Goal: Task Accomplishment & Management: Use online tool/utility

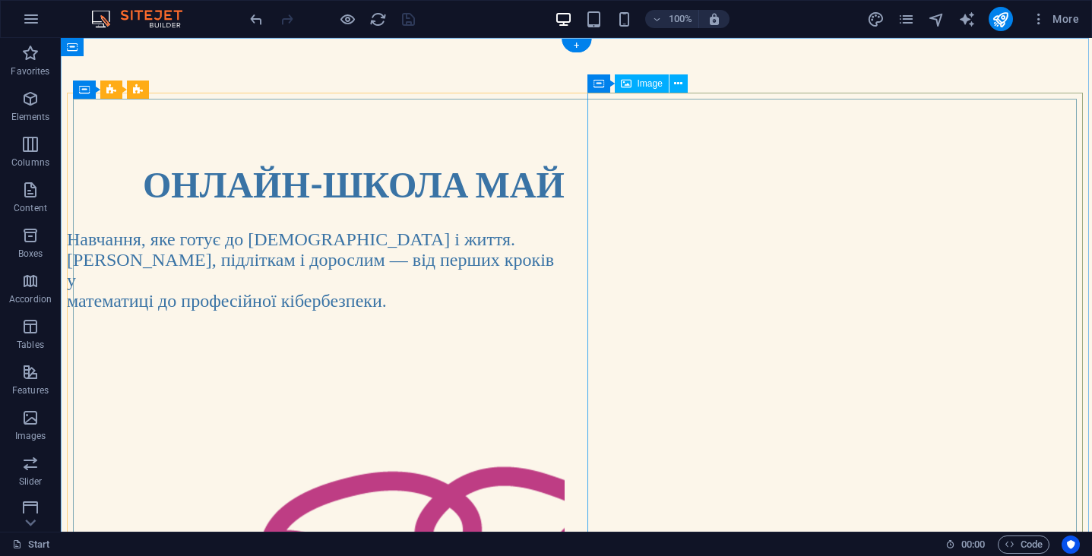
scroll to position [18, 0]
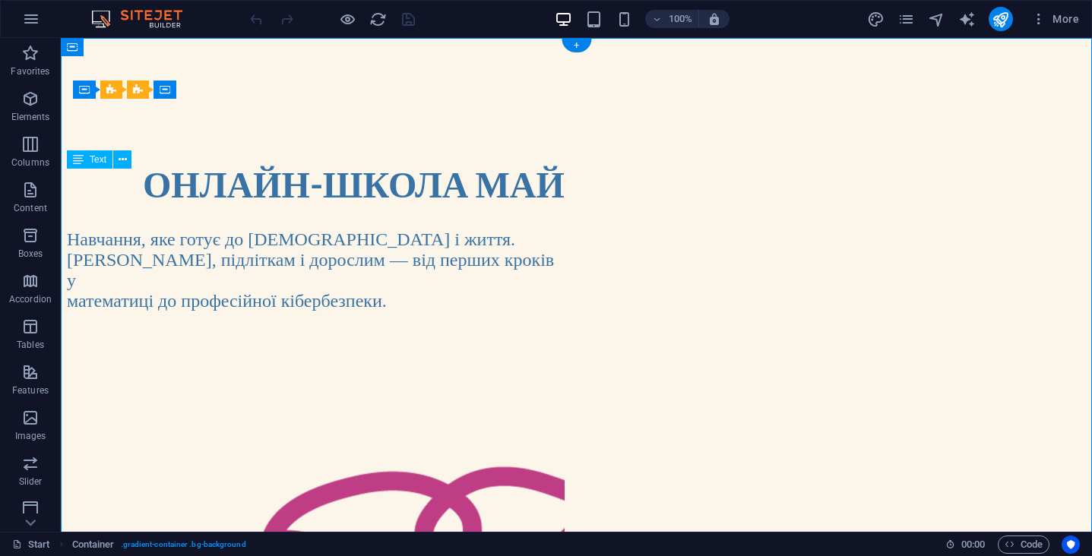
drag, startPoint x: 464, startPoint y: 220, endPoint x: 499, endPoint y: 219, distance: 35.7
click at [499, 211] on h1 "ОНЛАЙН-ШКОЛА МАЙБУТНЬОГО" at bounding box center [354, 184] width 422 height 55
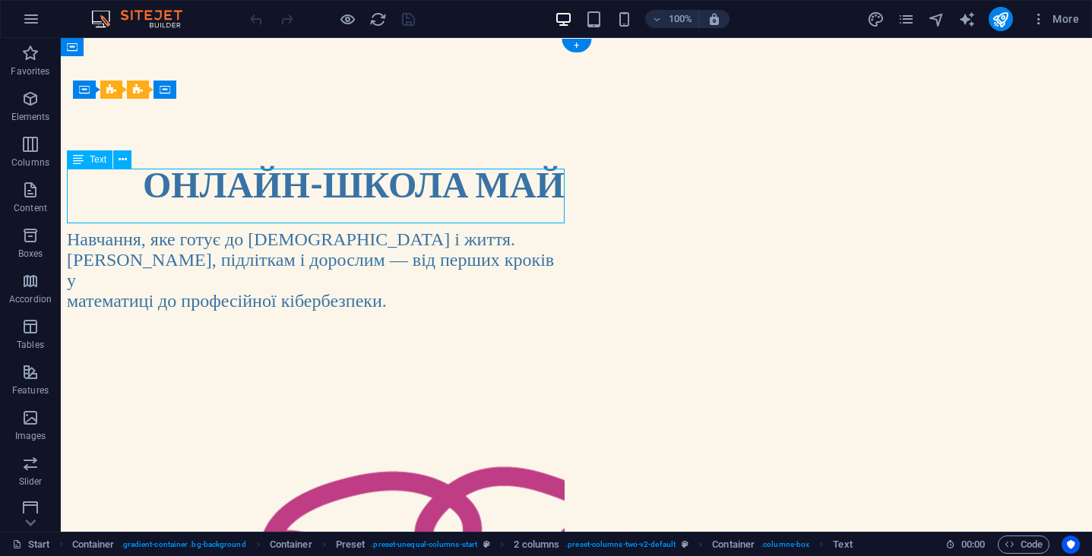
drag, startPoint x: 439, startPoint y: 217, endPoint x: 472, endPoint y: 217, distance: 33.5
click at [472, 211] on h1 "ОНЛАЙН-ШКОЛА МАЙБУТНЬОГО" at bounding box center [354, 184] width 422 height 55
click at [477, 211] on h1 "ОНЛАЙН-ШКОЛА МАЙБУТНЬОГО" at bounding box center [354, 184] width 422 height 55
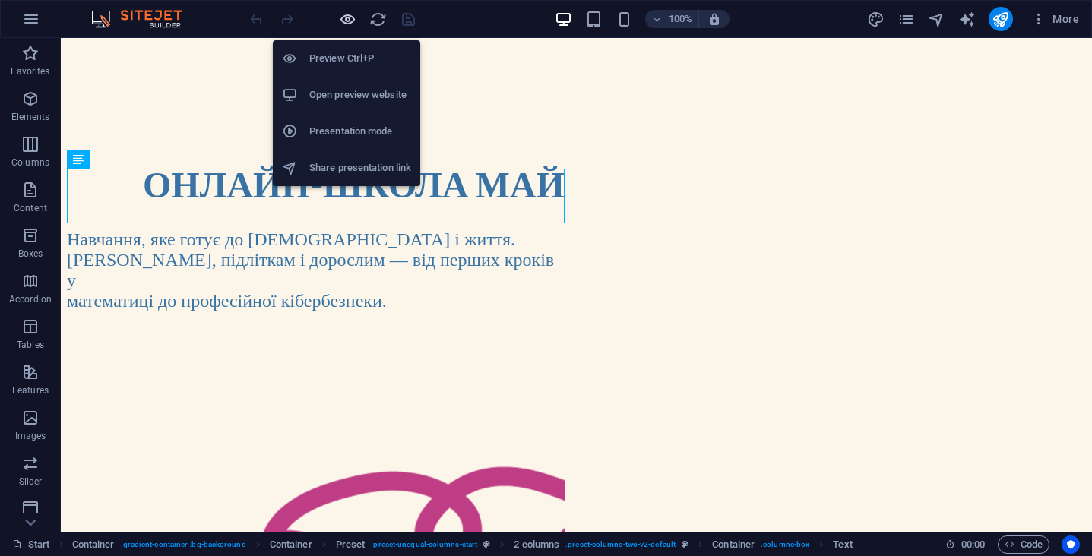
click at [347, 19] on icon "button" at bounding box center [347, 19] width 17 height 17
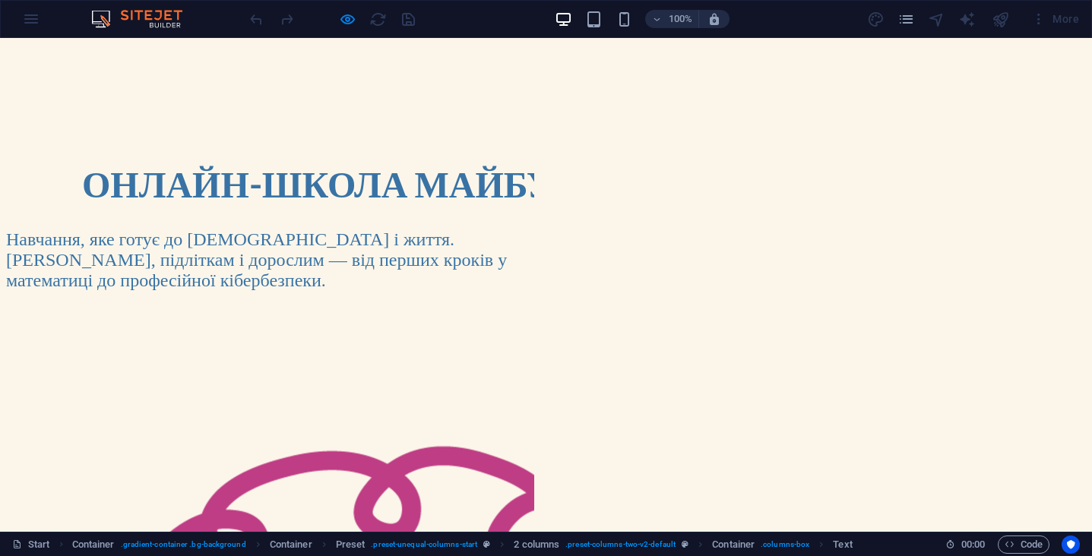
drag, startPoint x: 297, startPoint y: 218, endPoint x: 379, endPoint y: 218, distance: 82.1
click at [379, 211] on h1 "ОНЛАЙН-ШКОЛА МАЙБУТНЬОГО" at bounding box center [308, 184] width 452 height 55
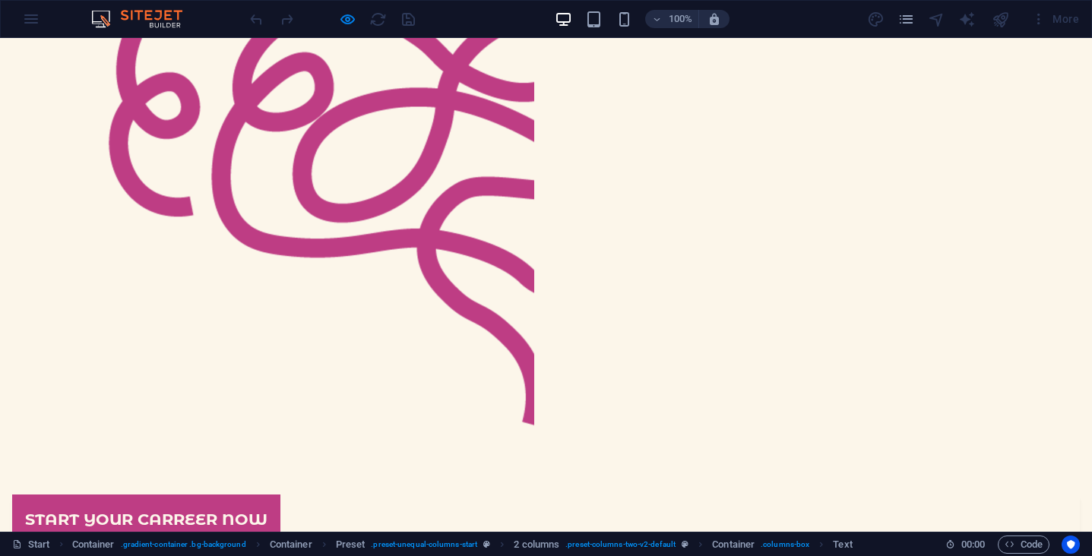
scroll to position [563, 0]
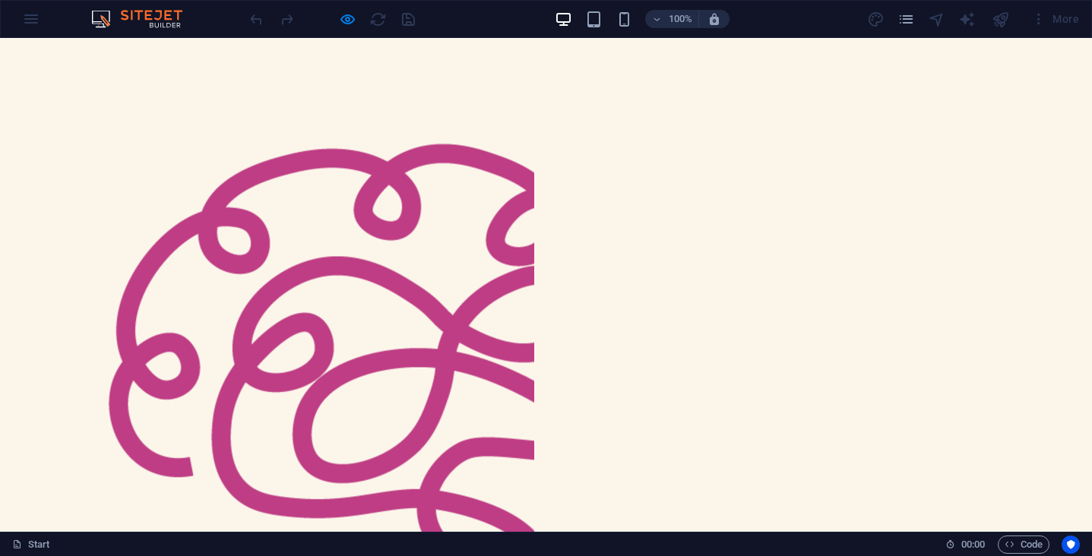
scroll to position [162, 0]
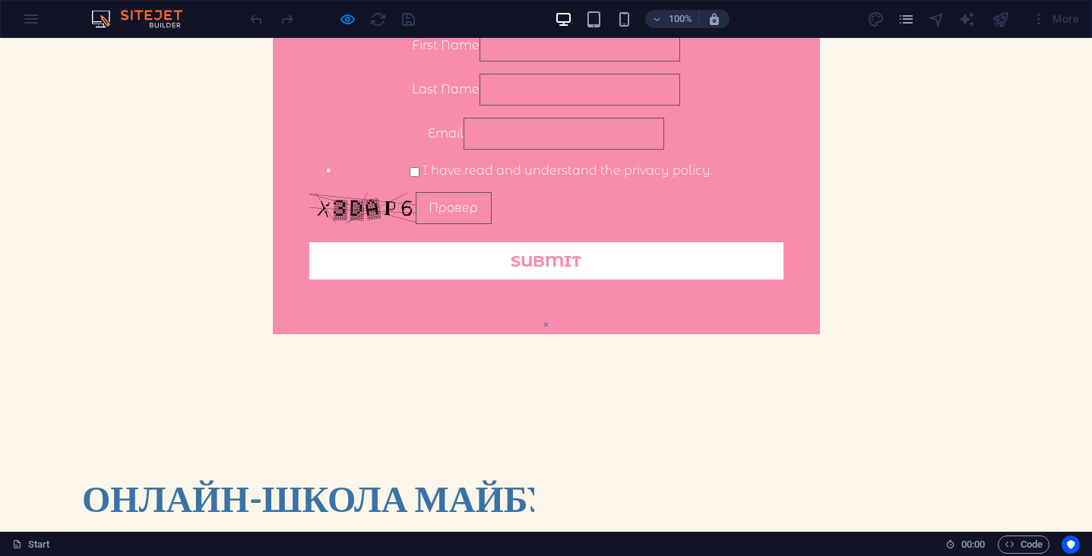
click at [550, 316] on button "×" at bounding box center [546, 325] width 7 height 18
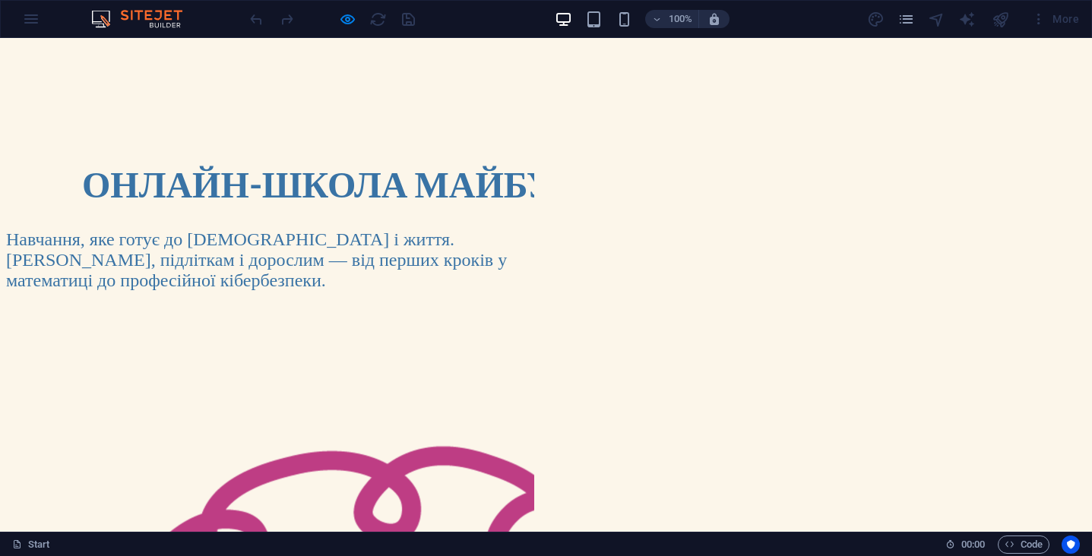
scroll to position [-9, 0]
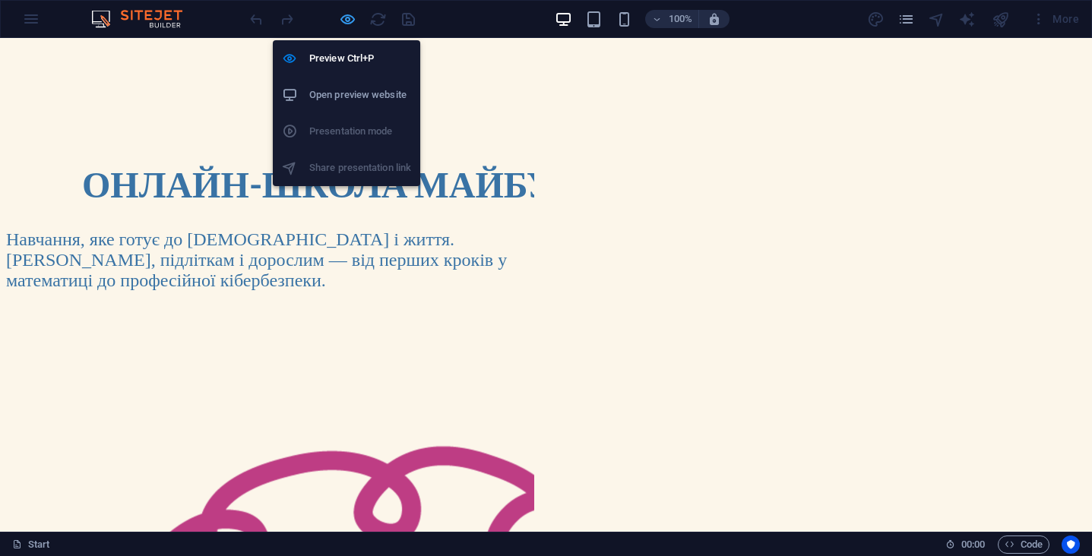
click at [345, 18] on icon "button" at bounding box center [347, 19] width 17 height 17
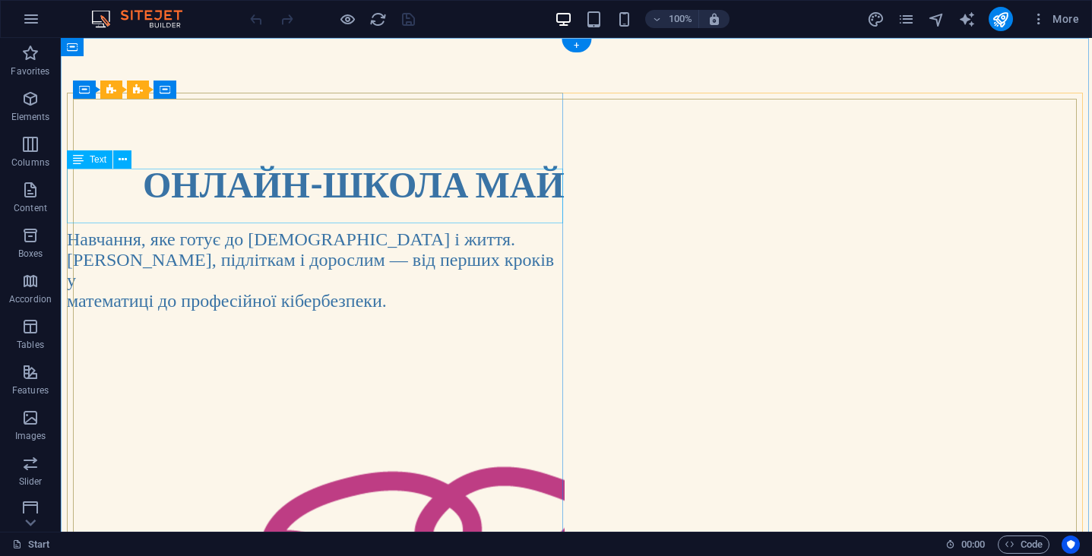
click at [481, 181] on strong "ОНЛАЙН-ШКОЛА МАЙБУТНЬОГО" at bounding box center [456, 183] width 626 height 43
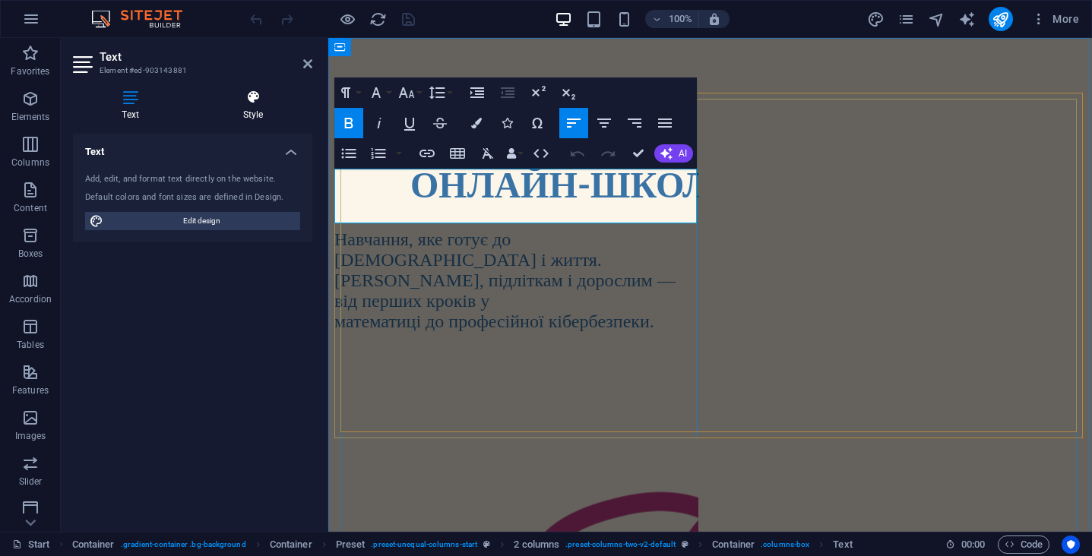
click at [262, 98] on icon at bounding box center [253, 97] width 119 height 15
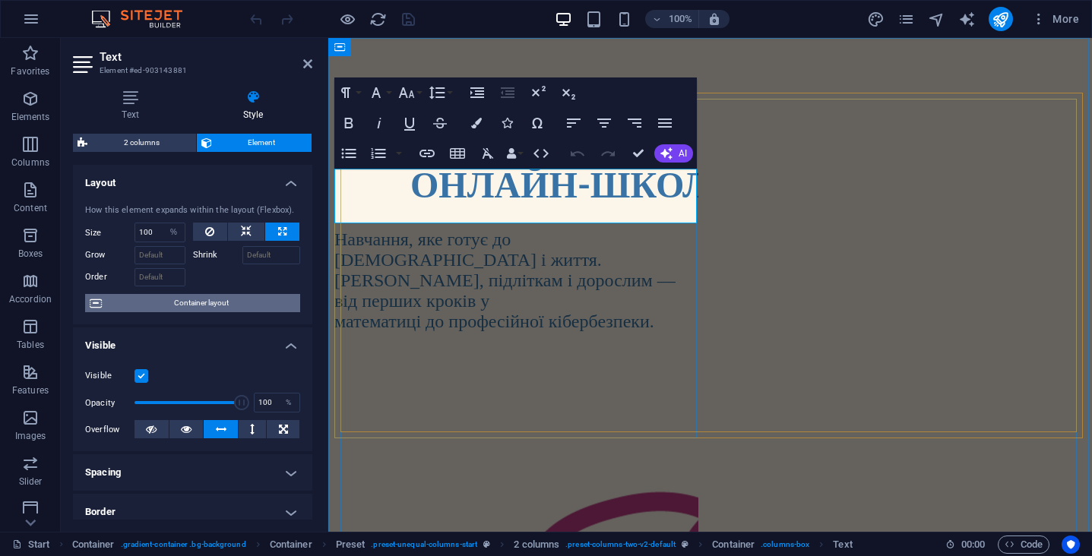
click at [238, 303] on span "Container layout" at bounding box center [200, 303] width 189 height 18
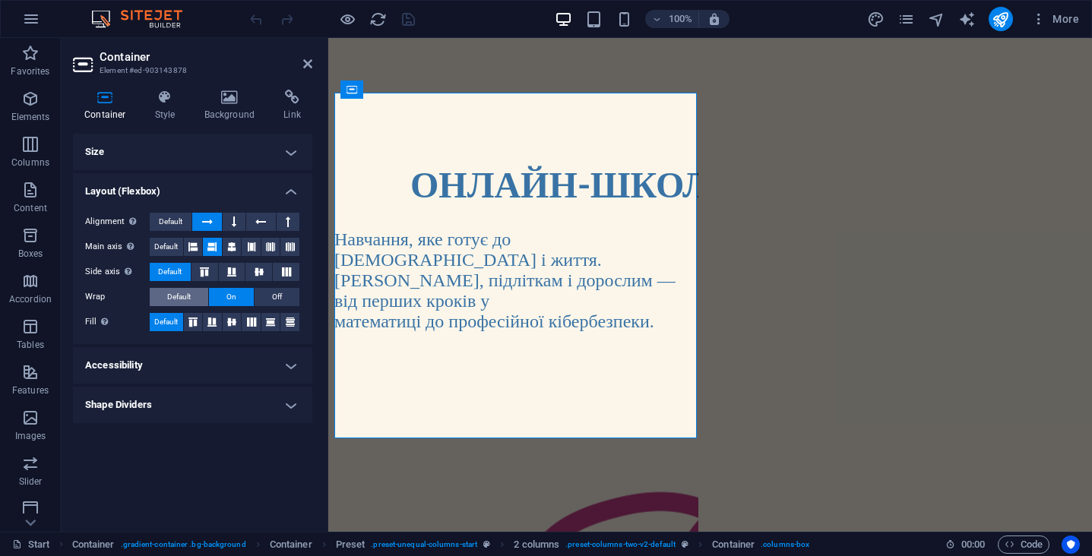
click at [188, 298] on span "Default" at bounding box center [179, 297] width 24 height 18
click at [274, 293] on span "Off" at bounding box center [277, 297] width 10 height 18
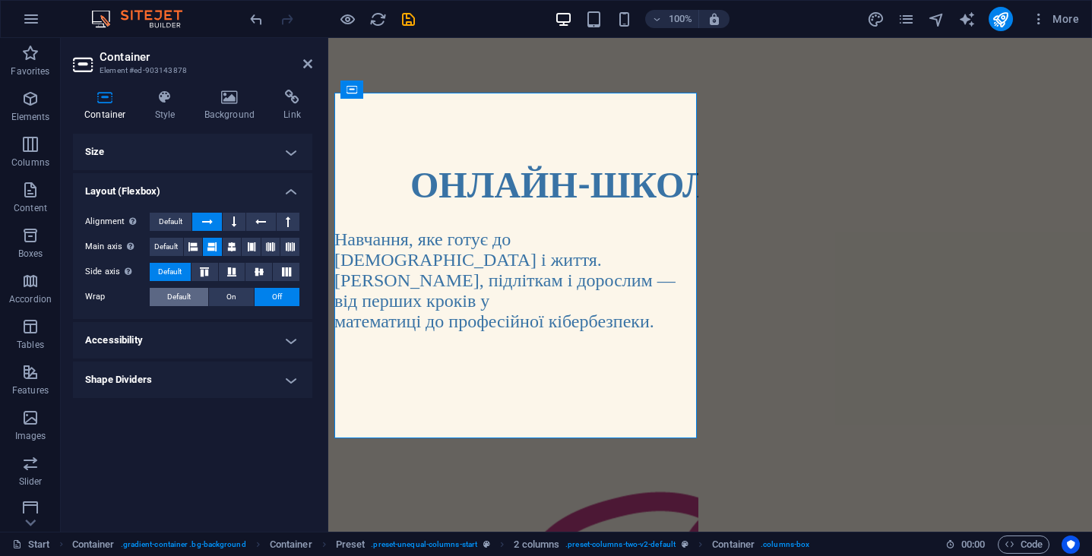
click at [174, 296] on span "Default" at bounding box center [179, 297] width 24 height 18
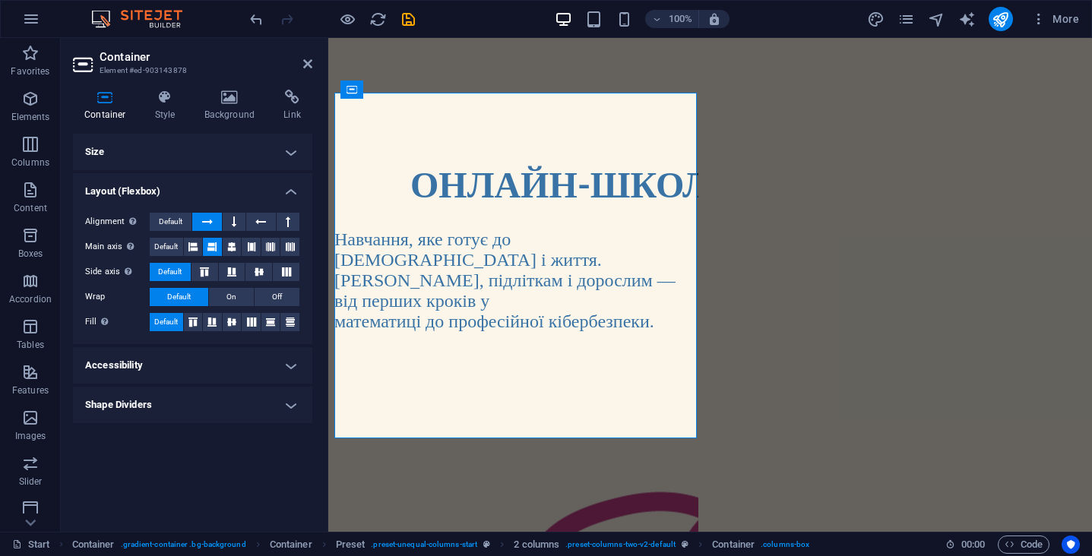
click at [271, 364] on h4 "Accessibility" at bounding box center [192, 365] width 239 height 36
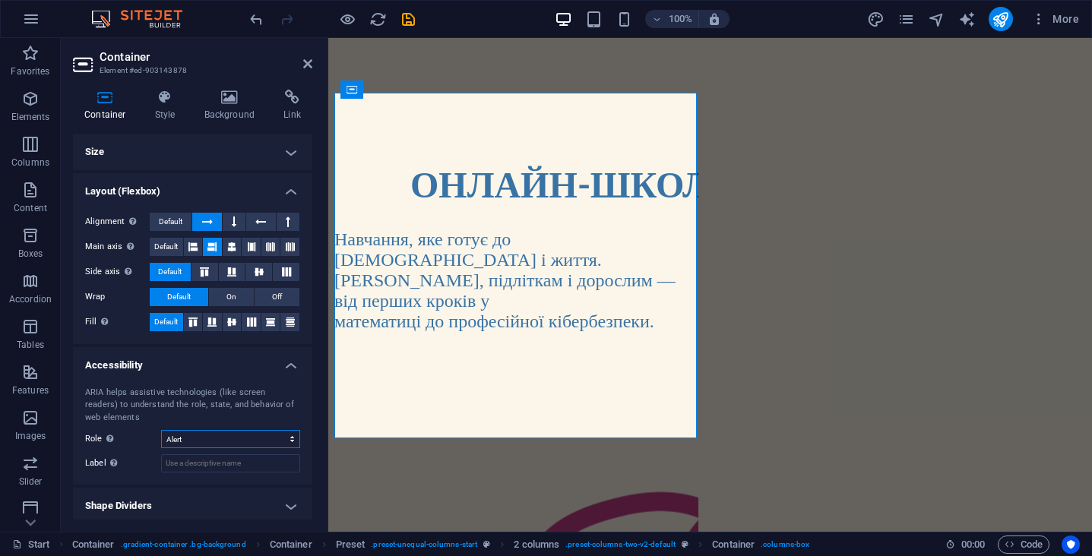
select select "none"
click at [286, 218] on icon at bounding box center [288, 222] width 5 height 18
click at [232, 221] on icon at bounding box center [234, 222] width 5 height 18
click at [208, 217] on icon at bounding box center [207, 222] width 11 height 18
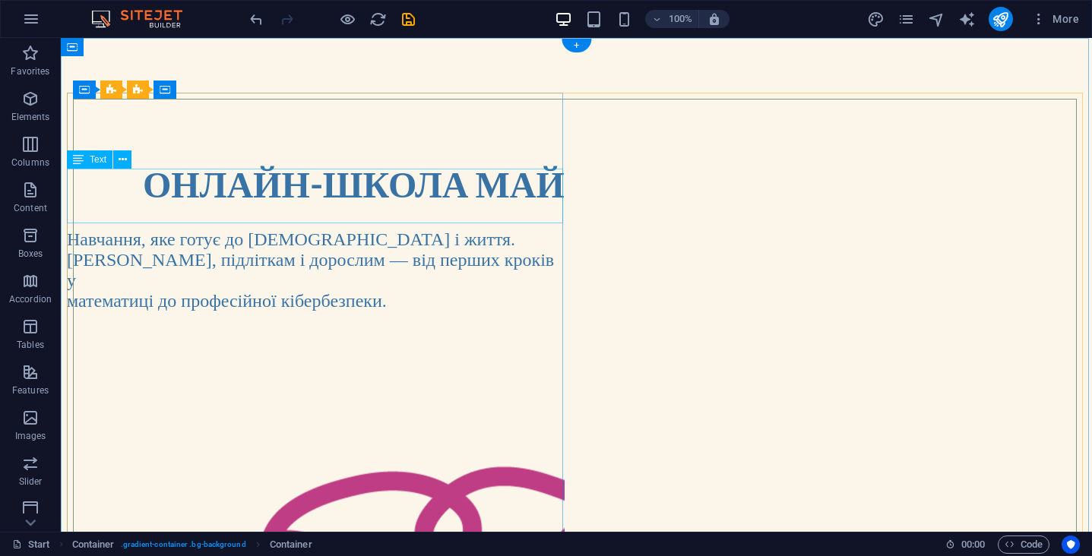
click at [181, 178] on strong "ОНЛАЙН-ШКОЛА МАЙБУТНЬОГО" at bounding box center [456, 183] width 626 height 43
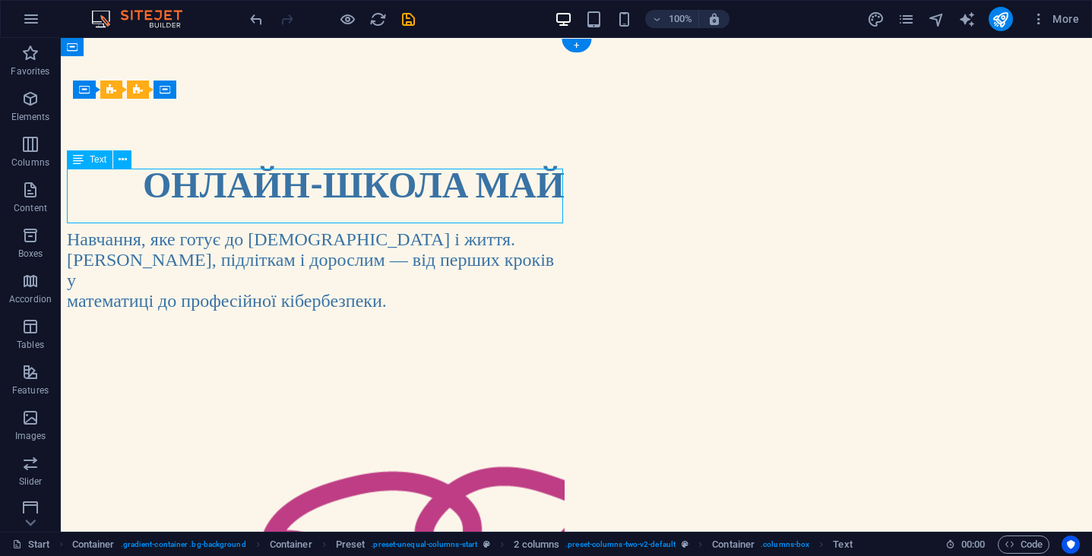
click at [181, 178] on strong "ОНЛАЙН-ШКОЛА МАЙБУТНЬОГО" at bounding box center [456, 183] width 626 height 43
select select "%"
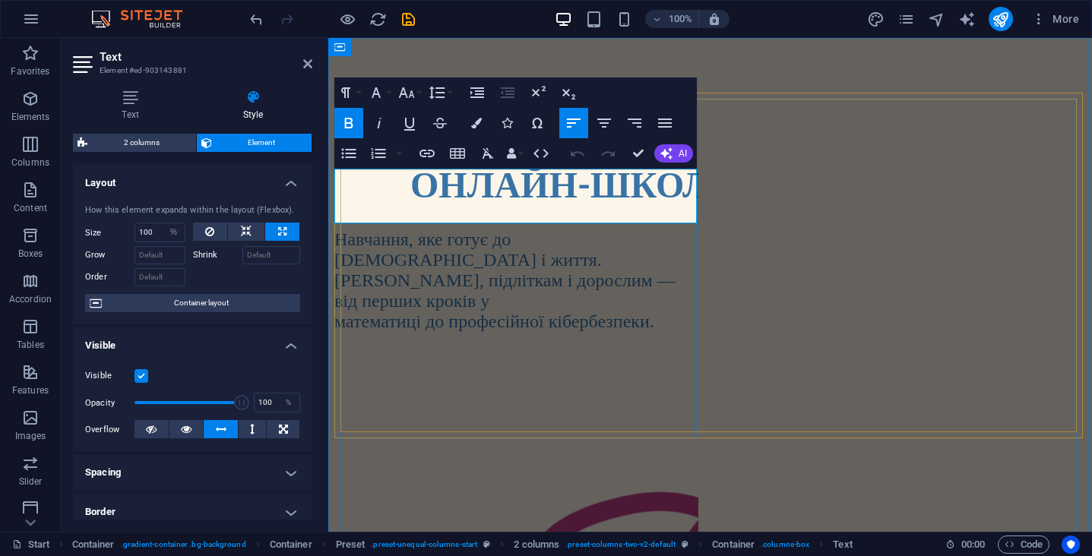
scroll to position [85, 0]
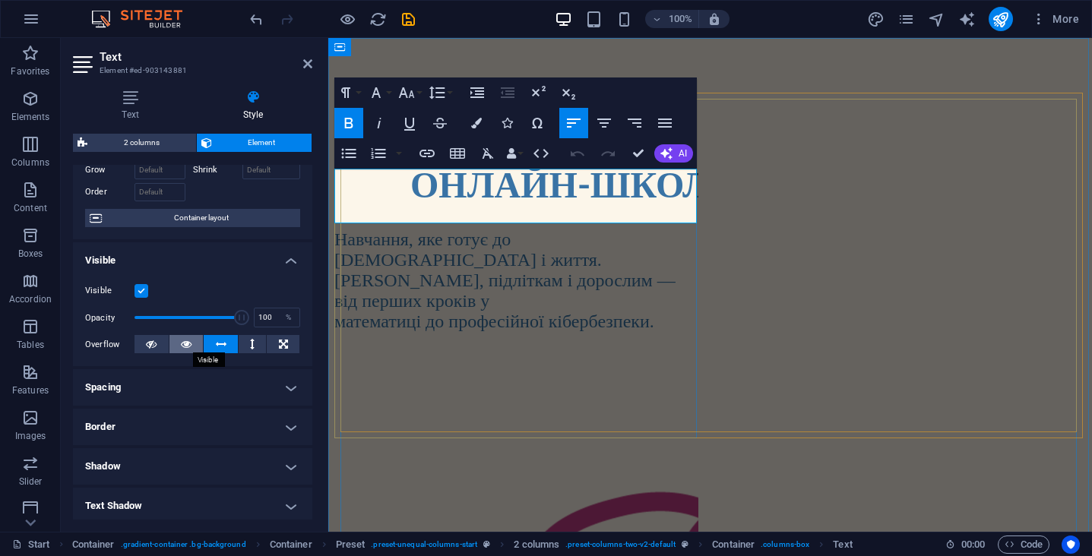
click at [186, 344] on icon at bounding box center [186, 344] width 11 height 18
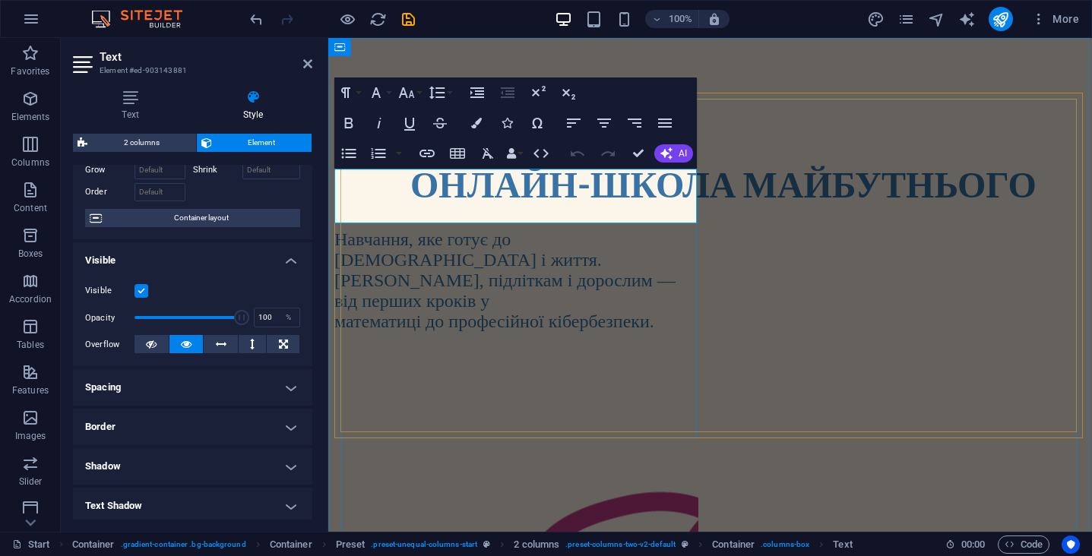
click at [186, 344] on icon at bounding box center [186, 344] width 11 height 18
click at [217, 348] on icon at bounding box center [221, 344] width 11 height 18
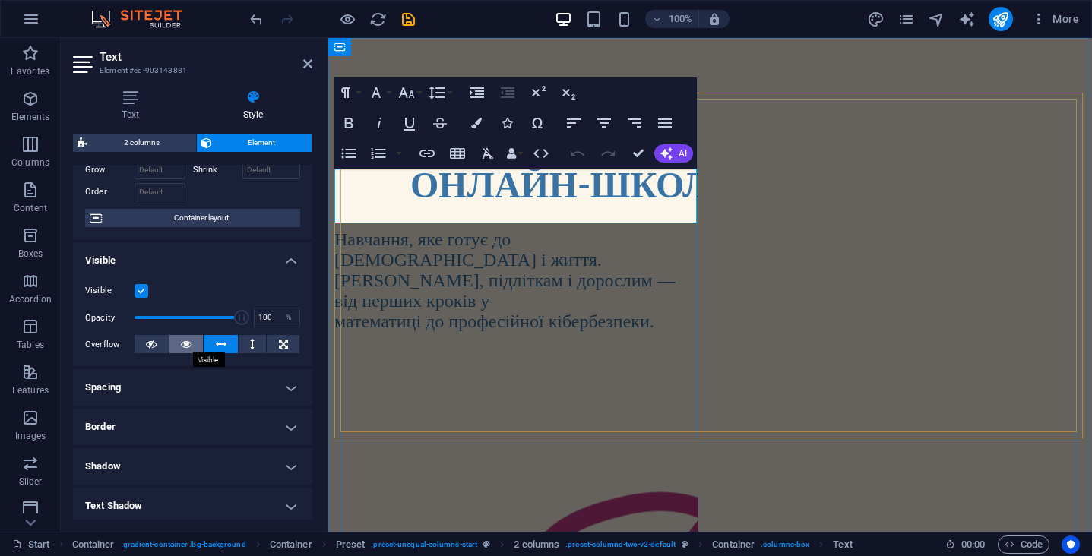
click at [179, 343] on button at bounding box center [187, 344] width 34 height 18
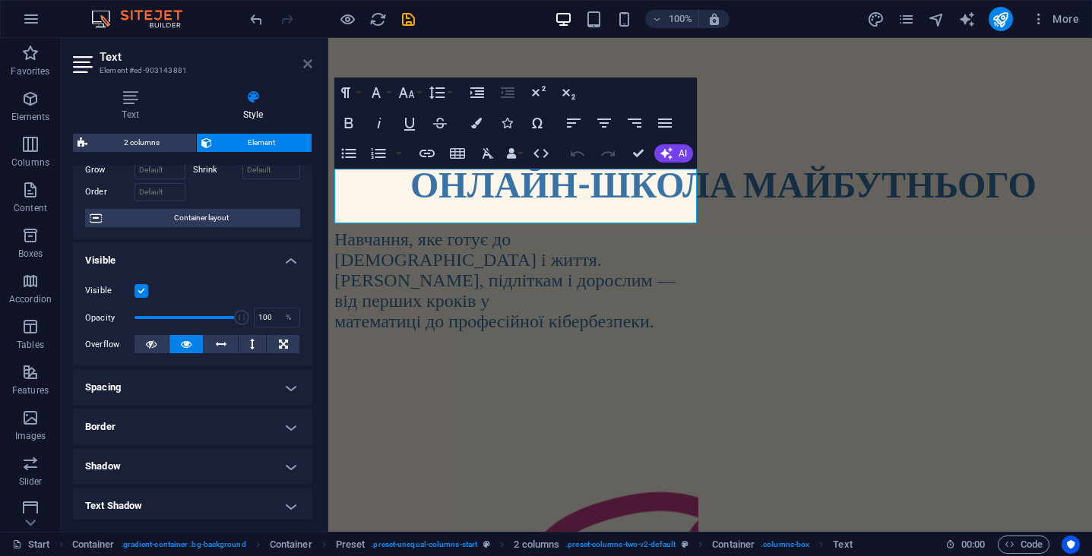
click at [308, 69] on icon at bounding box center [307, 64] width 9 height 12
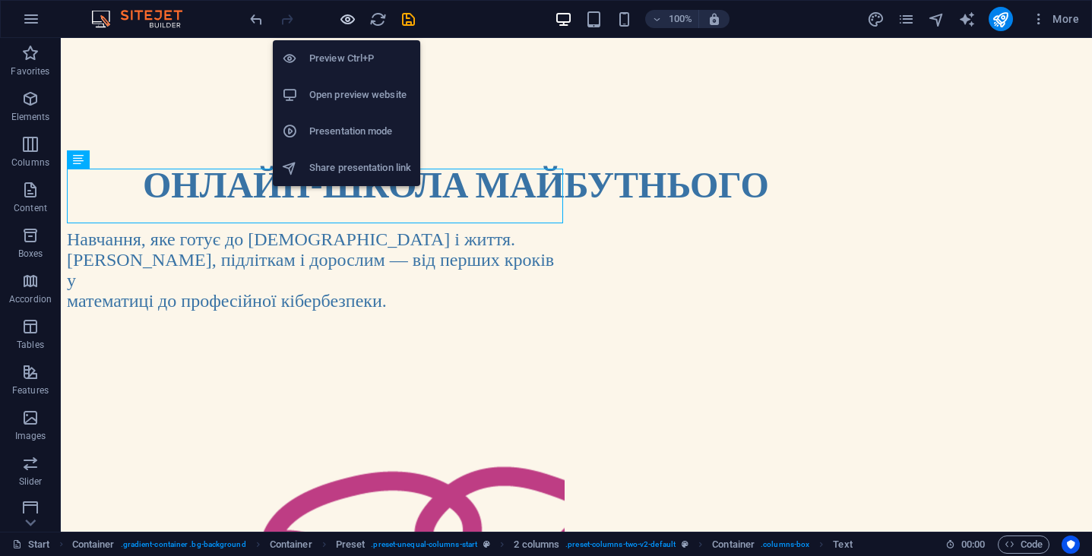
click at [341, 22] on icon "button" at bounding box center [347, 19] width 17 height 17
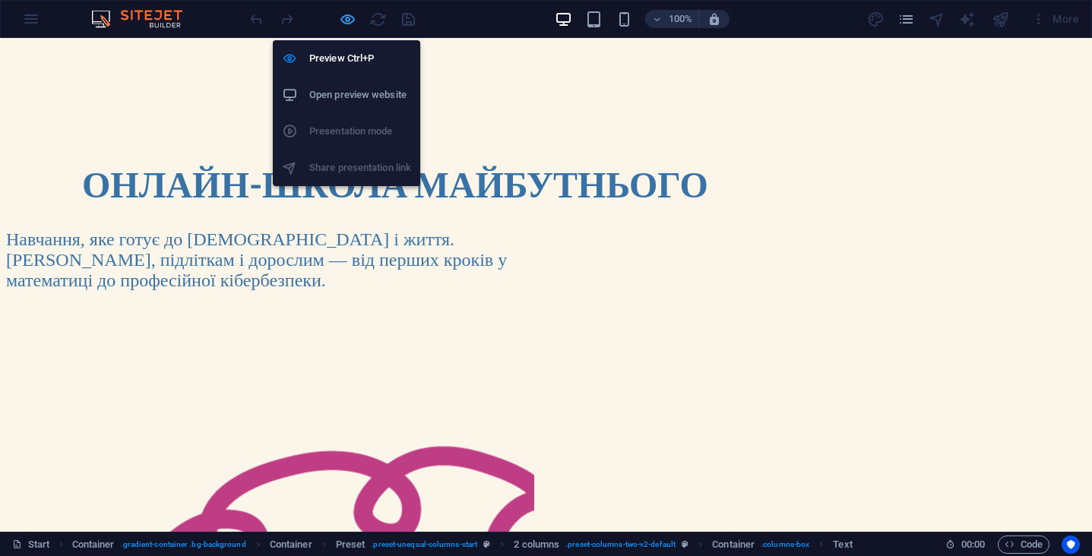
scroll to position [0, 0]
click at [347, 21] on icon "button" at bounding box center [347, 19] width 17 height 17
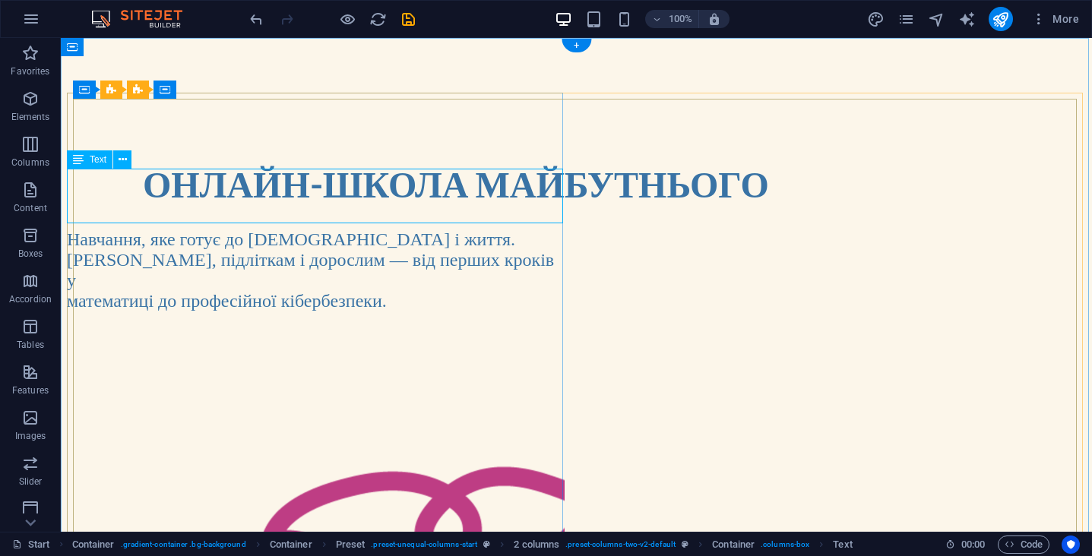
click at [503, 173] on h1 "ОНЛАЙН-ШКОЛА МАЙБУТНЬОГО" at bounding box center [354, 184] width 422 height 55
select select "%"
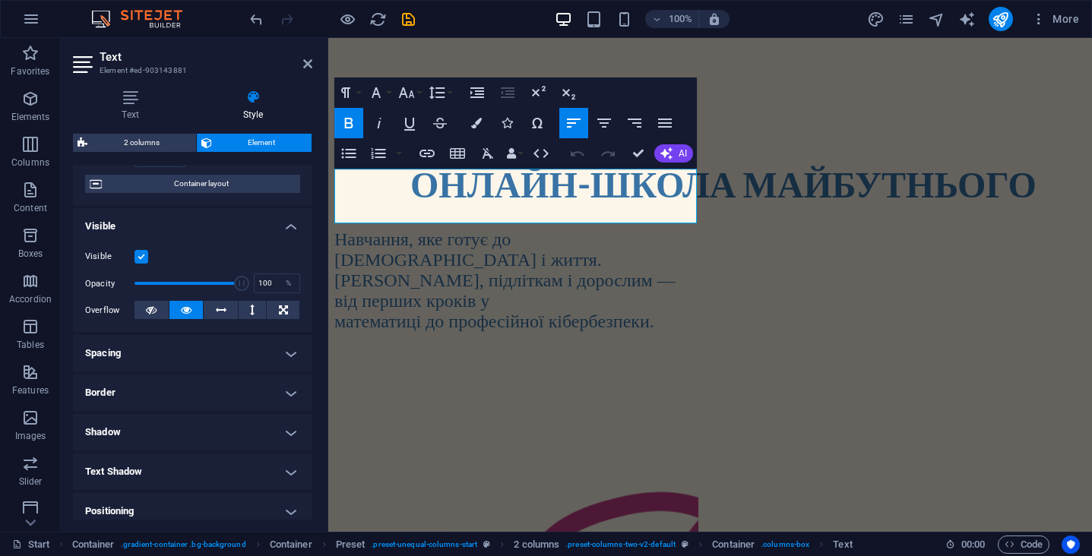
scroll to position [139, 0]
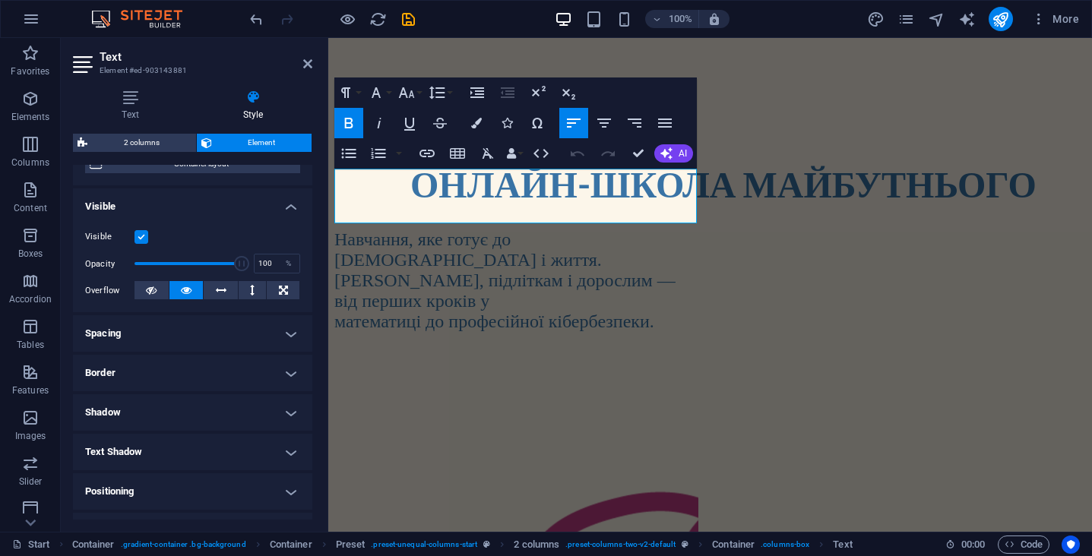
click at [240, 339] on h4 "Spacing" at bounding box center [192, 333] width 239 height 36
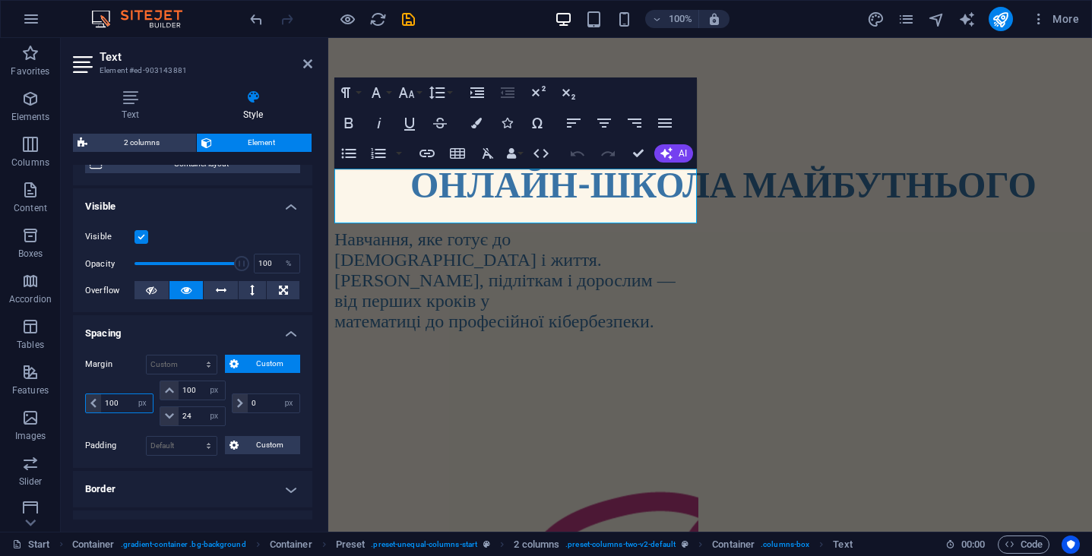
click at [120, 406] on input "100" at bounding box center [127, 404] width 52 height 18
drag, startPoint x: 120, startPoint y: 406, endPoint x: 107, endPoint y: 404, distance: 13.0
click at [107, 404] on input "100" at bounding box center [127, 404] width 52 height 18
click at [219, 295] on icon at bounding box center [221, 290] width 11 height 18
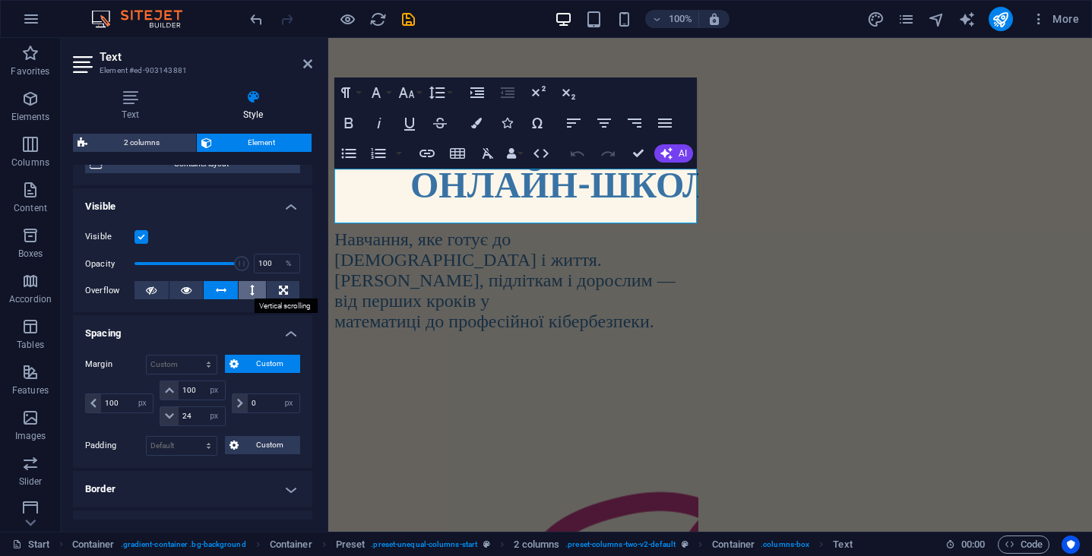
click at [251, 293] on icon at bounding box center [252, 290] width 5 height 18
click at [279, 291] on icon at bounding box center [283, 290] width 9 height 18
click at [148, 291] on icon at bounding box center [151, 290] width 11 height 18
click at [144, 291] on button at bounding box center [152, 290] width 34 height 18
click at [187, 289] on icon at bounding box center [186, 290] width 11 height 18
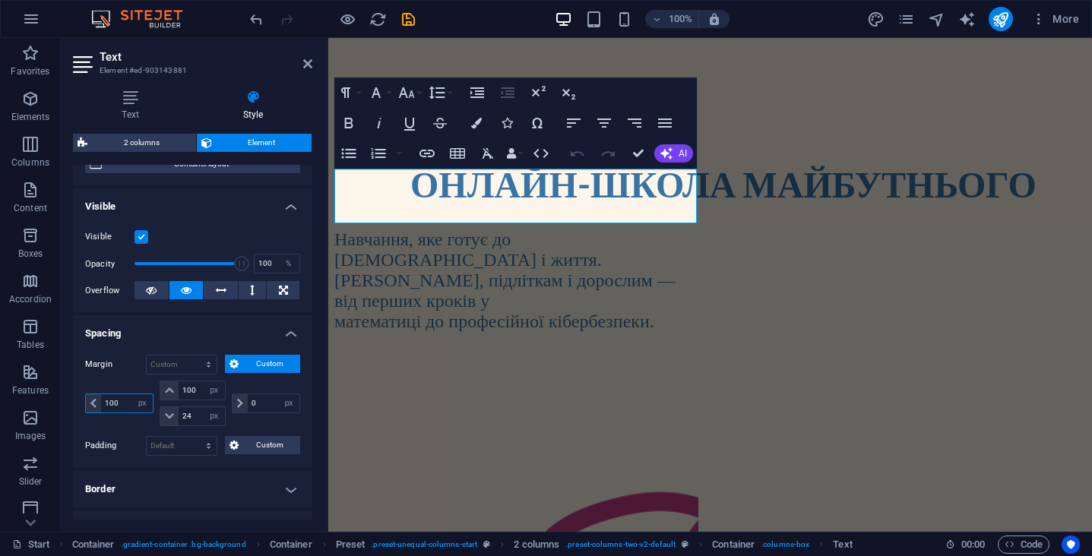
click at [123, 401] on input "100" at bounding box center [127, 404] width 52 height 18
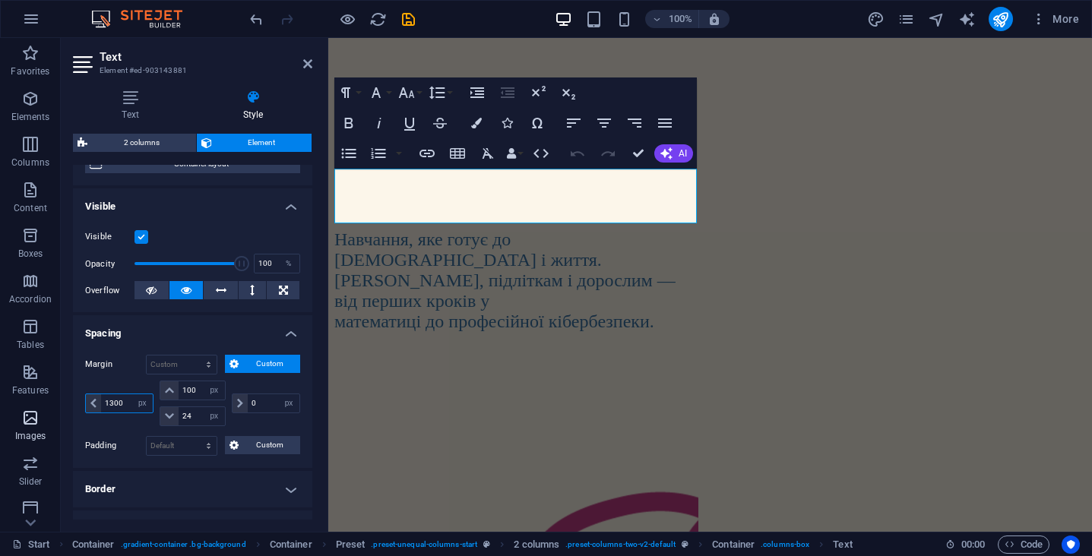
drag, startPoint x: 125, startPoint y: 406, endPoint x: 43, endPoint y: 406, distance: 82.9
click at [43, 406] on section "Favorites Elements Columns Content Boxes Accordion Tables Features Images Slide…" at bounding box center [546, 285] width 1092 height 494
type input "1"
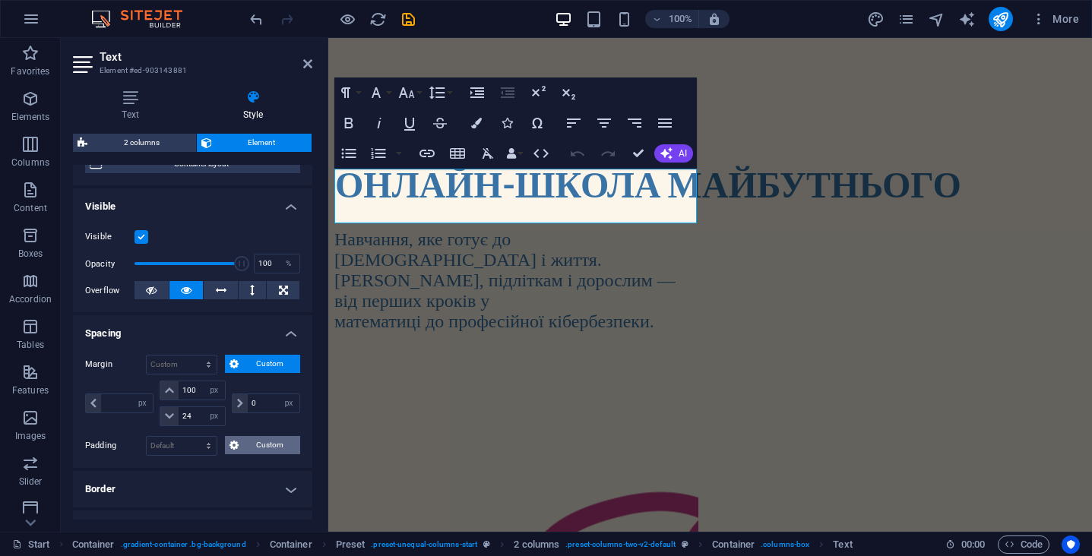
click at [252, 446] on span "Custom" at bounding box center [269, 445] width 52 height 18
click at [125, 482] on input "number" at bounding box center [127, 485] width 52 height 18
type input "100"
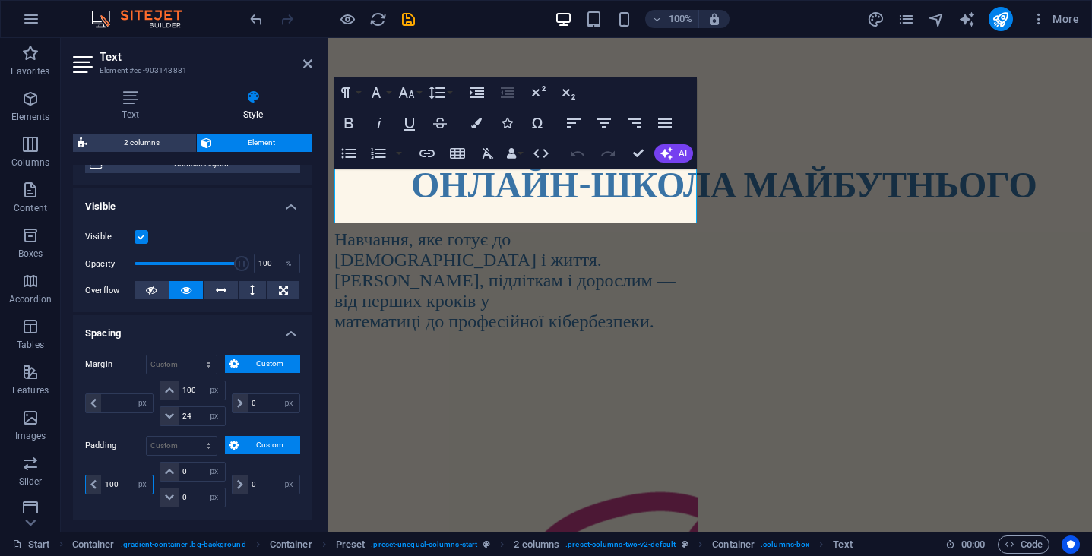
type input "0"
type input "100"
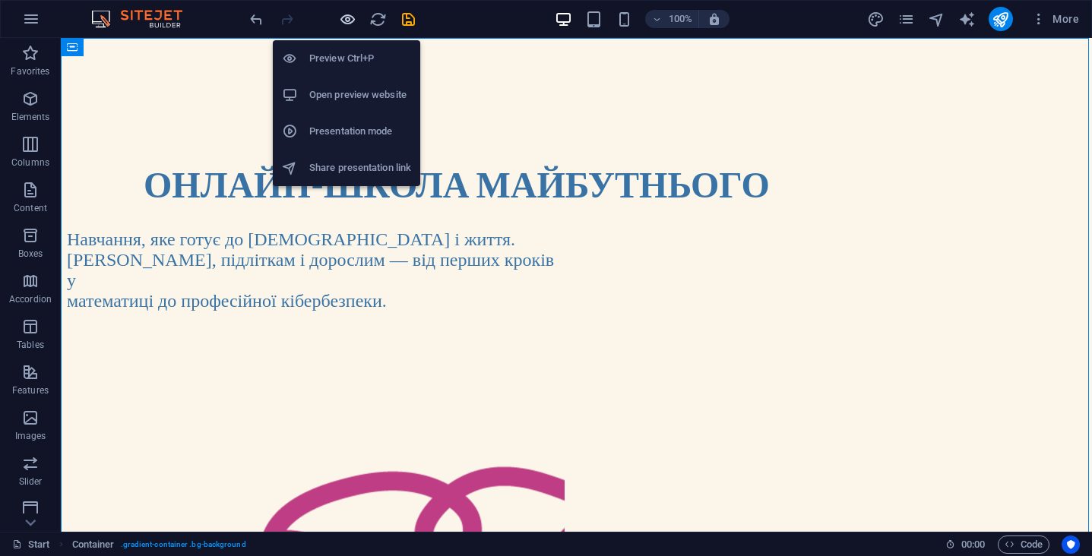
click at [347, 19] on icon "button" at bounding box center [347, 19] width 17 height 17
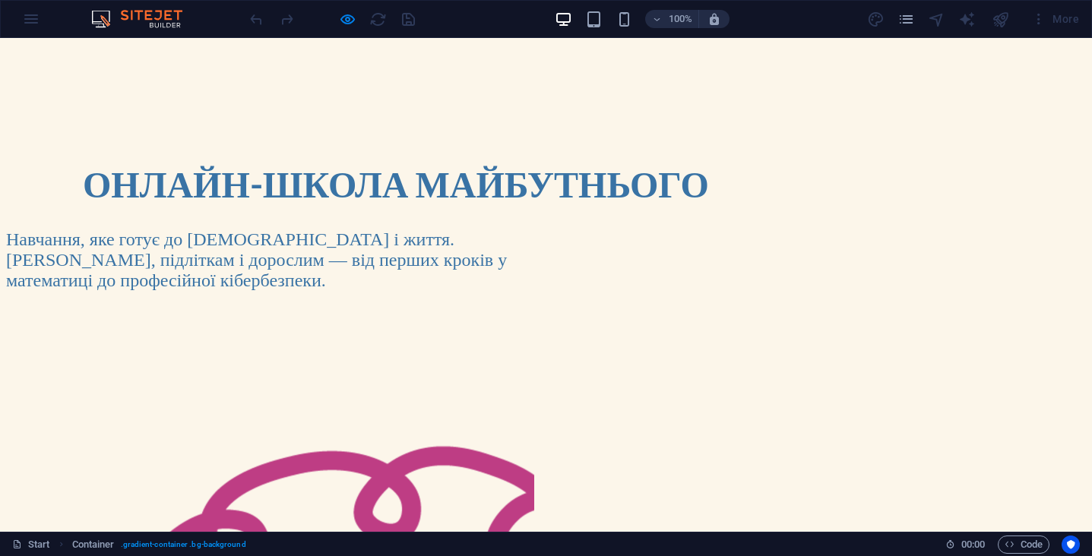
scroll to position [0, 0]
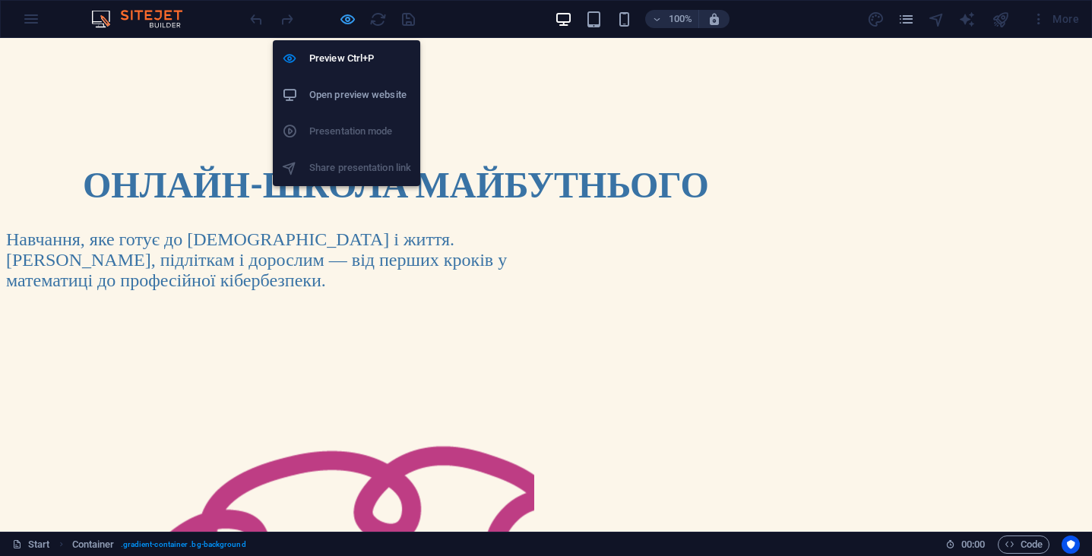
click at [345, 21] on icon "button" at bounding box center [347, 19] width 17 height 17
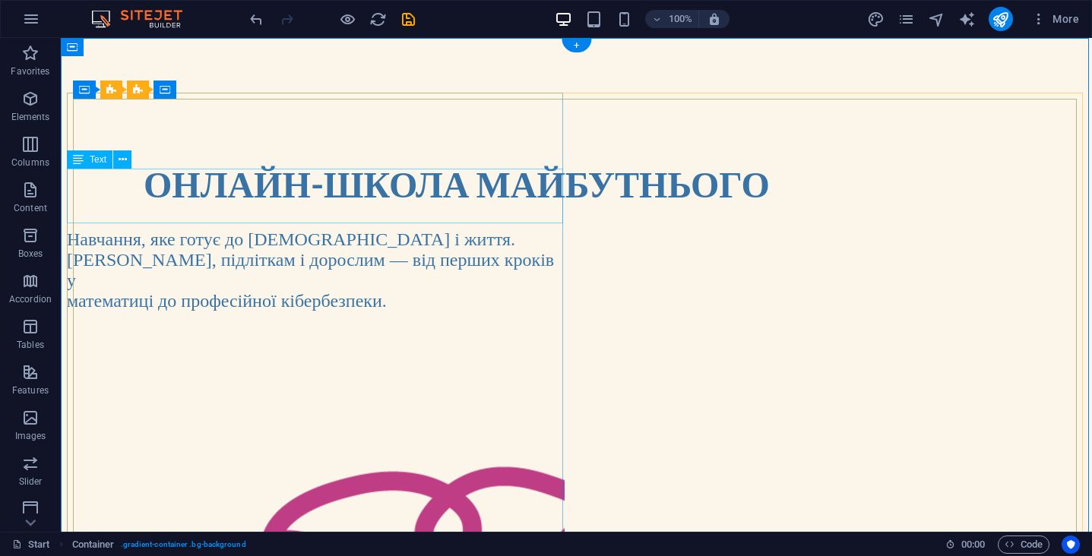
click at [230, 183] on strong "ОНЛАЙН-ШКОЛА МАЙБУТНЬОГО" at bounding box center [457, 183] width 626 height 43
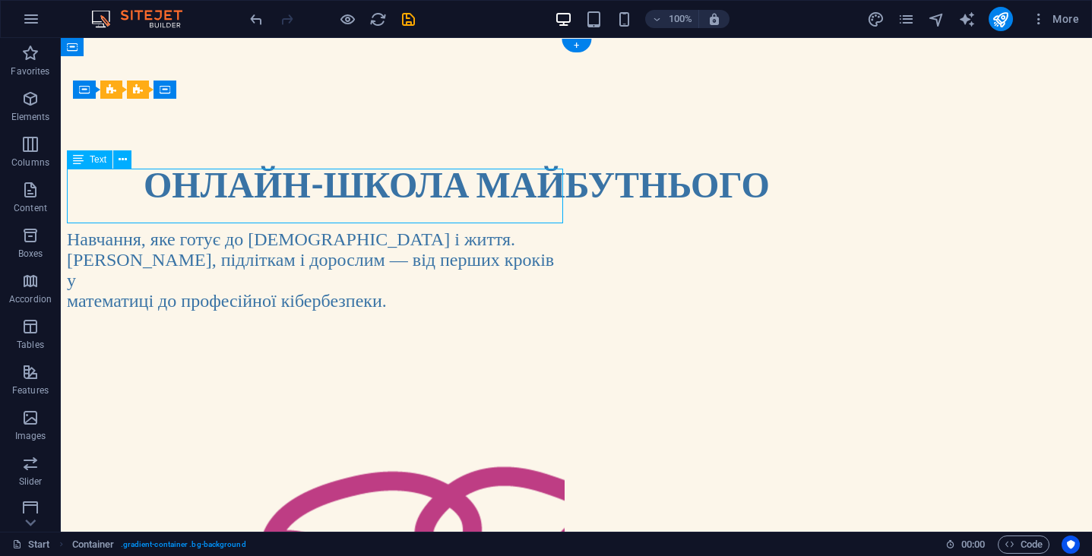
click at [230, 183] on strong "ОНЛАЙН-ШКОЛА МАЙБУТНЬОГО" at bounding box center [457, 183] width 626 height 43
select select "%"
select select "px"
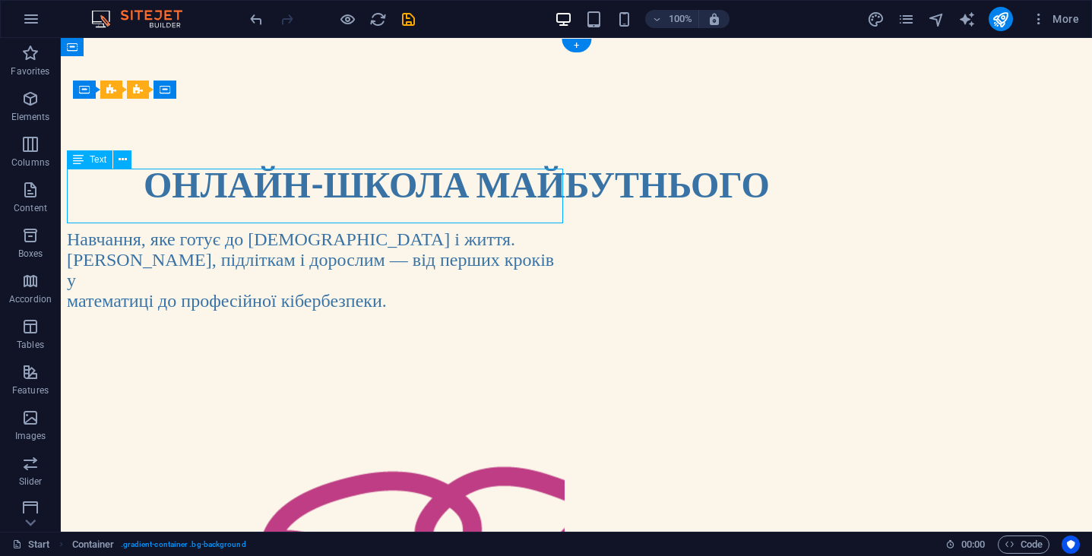
select select "px"
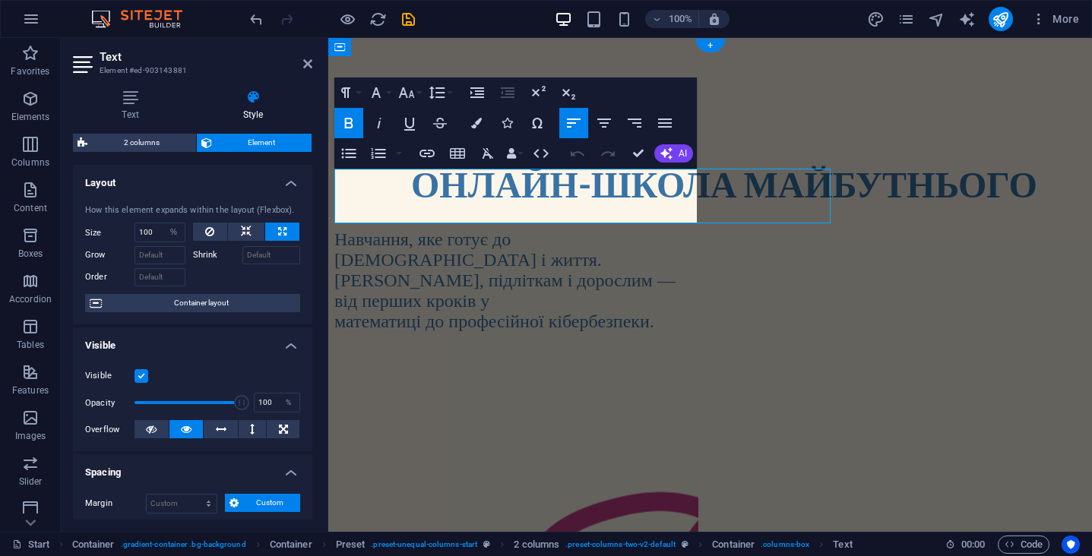
type input "1"
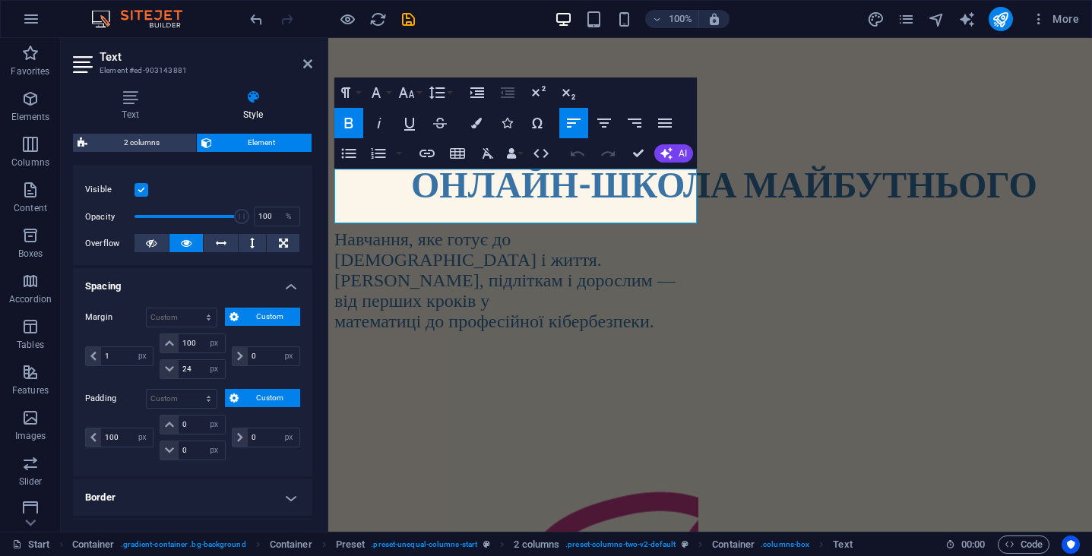
scroll to position [211, 0]
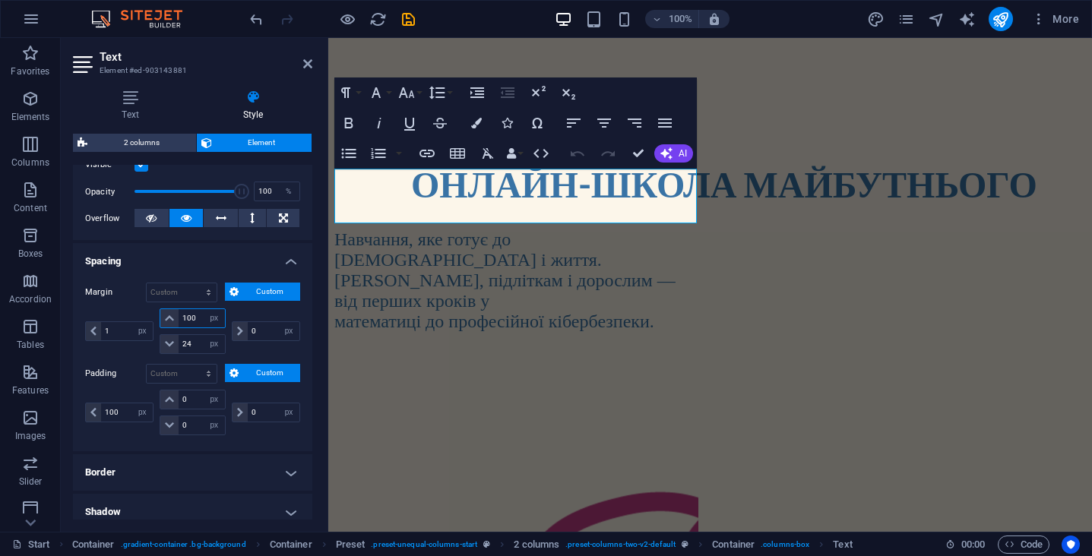
drag, startPoint x: 197, startPoint y: 320, endPoint x: 144, endPoint y: 320, distance: 52.5
click at [144, 320] on div "1 auto px % rem vw vh 100 auto px % rem vw vh 24 auto px % rem vw vh 0 auto px …" at bounding box center [192, 332] width 215 height 46
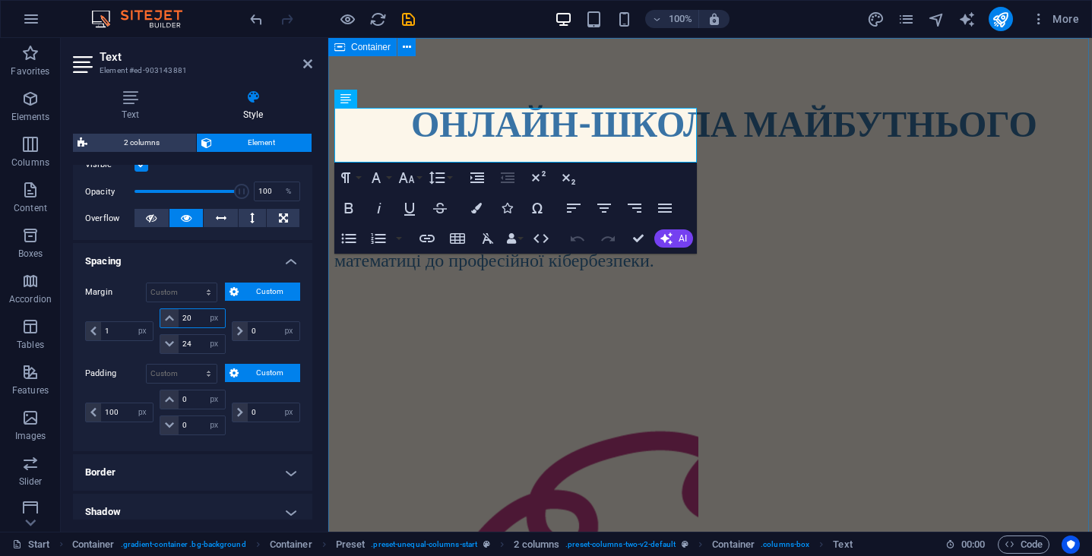
type input "20"
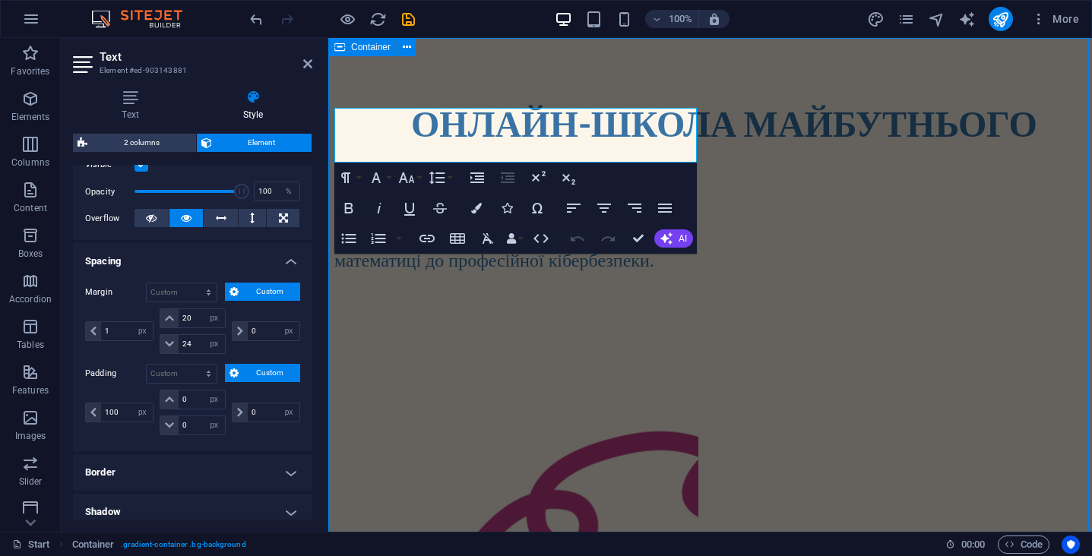
select select "%"
select select "vh"
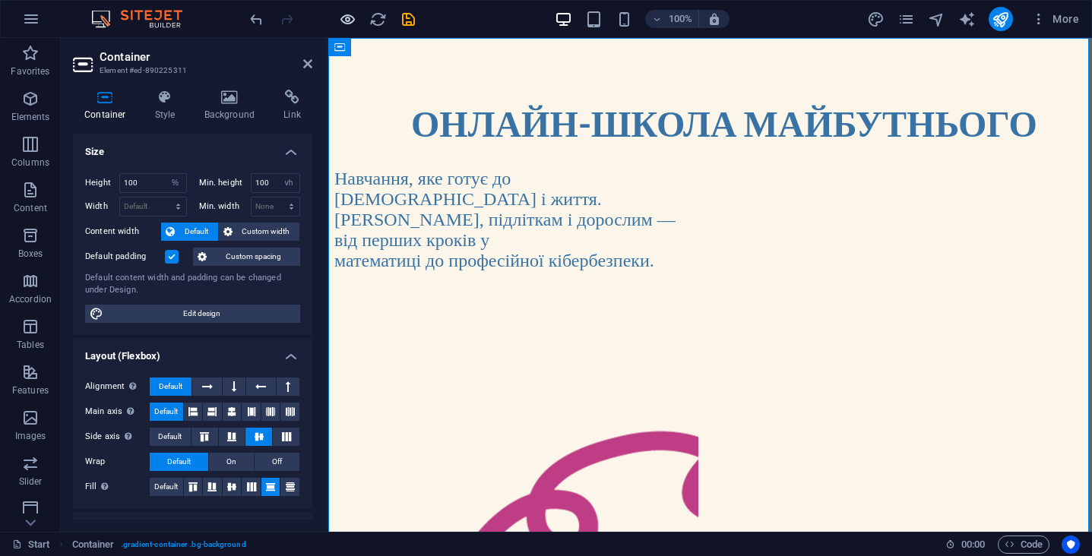
click at [345, 22] on icon "button" at bounding box center [347, 19] width 17 height 17
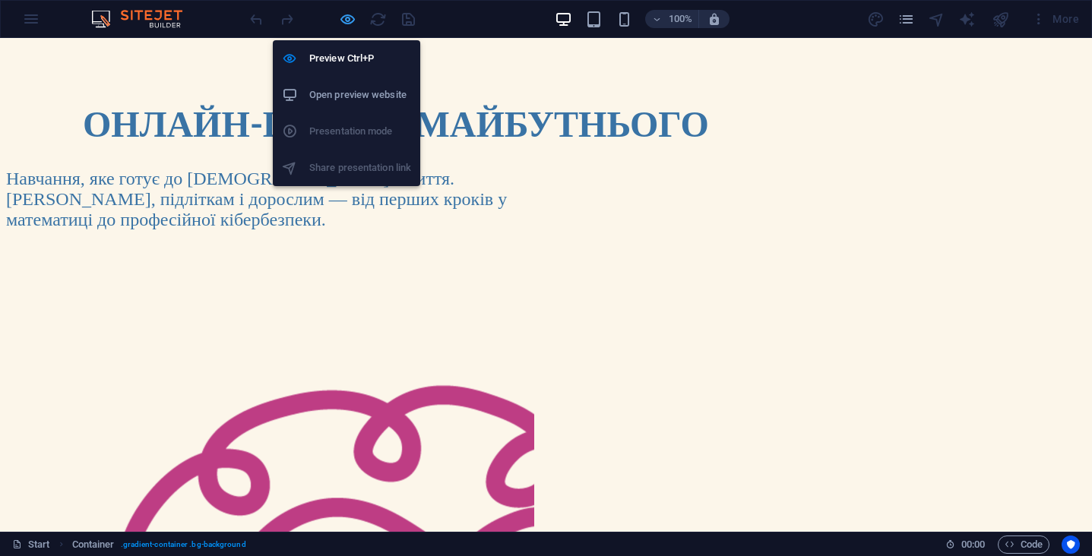
click at [350, 19] on icon "button" at bounding box center [347, 19] width 17 height 17
select select "%"
select select "vh"
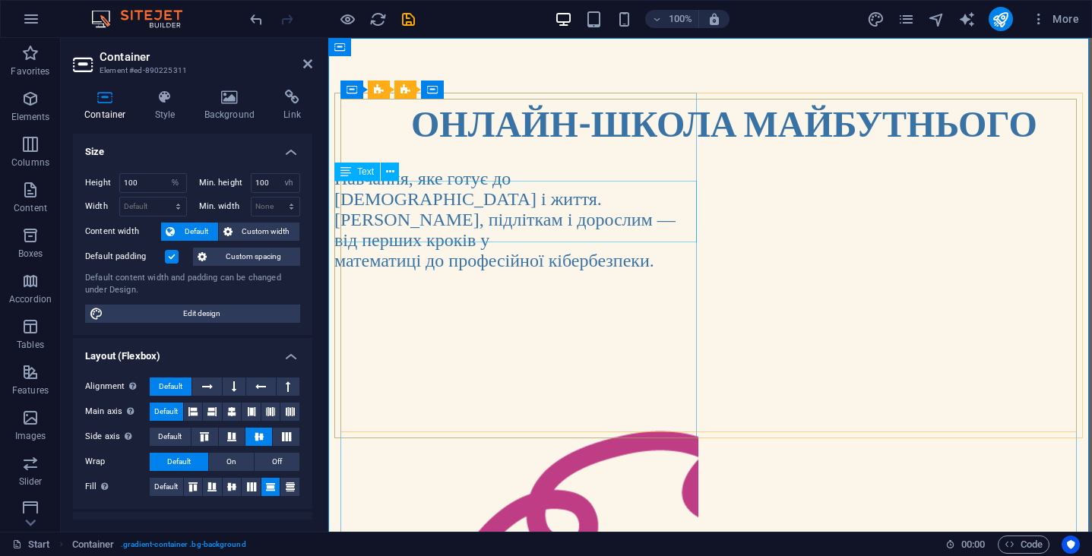
click at [417, 202] on div "Навчання, яке готує до [DEMOGRAPHIC_DATA] і життя. [DEMOGRAPHIC_DATA], підлітка…" at bounding box center [517, 220] width 364 height 103
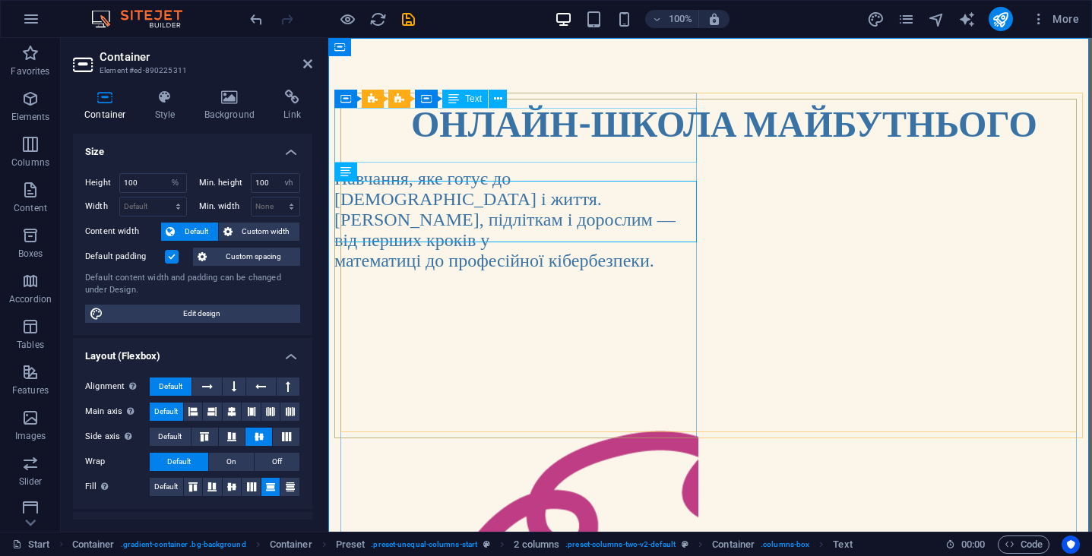
click at [475, 144] on strong "ОНЛАЙН-ШКОЛА МАЙБУТНЬОГО" at bounding box center [724, 122] width 626 height 43
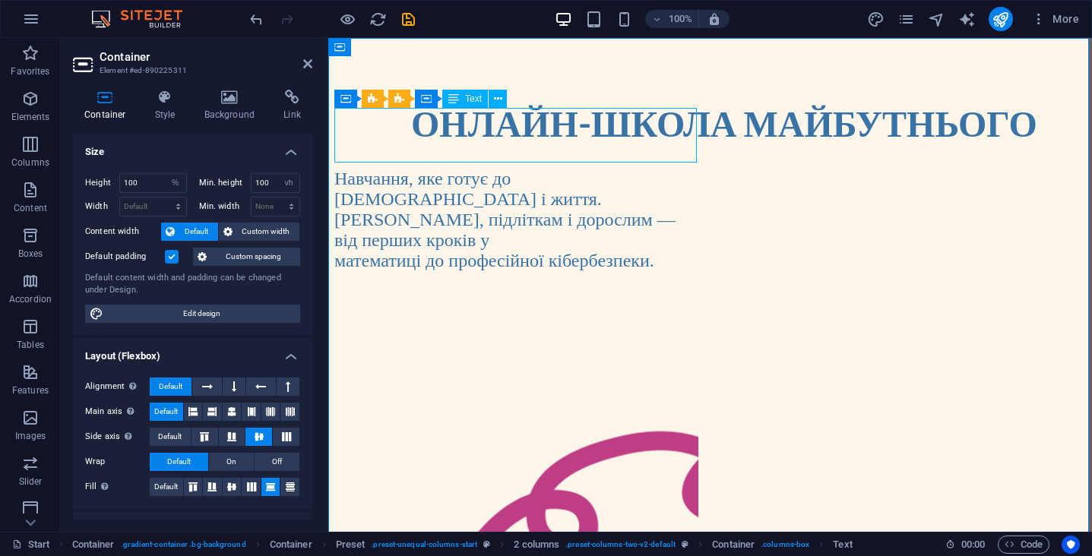
click at [475, 144] on strong "ОНЛАЙН-ШКОЛА МАЙБУТНЬОГО" at bounding box center [724, 122] width 626 height 43
select select "%"
select select "px"
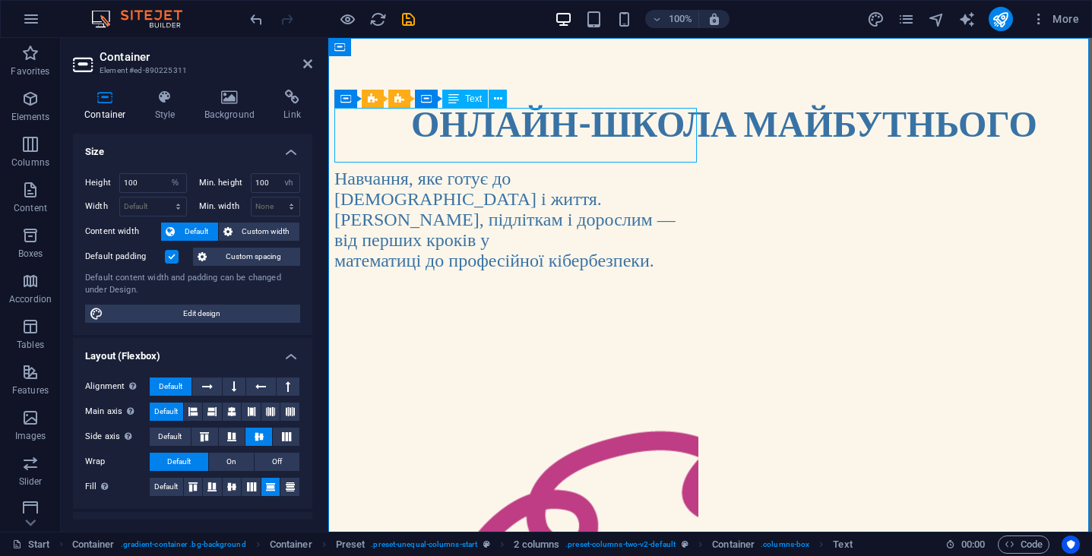
select select "px"
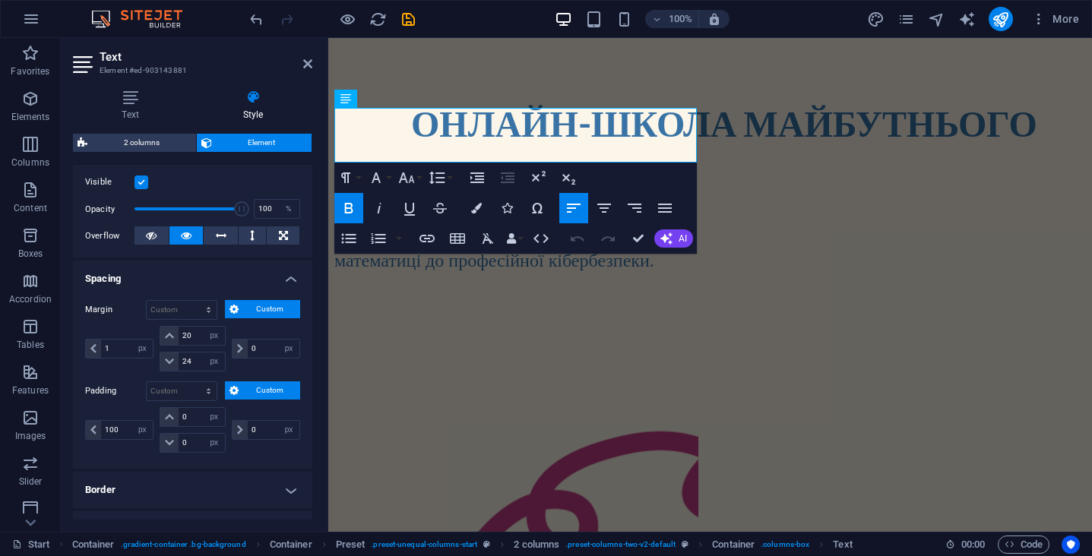
scroll to position [214, 0]
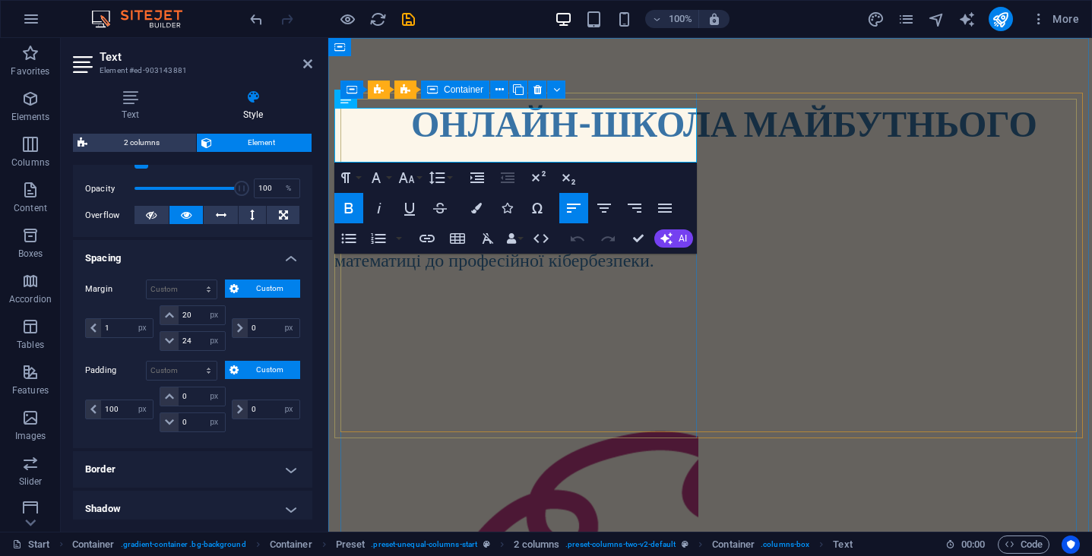
click at [520, 271] on div "ОНЛАЙН-ШКОЛА МАЙБУТНЬОГО Навчання, яке готує до іспитів і життя. [DEMOGRAPHIC_D…" at bounding box center [517, 184] width 364 height 176
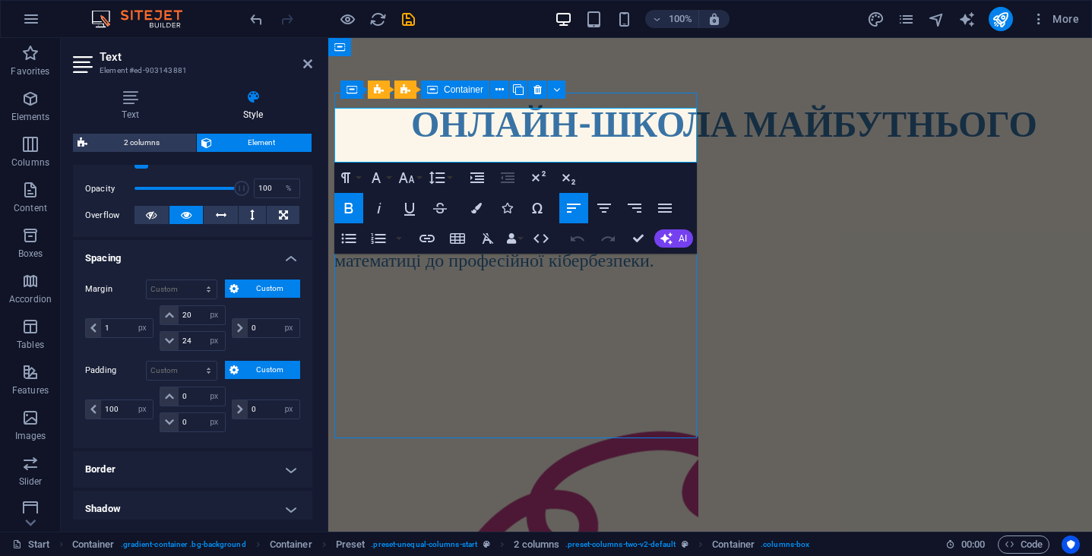
click at [520, 271] on div "ОНЛАЙН-ШКОЛА МАЙБУТНЬОГО Навчання, яке готує до іспитів і життя. [DEMOGRAPHIC_D…" at bounding box center [517, 184] width 364 height 176
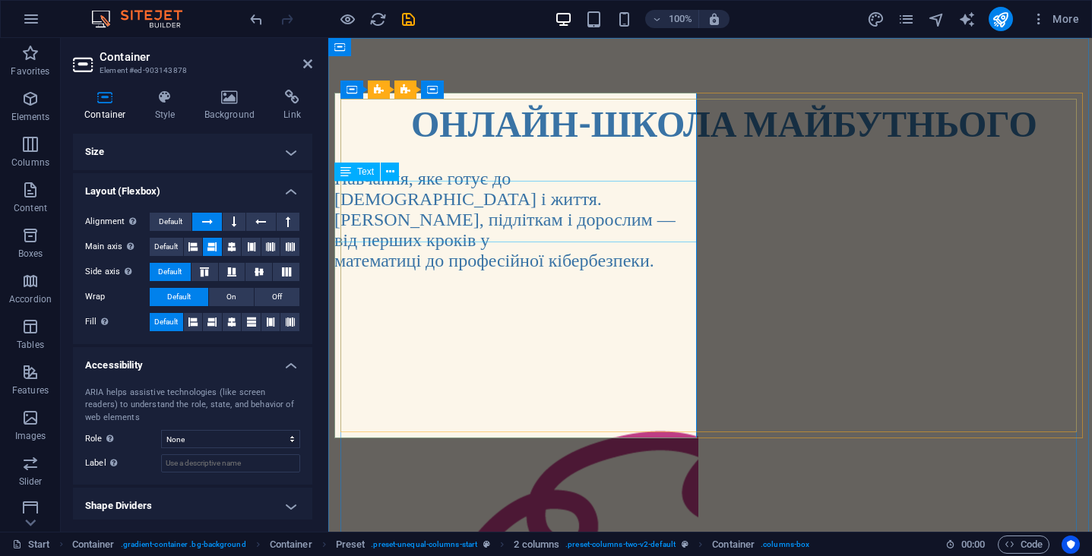
click at [480, 226] on div "Навчання, яке готує до [DEMOGRAPHIC_DATA] і життя. [DEMOGRAPHIC_DATA], підлітка…" at bounding box center [517, 220] width 364 height 103
click at [387, 177] on icon at bounding box center [390, 172] width 8 height 16
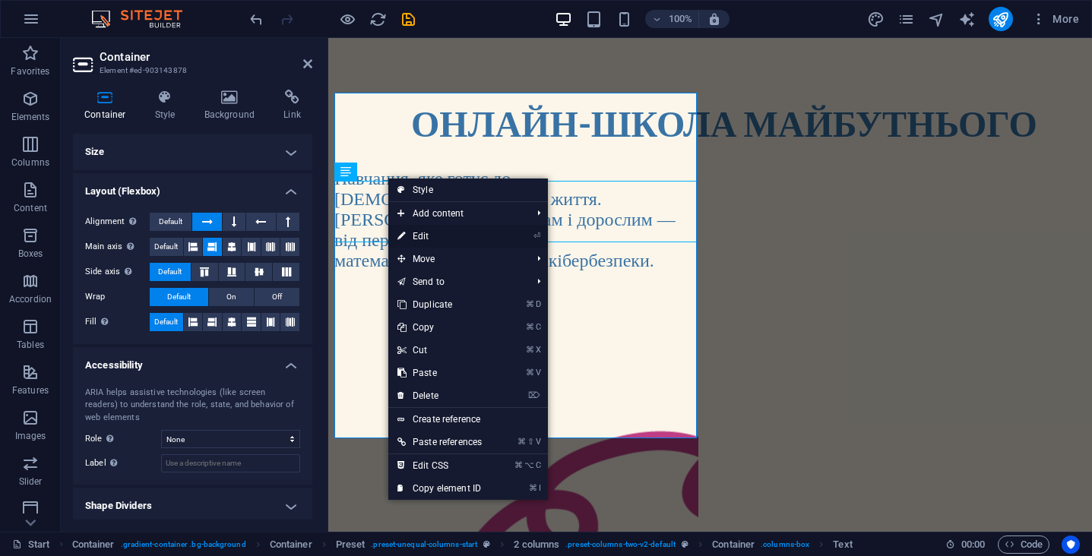
click at [428, 242] on link "⏎ Edit" at bounding box center [439, 236] width 103 height 23
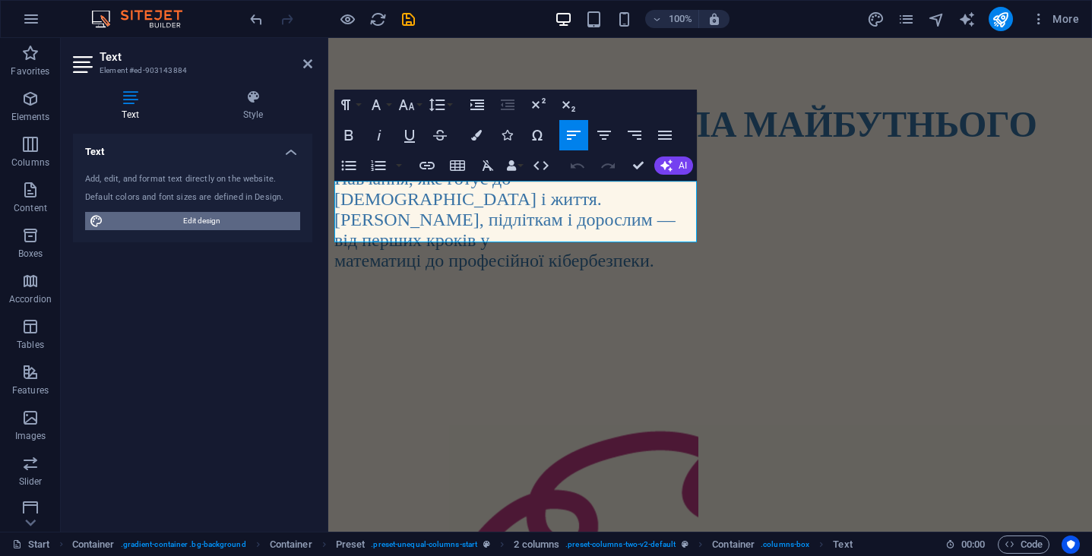
click at [244, 220] on span "Edit design" at bounding box center [202, 221] width 188 height 18
select select "px"
select select "300"
select select "px"
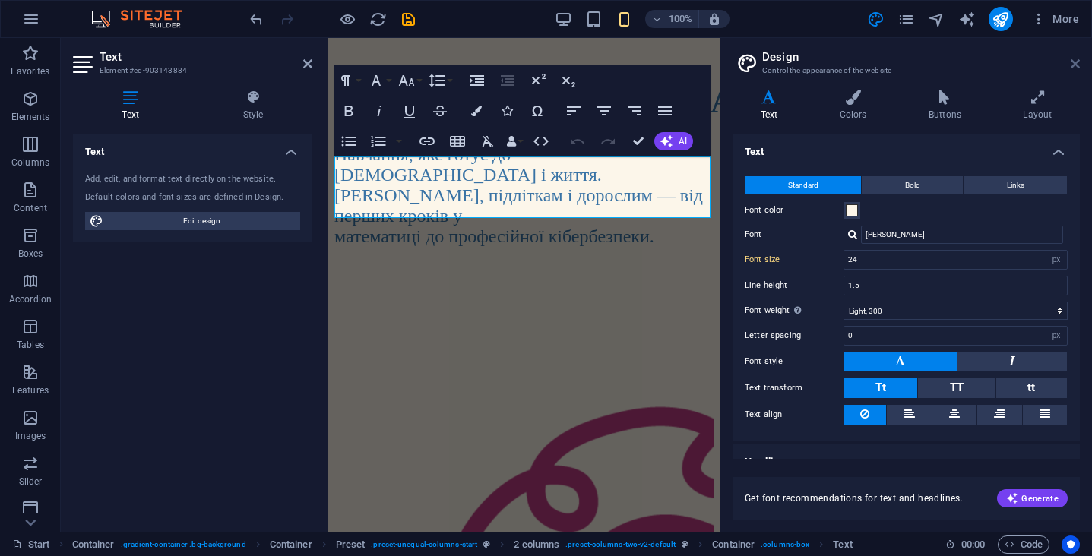
click at [1075, 65] on icon at bounding box center [1075, 64] width 9 height 12
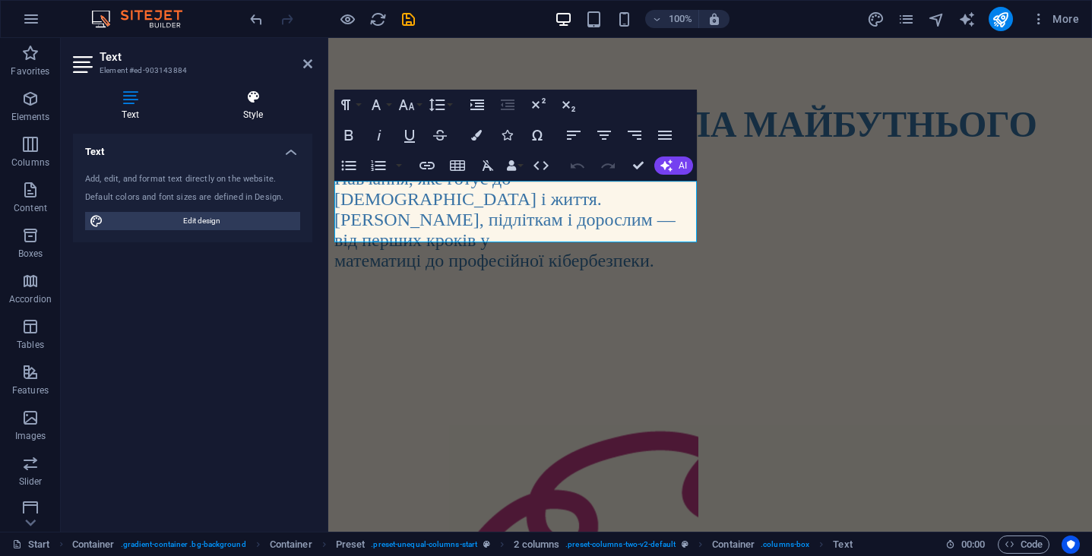
click at [260, 98] on icon at bounding box center [253, 97] width 119 height 15
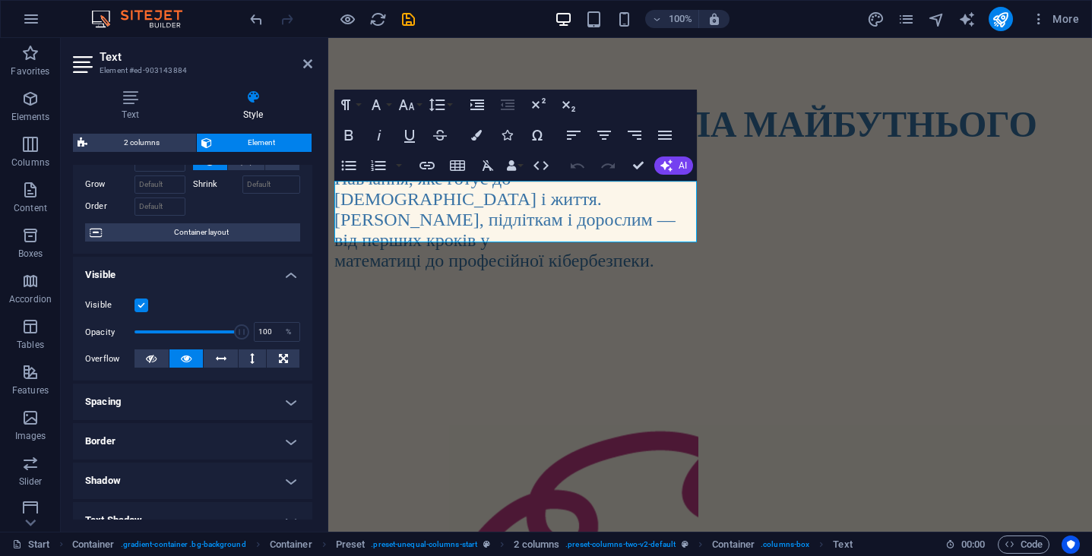
scroll to position [74, 0]
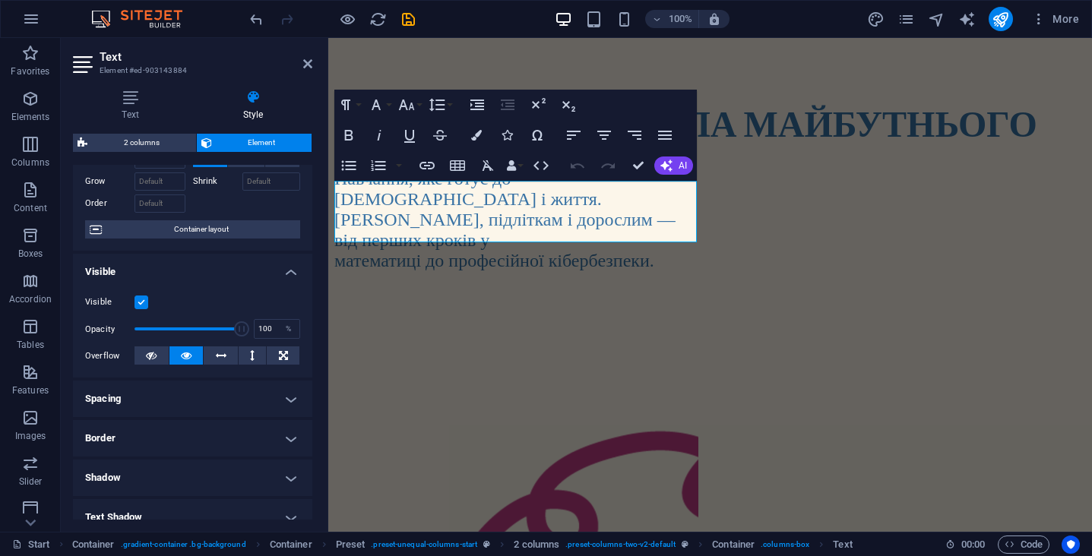
click at [182, 395] on h4 "Spacing" at bounding box center [192, 399] width 239 height 36
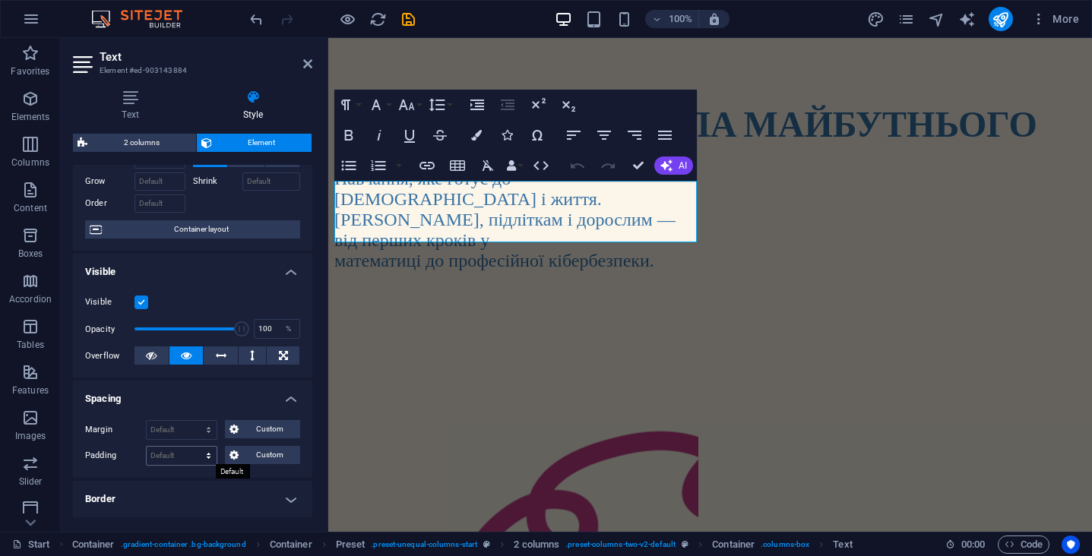
scroll to position [127, 0]
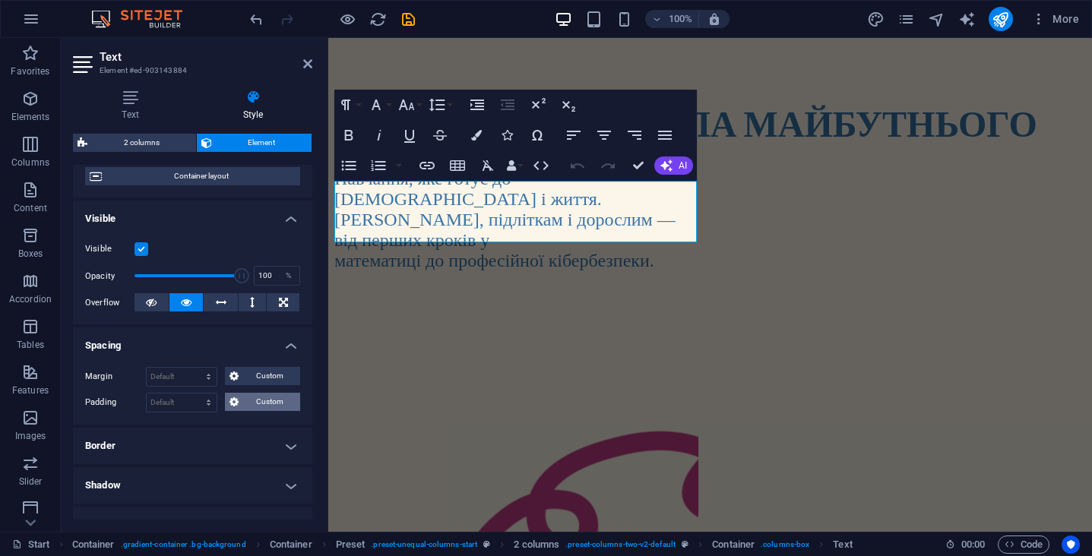
click at [250, 405] on span "Custom" at bounding box center [269, 402] width 52 height 18
click at [113, 445] on input "number" at bounding box center [127, 442] width 52 height 18
type input "100"
type input "0"
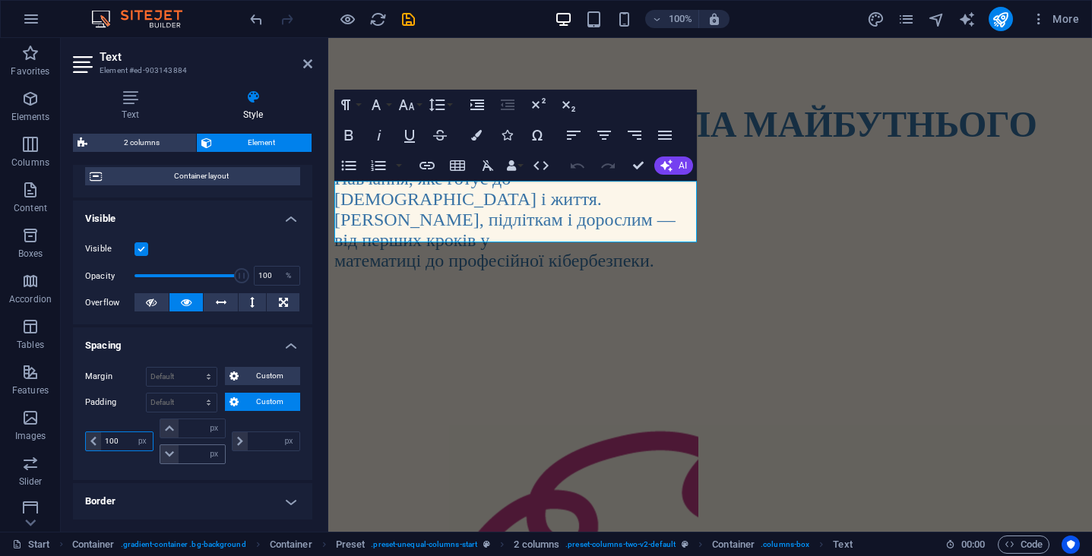
type input "0"
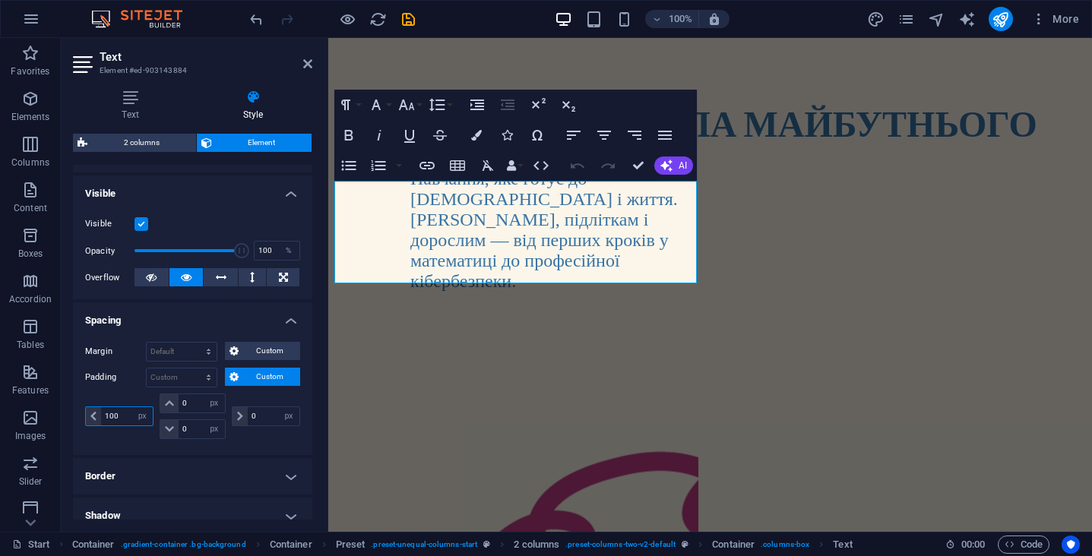
scroll to position [192, 0]
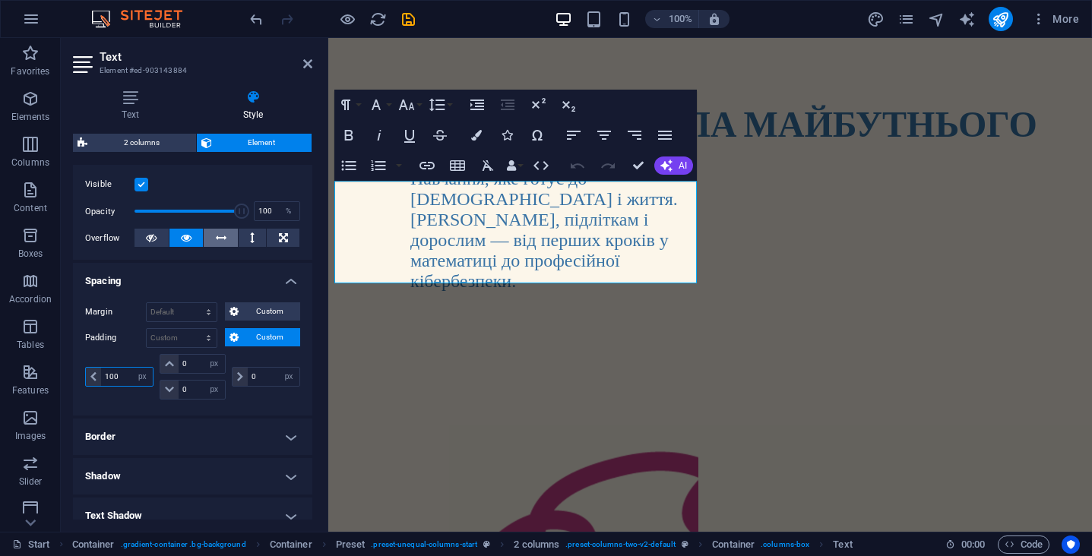
type input "100"
click at [219, 233] on icon at bounding box center [221, 238] width 11 height 18
click at [186, 238] on icon at bounding box center [186, 238] width 11 height 18
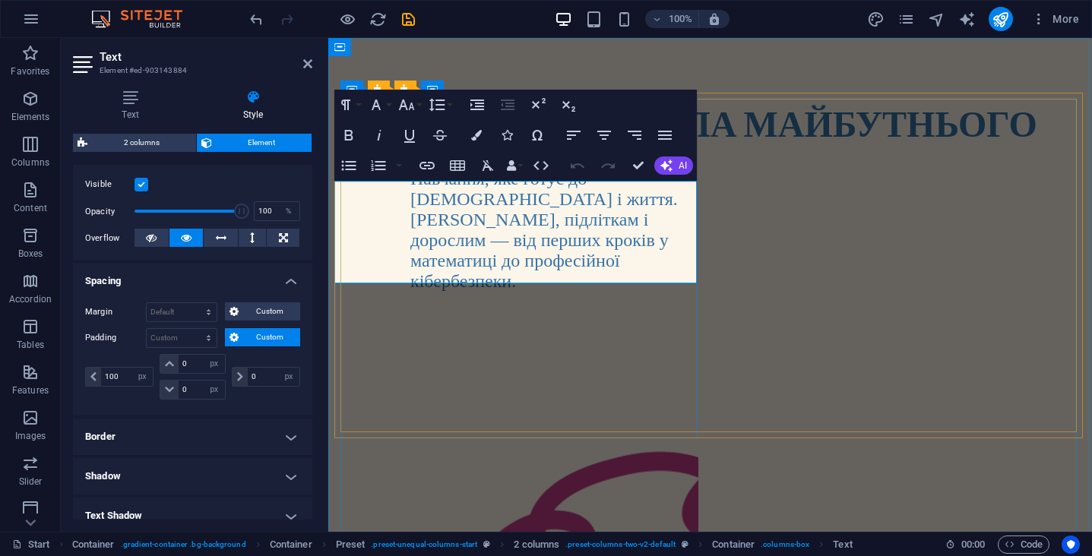
click at [410, 255] on div "Навчання, яке готує до [DEMOGRAPHIC_DATA] і життя. [DEMOGRAPHIC_DATA], підлітка…" at bounding box center [517, 230] width 364 height 123
click at [412, 255] on span "математиці до професійної кібербезпеки." at bounding box center [516, 271] width 210 height 40
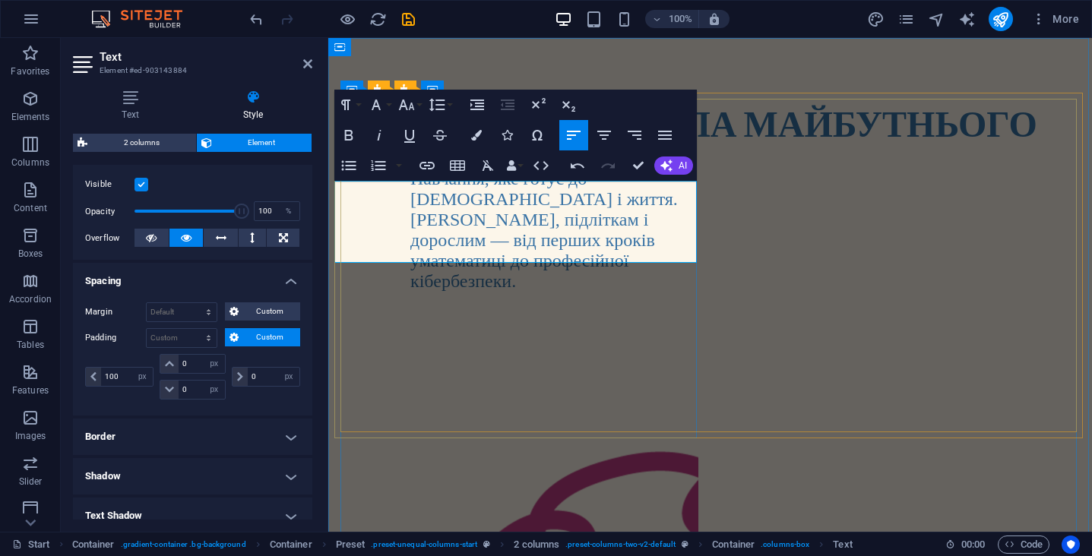
click at [411, 213] on span "Навчання, яке готує до [DEMOGRAPHIC_DATA] і життя. [PERSON_NAME], підліткам і д…" at bounding box center [545, 220] width 268 height 102
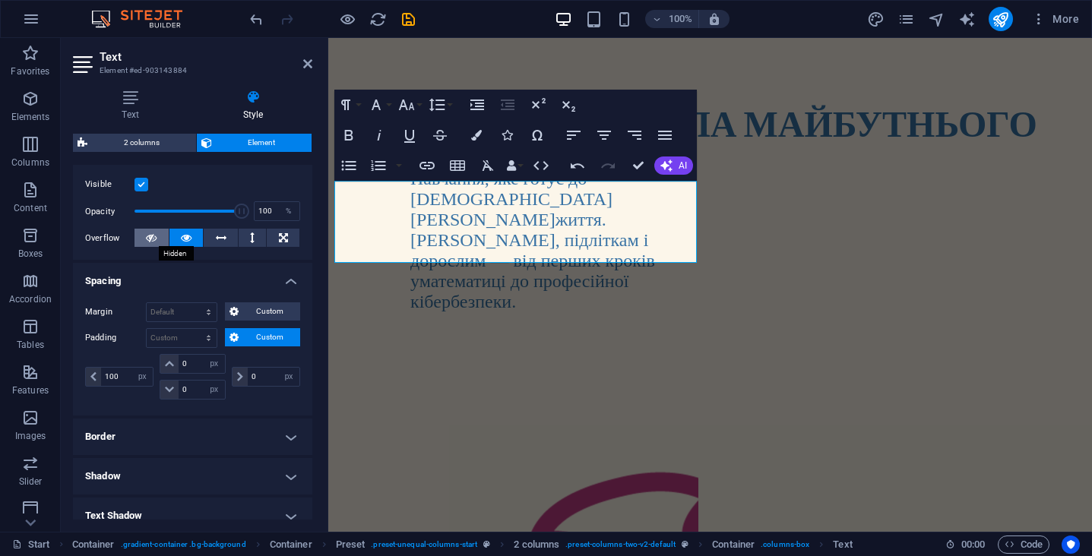
click at [148, 239] on icon at bounding box center [151, 238] width 11 height 18
click at [148, 237] on icon at bounding box center [151, 238] width 11 height 18
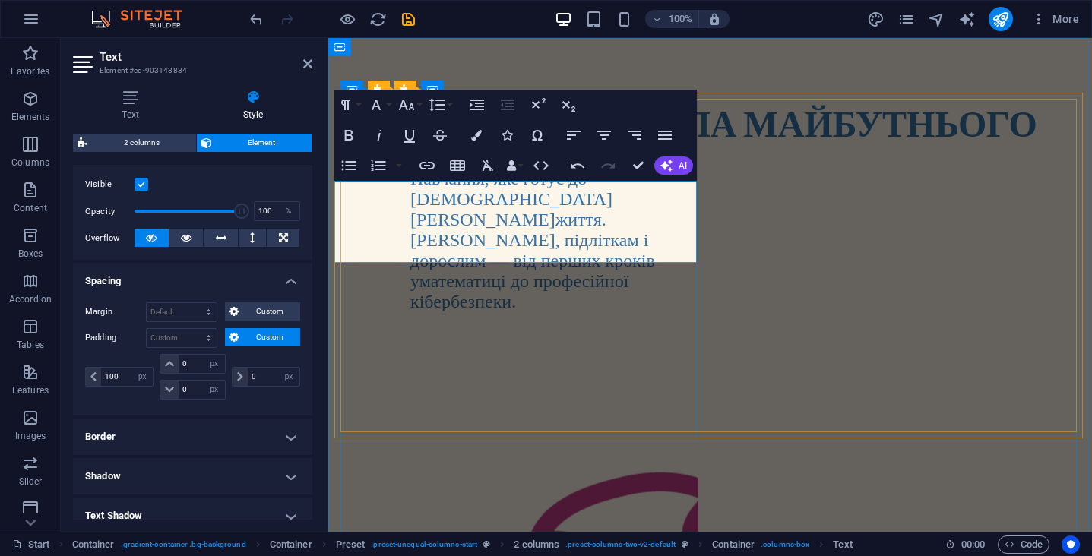
click at [412, 216] on span "Навчання, яке готує до [DEMOGRAPHIC_DATA] і життя. [PERSON_NAME], підліткам і д…" at bounding box center [533, 230] width 245 height 122
click at [638, 312] on div "ОНЛАЙН-ШКОЛА МАЙБУТНЬОГО Навчання, яке готує до іспитів і життя. [DEMOGRAPHIC_D…" at bounding box center [517, 204] width 364 height 217
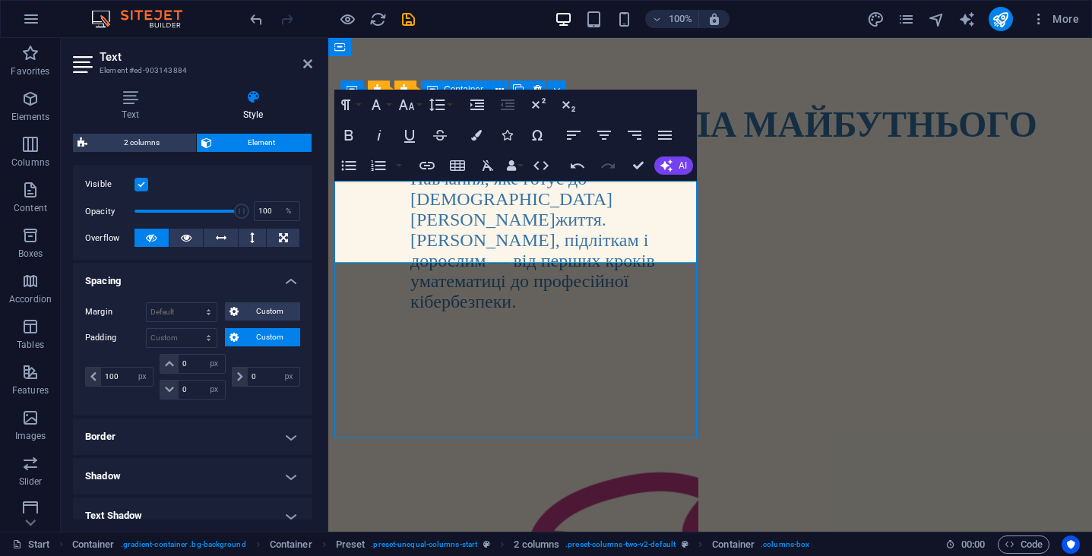
click at [638, 312] on div "ОНЛАЙН-ШКОЛА МАЙБУТНЬОГО Навчання, яке готує до іспитів і життя. [DEMOGRAPHIC_D…" at bounding box center [517, 204] width 364 height 217
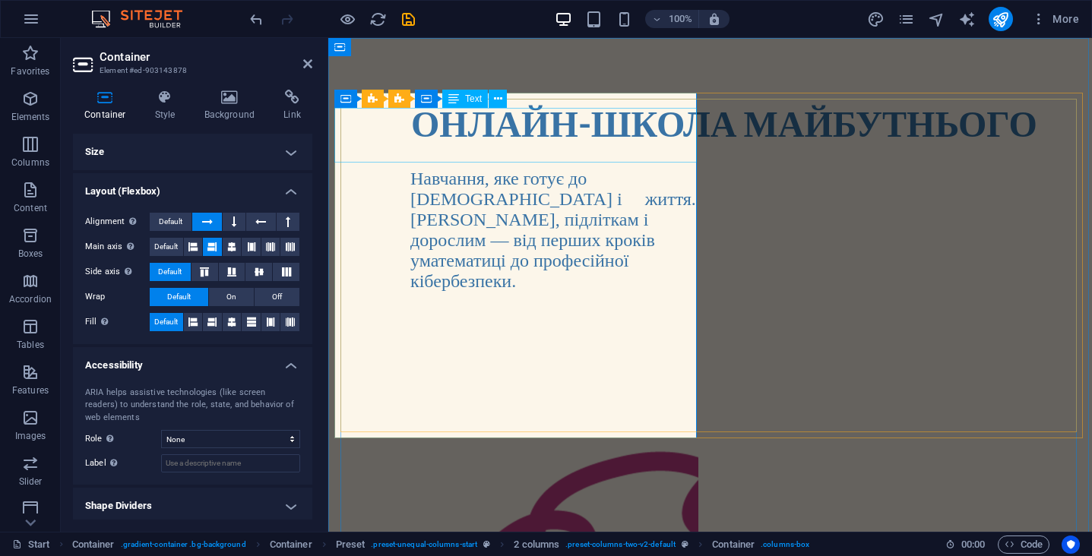
click at [636, 134] on strong "ОНЛАЙН-ШКОЛА МАЙБУТНЬОГО" at bounding box center [724, 122] width 626 height 43
select select "%"
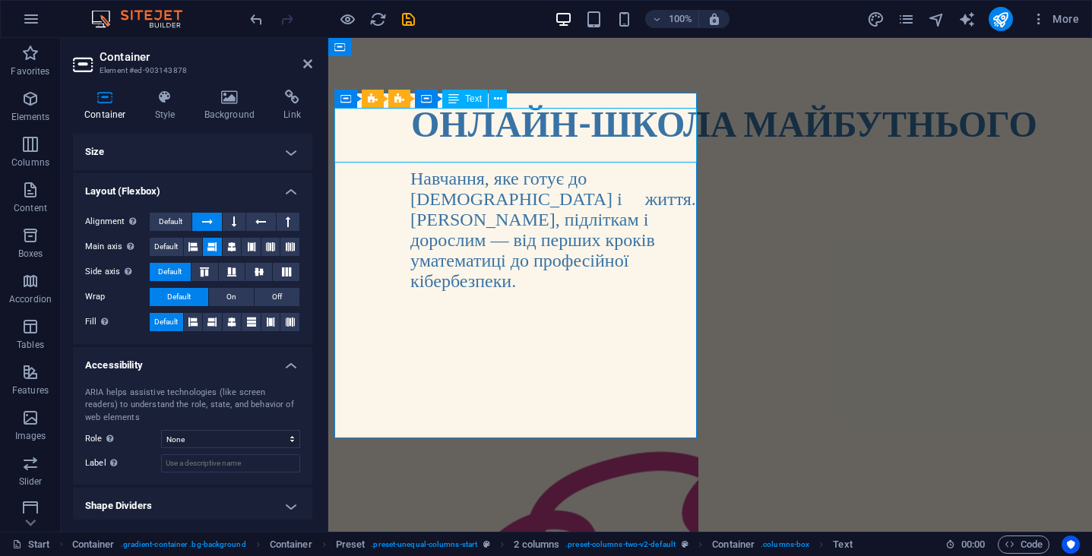
select select "px"
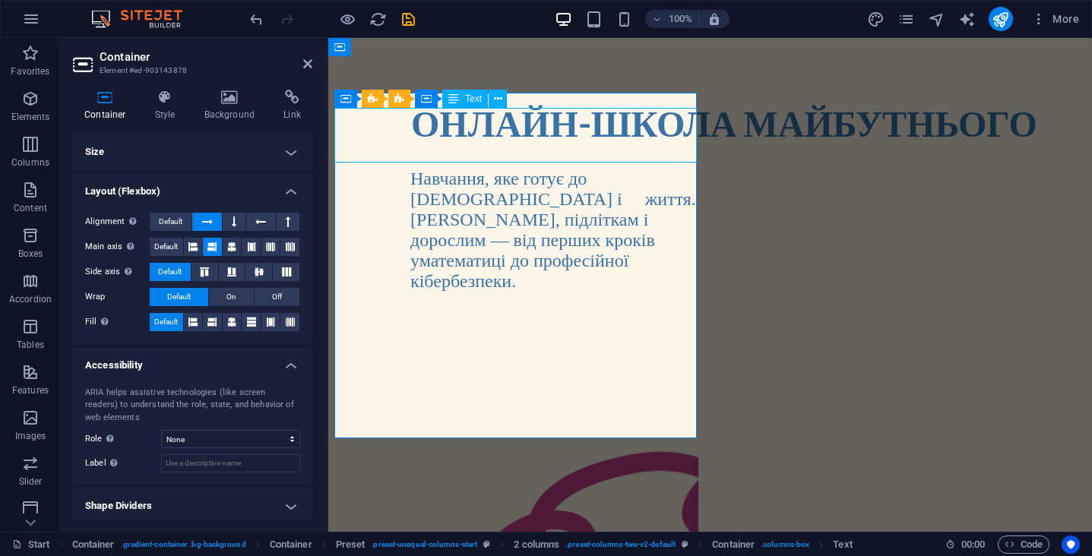
select select "px"
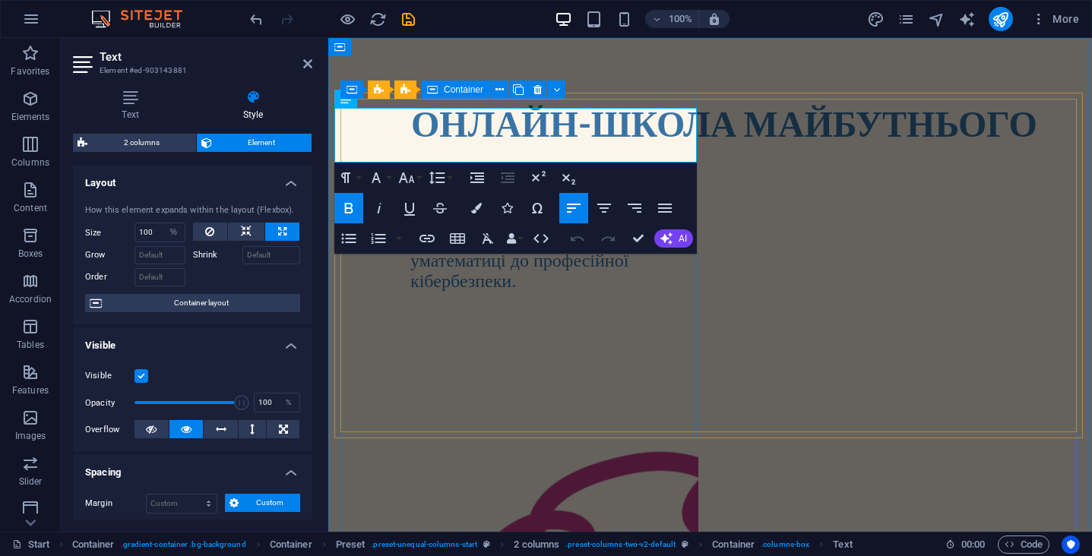
click at [591, 292] on div "ОНЛАЙН-ШКОЛА МАЙБУТНЬОГО Навчання, яке готує до іспитів і життя. [DEMOGRAPHIC_D…" at bounding box center [517, 194] width 364 height 196
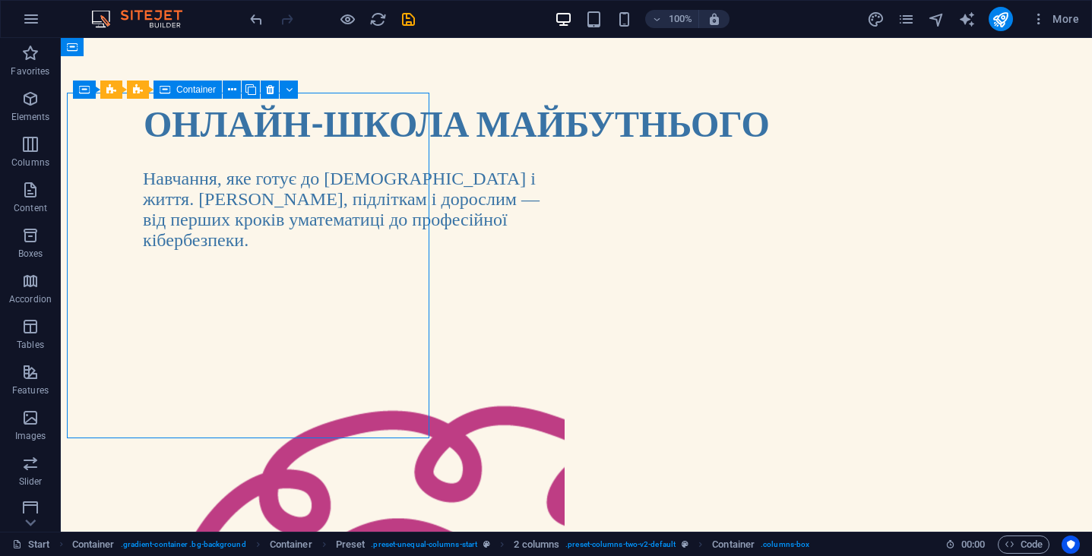
click at [553, 251] on div "ОНЛАЙН-ШКОЛА МАЙБУТНЬОГО Навчання, яке готує до іспитів і життя. [DEMOGRAPHIC_D…" at bounding box center [316, 173] width 498 height 155
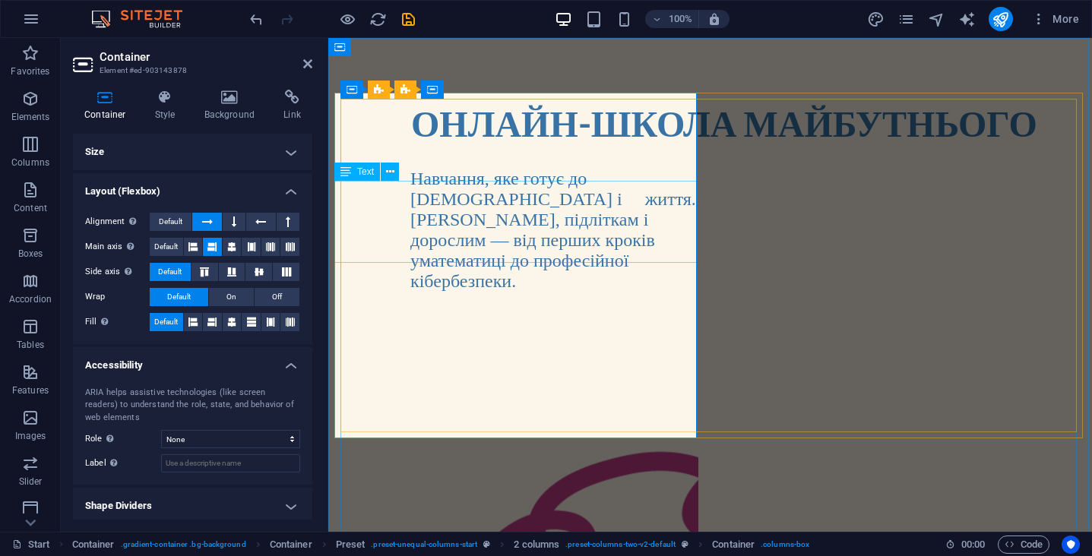
click at [528, 228] on div "Навчання, яке готує до [DEMOGRAPHIC_DATA] і життя. [DEMOGRAPHIC_DATA], підлітка…" at bounding box center [517, 230] width 364 height 123
select select "px"
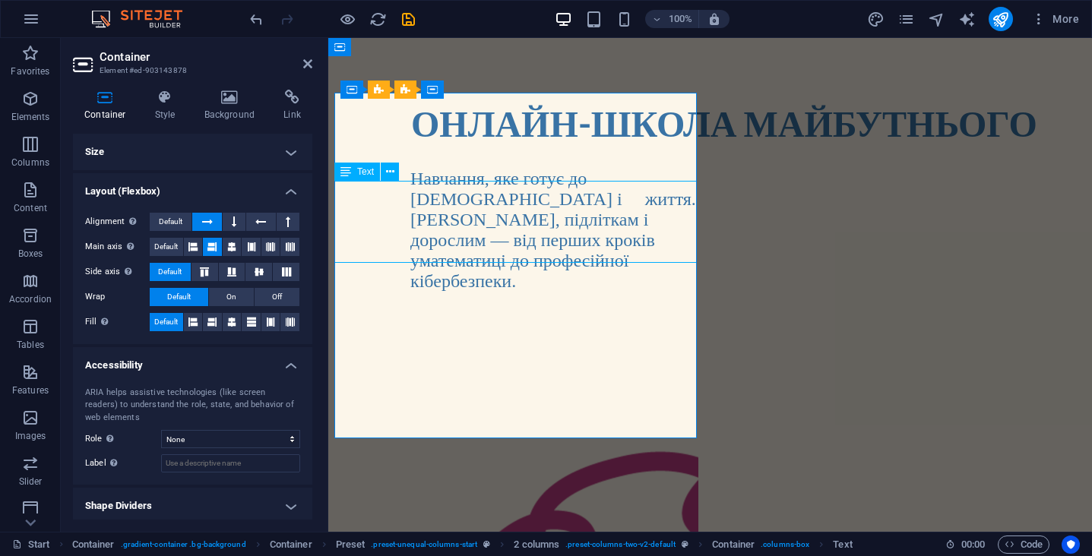
select select "px"
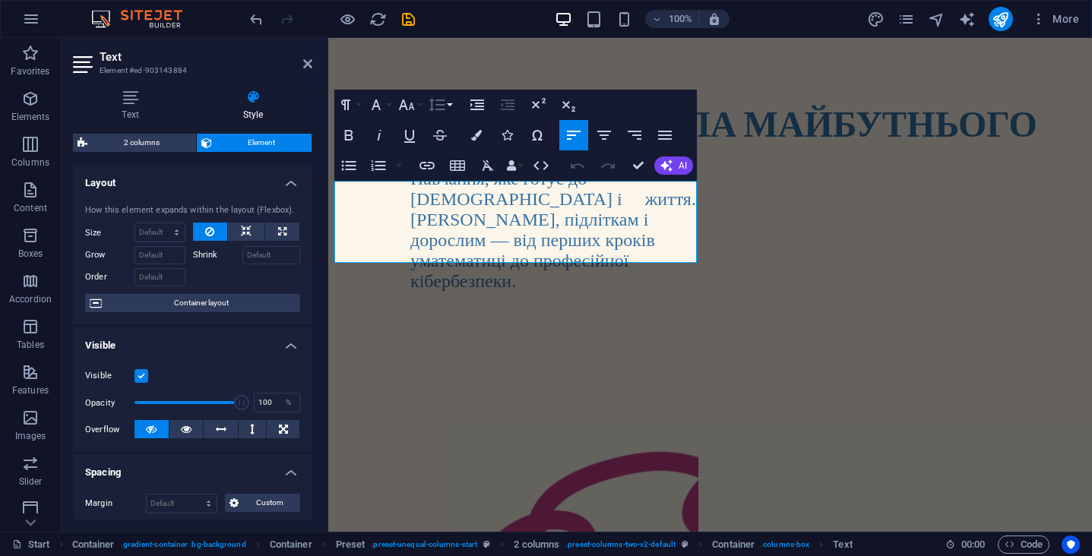
click at [451, 107] on button "Line Height" at bounding box center [440, 105] width 29 height 30
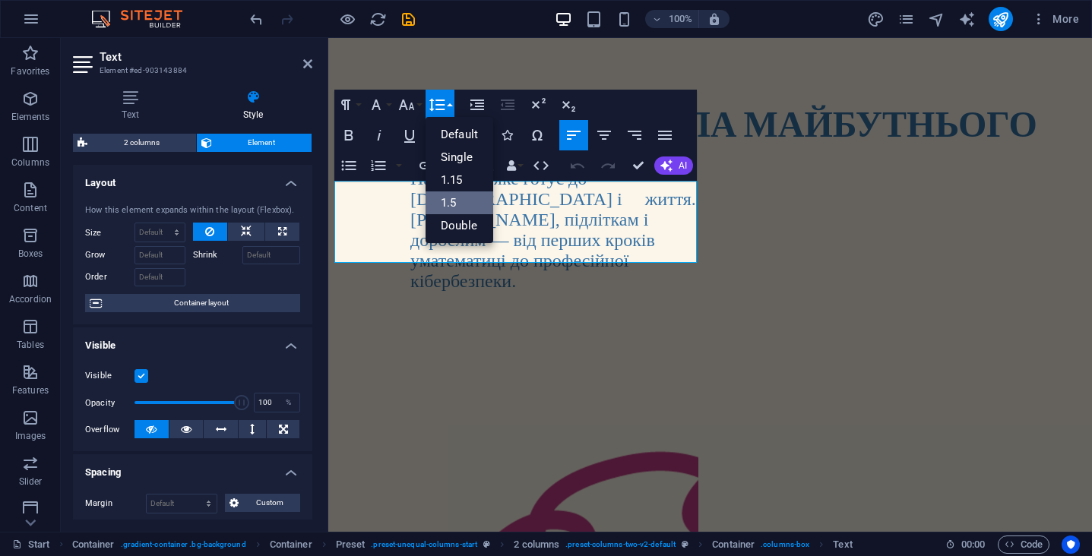
click at [455, 195] on link "1.5" at bounding box center [460, 203] width 68 height 23
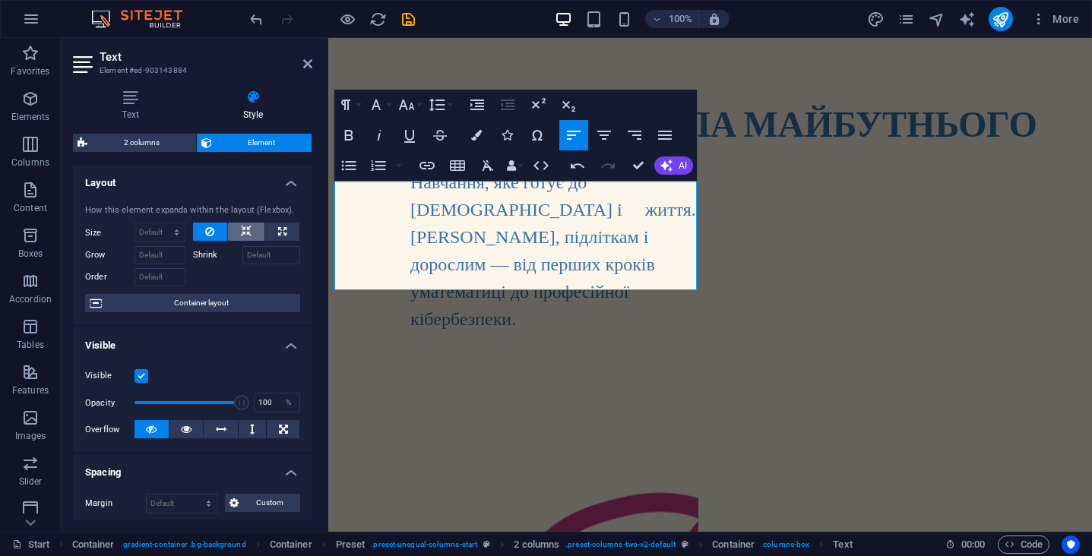
click at [251, 235] on button at bounding box center [246, 232] width 36 height 18
click at [285, 232] on button at bounding box center [282, 232] width 34 height 18
type input "100"
select select "%"
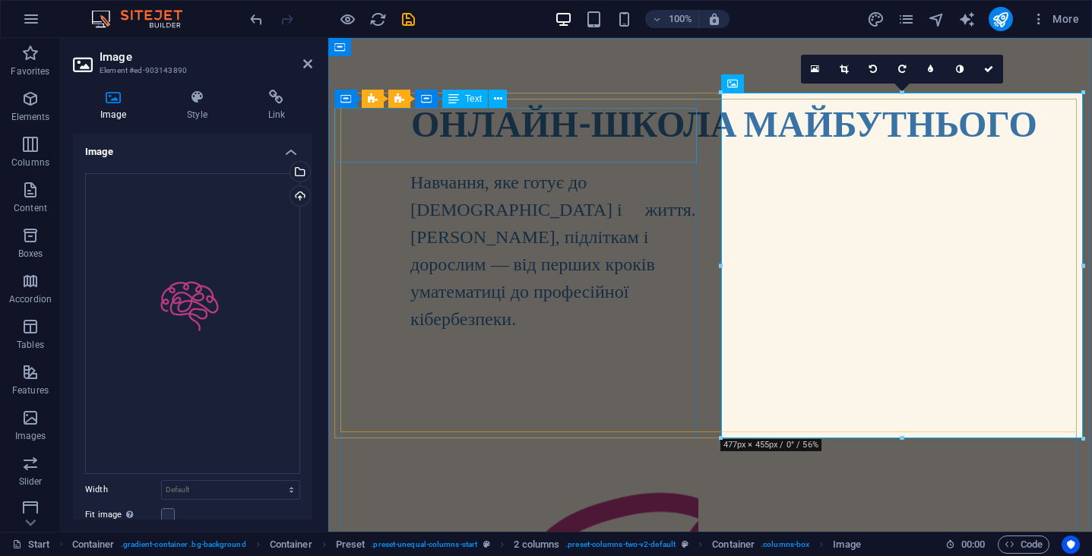
click at [668, 135] on strong "ОНЛАЙН-ШКОЛА МАЙБУТНЬОГО" at bounding box center [724, 122] width 626 height 43
select select "%"
select select "px"
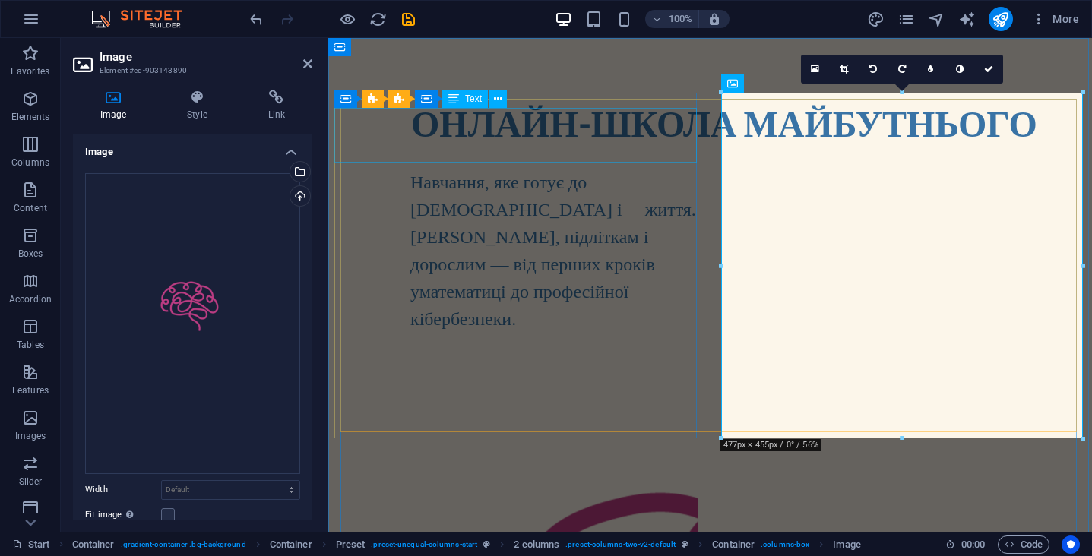
select select "px"
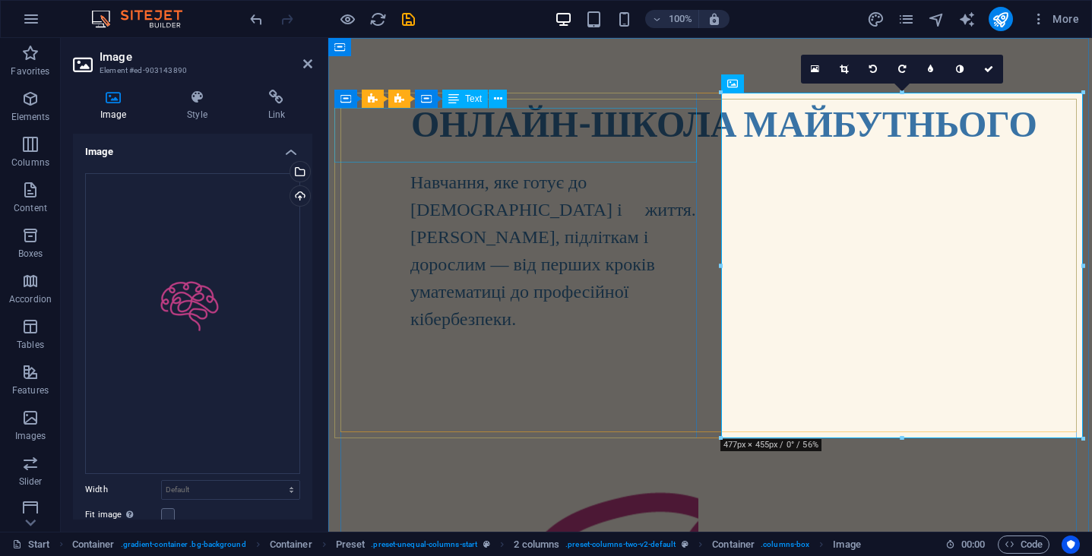
select select "px"
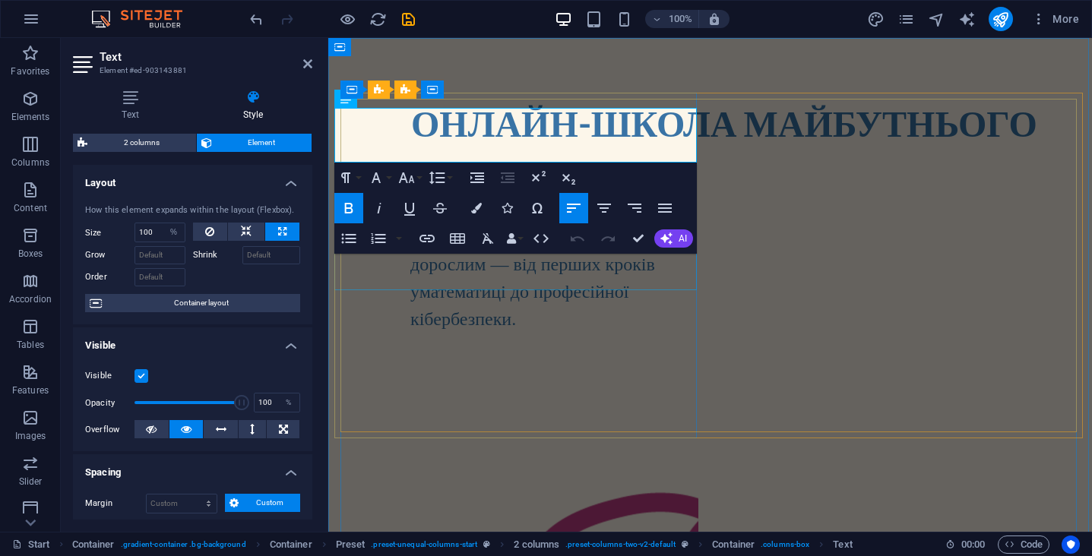
click at [468, 282] on div "Навчання, яке готує до [DEMOGRAPHIC_DATA] і життя. [DEMOGRAPHIC_DATA], підлітка…" at bounding box center [517, 251] width 364 height 164
select select "%"
select select "px"
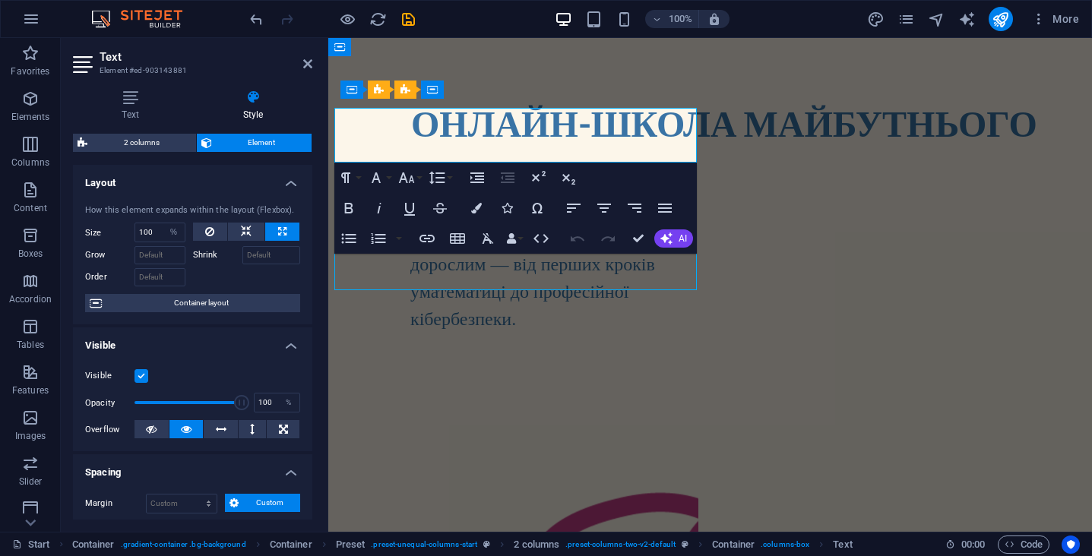
select select "px"
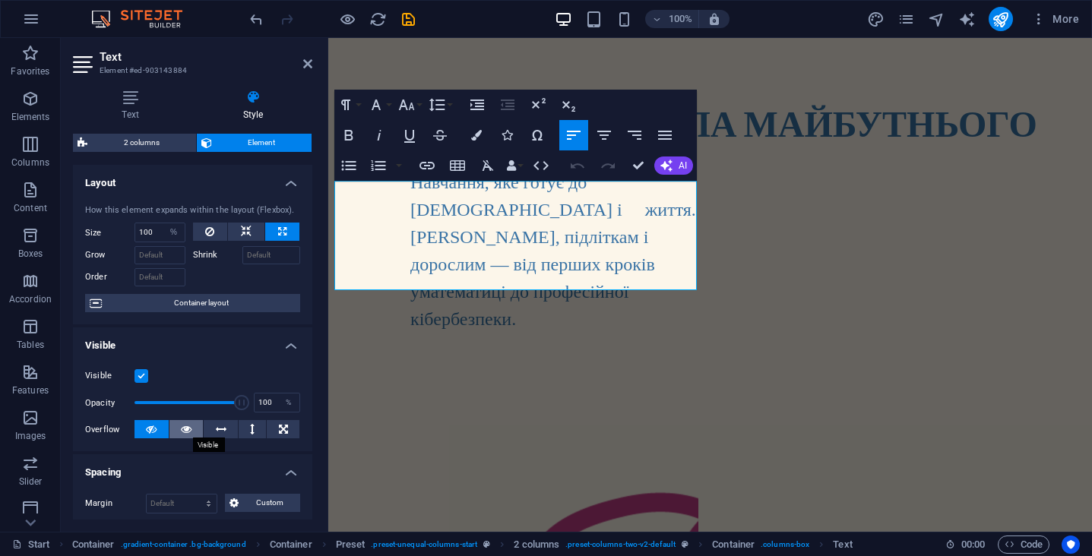
click at [186, 424] on icon at bounding box center [186, 429] width 11 height 18
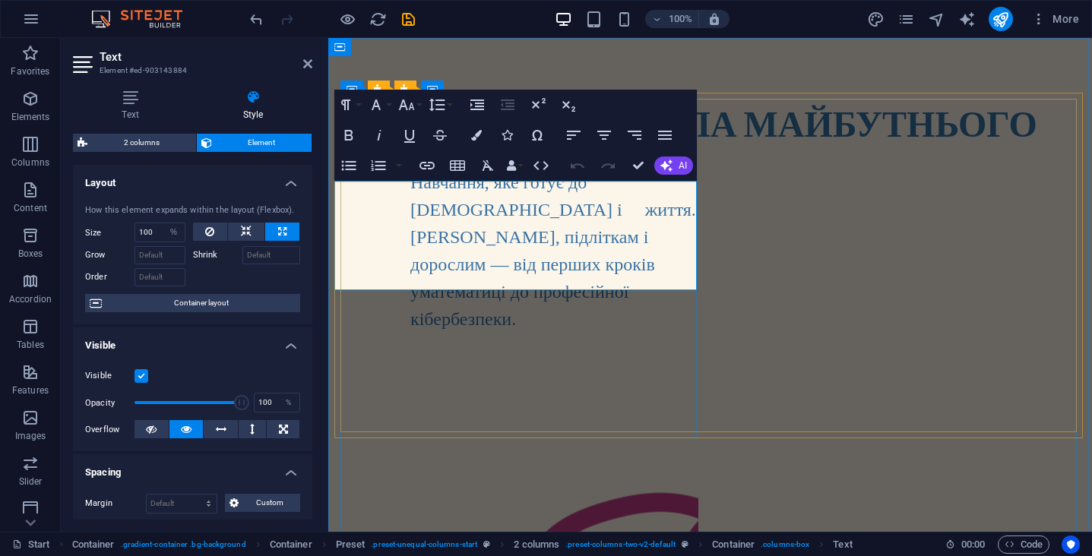
click at [410, 226] on div "Навчання, яке готує до [DEMOGRAPHIC_DATA] і життя. [DEMOGRAPHIC_DATA], підлітка…" at bounding box center [517, 251] width 364 height 164
click at [413, 226] on span "Навчання, яке готує до [DEMOGRAPHIC_DATA] і життя. [PERSON_NAME], підліткам і д…" at bounding box center [554, 237] width 286 height 129
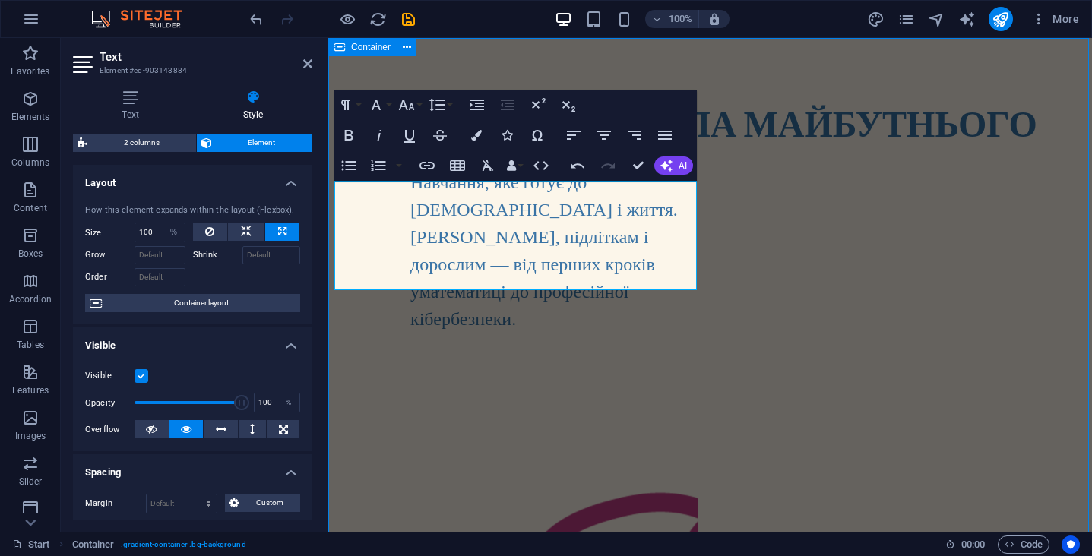
select select "%"
select select "vh"
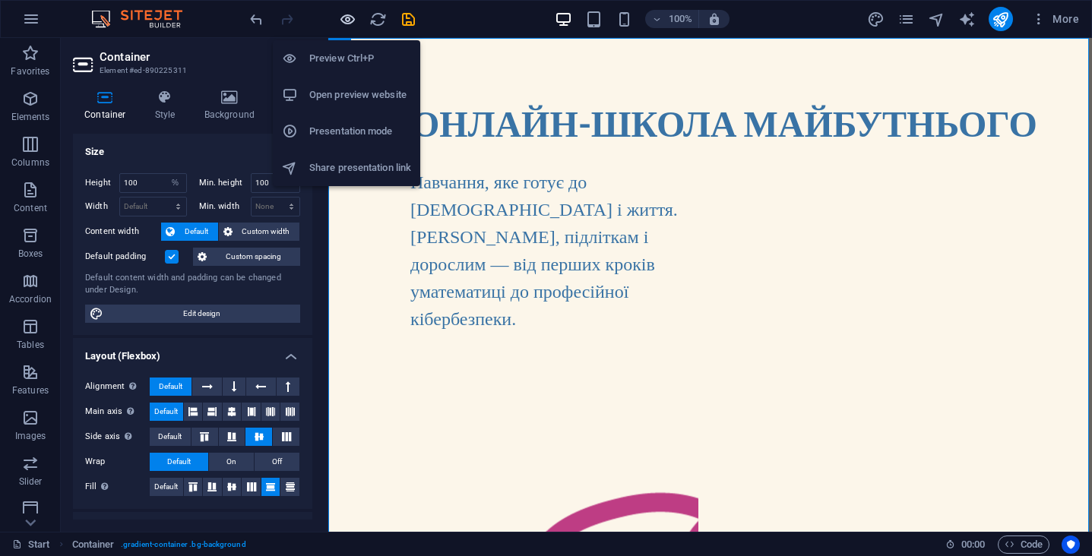
click at [350, 19] on icon "button" at bounding box center [347, 19] width 17 height 17
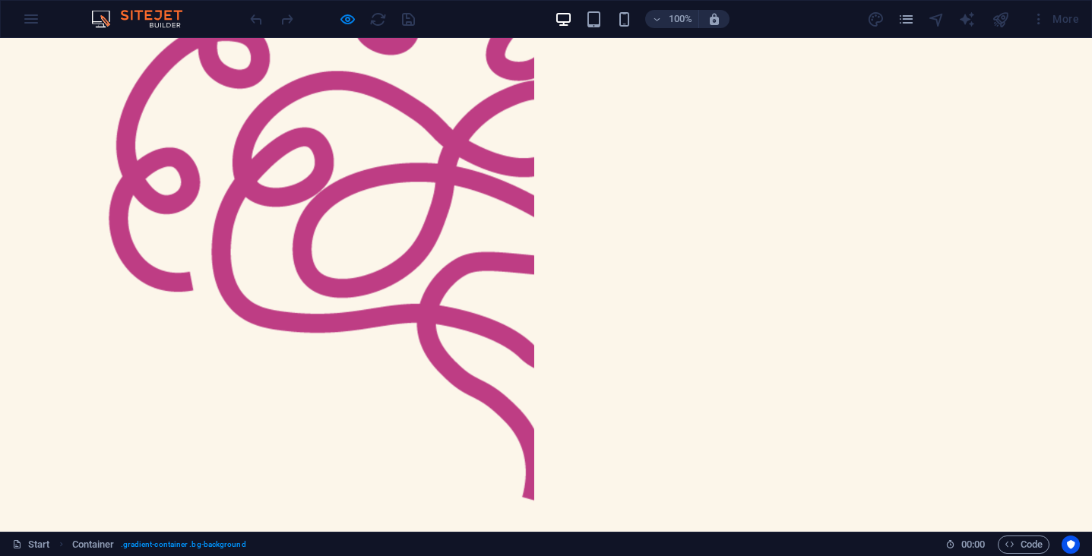
scroll to position [475, 0]
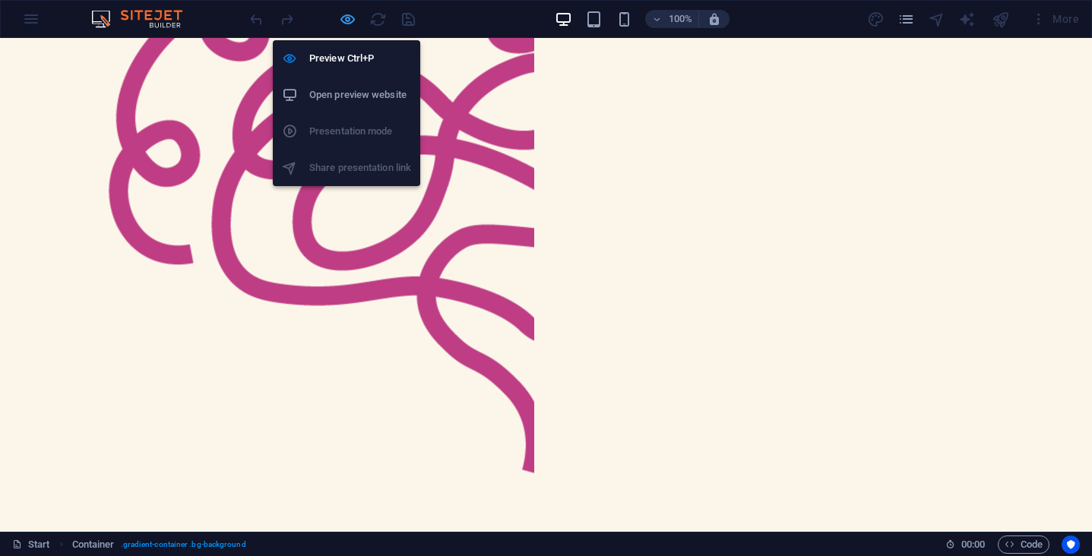
click at [340, 17] on icon "button" at bounding box center [347, 19] width 17 height 17
select select "%"
select select "vh"
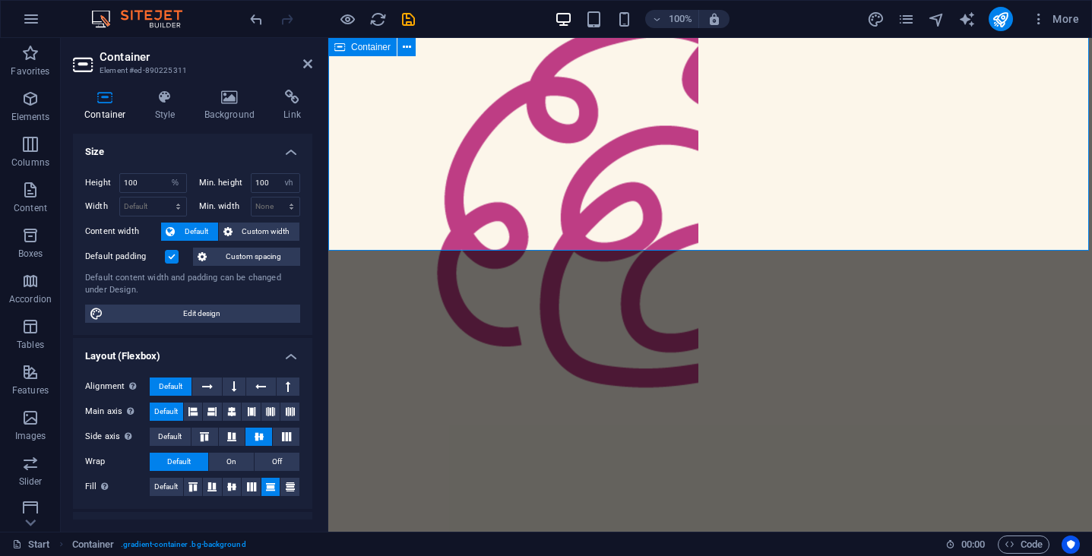
click at [512, 230] on div "ОНЛАЙН-ШКОЛА МАЙБУТНЬОГО Навчання, яке готує до іспитів і життя. [DEMOGRAPHIC_D…" at bounding box center [710, 272] width 764 height 1418
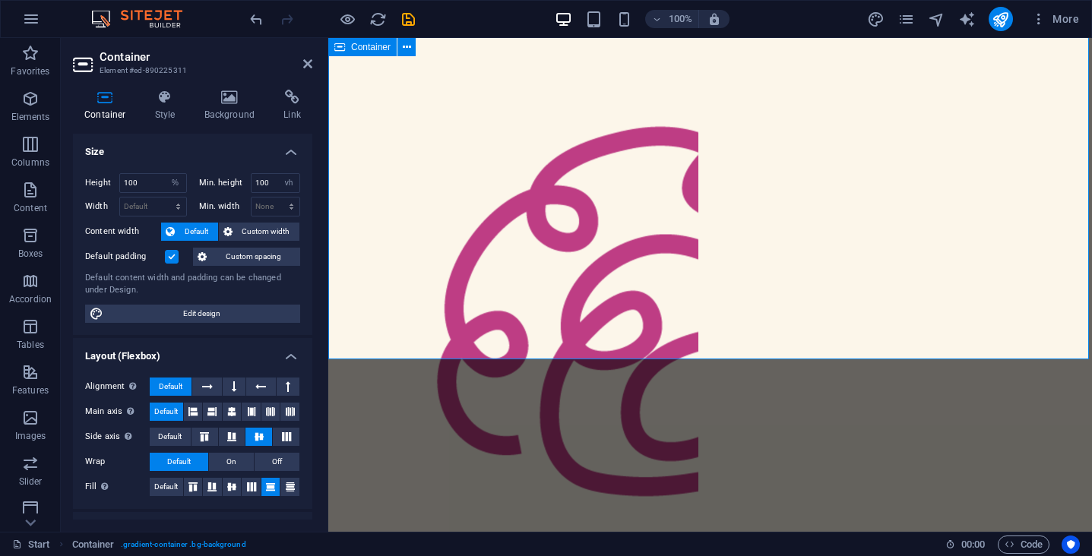
scroll to position [324, 0]
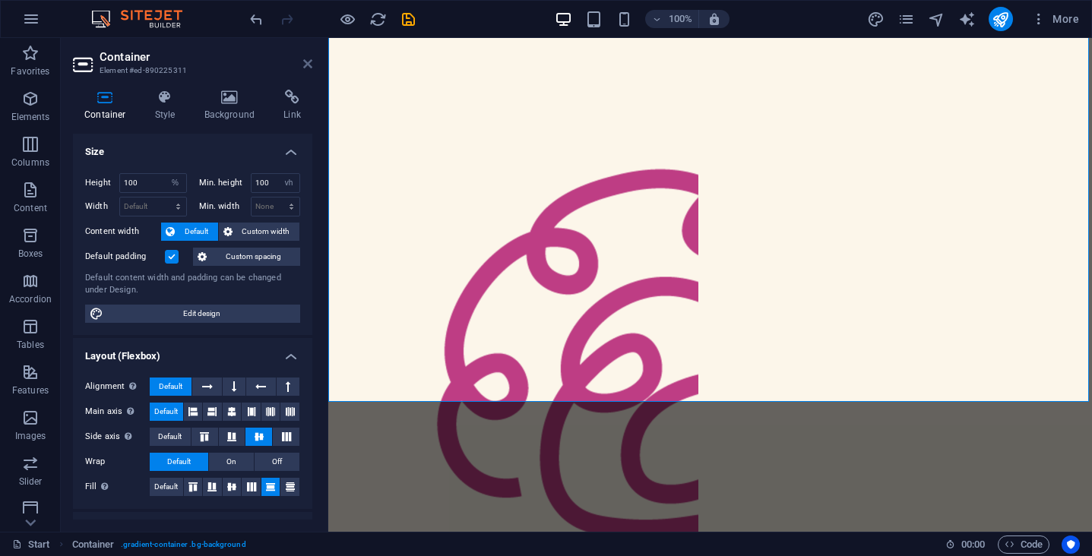
click at [307, 64] on icon at bounding box center [307, 64] width 9 height 12
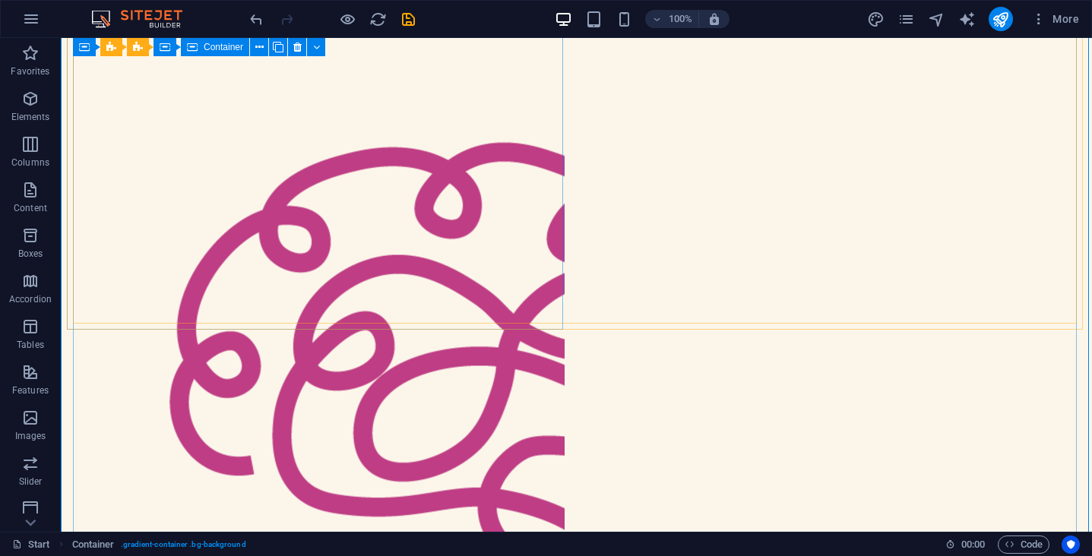
scroll to position [220, 0]
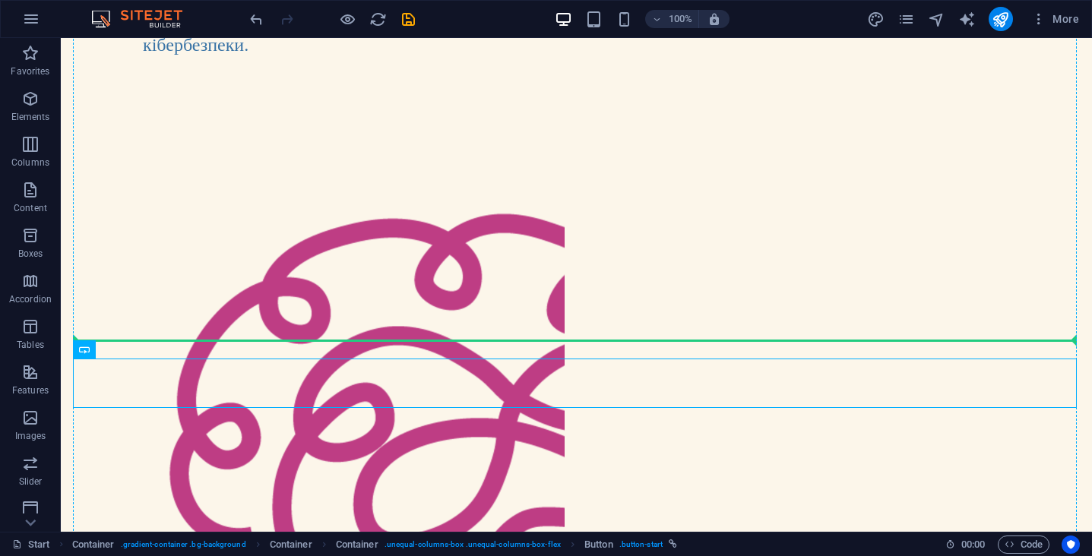
drag, startPoint x: 304, startPoint y: 371, endPoint x: 308, endPoint y: 342, distance: 29.1
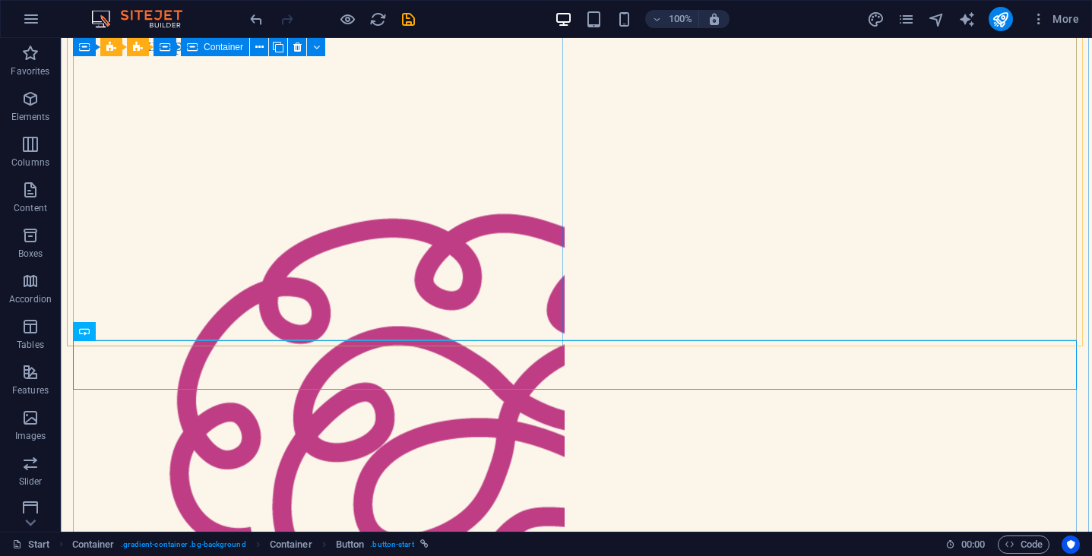
drag, startPoint x: 308, startPoint y: 342, endPoint x: 309, endPoint y: 268, distance: 73.8
click at [309, 268] on div "ОНЛАЙН-ШКОЛА МАЙБУТНЬОГО Навчання, яке готує до іспитів і життя. [DEMOGRAPHIC_D…" at bounding box center [576, 499] width 1007 height 1241
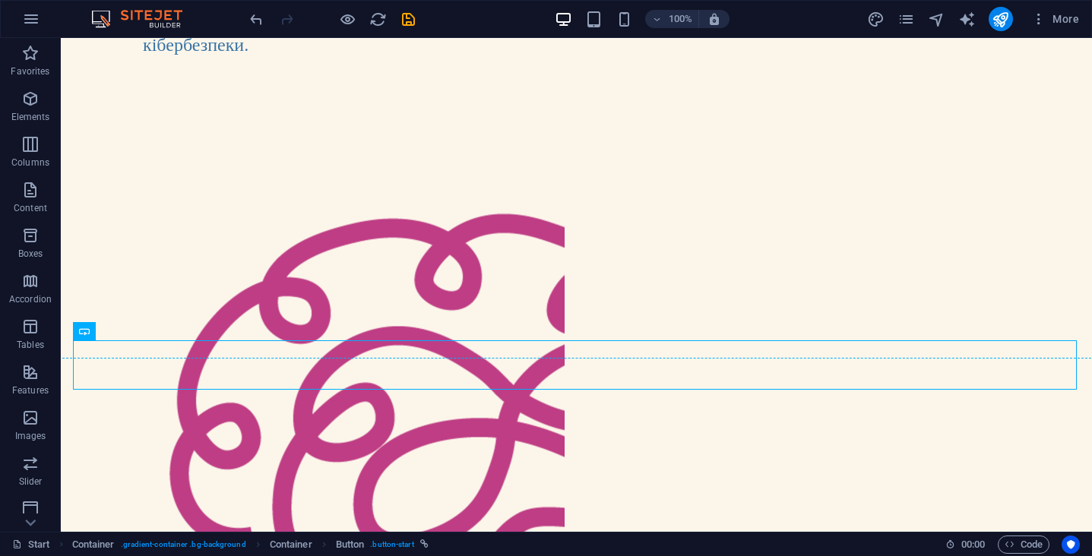
drag, startPoint x: 293, startPoint y: 353, endPoint x: 294, endPoint y: 224, distance: 128.5
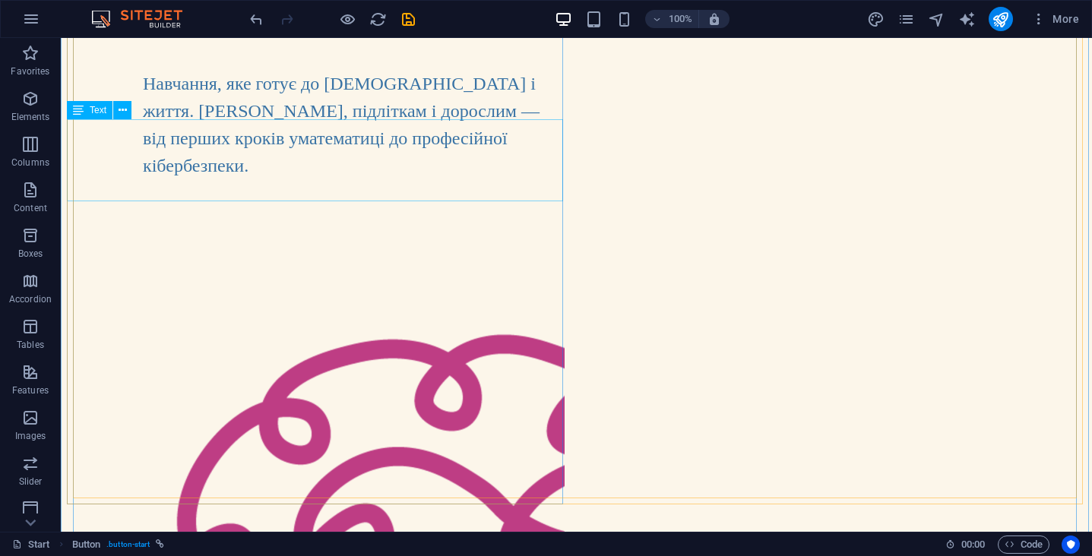
scroll to position [0, 0]
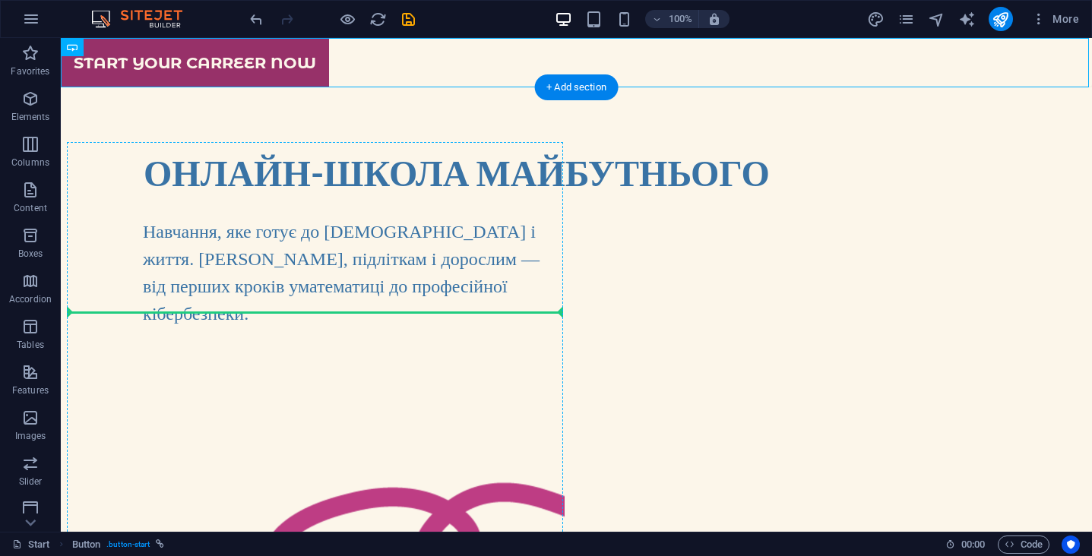
drag, startPoint x: 254, startPoint y: 48, endPoint x: 290, endPoint y: 306, distance: 261.0
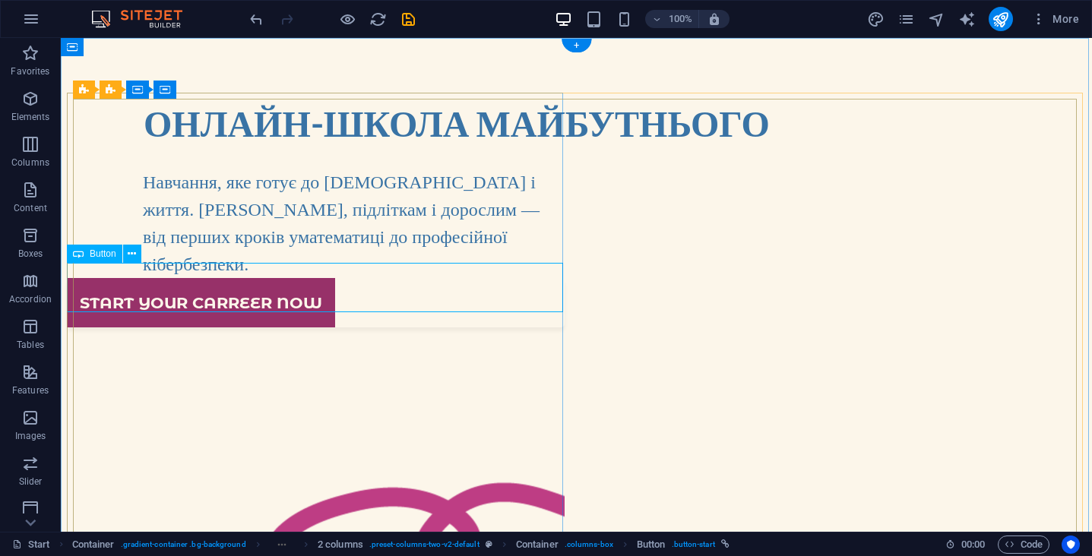
click at [326, 295] on div "Start your carreer now" at bounding box center [316, 302] width 498 height 49
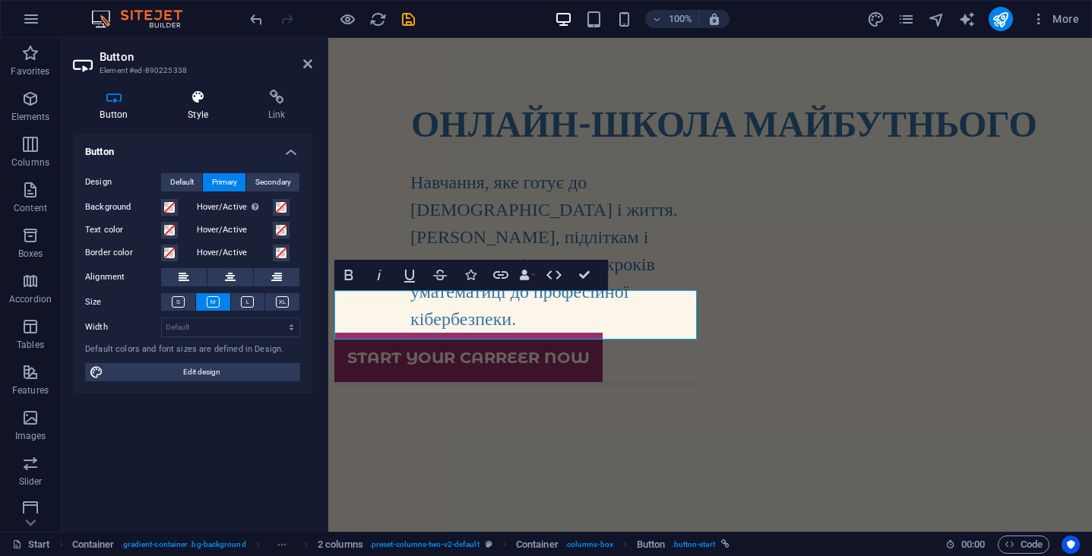
click at [192, 103] on icon at bounding box center [198, 97] width 75 height 15
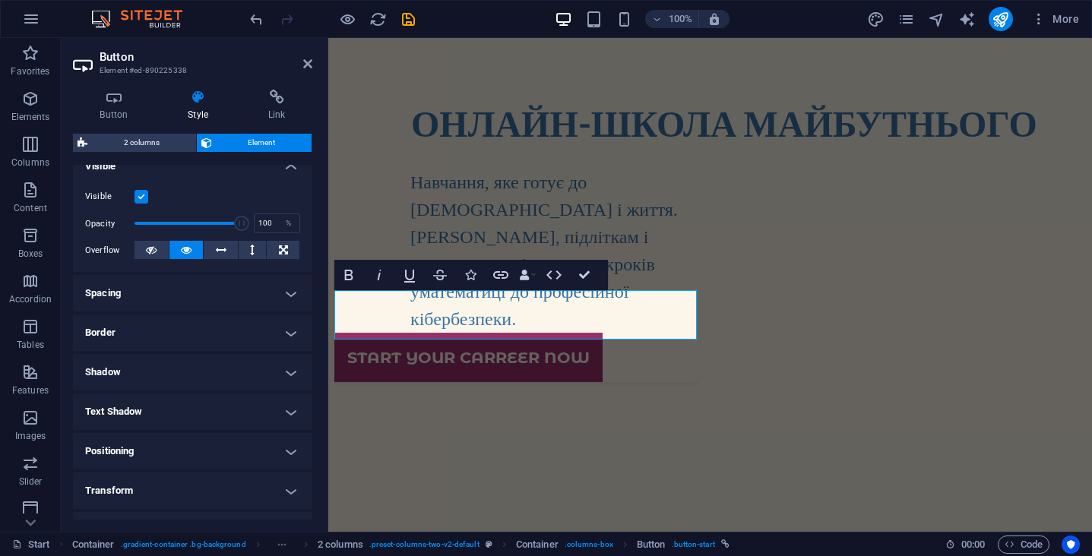
scroll to position [180, 0]
click at [224, 292] on h4 "Spacing" at bounding box center [192, 292] width 239 height 36
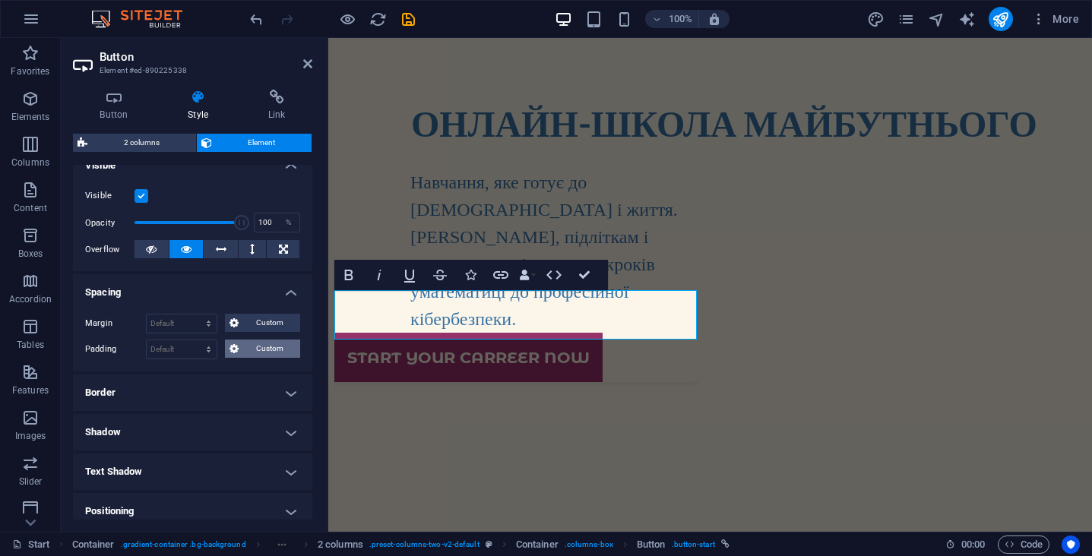
click at [249, 350] on span "Custom" at bounding box center [269, 349] width 52 height 18
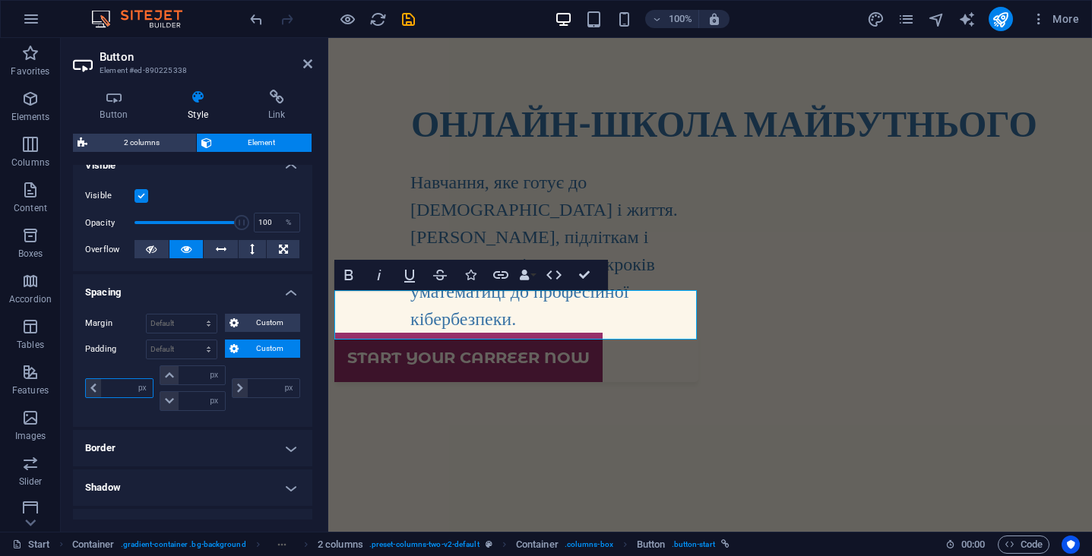
click at [113, 389] on input "number" at bounding box center [127, 388] width 52 height 18
type input "100"
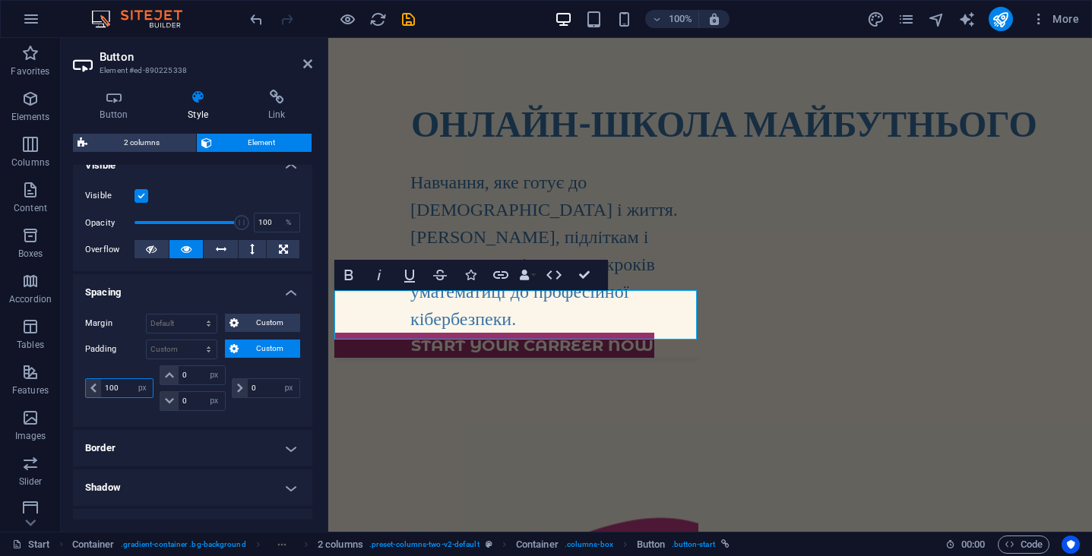
type input "0"
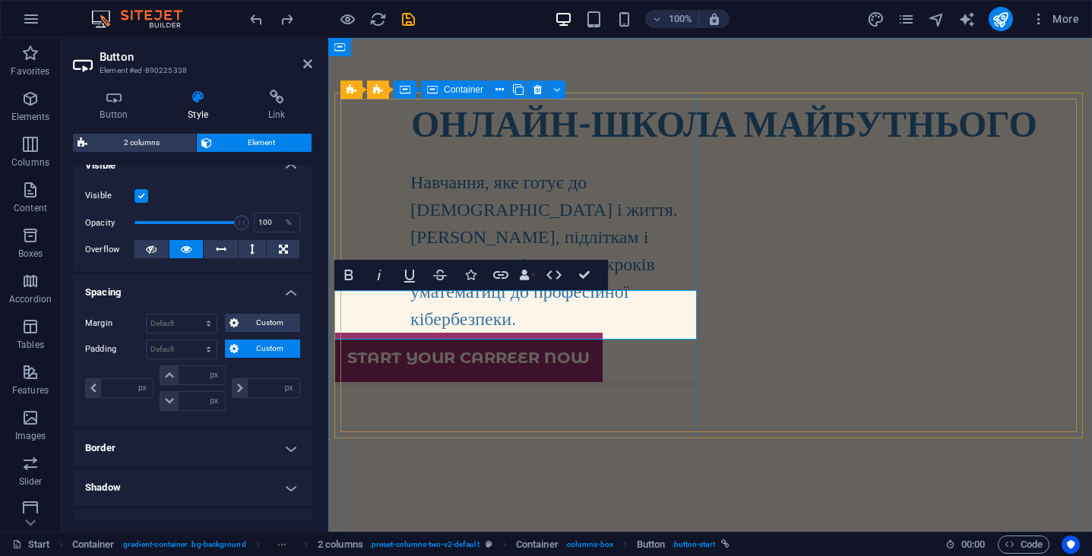
click at [633, 362] on div "ОНЛАЙН-ШКОЛА МАЙБУТНЬОГО Навчання, яке готує до іспитів і життя. [DEMOGRAPHIC_D…" at bounding box center [517, 239] width 364 height 287
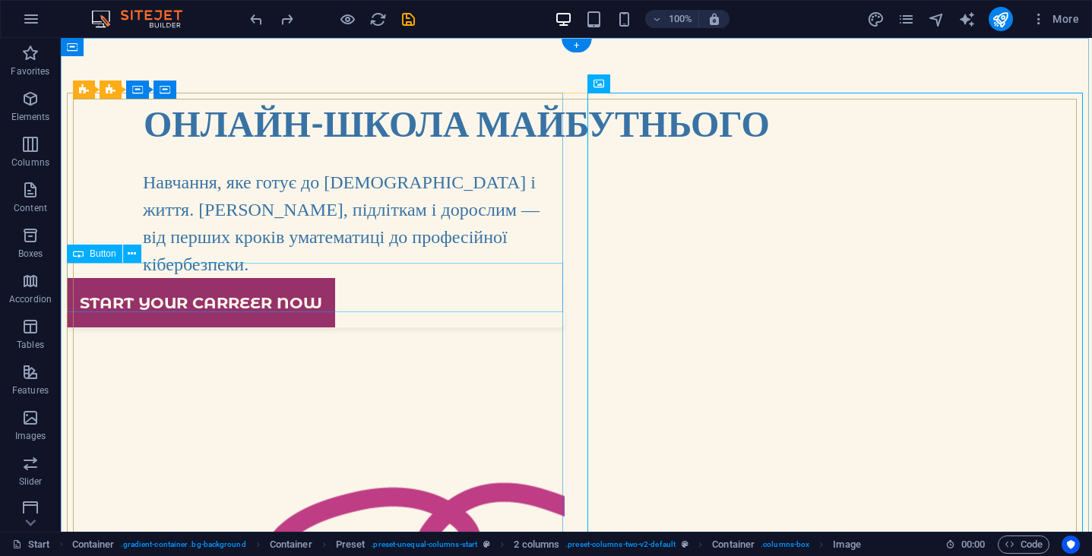
click at [335, 287] on div "Start your carreer now" at bounding box center [316, 302] width 498 height 49
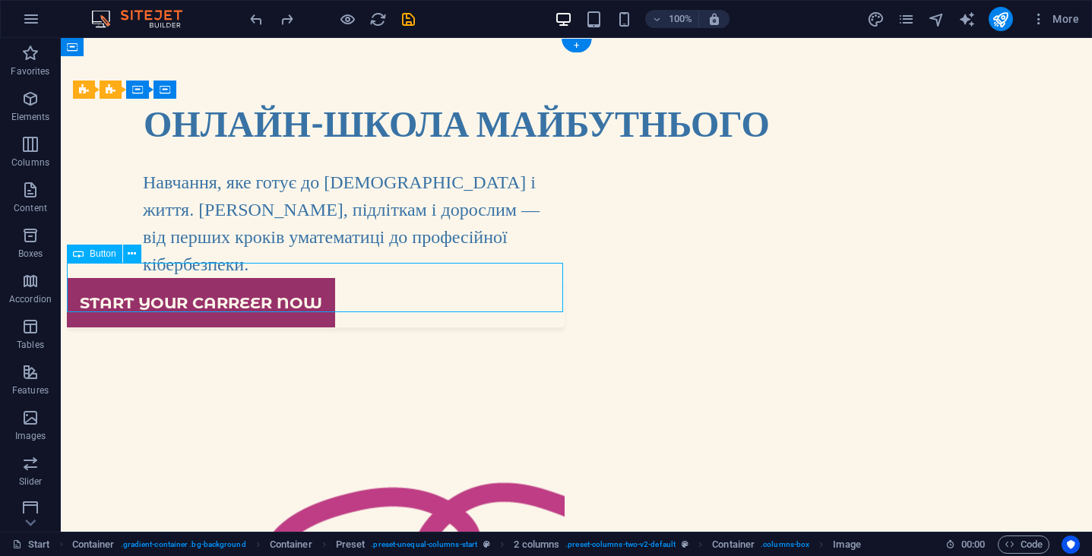
click at [335, 287] on div "Start your carreer now" at bounding box center [316, 302] width 498 height 49
select select "px"
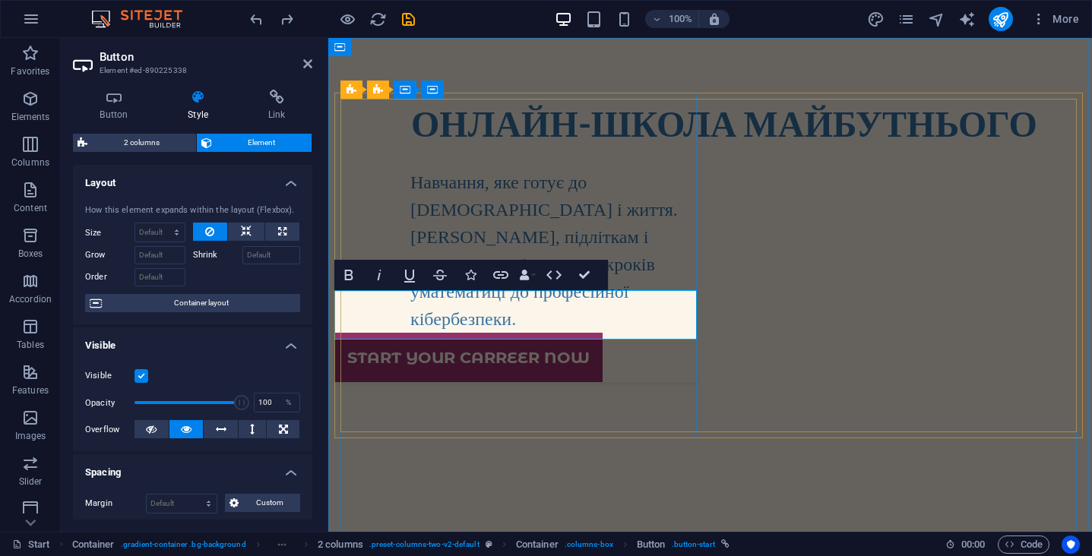
click at [614, 333] on div "Start your carreer now" at bounding box center [517, 357] width 364 height 49
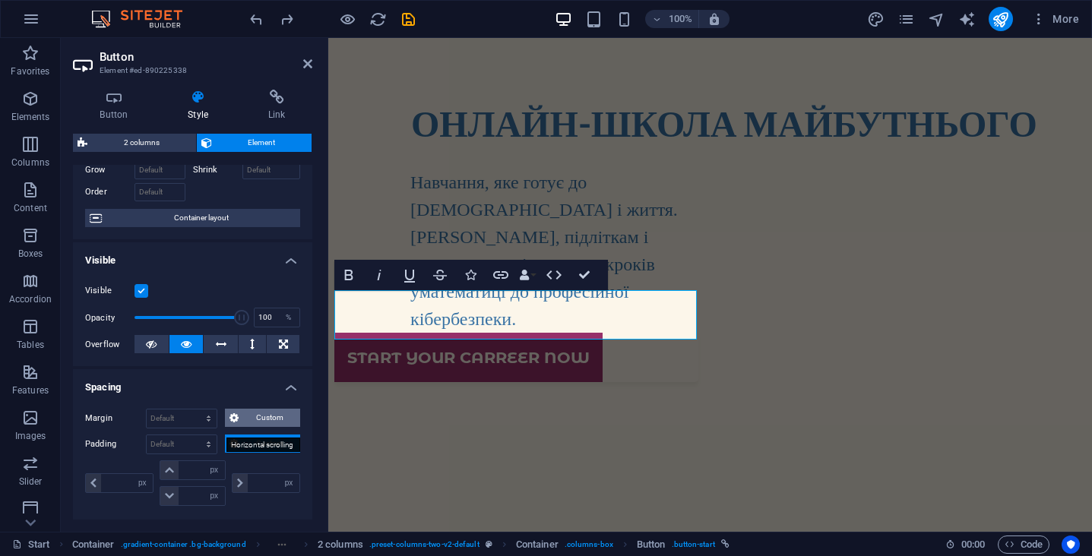
scroll to position [97, 0]
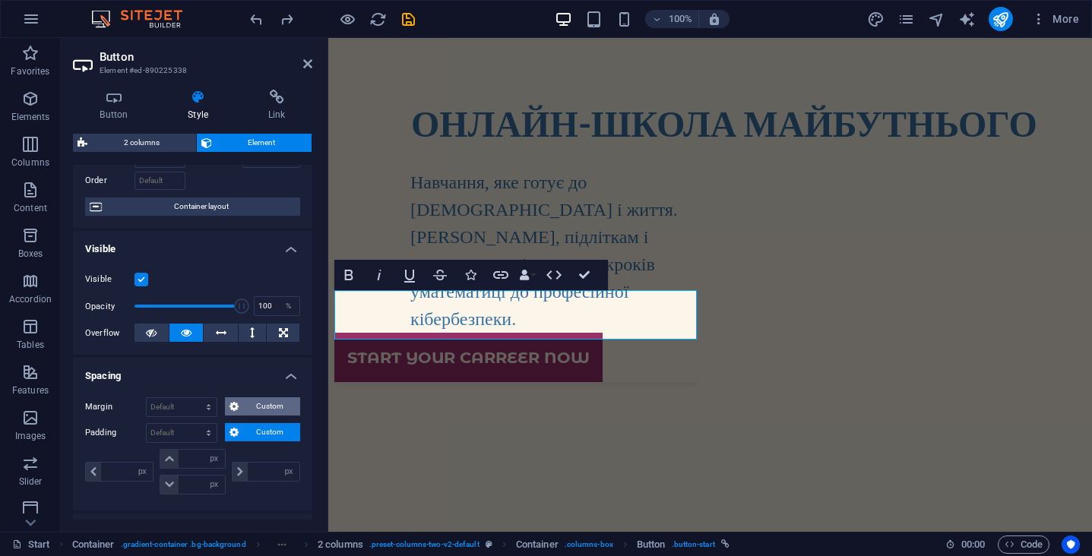
click at [269, 406] on span "Custom" at bounding box center [269, 407] width 52 height 18
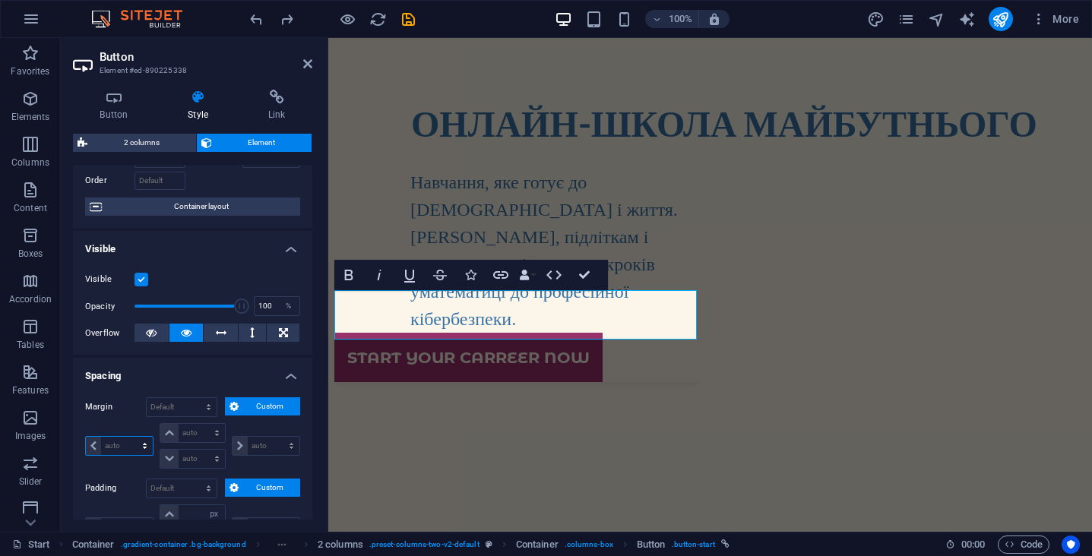
select select "px"
type input "0"
select select "px"
type input "0"
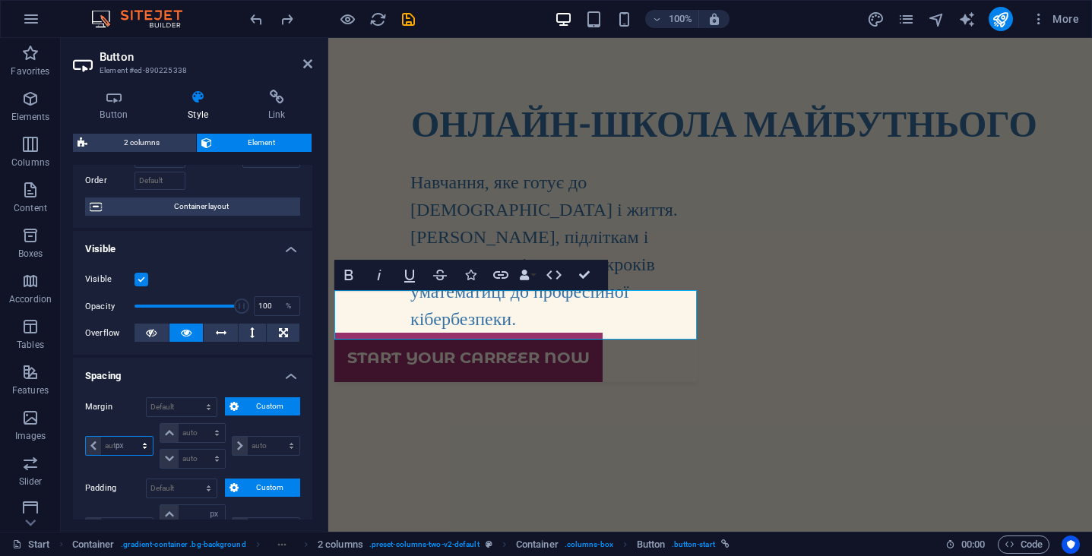
select select "px"
type input "0"
select select "px"
type input "0"
select select "px"
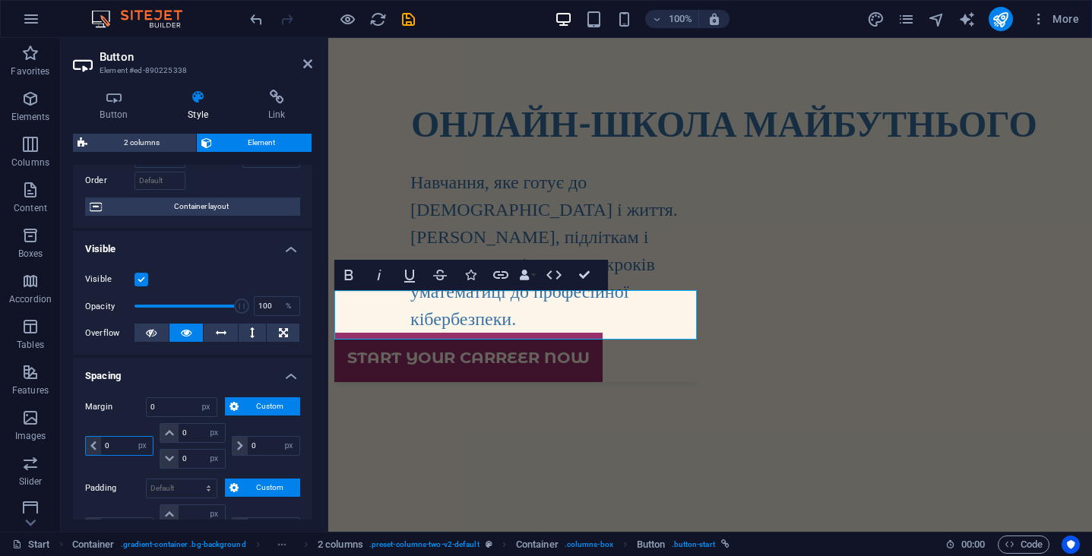
click at [116, 446] on input "0" at bounding box center [127, 446] width 52 height 18
type input "100"
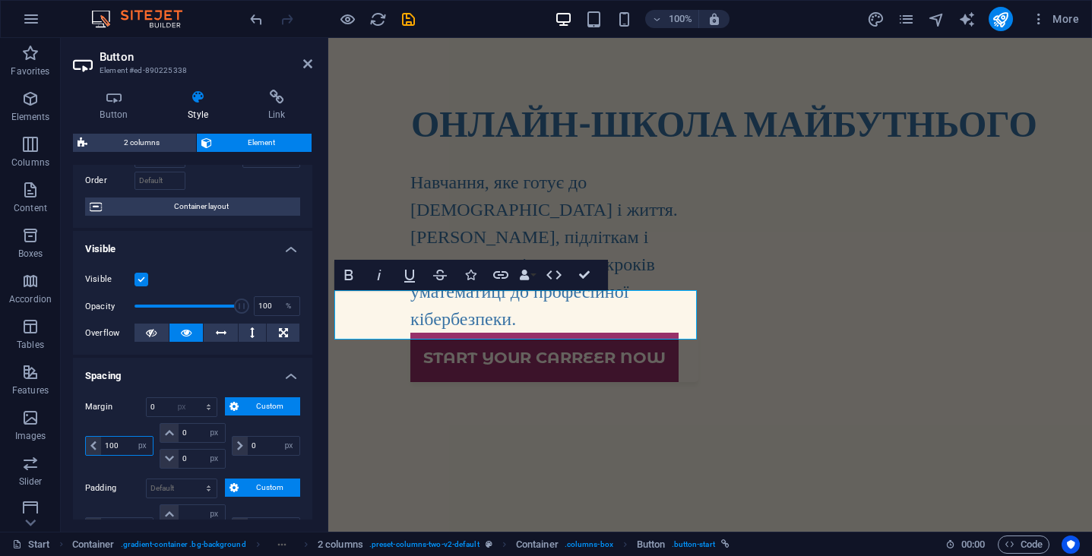
select select "DISABLED_OPTION_VALUE"
type input "100"
click at [195, 382] on h4 "Spacing" at bounding box center [192, 371] width 239 height 27
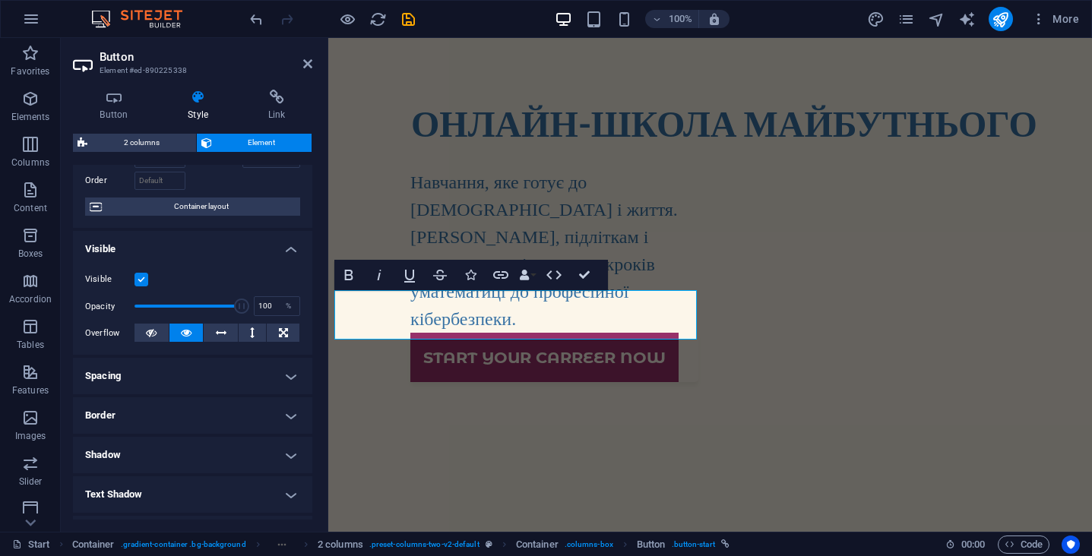
click at [236, 375] on h4 "Spacing" at bounding box center [192, 376] width 239 height 36
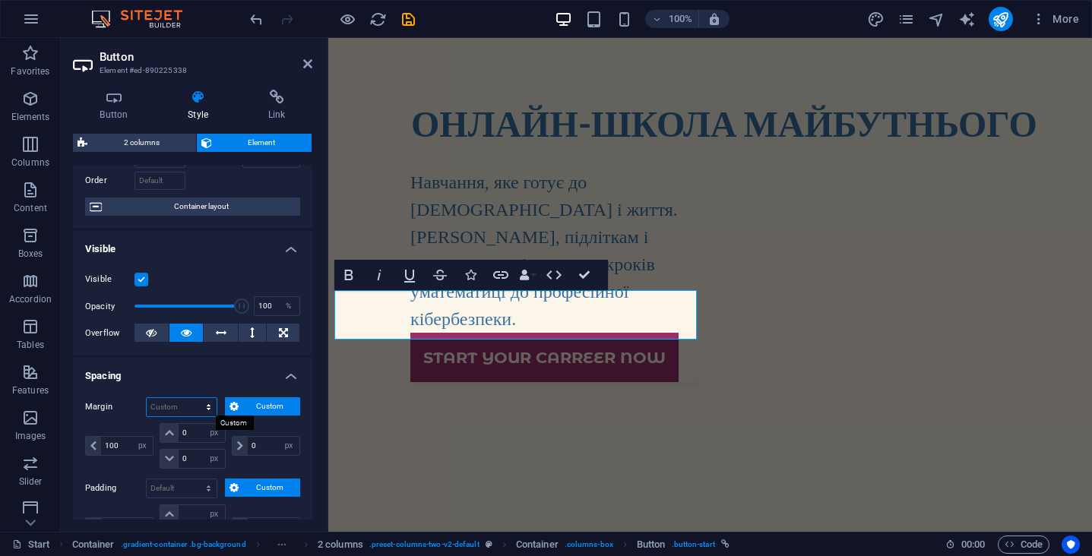
select select "px"
type input "0"
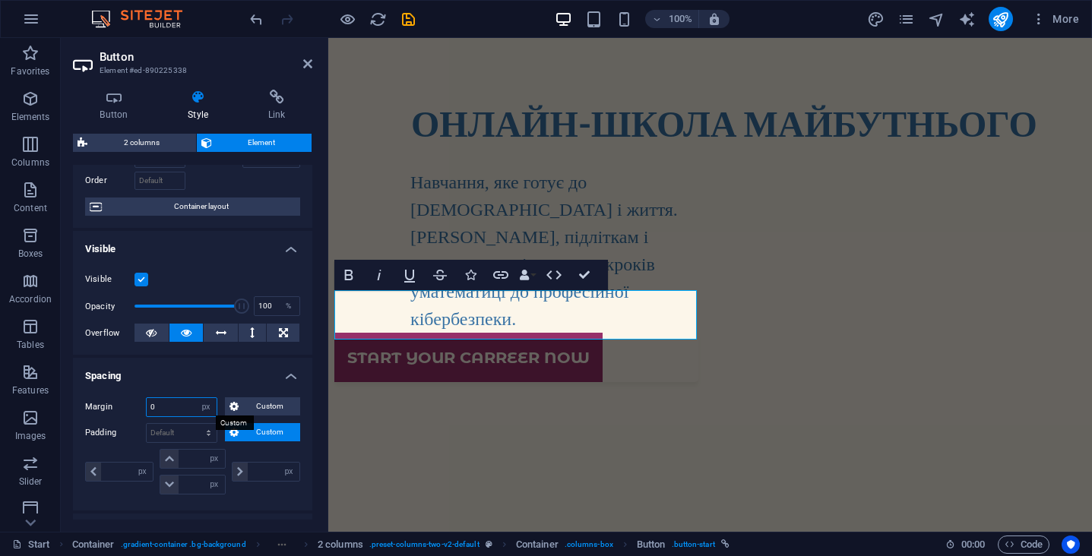
click at [173, 411] on input "0" at bounding box center [182, 407] width 70 height 18
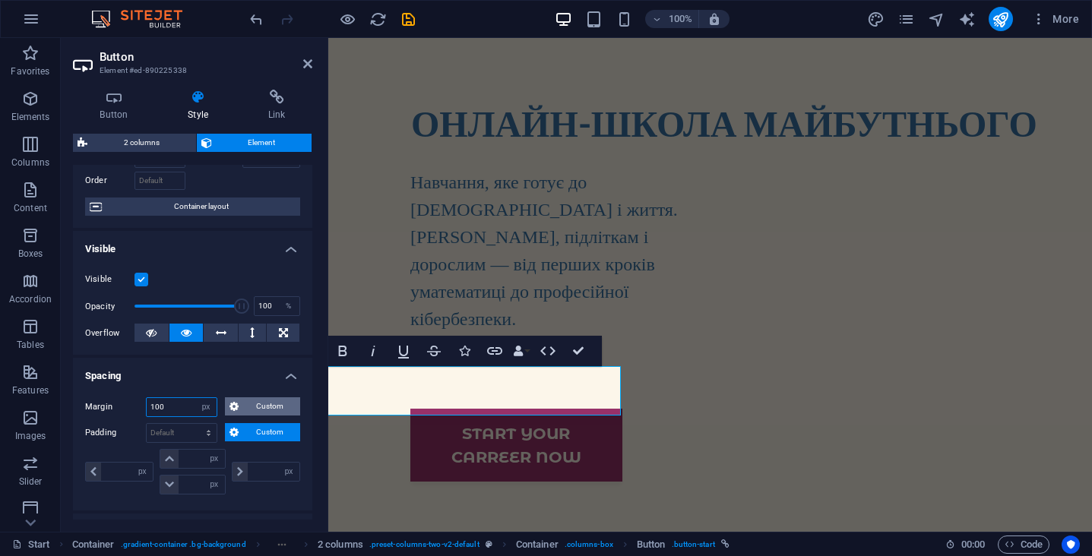
type input "100"
click at [243, 412] on span "Custom" at bounding box center [269, 407] width 52 height 18
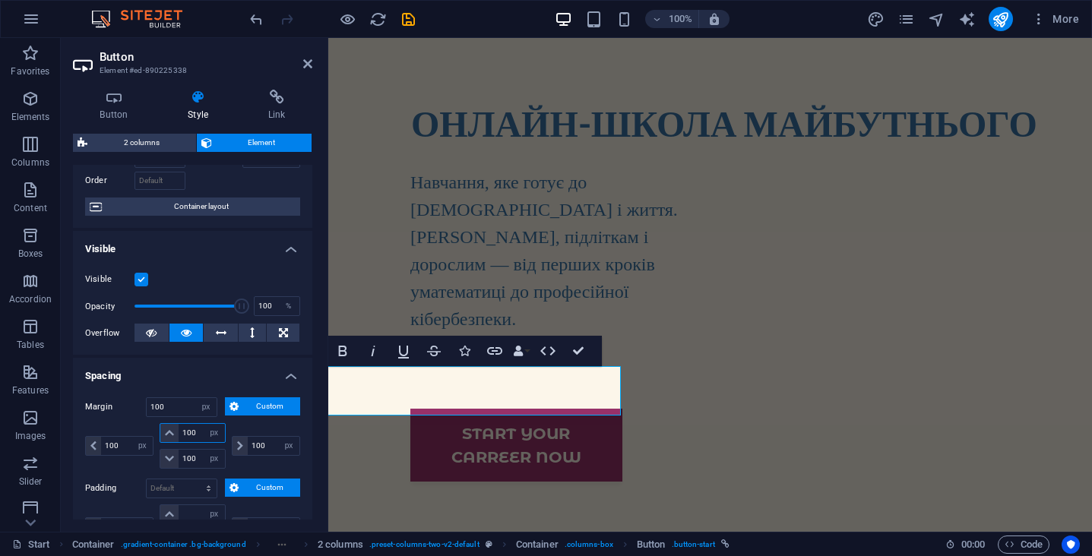
drag, startPoint x: 197, startPoint y: 433, endPoint x: 161, endPoint y: 433, distance: 35.7
click at [161, 433] on div "100 auto px % rem vw vh" at bounding box center [192, 433] width 65 height 20
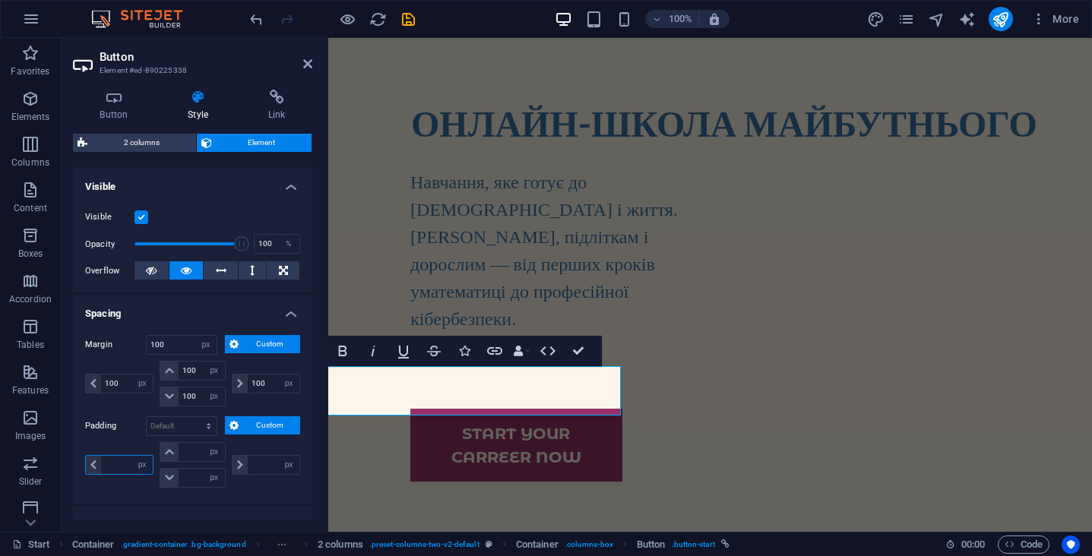
click at [121, 468] on input "number" at bounding box center [127, 465] width 52 height 18
type input "100"
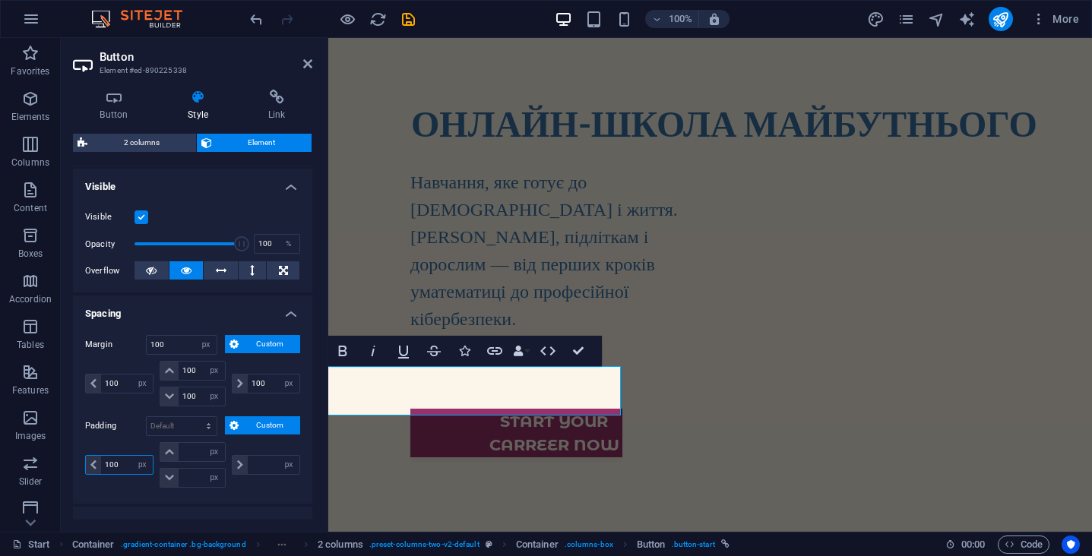
type input "0"
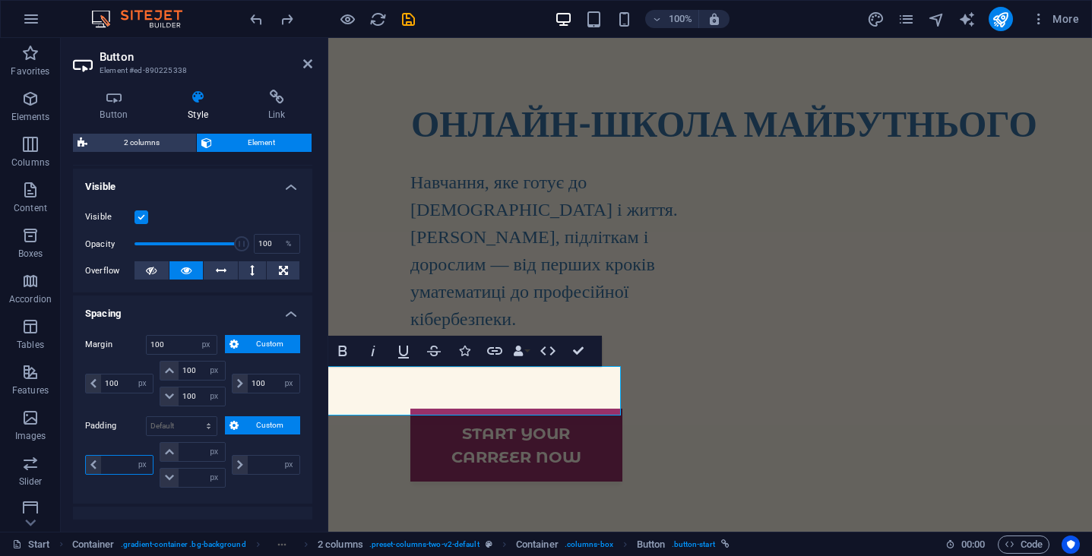
type input "0"
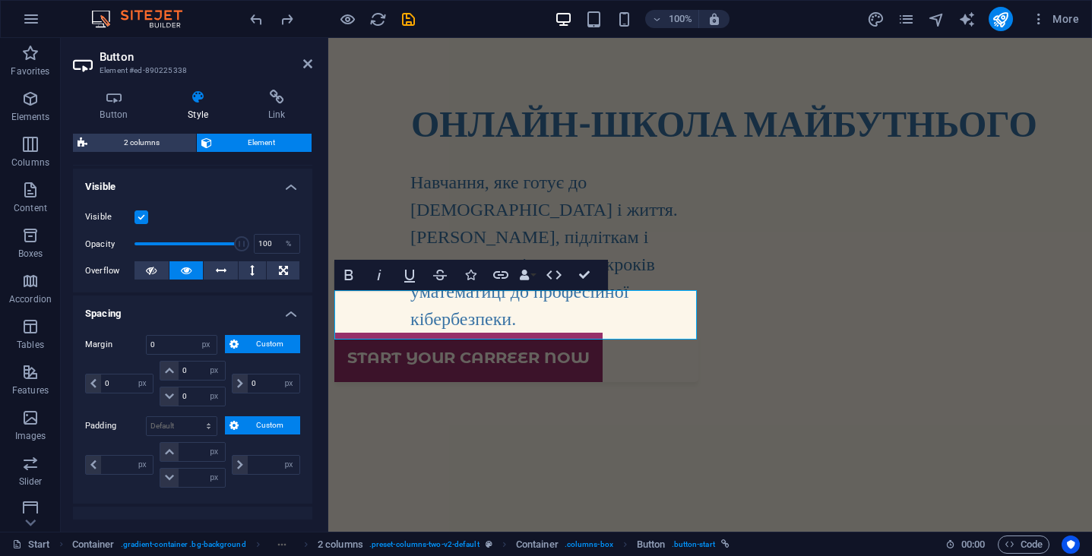
click at [302, 63] on h2 "Button" at bounding box center [206, 57] width 213 height 14
click at [309, 69] on icon at bounding box center [307, 64] width 9 height 12
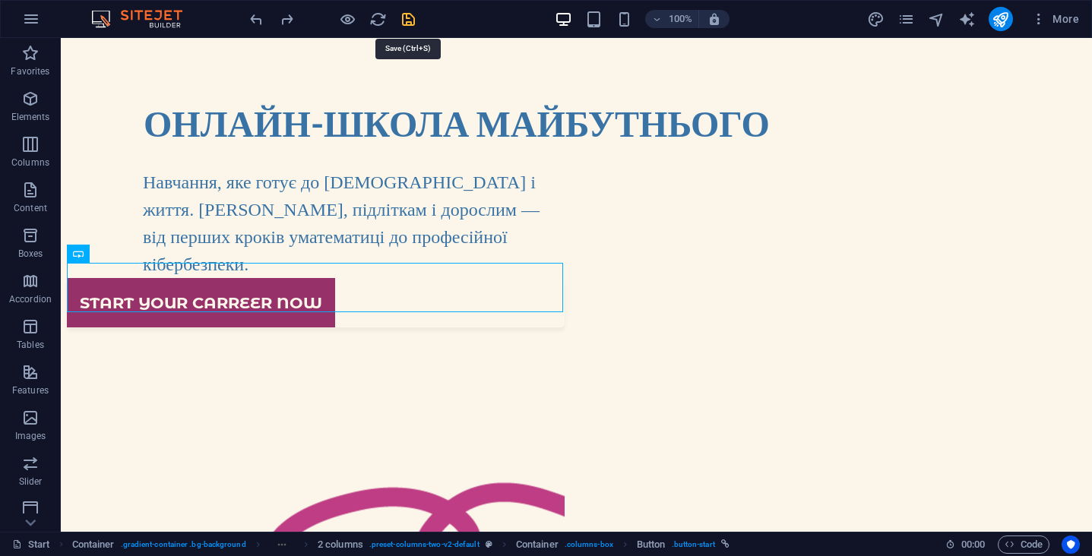
click at [411, 21] on icon "save" at bounding box center [408, 19] width 17 height 17
select select "%"
select select "vh"
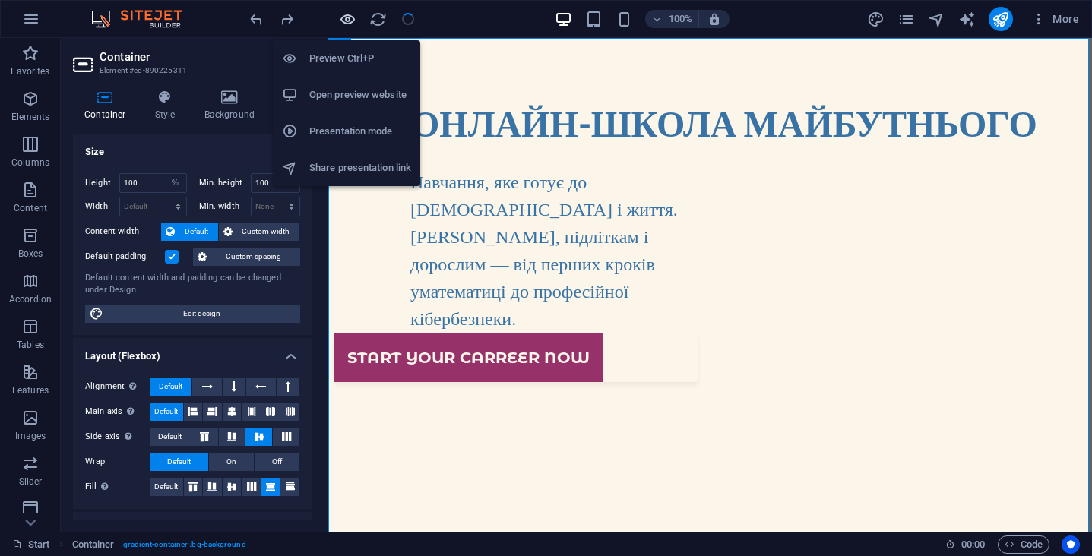
click at [350, 23] on icon "button" at bounding box center [347, 19] width 17 height 17
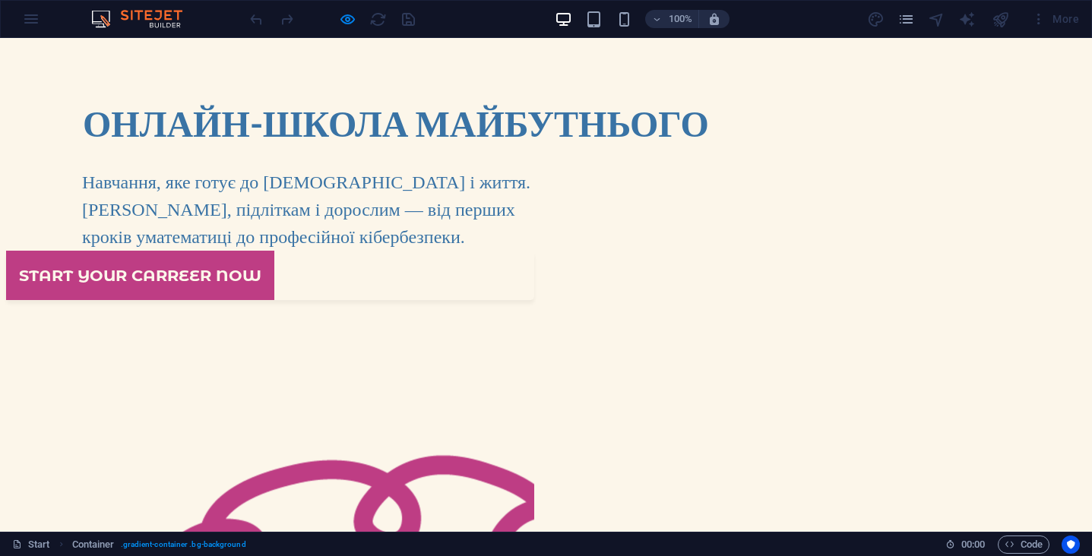
scroll to position [0, 0]
drag, startPoint x: 409, startPoint y: 132, endPoint x: 521, endPoint y: 130, distance: 111.8
click at [521, 130] on strong "ОНЛАЙН-ШКОЛА МАЙБУТНЬОГО" at bounding box center [396, 122] width 626 height 43
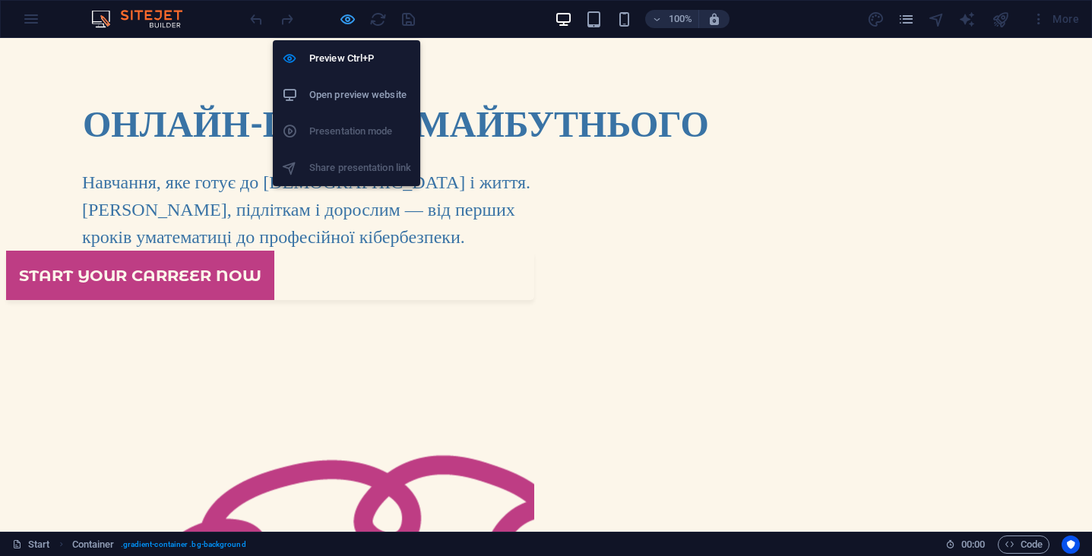
click at [348, 23] on icon "button" at bounding box center [347, 19] width 17 height 17
select select "%"
select select "vh"
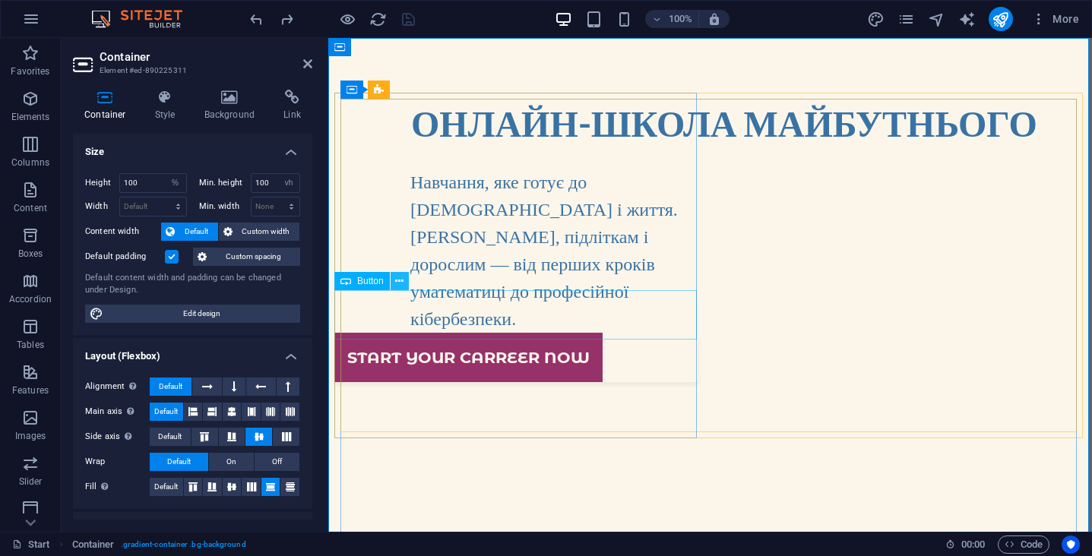
click at [400, 280] on icon at bounding box center [399, 282] width 8 height 16
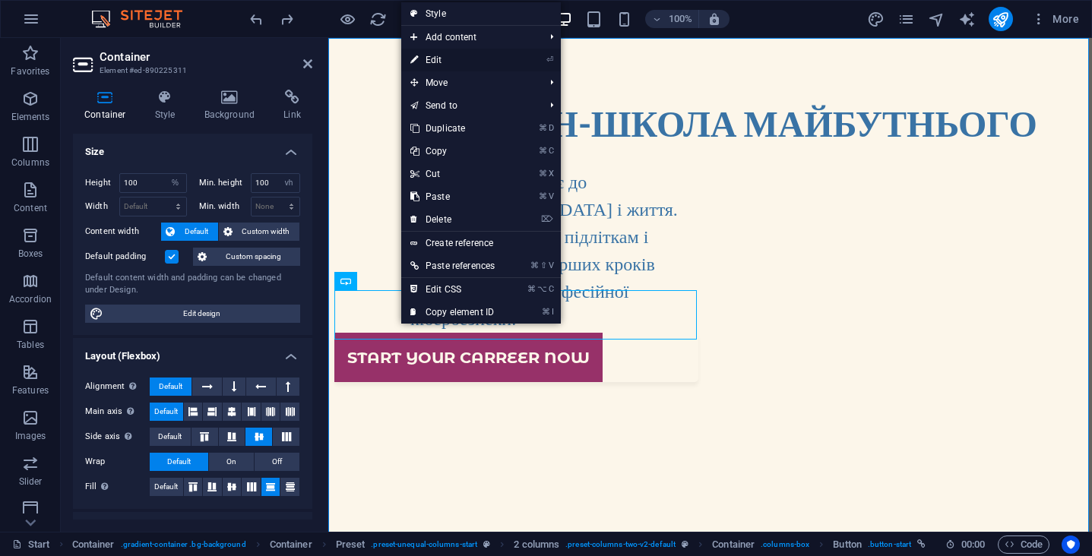
click at [449, 59] on link "⏎ Edit" at bounding box center [452, 60] width 103 height 23
select select "px"
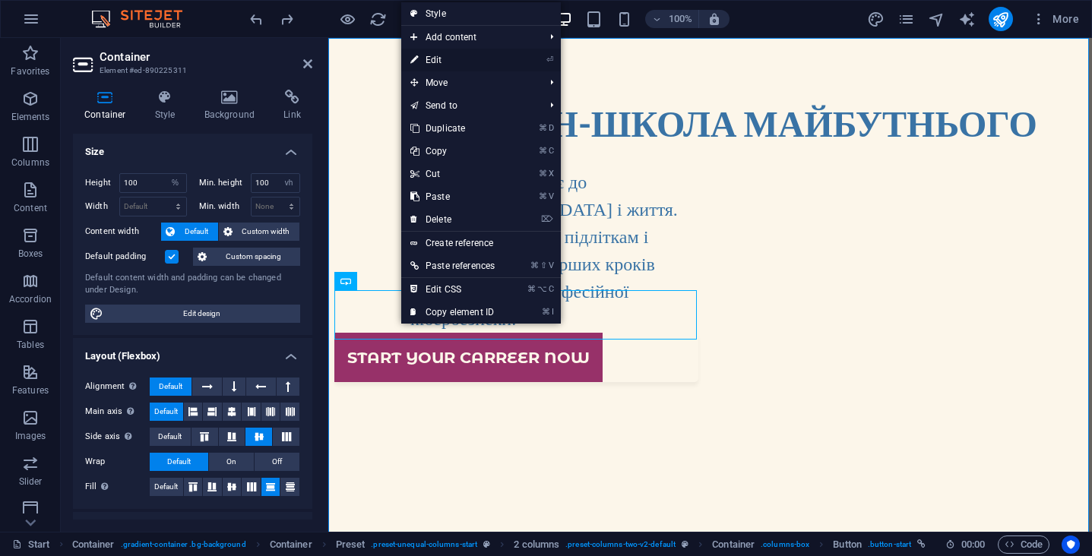
select select "px"
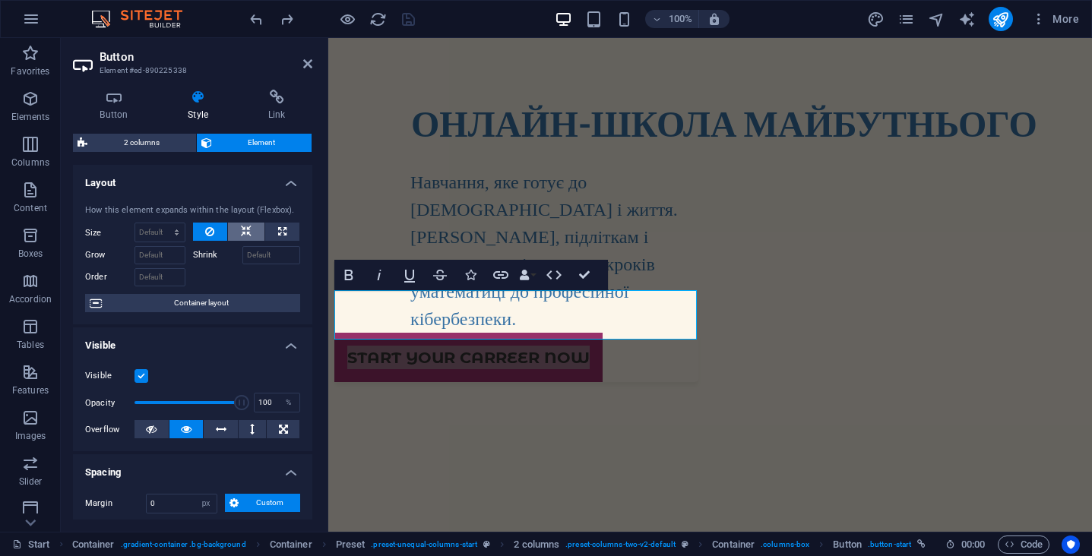
click at [248, 230] on icon at bounding box center [246, 232] width 11 height 18
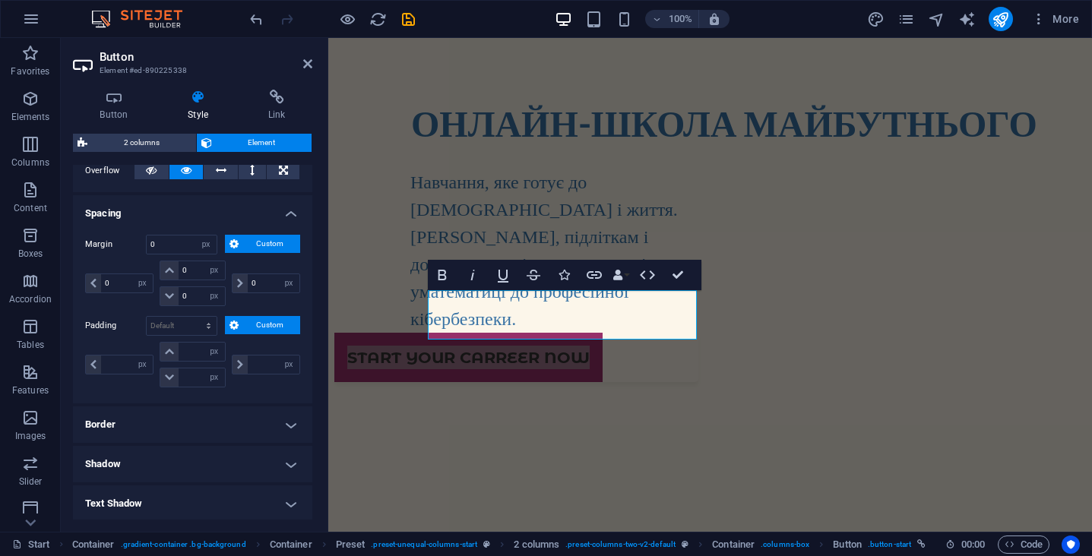
scroll to position [274, 0]
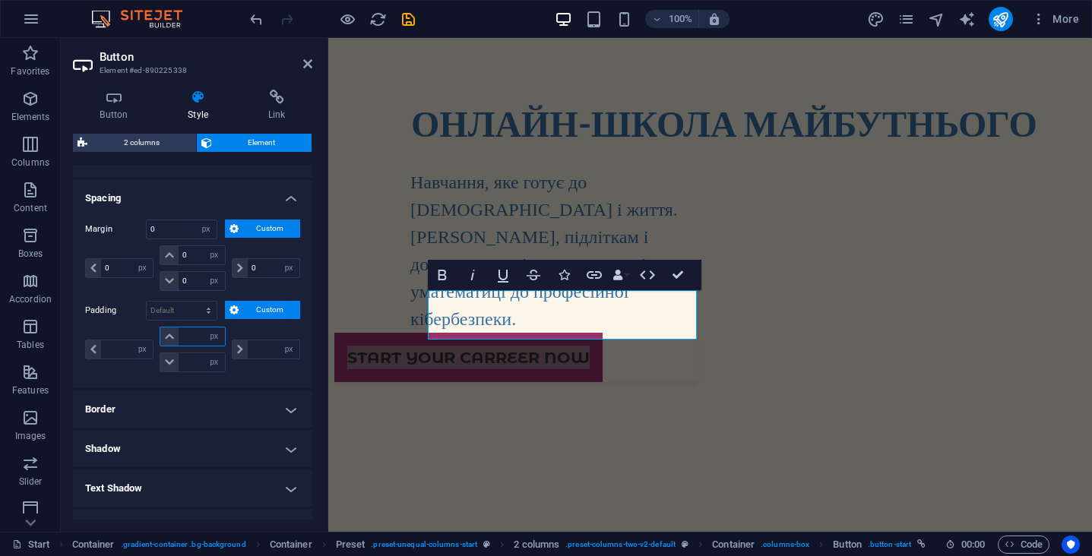
click at [195, 340] on input "number" at bounding box center [202, 337] width 46 height 18
type input "100"
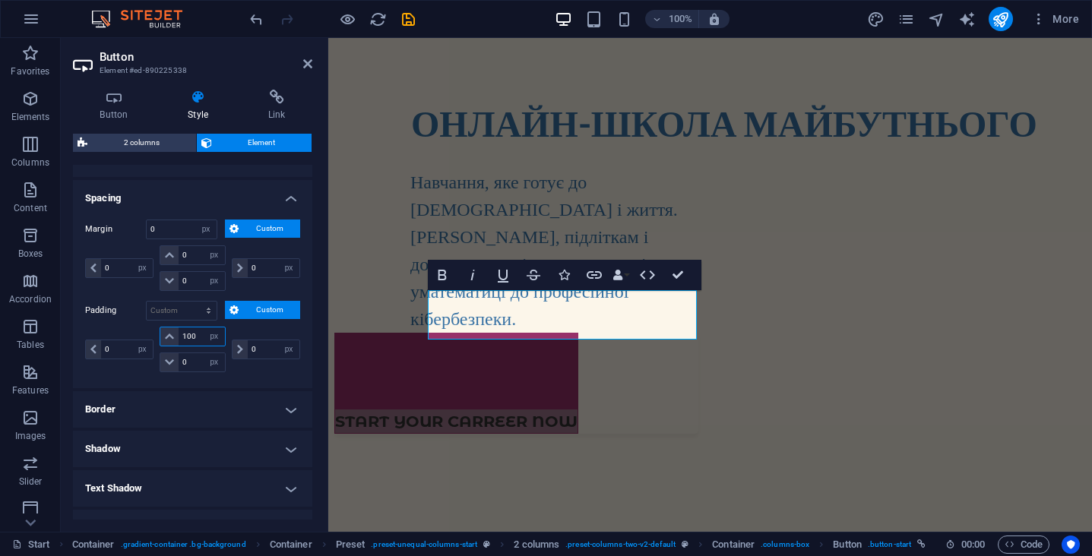
type input "0"
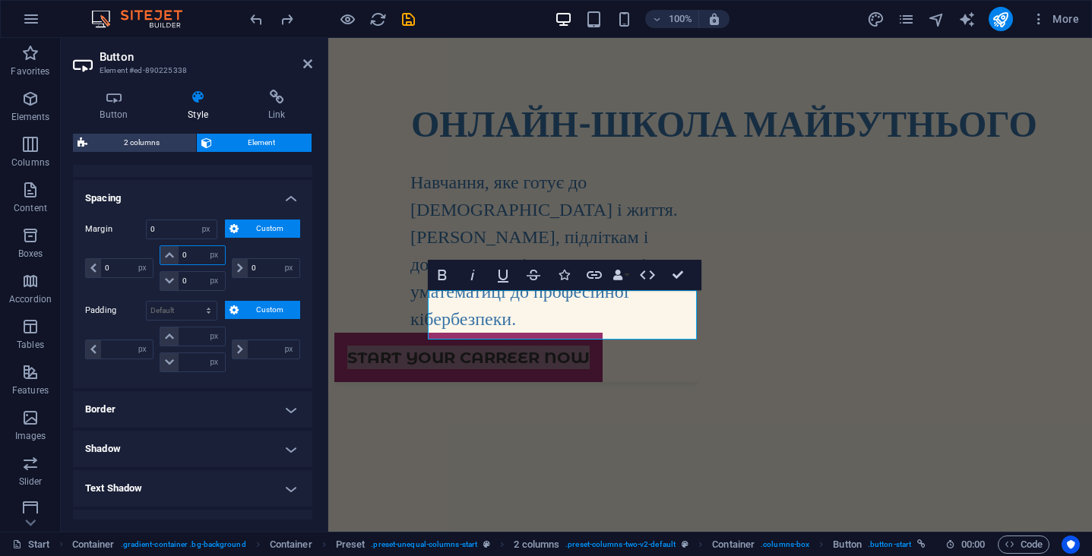
click at [193, 252] on input "0" at bounding box center [202, 255] width 46 height 18
type input "100"
select select "DISABLED_OPTION_VALUE"
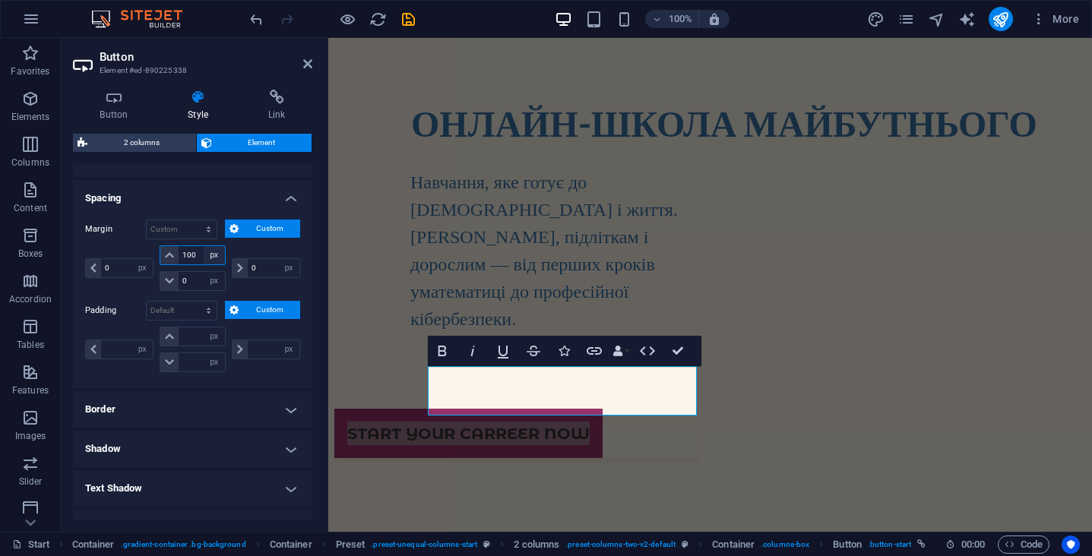
type input "100"
select select "rem"
type input "8"
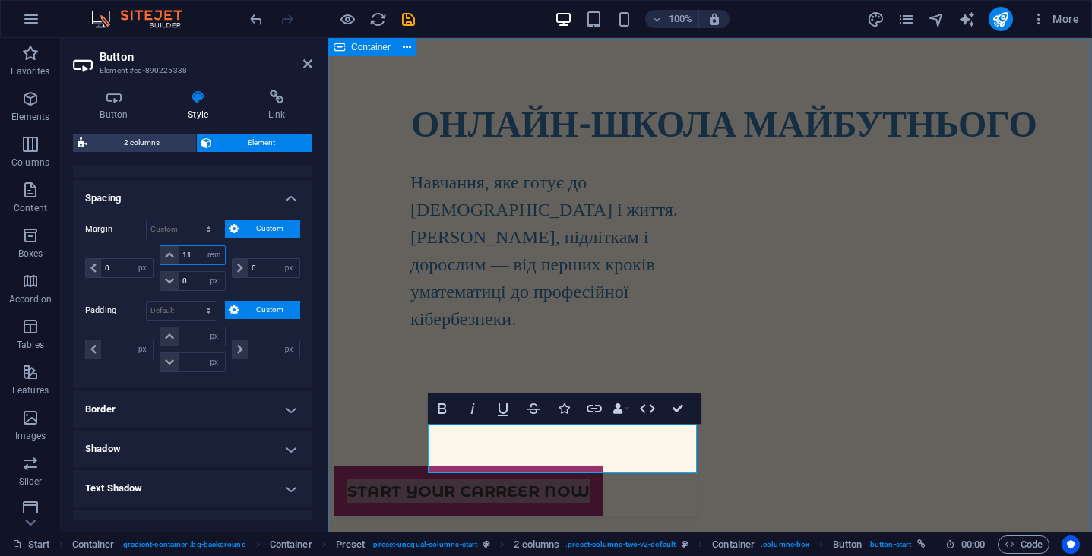
type input "11"
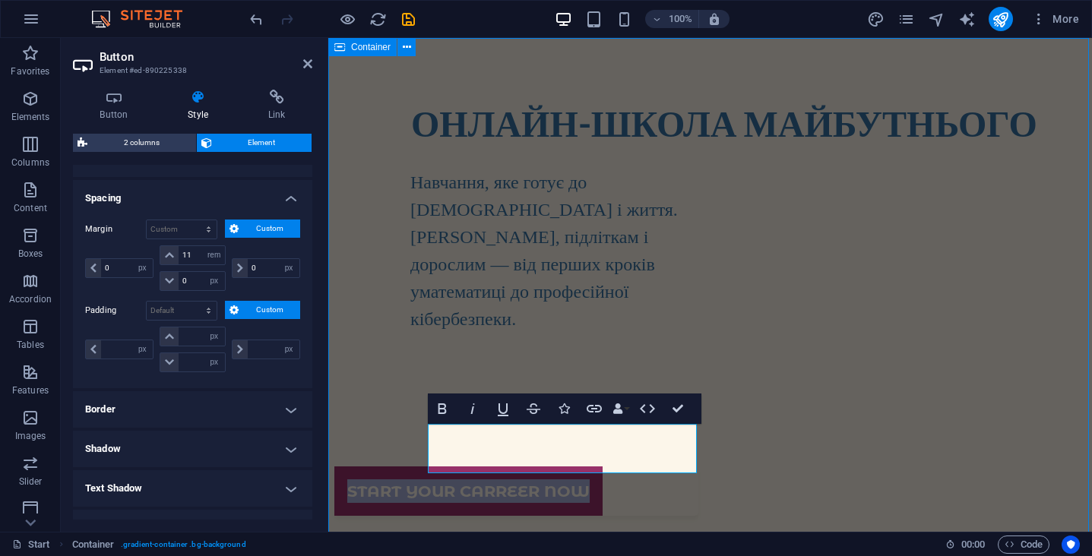
select select "%"
select select "vh"
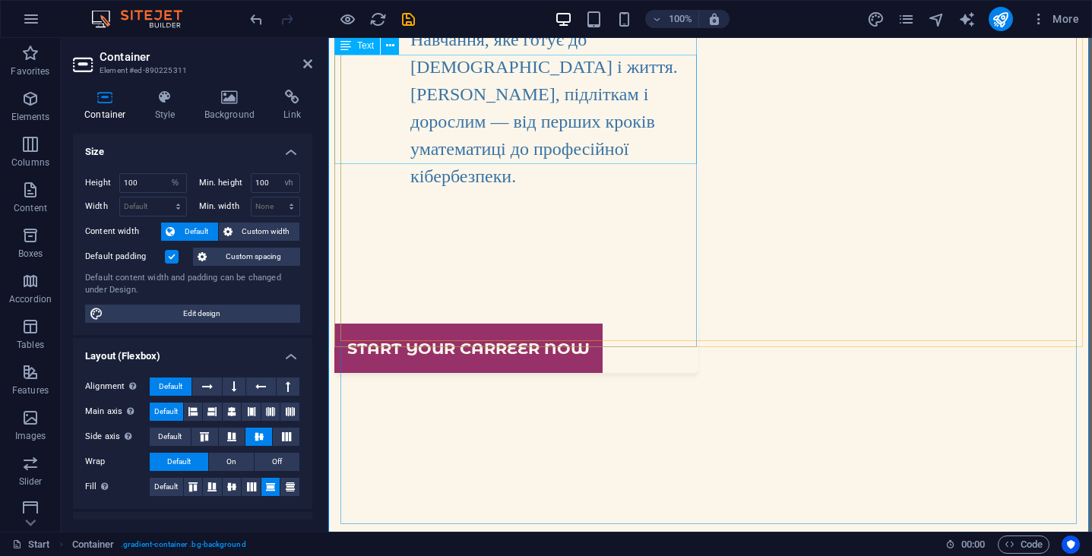
scroll to position [158, 0]
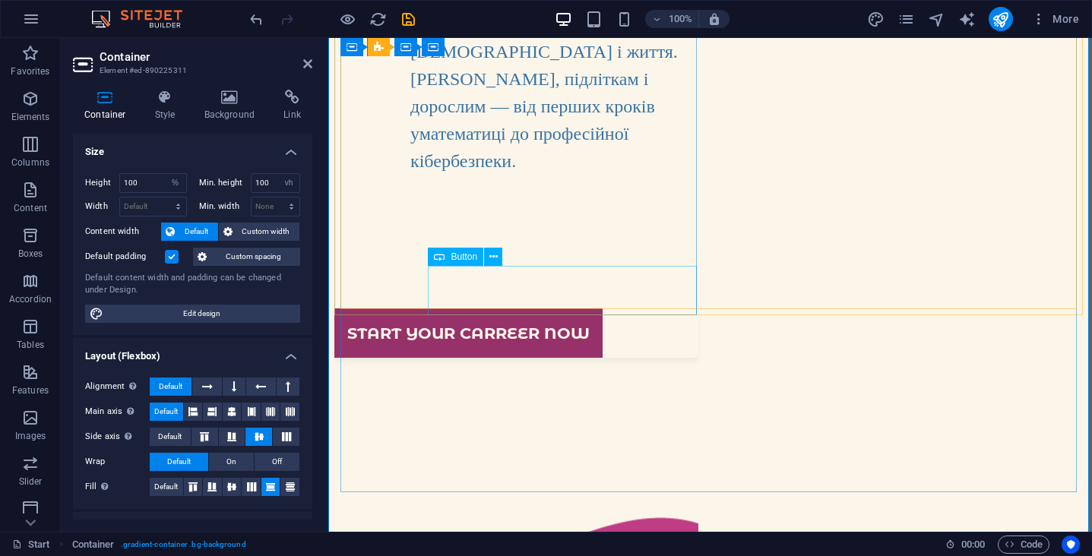
click at [667, 309] on div "Start your carreer now" at bounding box center [517, 333] width 364 height 49
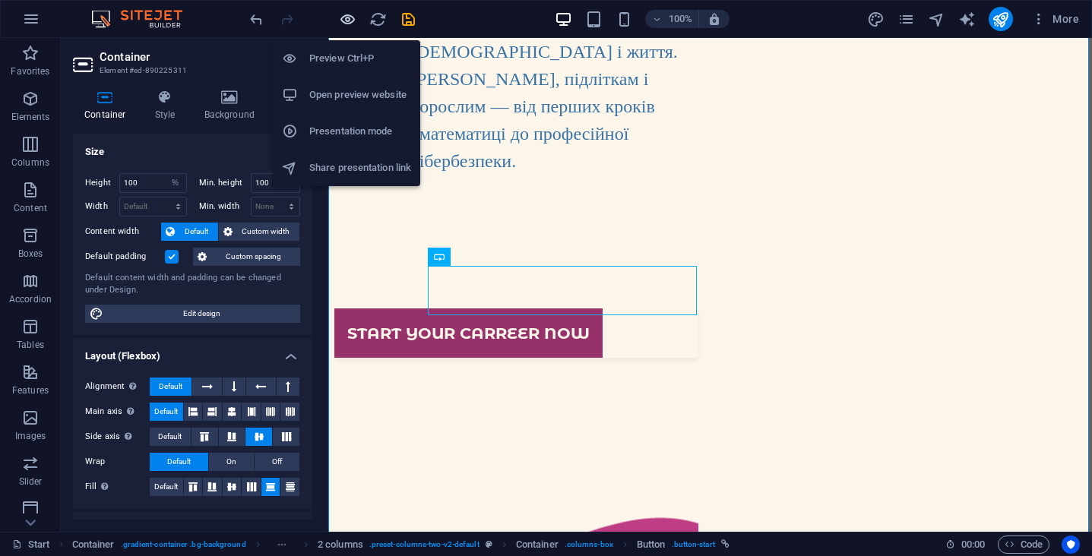
click at [350, 21] on icon "button" at bounding box center [347, 19] width 17 height 17
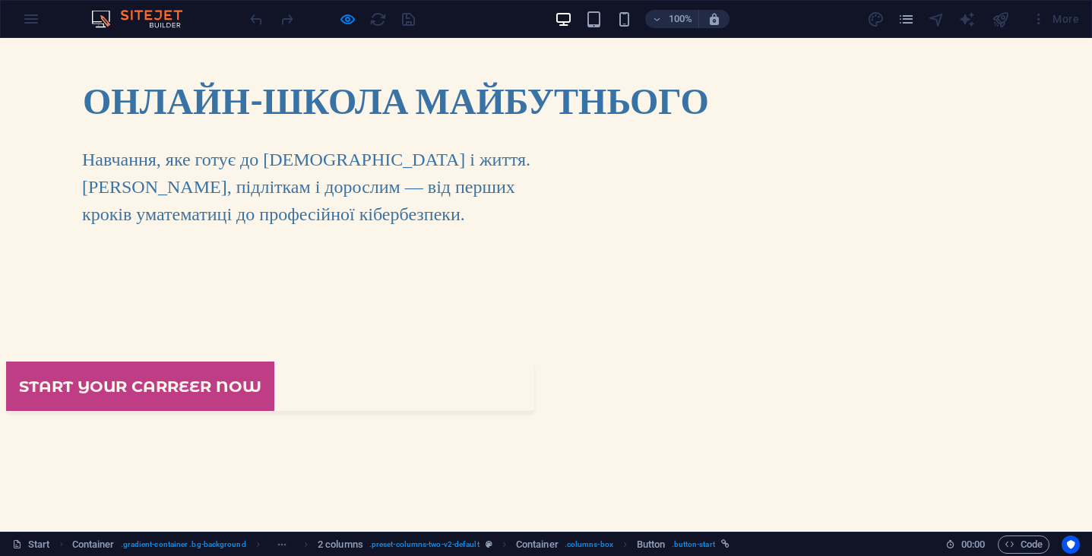
scroll to position [0, 0]
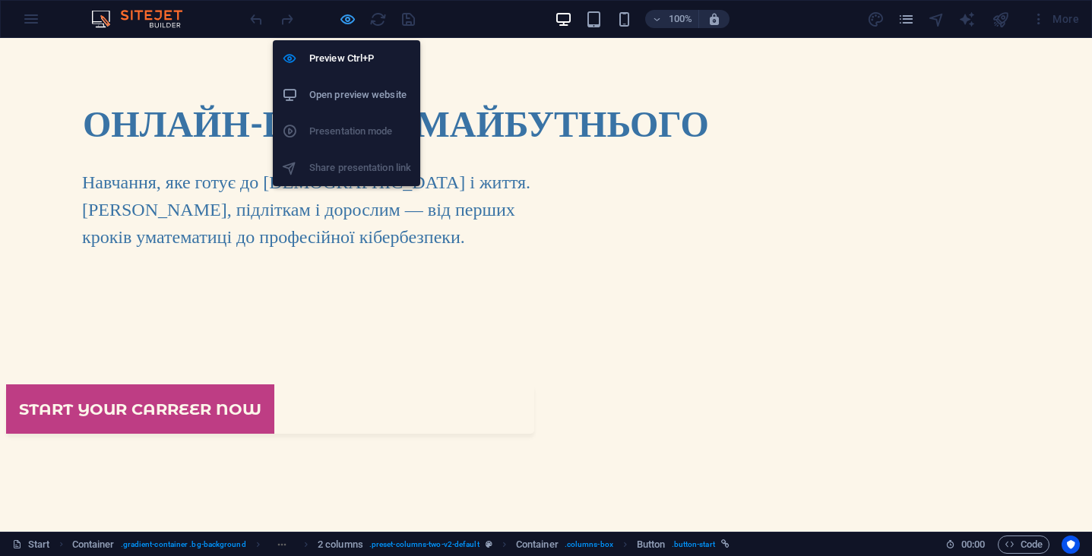
click at [353, 16] on icon "button" at bounding box center [347, 19] width 17 height 17
select select "%"
select select "vh"
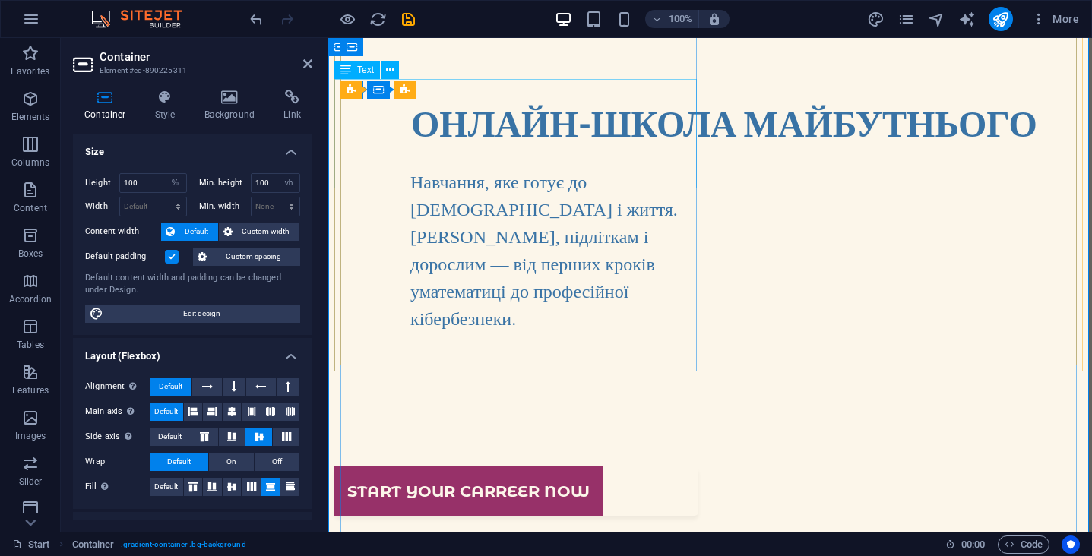
scroll to position [144, 0]
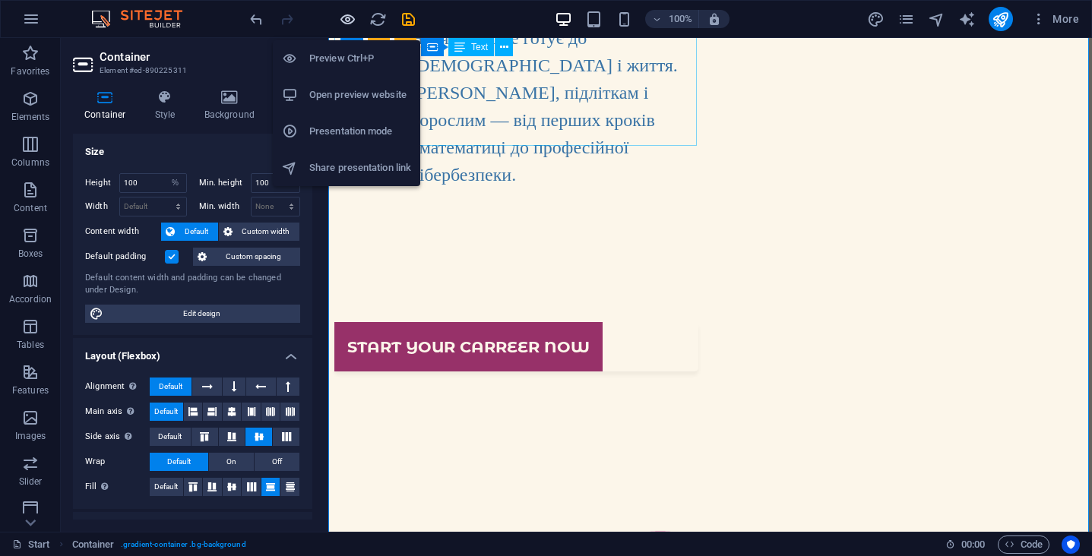
click at [348, 22] on icon "button" at bounding box center [347, 19] width 17 height 17
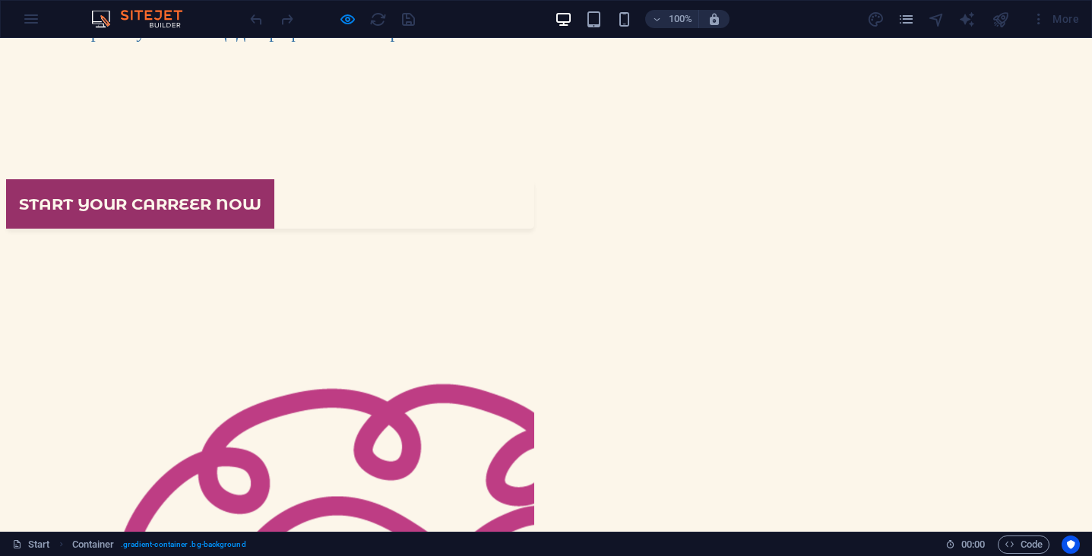
scroll to position [242, 0]
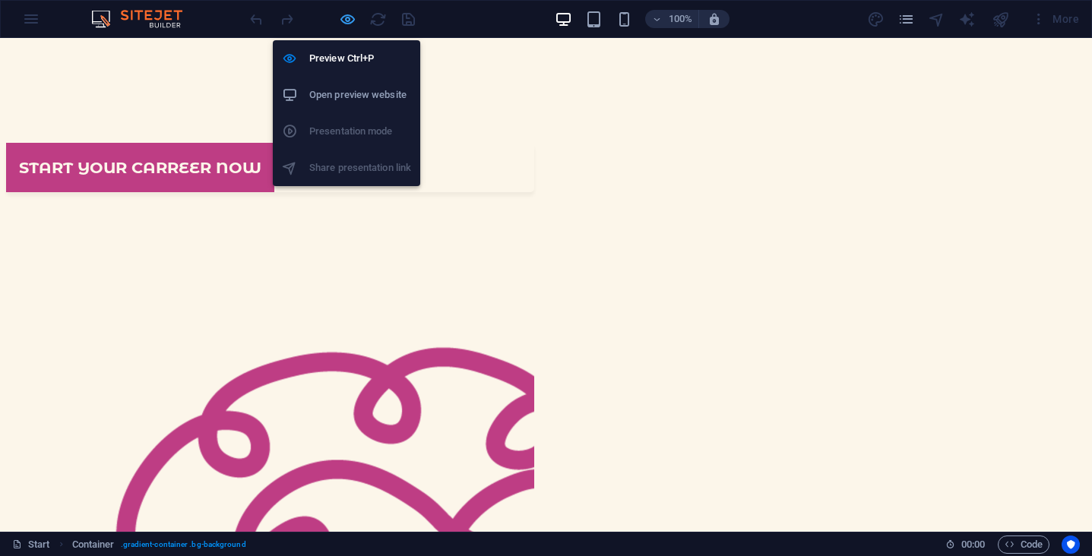
drag, startPoint x: 346, startPoint y: 17, endPoint x: 100, endPoint y: 57, distance: 249.5
click at [346, 17] on icon "button" at bounding box center [347, 19] width 17 height 17
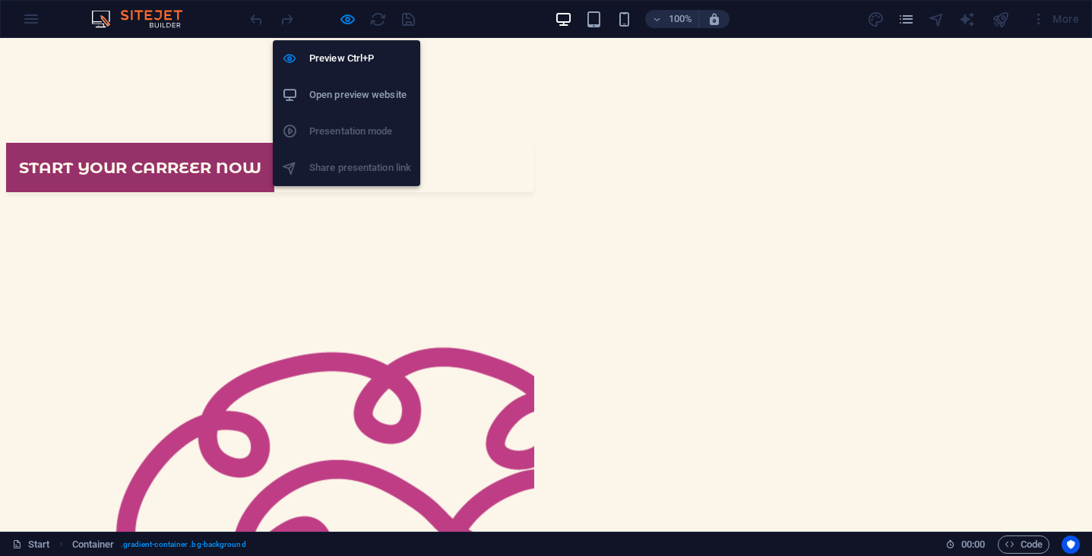
select select "%"
select select "vh"
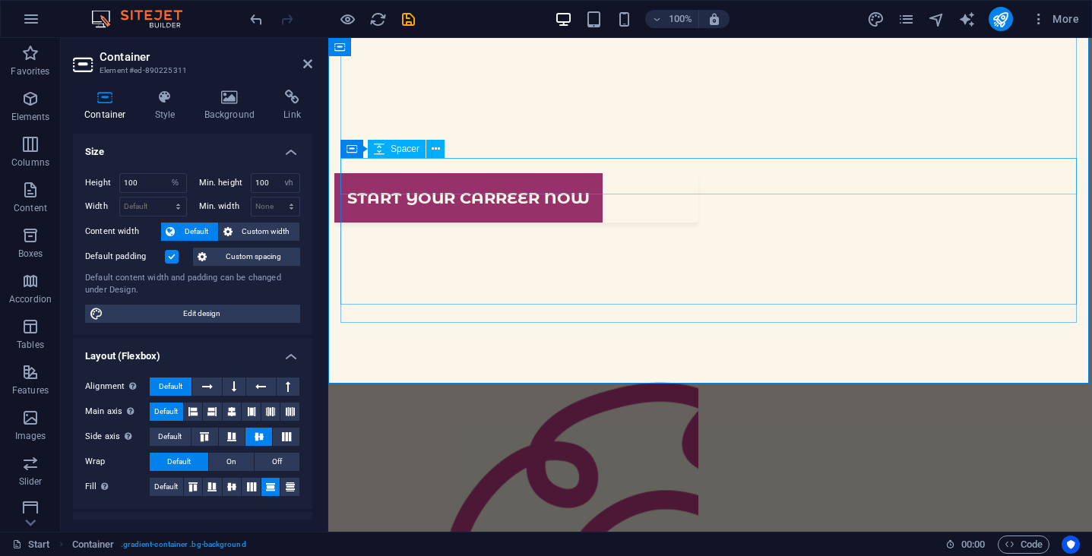
scroll to position [369, 0]
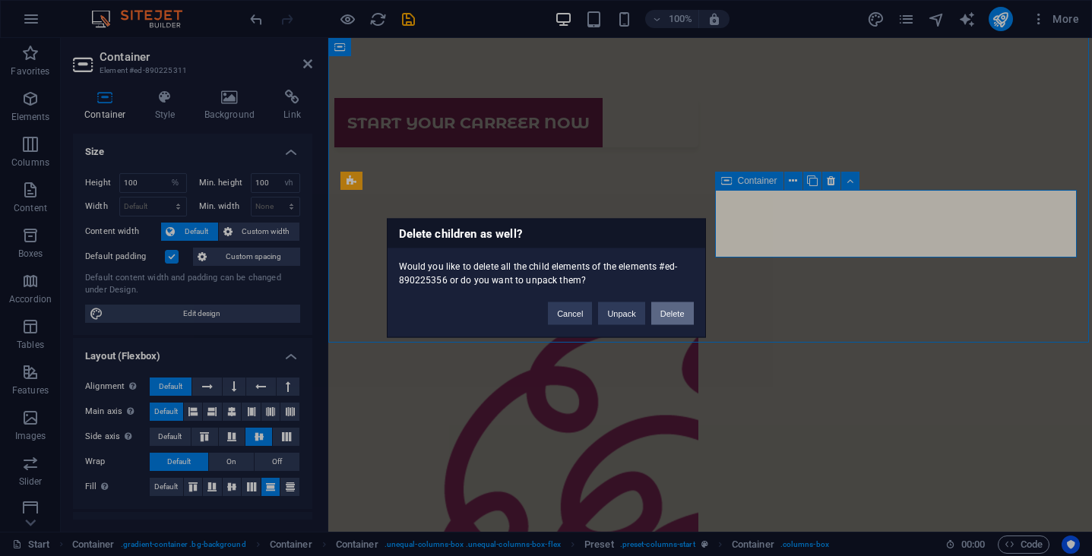
click at [684, 315] on button "Delete" at bounding box center [673, 314] width 43 height 23
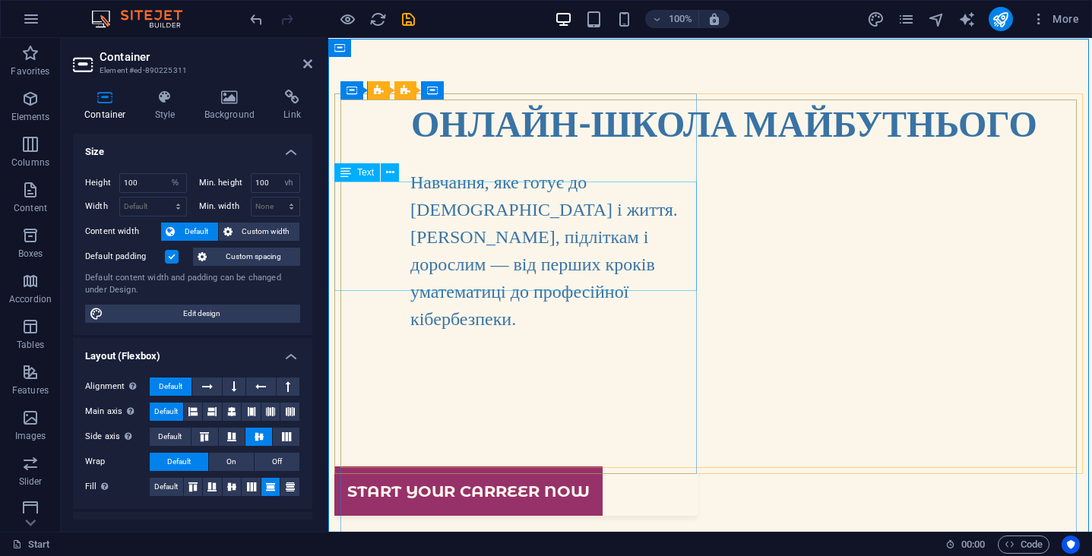
scroll to position [0, 0]
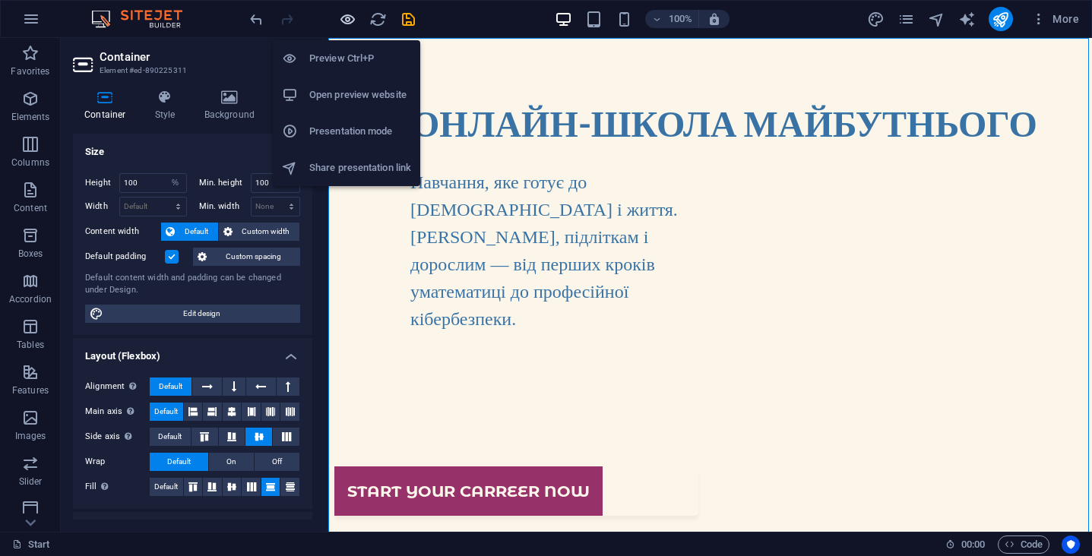
click at [350, 22] on icon "button" at bounding box center [347, 19] width 17 height 17
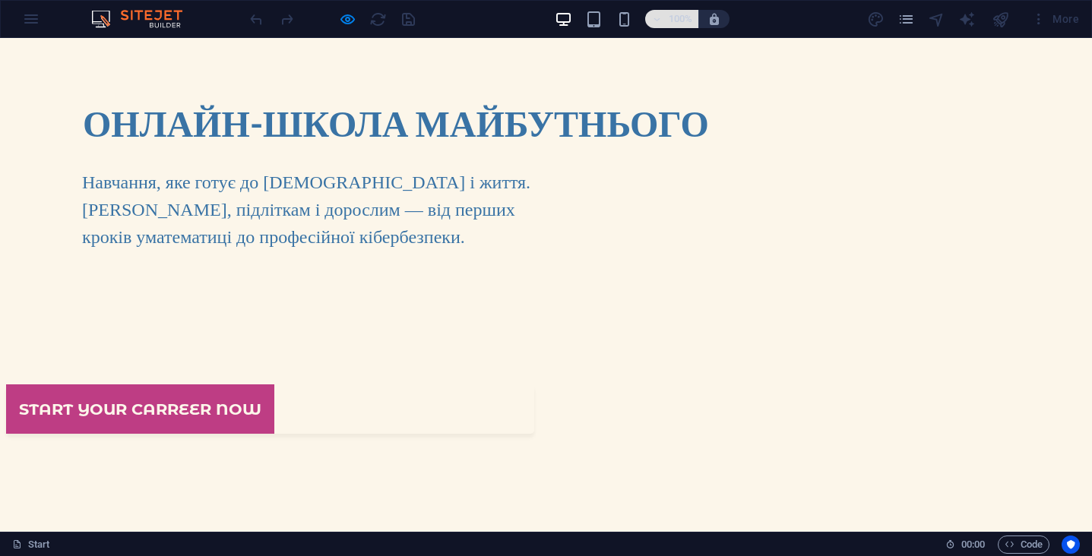
click at [677, 16] on h6 "100%" at bounding box center [680, 19] width 24 height 18
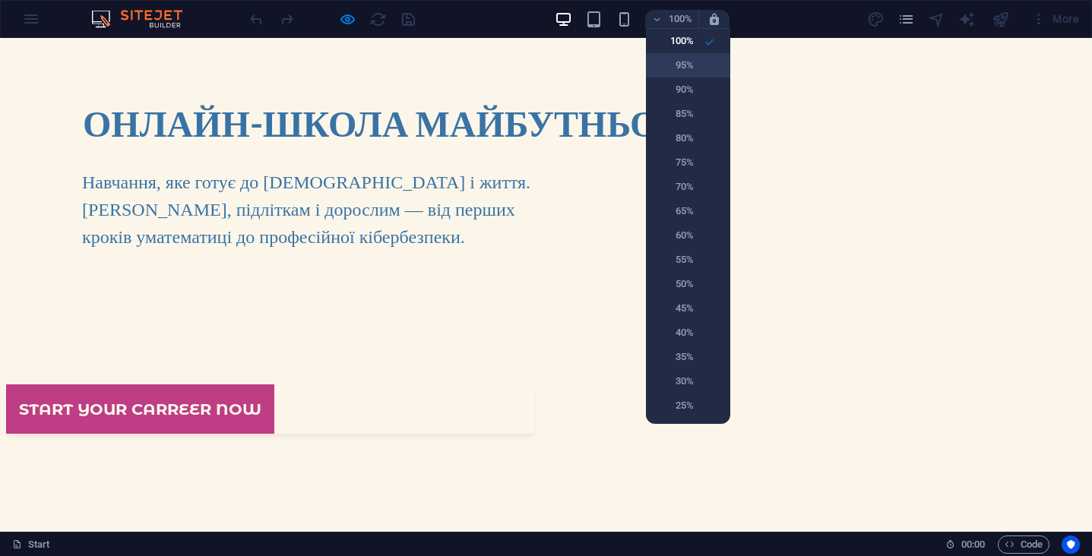
click at [685, 71] on h6 "95%" at bounding box center [674, 65] width 39 height 18
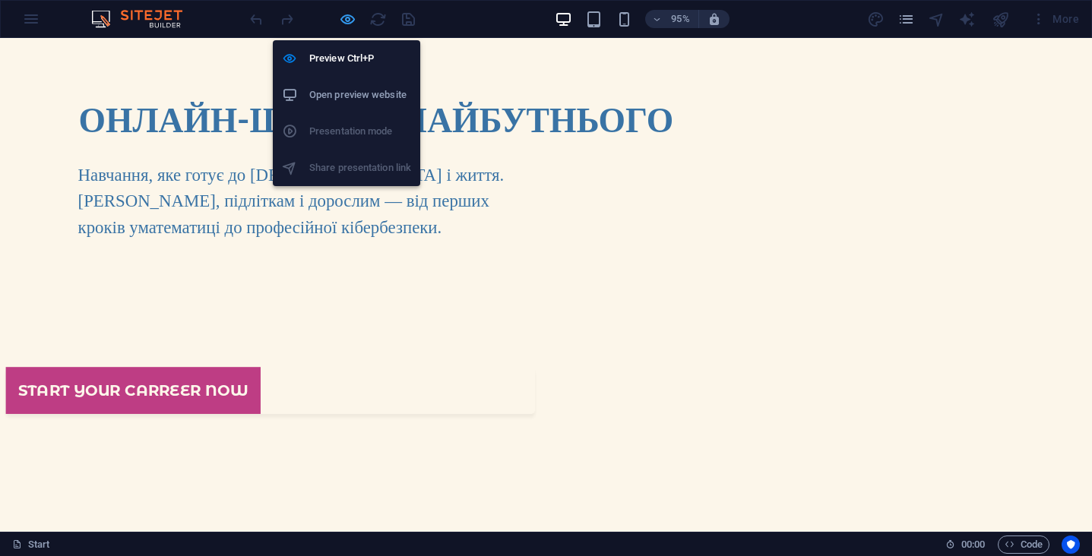
click at [347, 17] on icon "button" at bounding box center [347, 19] width 17 height 17
select select "%"
select select "vh"
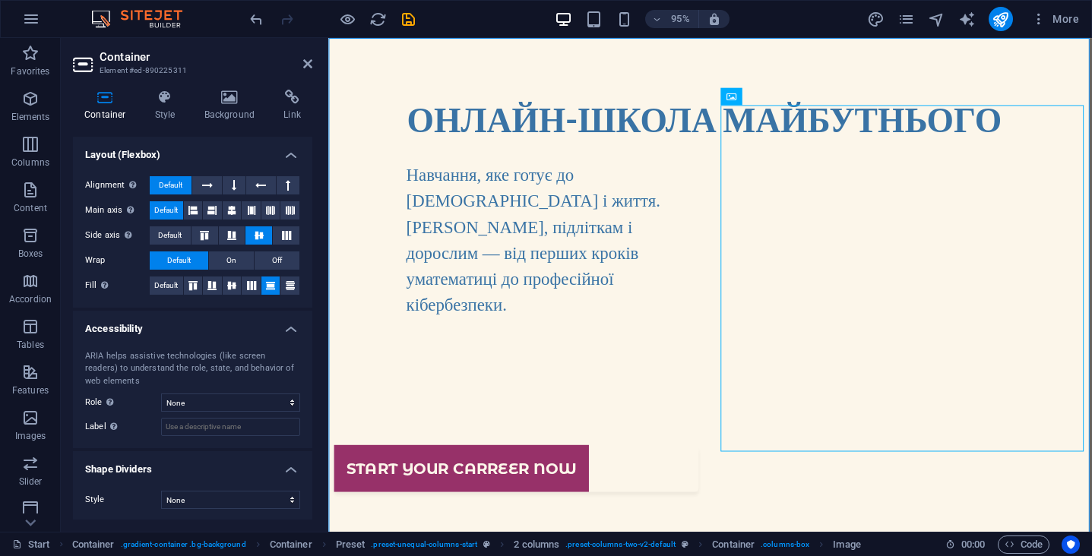
scroll to position [201, 0]
click at [170, 91] on icon at bounding box center [165, 97] width 43 height 15
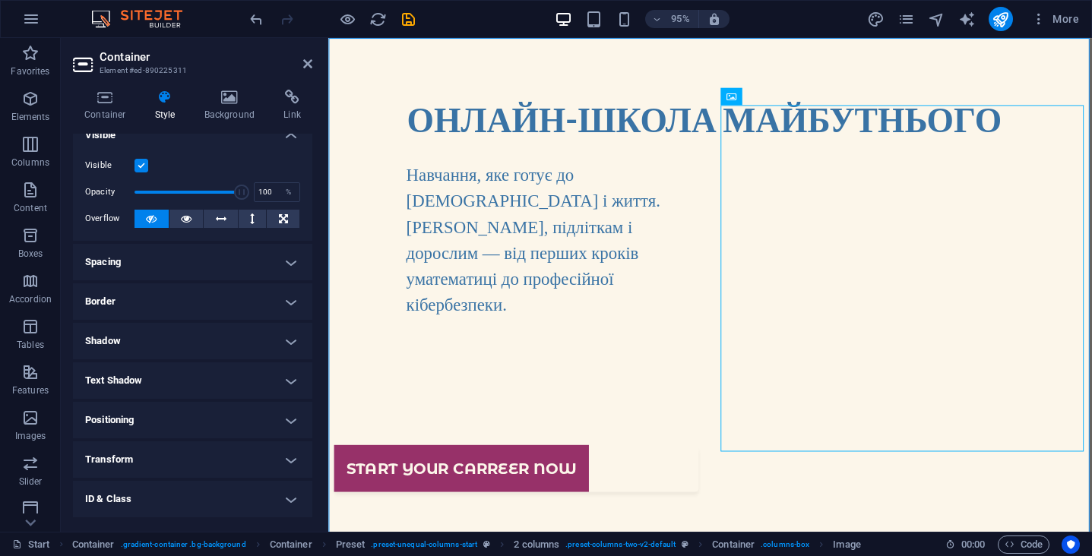
scroll to position [21, 0]
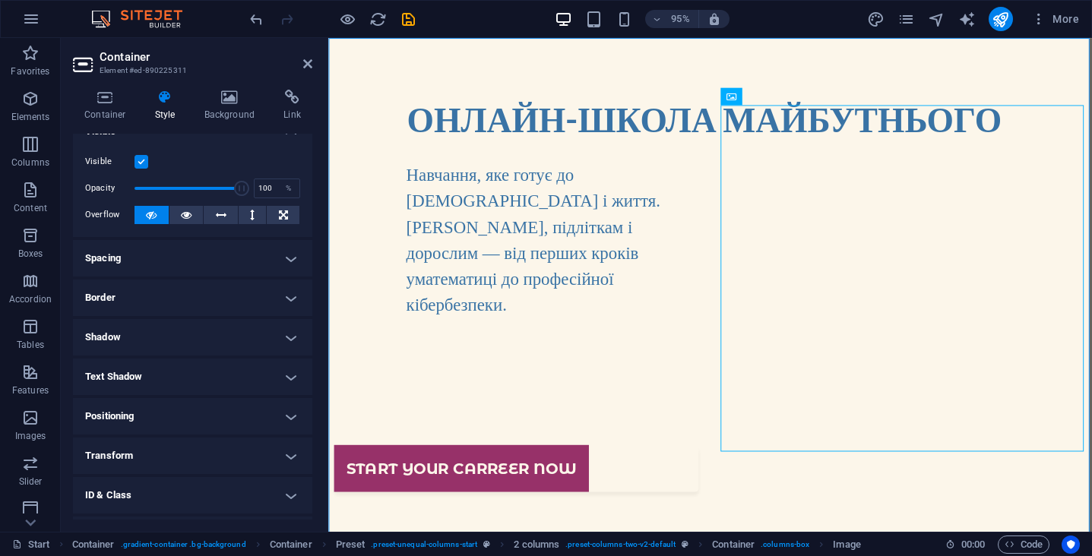
click at [220, 263] on h4 "Spacing" at bounding box center [192, 258] width 239 height 36
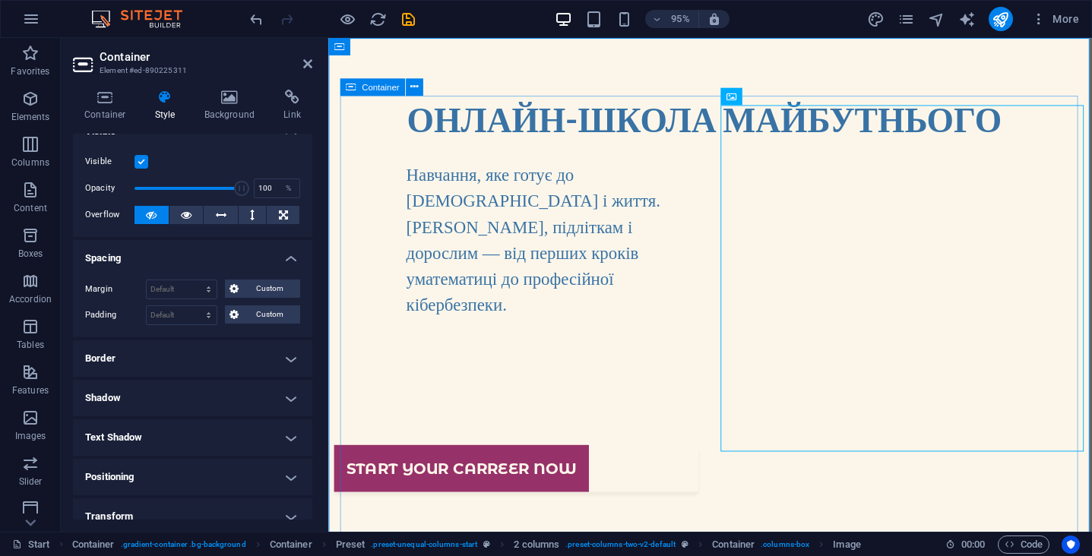
click at [360, 87] on div "Container" at bounding box center [372, 86] width 65 height 17
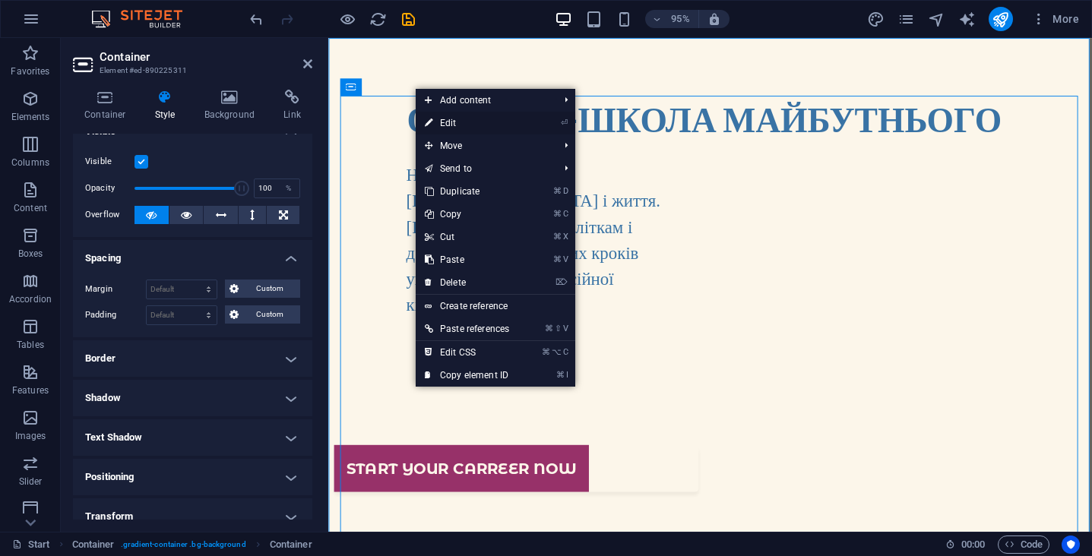
click at [455, 122] on link "⏎ Edit" at bounding box center [467, 123] width 103 height 23
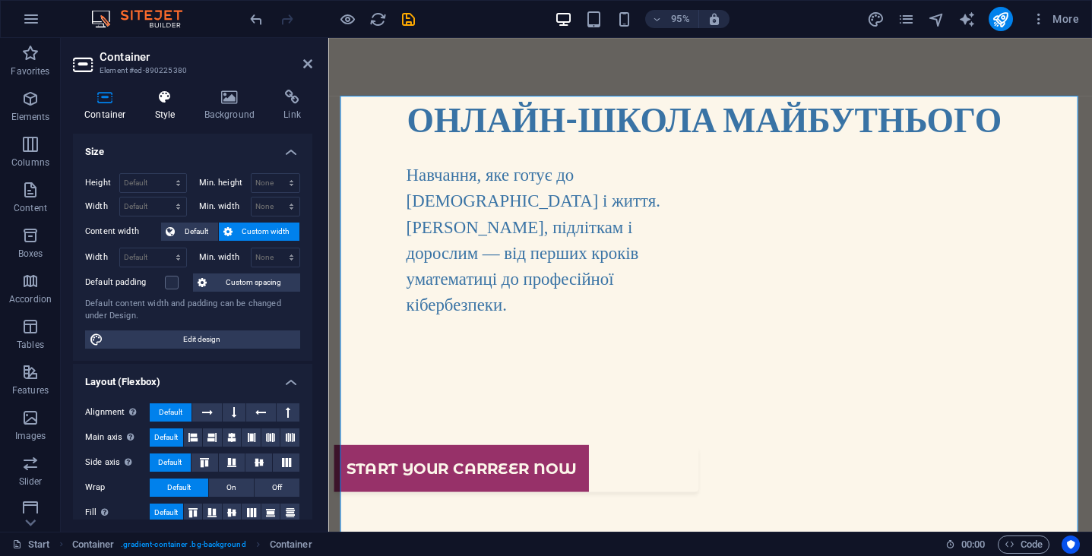
scroll to position [0, 0]
click at [153, 98] on icon at bounding box center [165, 97] width 43 height 15
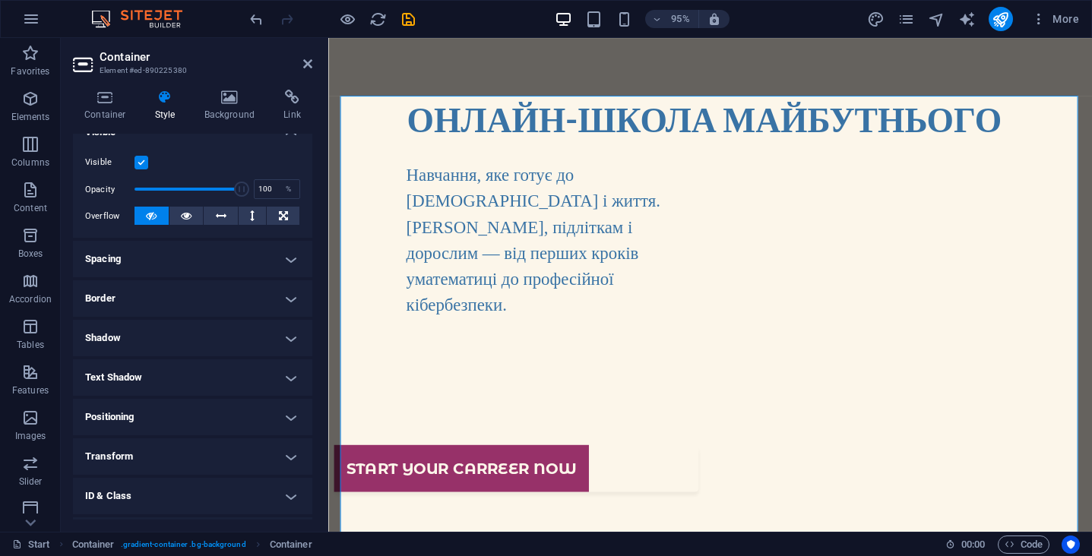
scroll to position [214, 0]
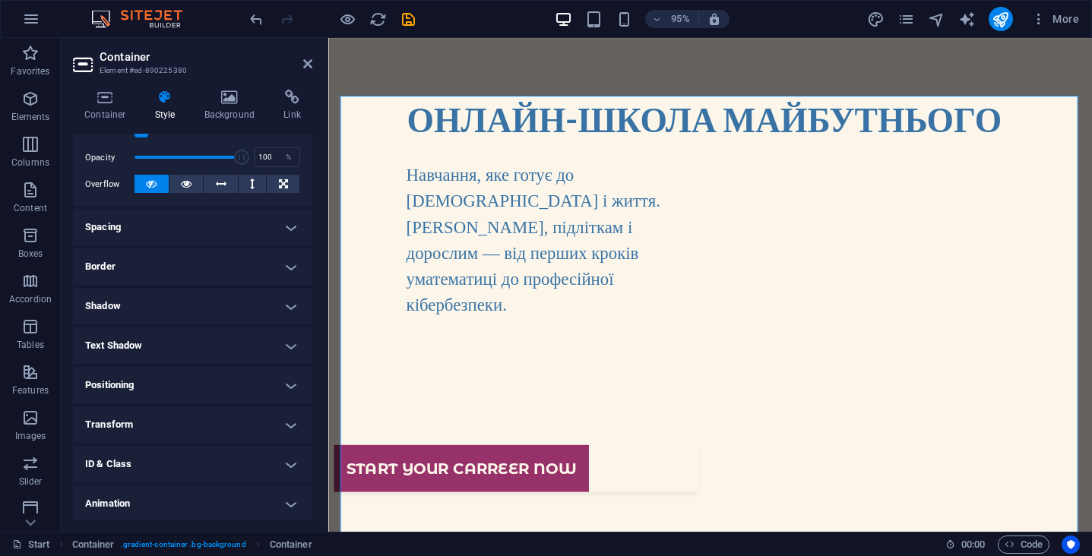
click at [185, 230] on h4 "Spacing" at bounding box center [192, 227] width 239 height 36
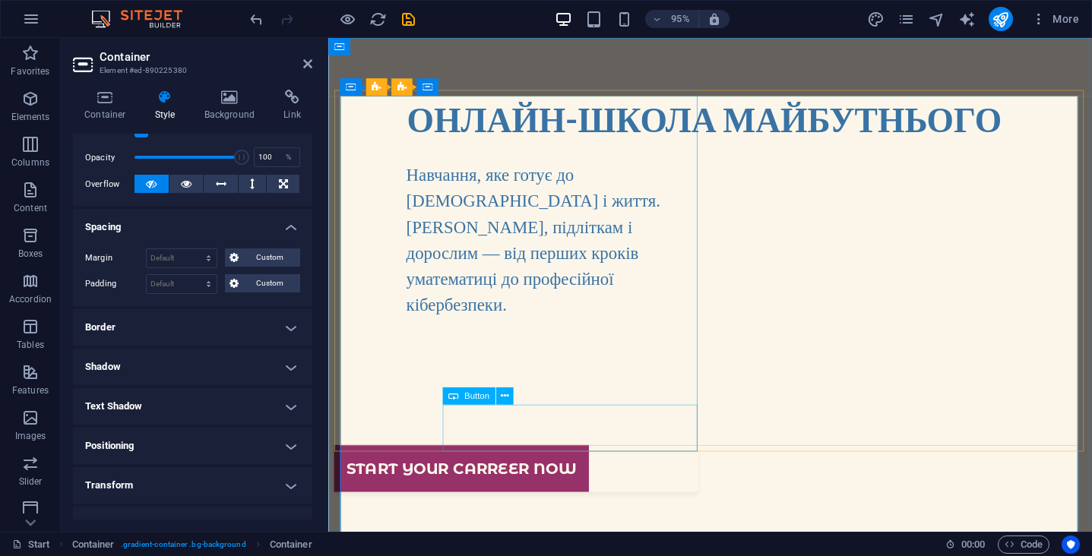
click at [489, 467] on div "Start your carreer now" at bounding box center [527, 491] width 384 height 49
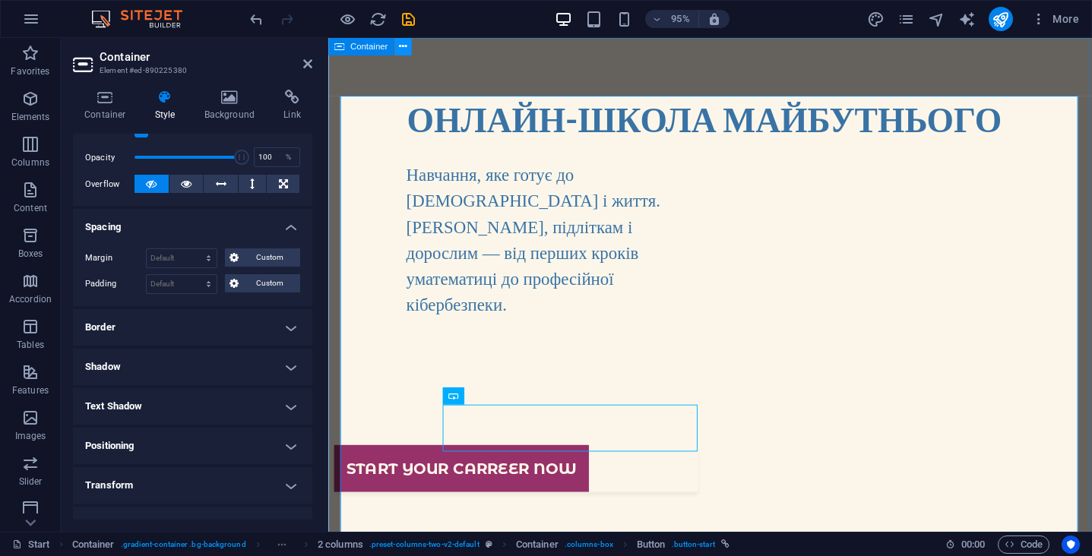
click at [404, 49] on icon at bounding box center [403, 46] width 8 height 15
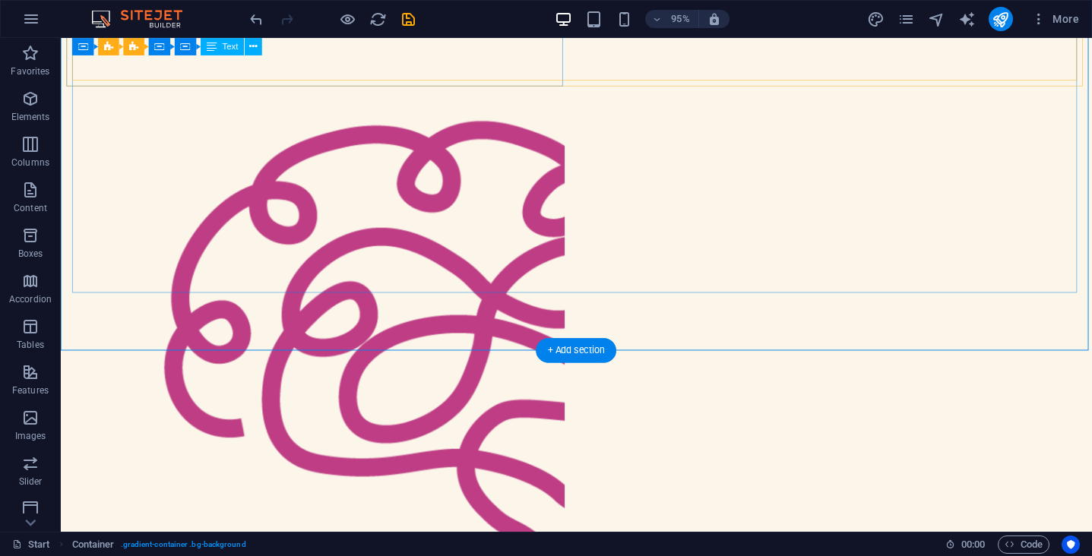
scroll to position [451, 0]
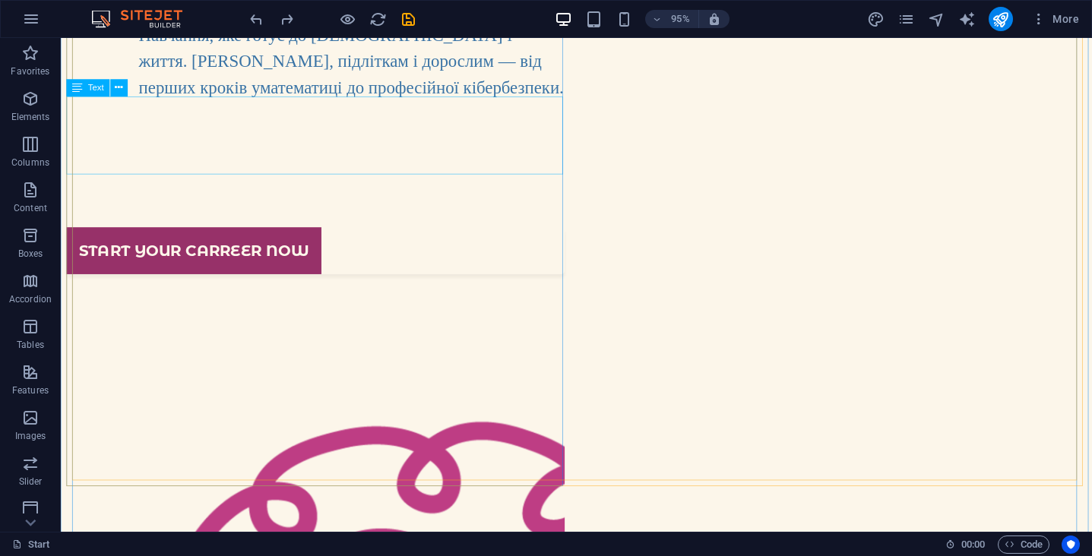
scroll to position [173, 0]
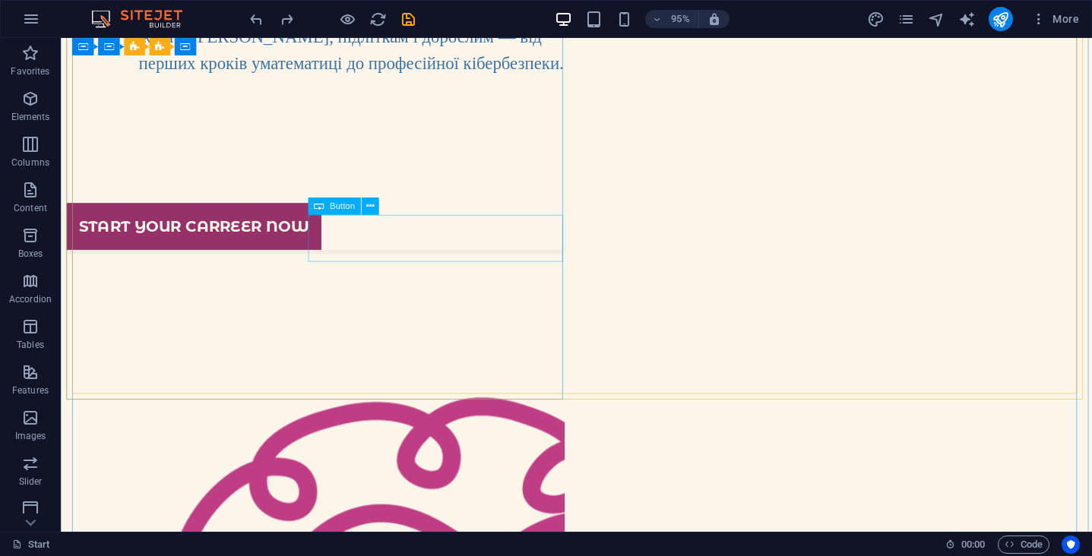
click at [527, 262] on div "Start your carreer now" at bounding box center [329, 236] width 525 height 49
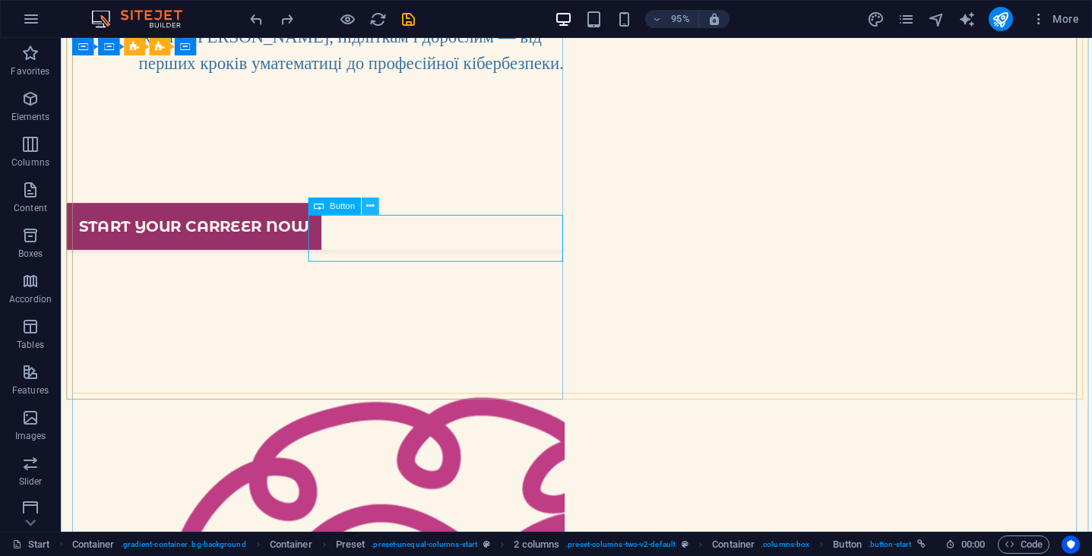
click at [368, 208] on icon at bounding box center [370, 205] width 8 height 15
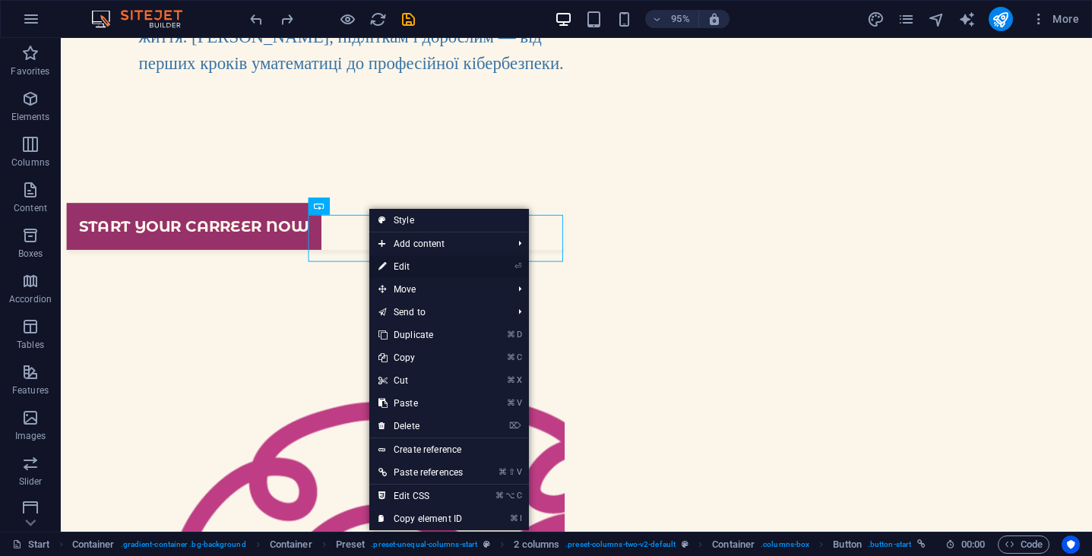
click at [428, 265] on link "⏎ Edit" at bounding box center [420, 266] width 103 height 23
select select "px"
select select "rem"
select select "px"
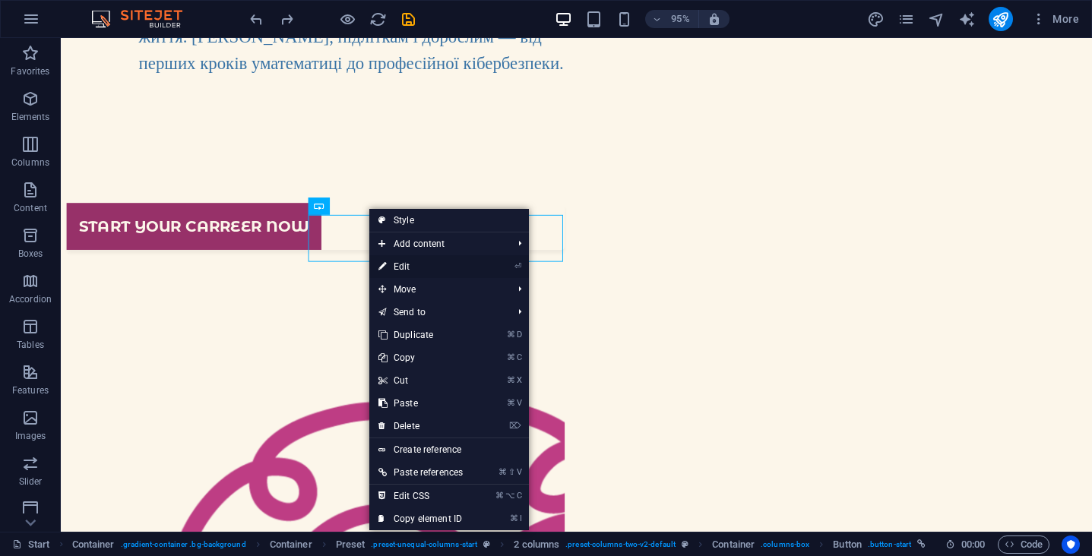
select select "px"
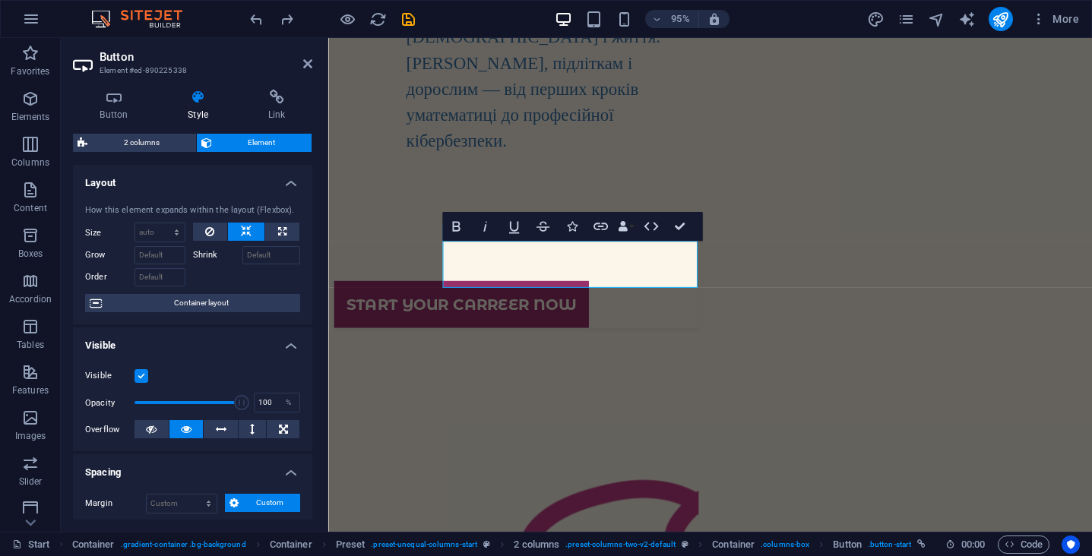
scroll to position [164, 0]
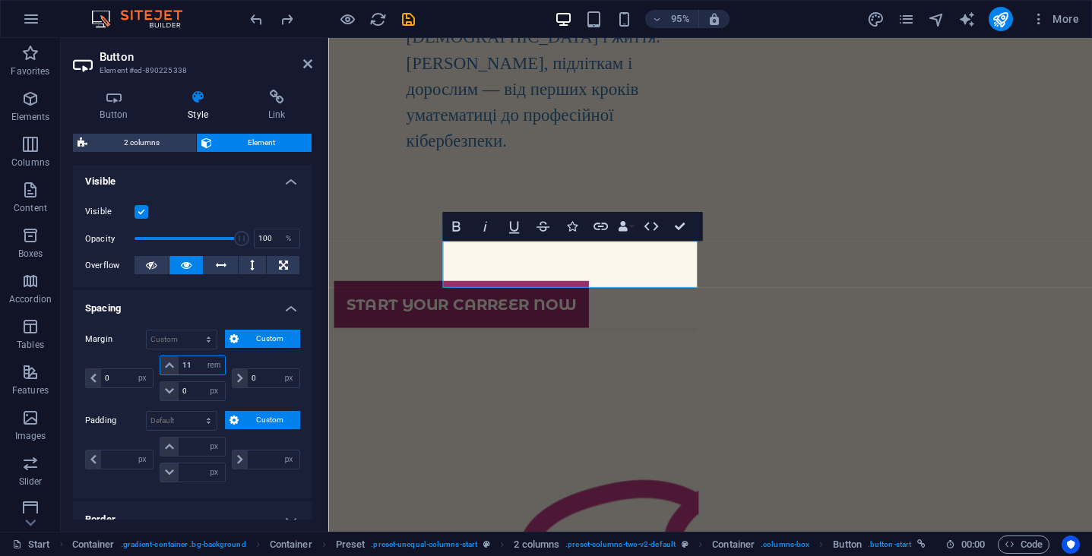
drag, startPoint x: 195, startPoint y: 367, endPoint x: 178, endPoint y: 366, distance: 17.5
click at [179, 366] on input "11" at bounding box center [202, 366] width 46 height 18
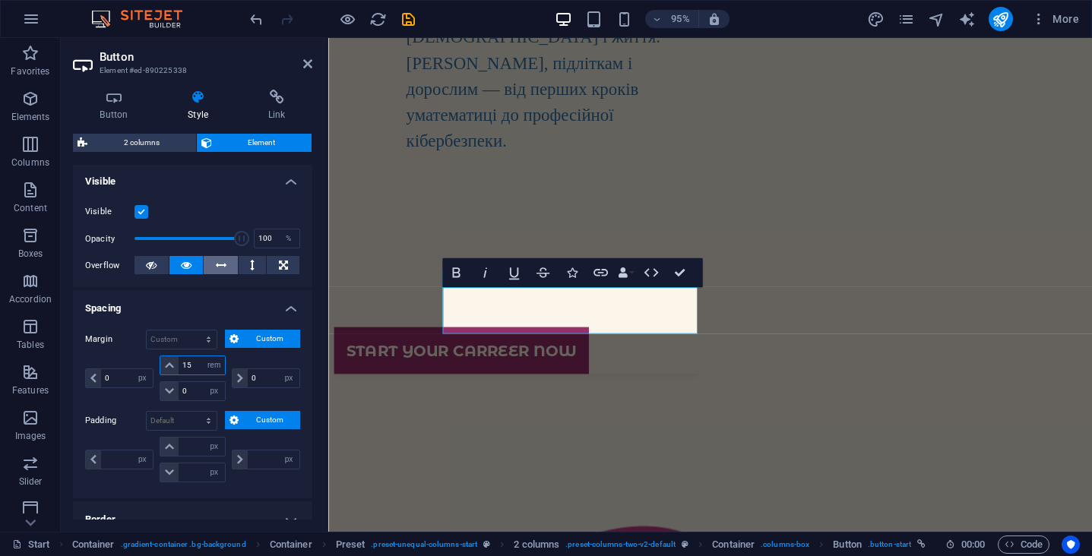
type input "15"
click at [216, 263] on icon at bounding box center [221, 265] width 11 height 18
click at [189, 263] on icon at bounding box center [186, 265] width 11 height 18
click at [346, 17] on icon "button" at bounding box center [347, 19] width 17 height 17
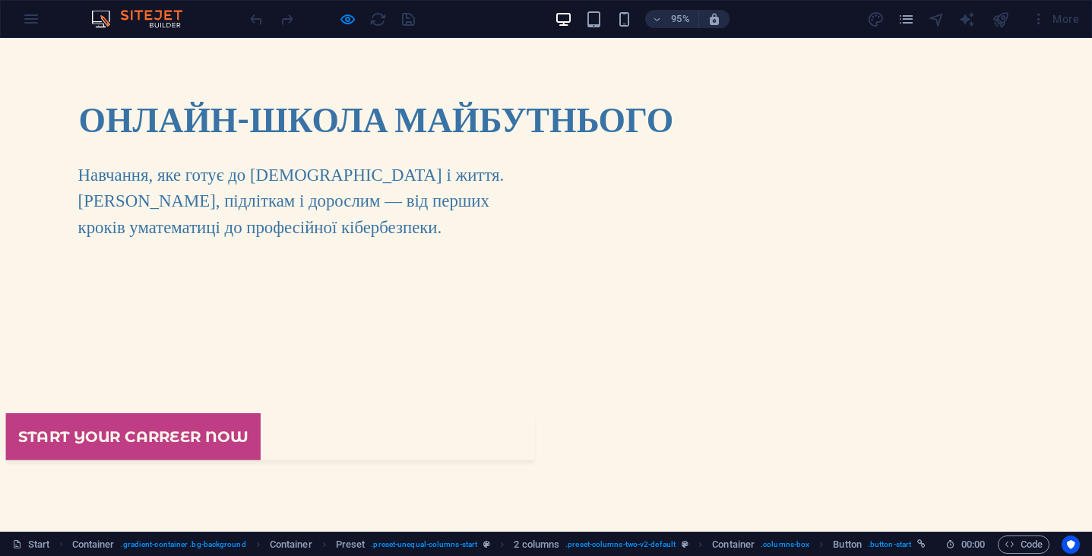
scroll to position [0, 0]
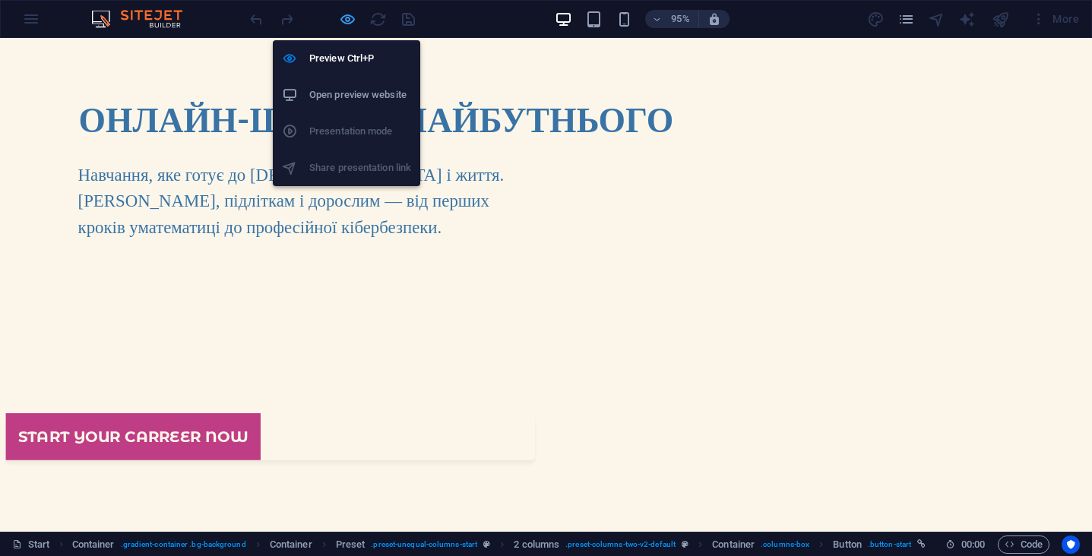
click at [350, 19] on icon "button" at bounding box center [347, 19] width 17 height 17
select select "px"
select select "rem"
select select "px"
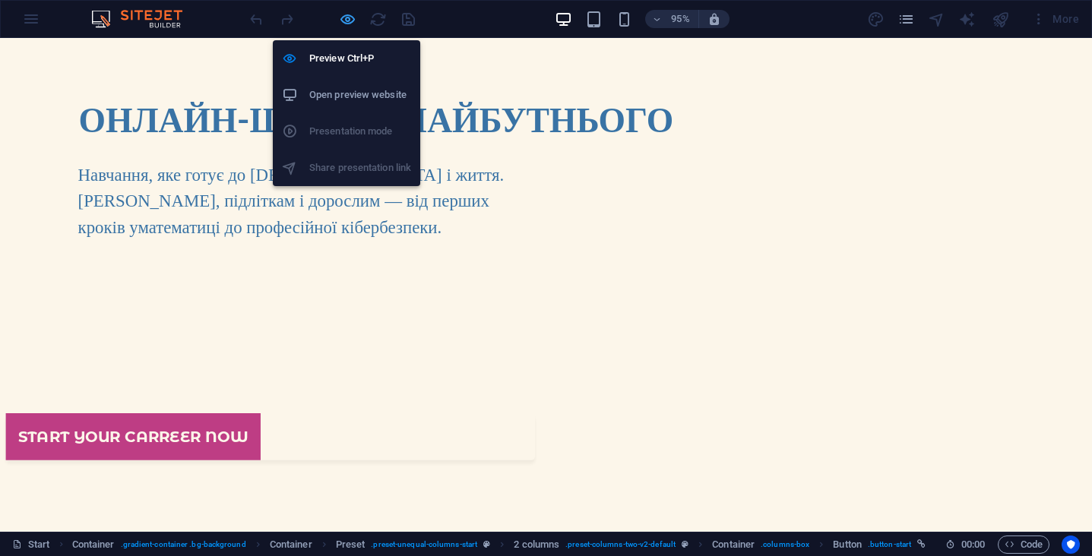
select select "px"
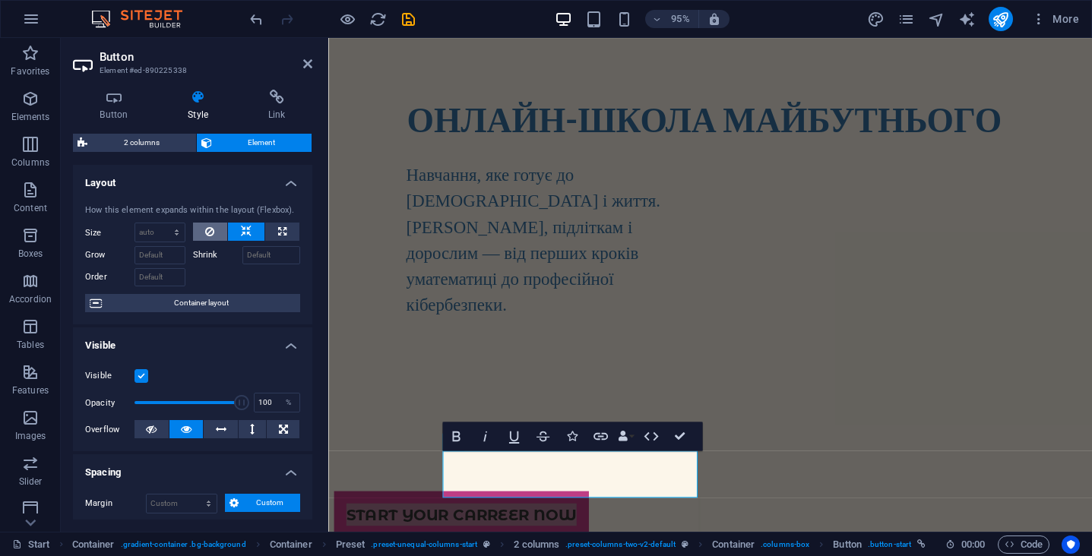
click at [210, 232] on icon at bounding box center [209, 232] width 9 height 18
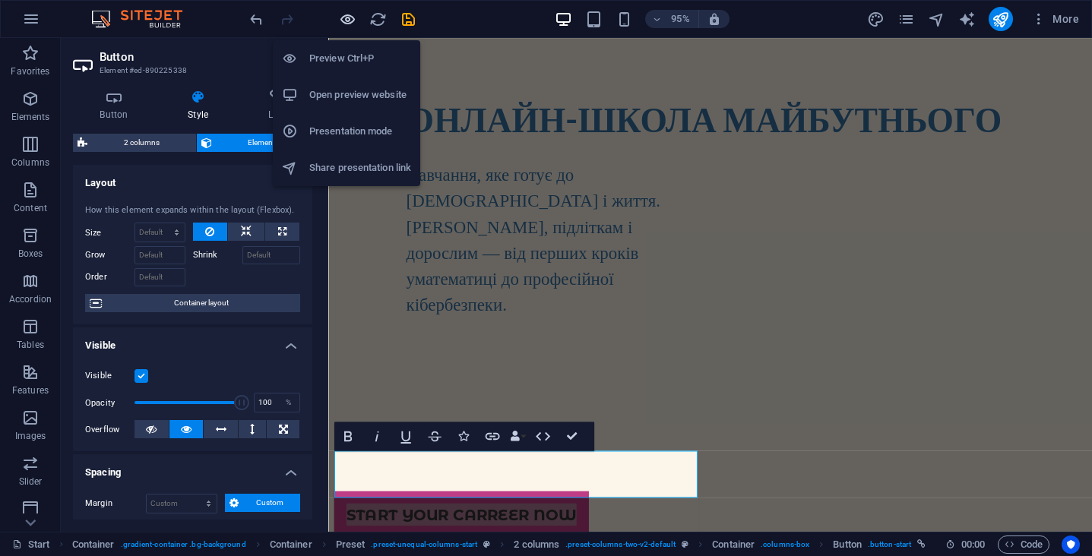
click at [346, 21] on icon "button" at bounding box center [347, 19] width 17 height 17
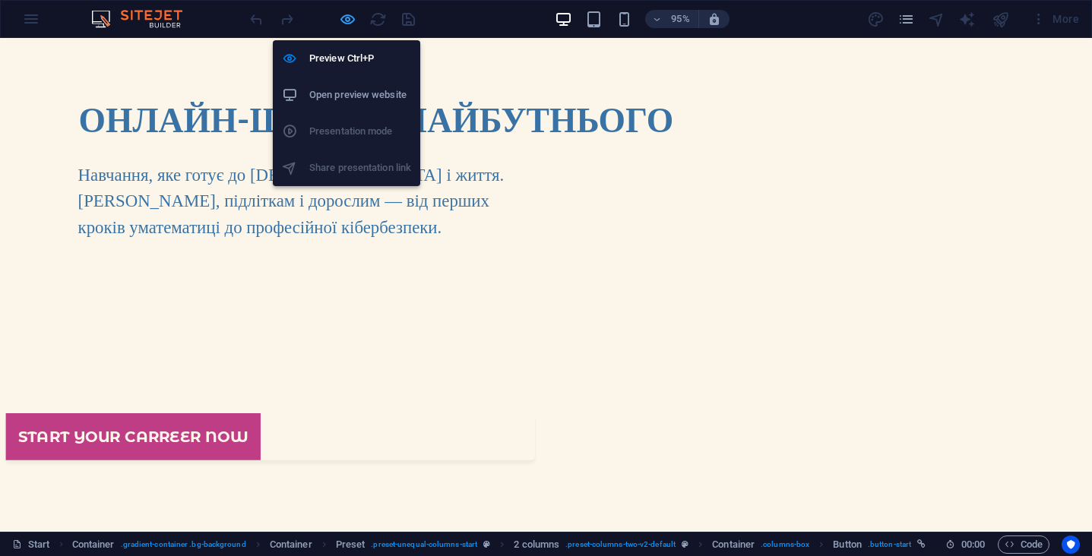
click at [347, 22] on icon "button" at bounding box center [347, 19] width 17 height 17
select select "px"
select select "rem"
select select "px"
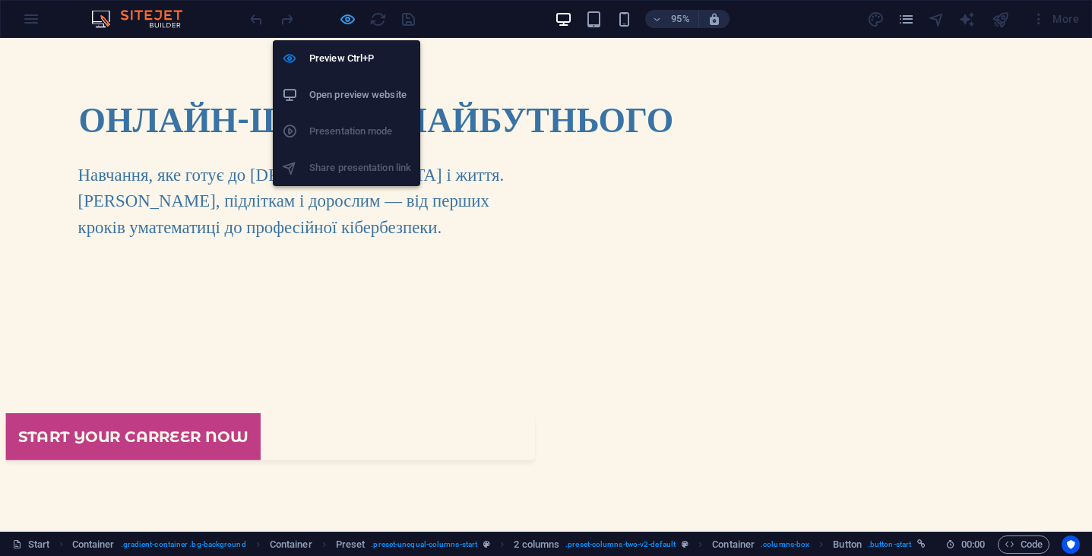
select select "px"
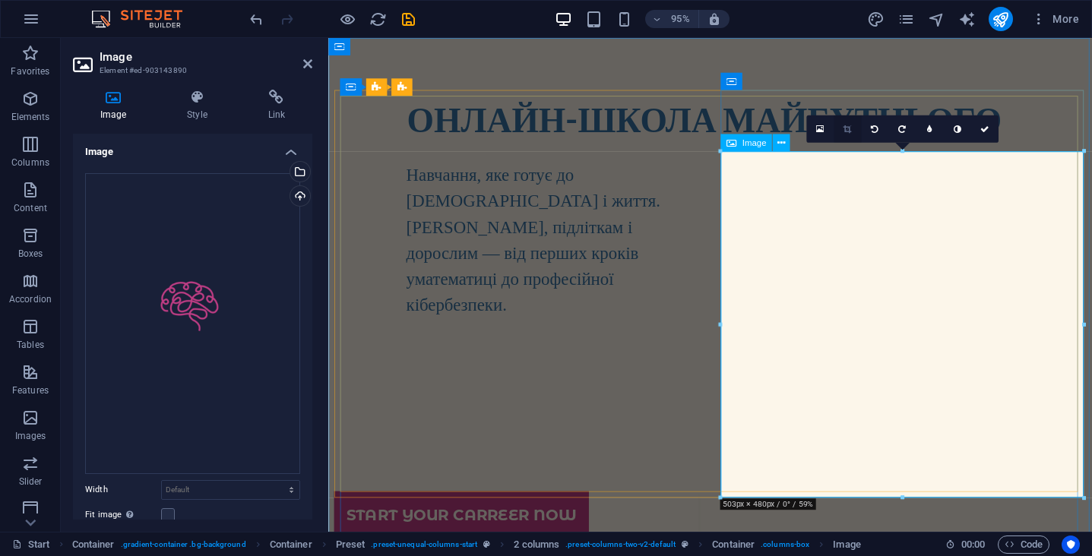
click at [851, 127] on icon at bounding box center [847, 129] width 8 height 8
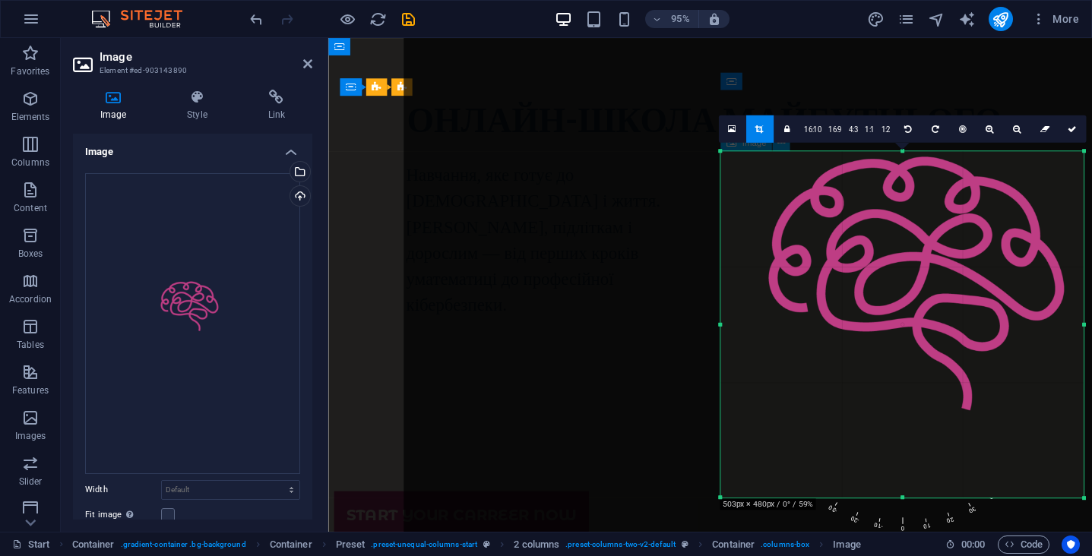
drag, startPoint x: 897, startPoint y: 289, endPoint x: 880, endPoint y: 199, distance: 91.3
click at [880, 199] on div at bounding box center [935, 372] width 1062 height 1501
click at [1070, 134] on link at bounding box center [1071, 129] width 27 height 27
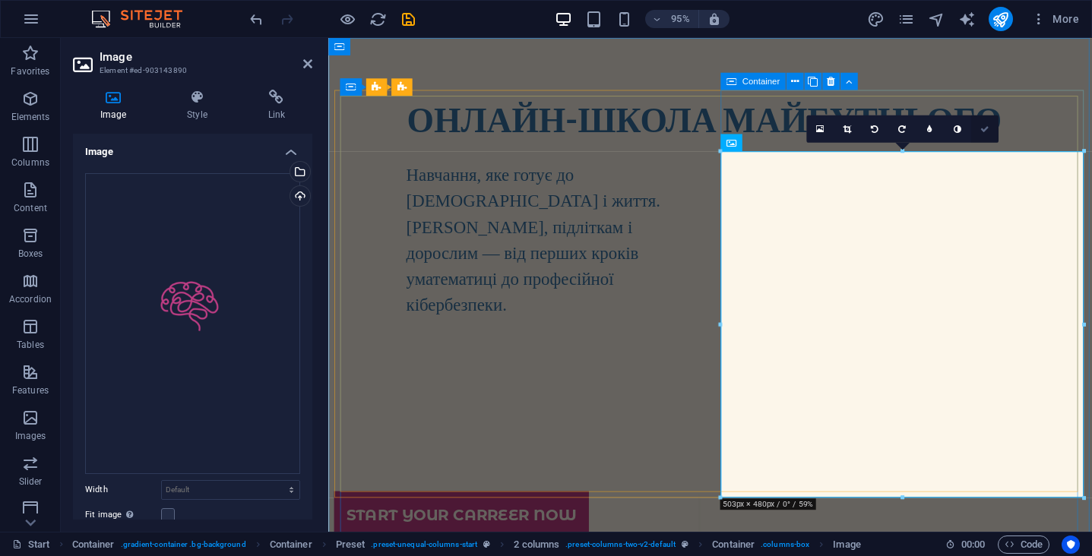
click at [984, 128] on icon at bounding box center [984, 129] width 9 height 8
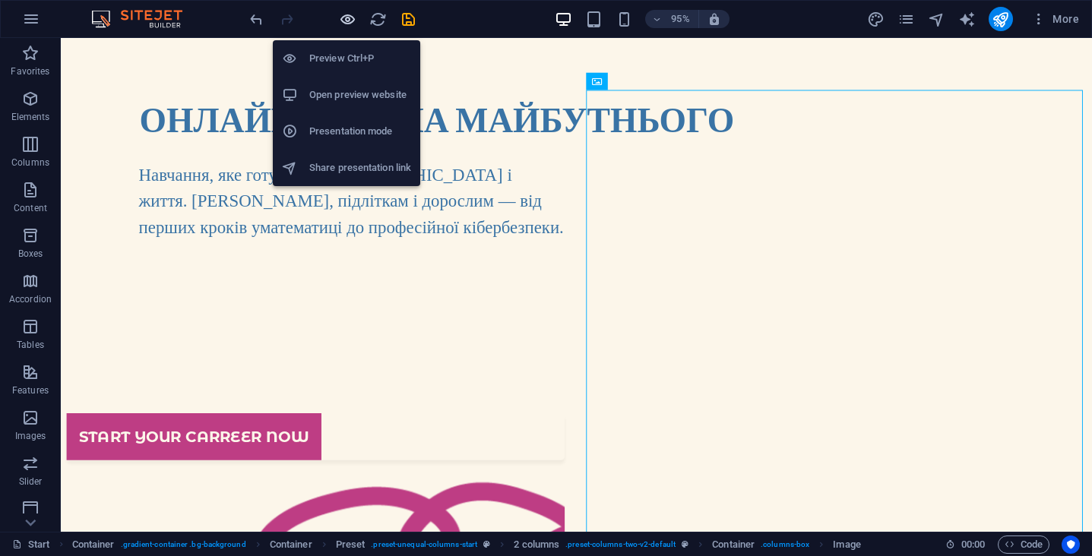
click at [343, 21] on icon "button" at bounding box center [347, 19] width 17 height 17
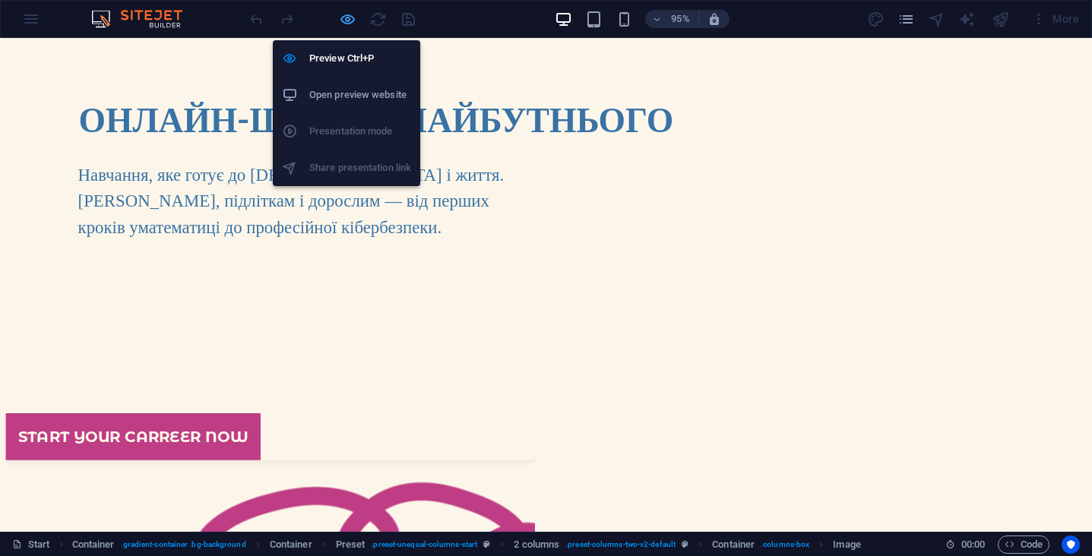
click at [348, 15] on icon "button" at bounding box center [347, 19] width 17 height 17
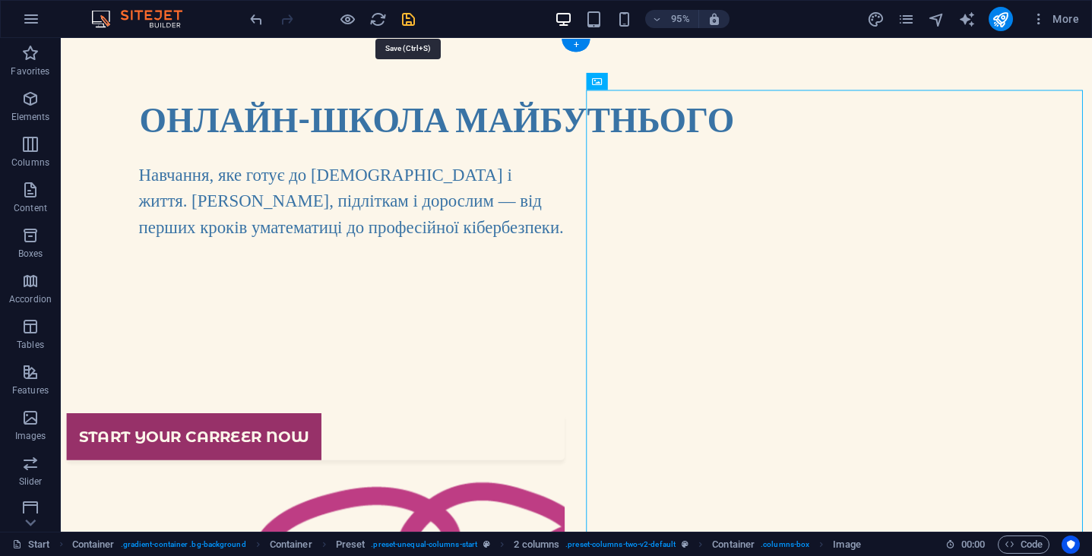
click at [411, 21] on icon "save" at bounding box center [408, 19] width 17 height 17
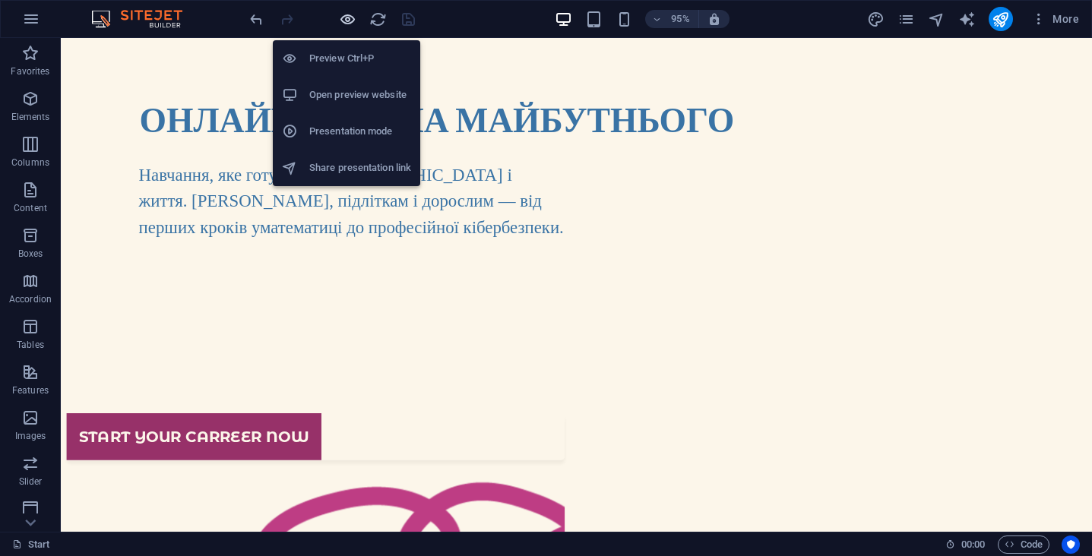
click at [348, 24] on icon "button" at bounding box center [347, 19] width 17 height 17
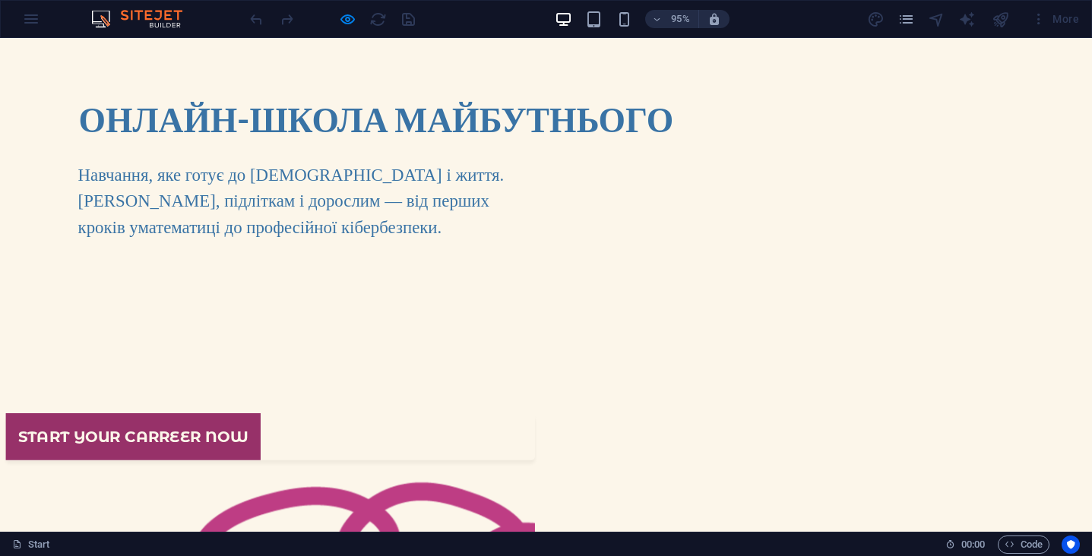
click at [146, 470] on link "Start your carreer now" at bounding box center [140, 457] width 268 height 49
click at [240, 480] on link "Start your carreer now" at bounding box center [140, 457] width 268 height 49
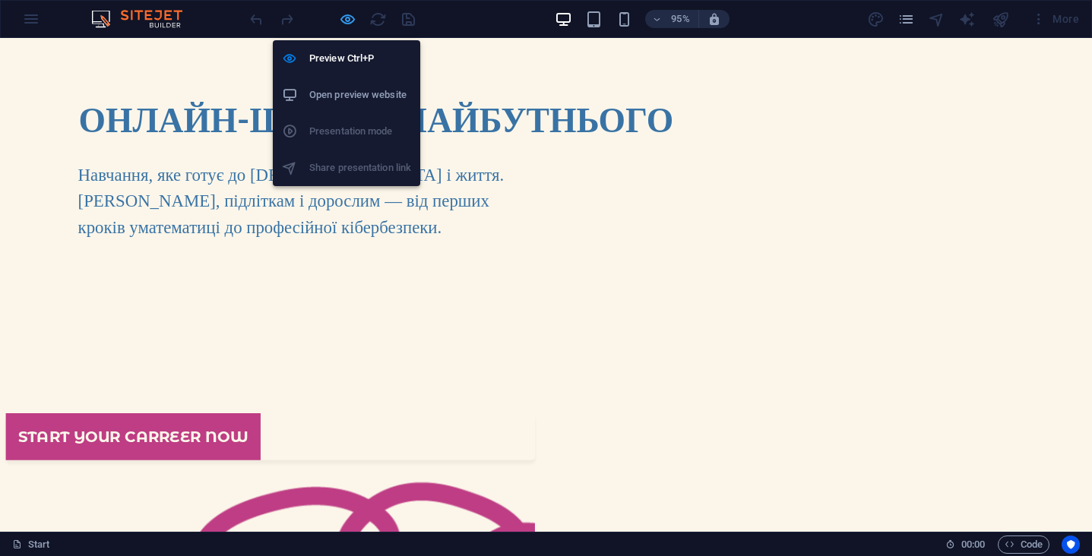
click at [354, 21] on icon "button" at bounding box center [347, 19] width 17 height 17
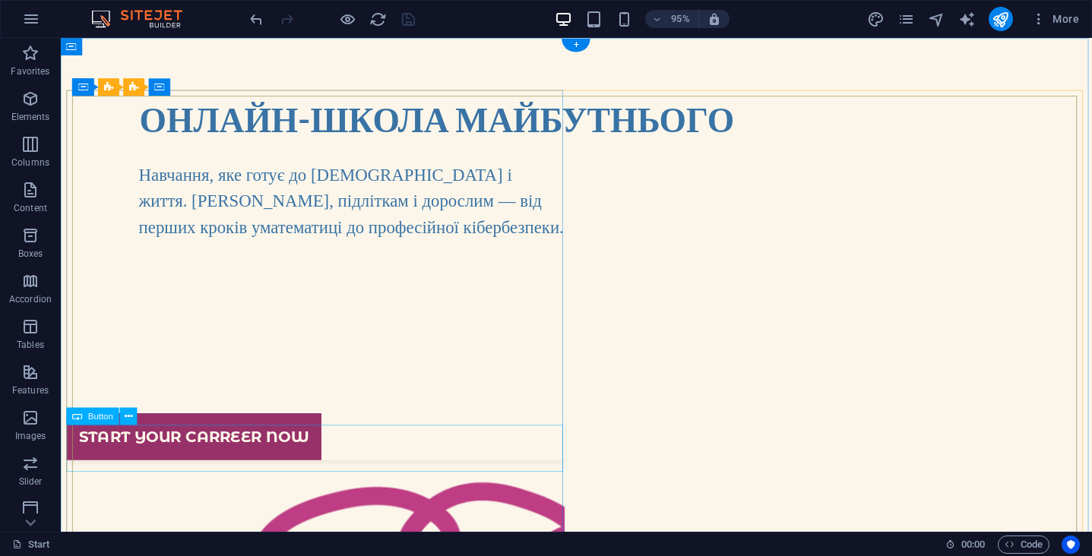
click at [208, 459] on div "Start your carreer now" at bounding box center [329, 457] width 525 height 49
select select "px"
select select "rem"
select select "px"
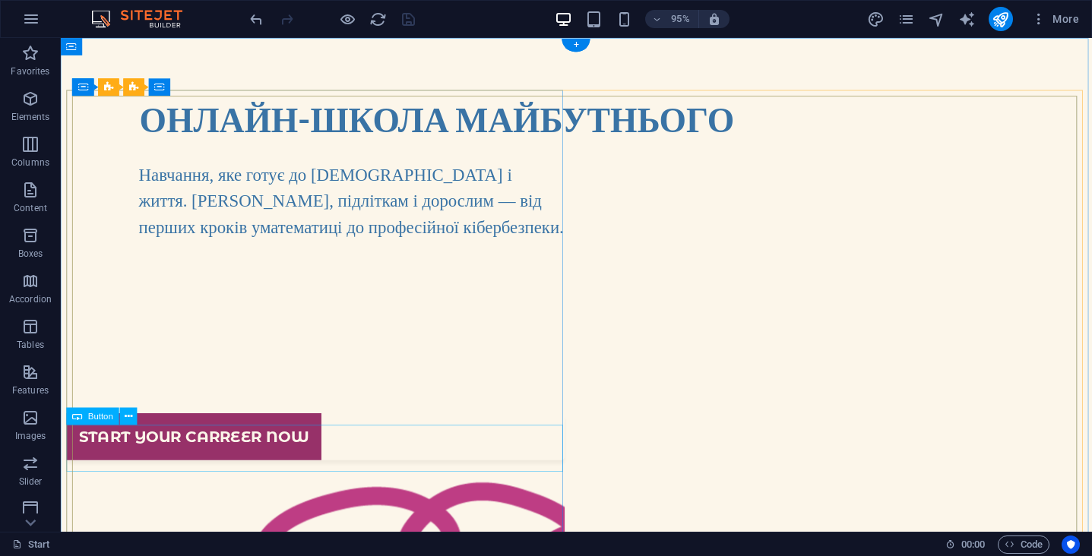
select select "px"
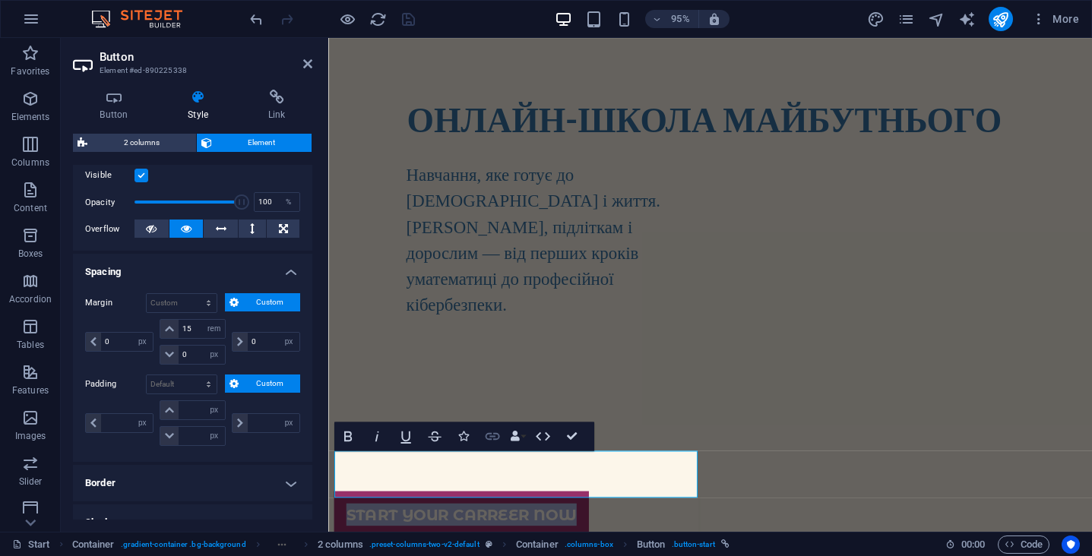
scroll to position [220, 0]
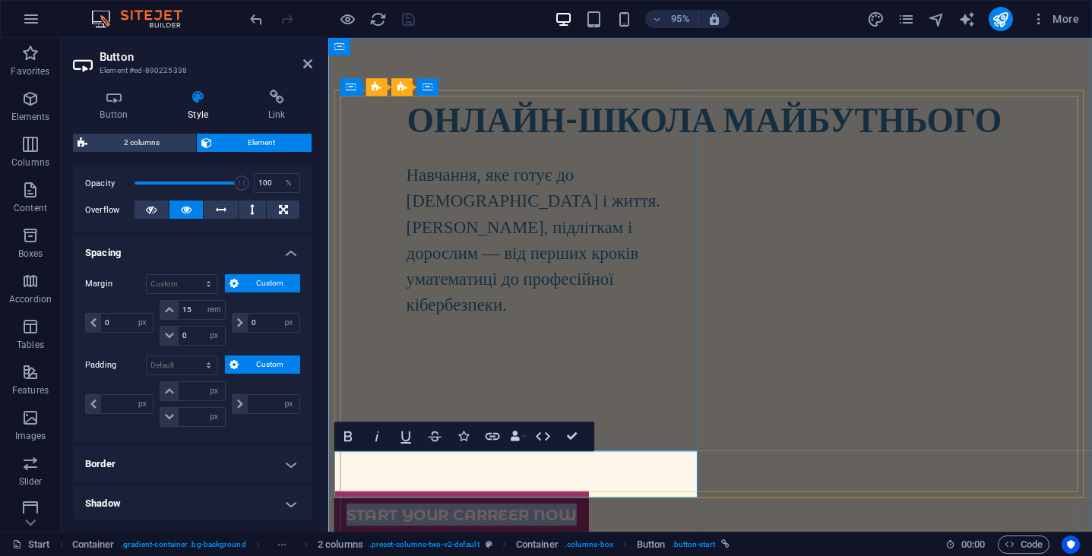
click at [591, 515] on link "Start your carreer now" at bounding box center [469, 539] width 268 height 49
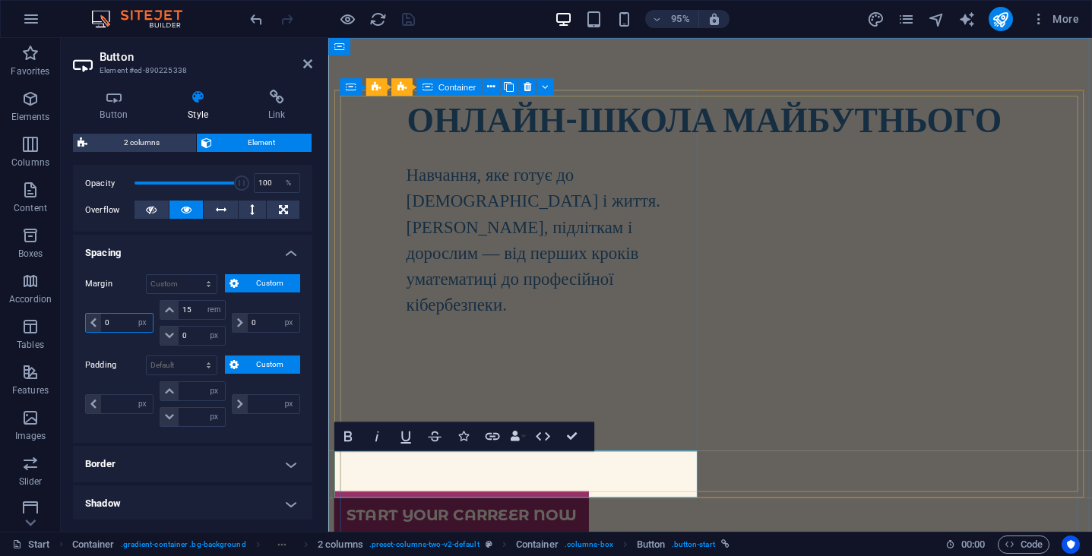
click at [126, 324] on input "0" at bounding box center [127, 323] width 52 height 18
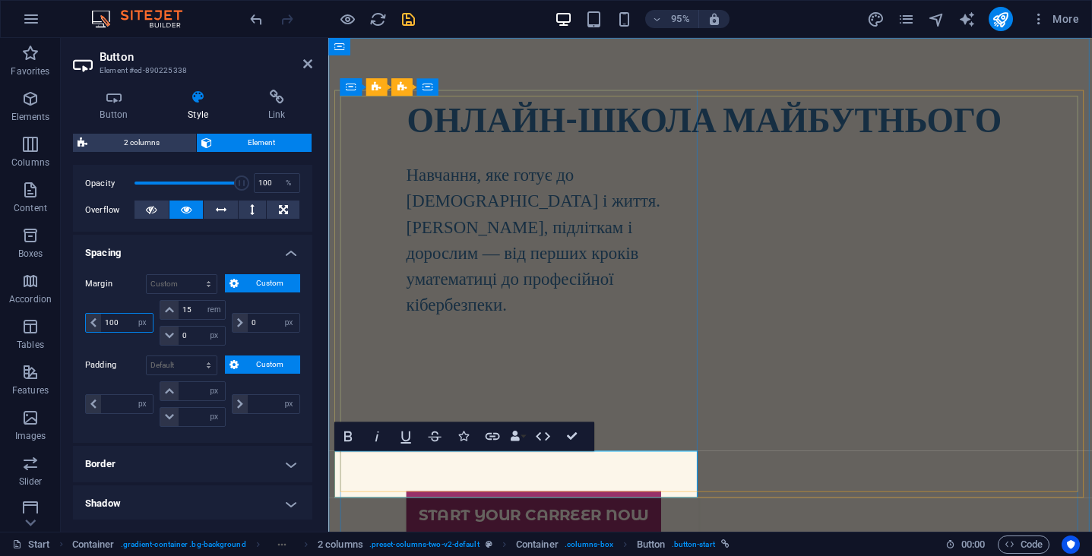
type input "100"
click at [642, 515] on div "Start your carreer now" at bounding box center [565, 539] width 308 height 49
click at [672, 515] on div "Start your carreer now" at bounding box center [565, 539] width 308 height 49
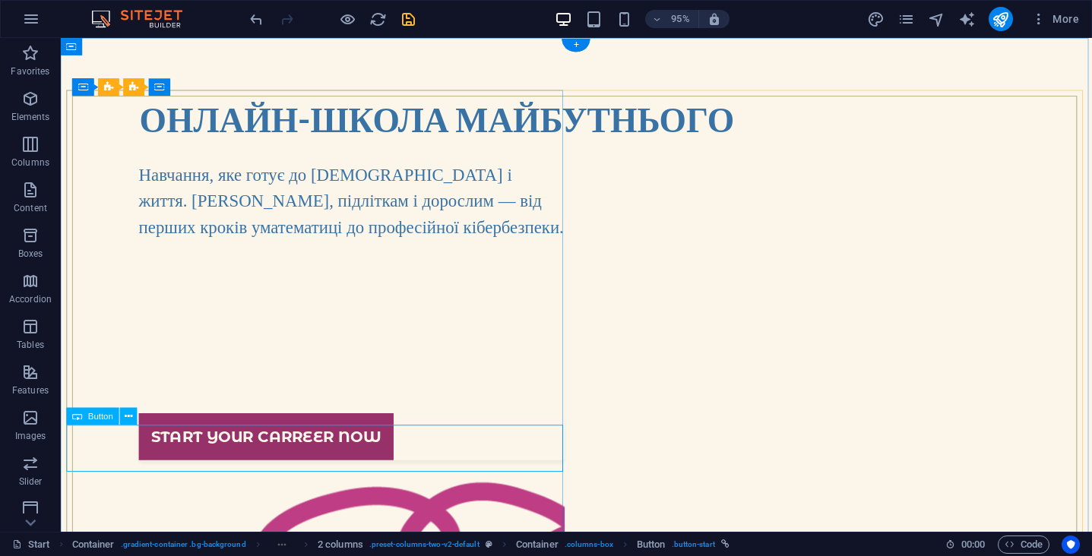
click at [454, 464] on div "Start your carreer now" at bounding box center [367, 457] width 449 height 49
select select "px"
select select "rem"
select select "px"
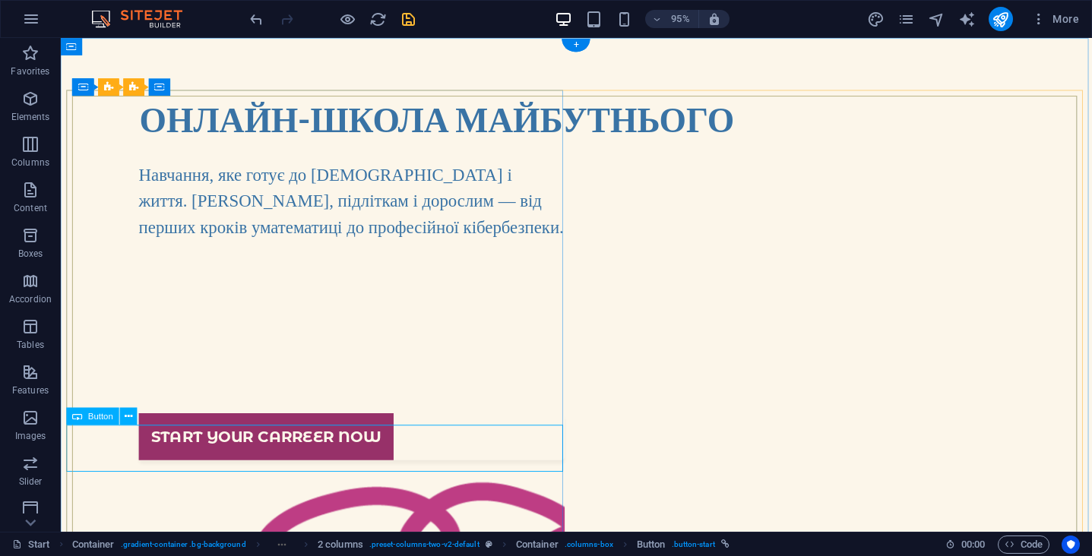
select select "px"
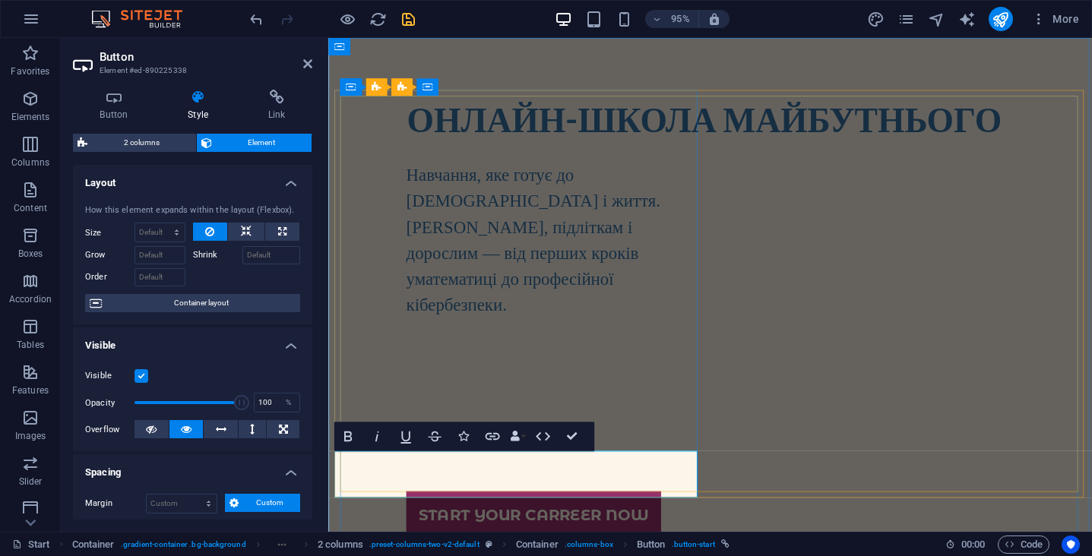
click at [644, 515] on div "Start your carreer now" at bounding box center [565, 539] width 308 height 49
click at [670, 515] on div "Start your carreer now" at bounding box center [565, 539] width 308 height 49
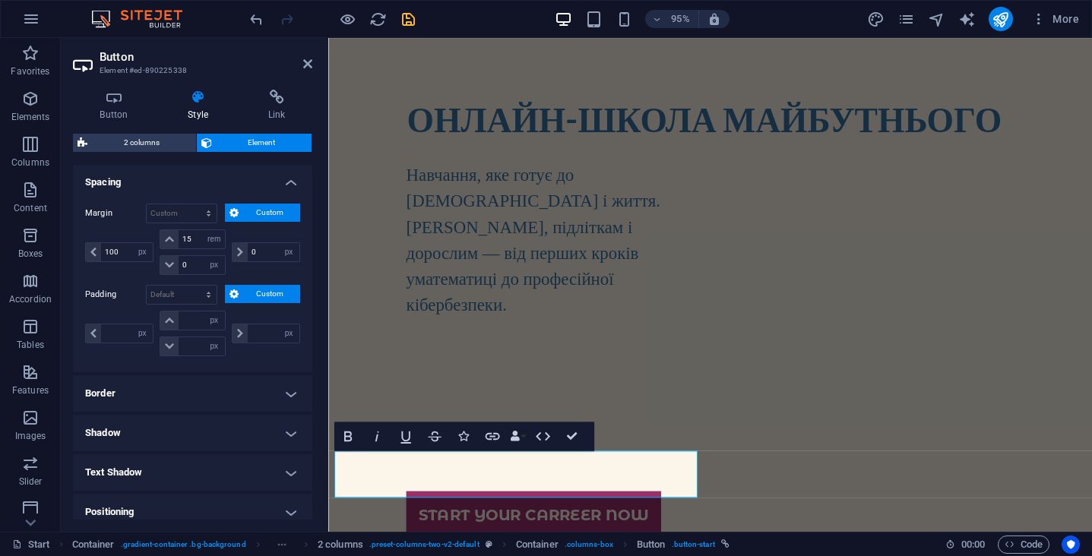
scroll to position [249, 0]
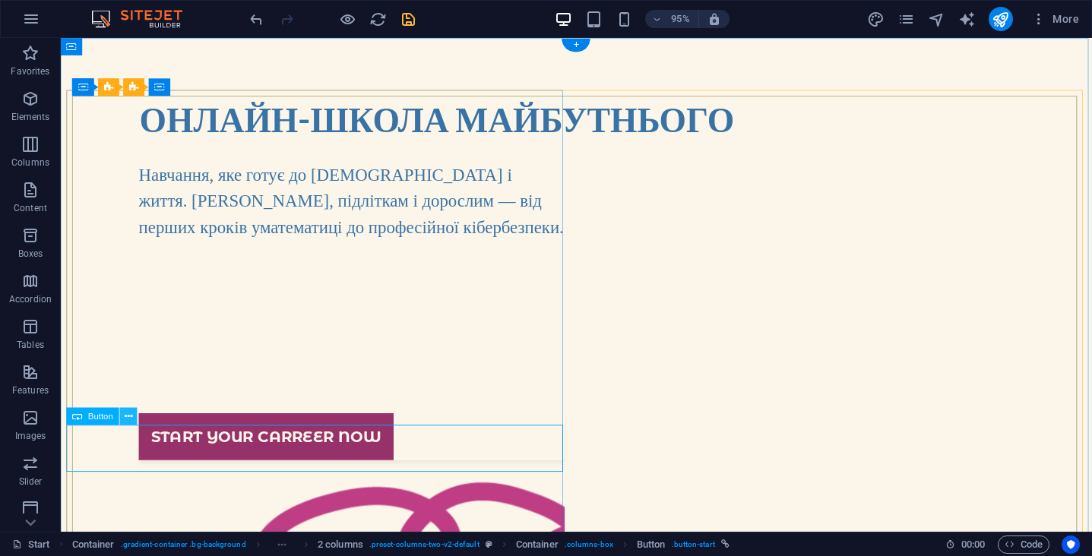
click at [125, 419] on icon at bounding box center [129, 416] width 8 height 15
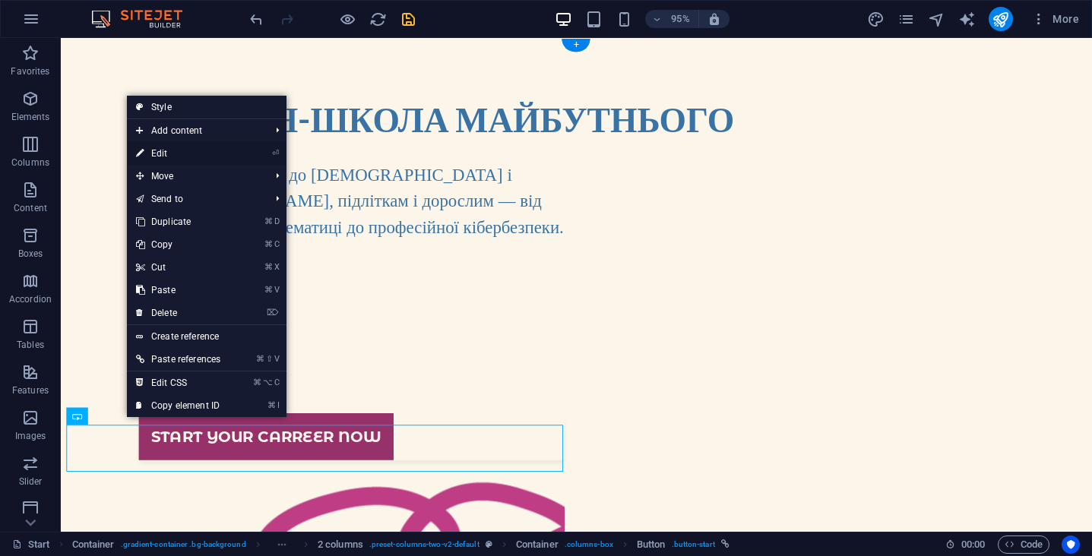
click at [217, 153] on link "⏎ Edit" at bounding box center [178, 153] width 103 height 23
select select "px"
select select "rem"
select select "px"
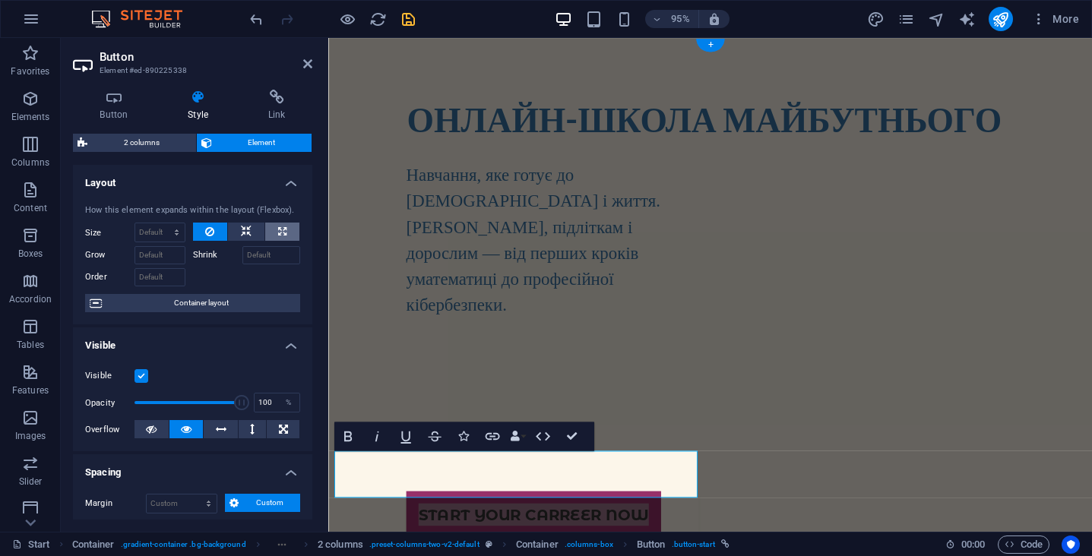
click at [279, 230] on icon at bounding box center [282, 232] width 8 height 18
click at [246, 233] on icon at bounding box center [246, 232] width 11 height 18
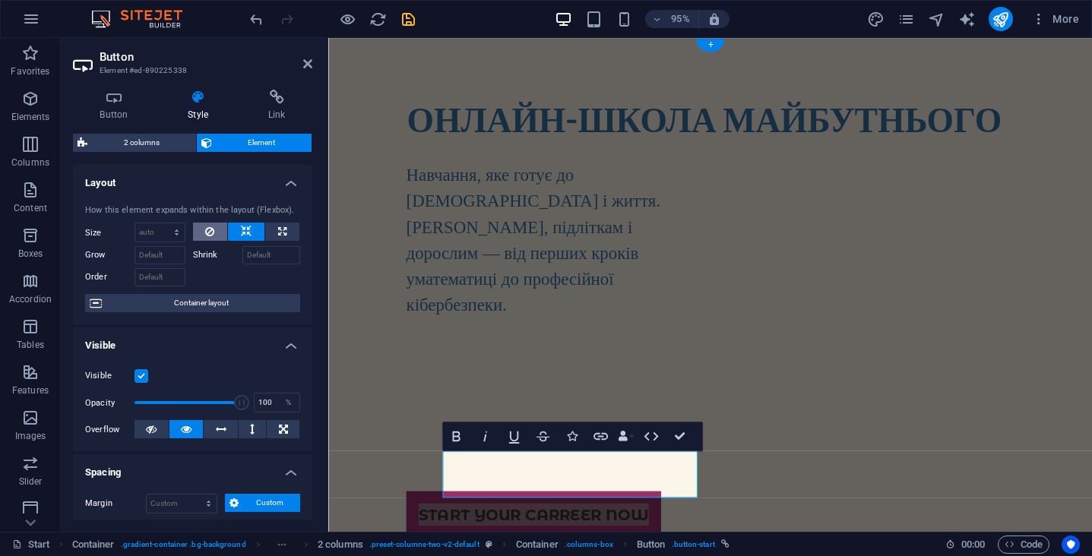
click at [215, 231] on button at bounding box center [210, 232] width 35 height 18
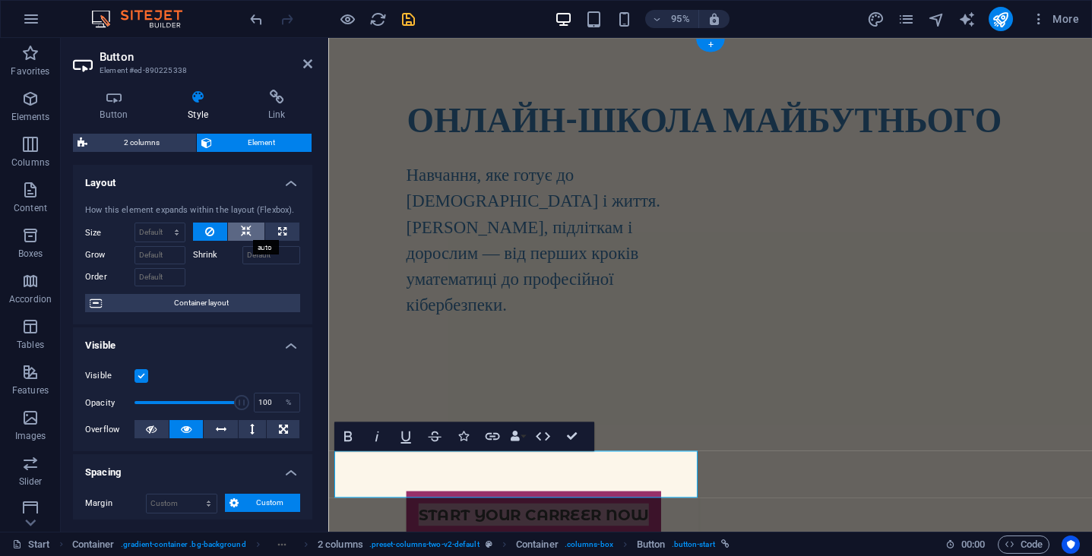
click at [245, 230] on icon at bounding box center [246, 232] width 11 height 18
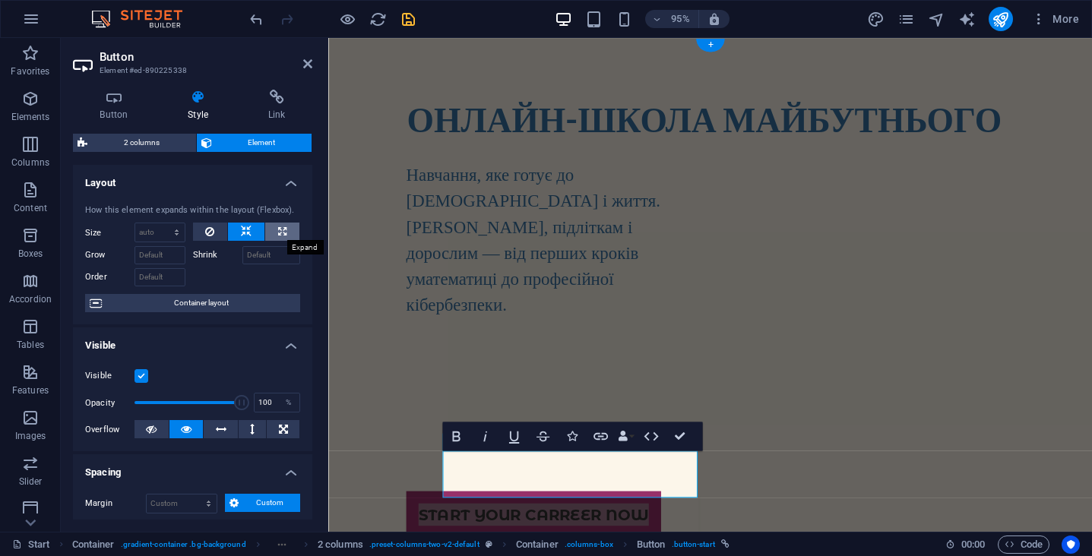
click at [278, 232] on icon at bounding box center [282, 232] width 8 height 18
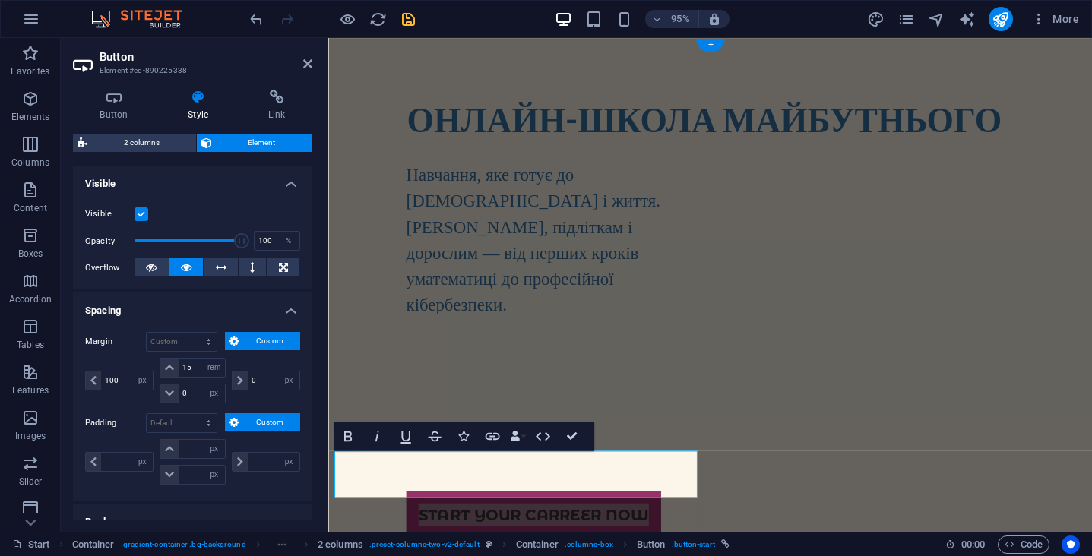
scroll to position [175, 0]
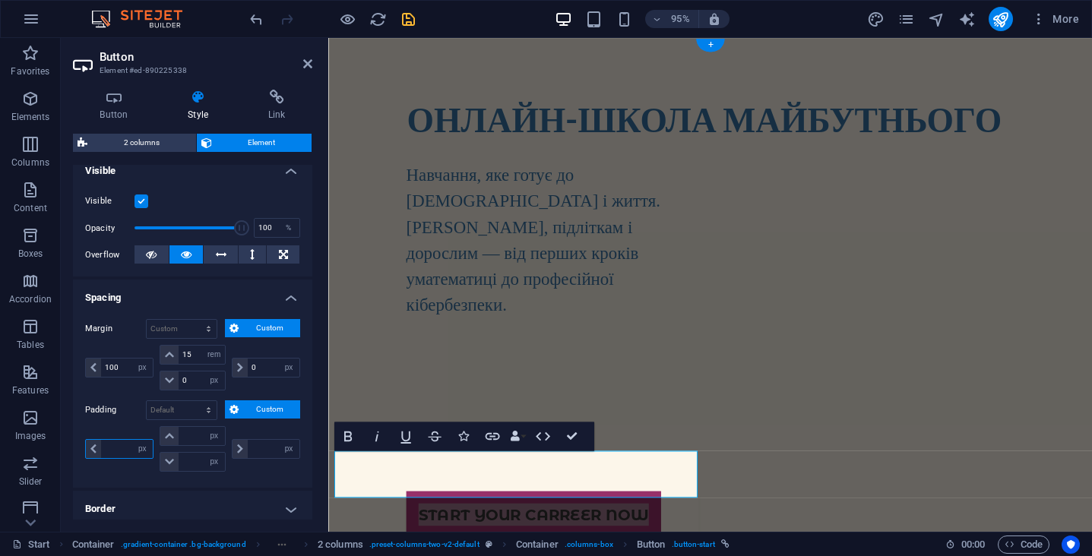
click at [122, 449] on input "number" at bounding box center [127, 449] width 52 height 18
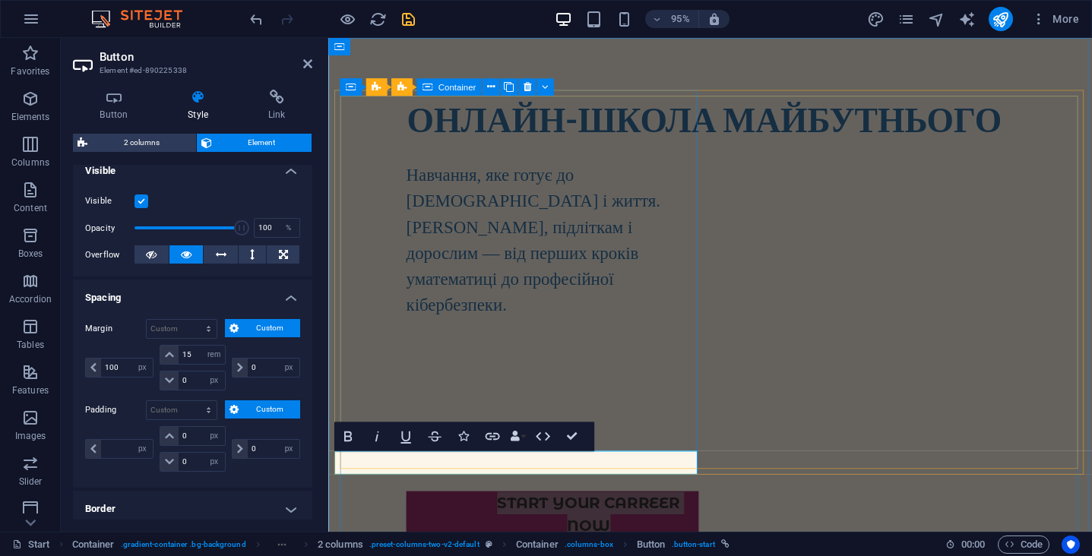
click at [487, 399] on div "ОНЛАЙН-ШКОЛА МАЙБУТНЬОГО Навчання, яке готує до іспитів і життя. [DEMOGRAPHIC_D…" at bounding box center [527, 330] width 384 height 468
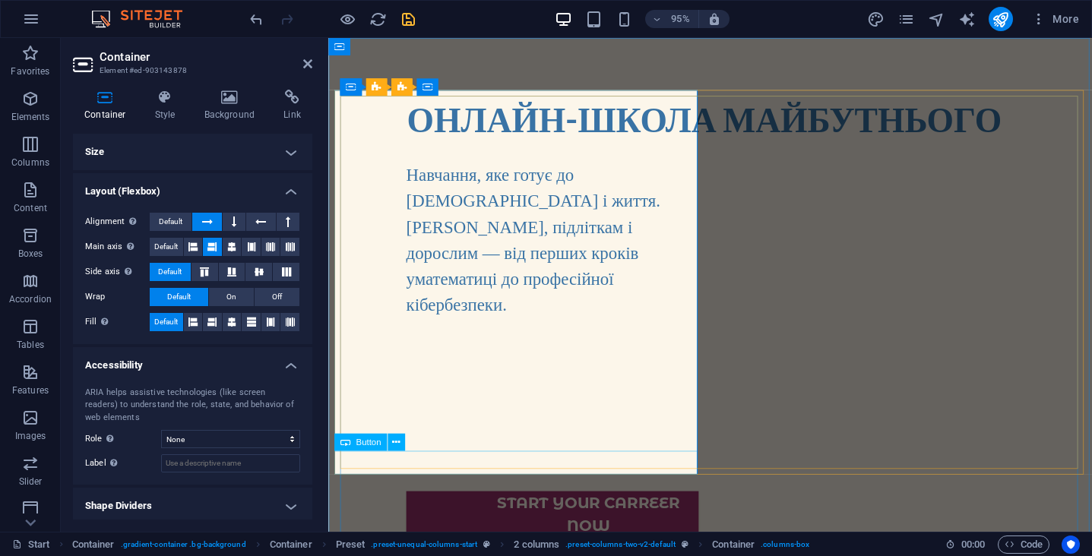
click at [515, 515] on div "Start your carreer now" at bounding box center [565, 539] width 308 height 49
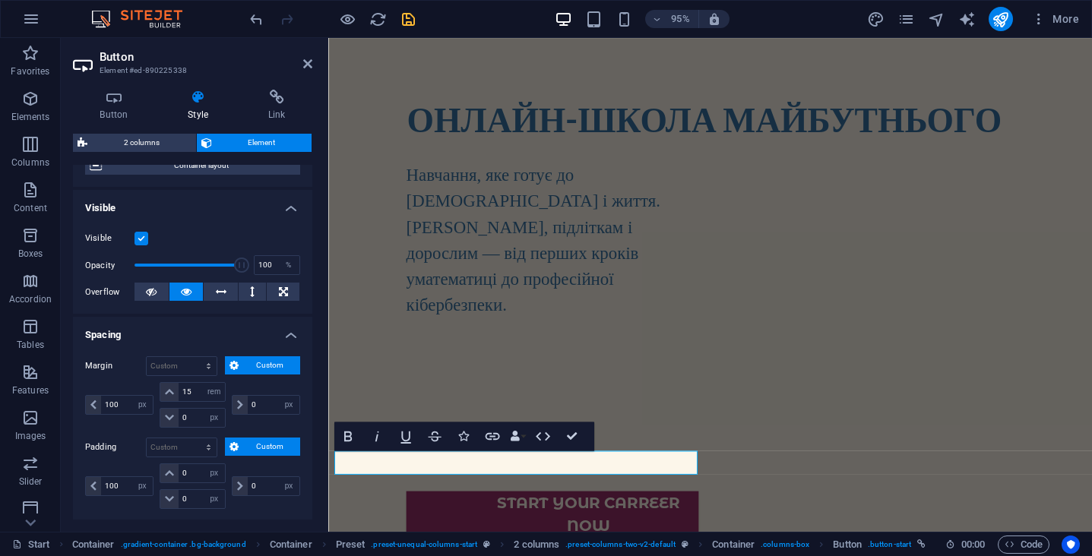
scroll to position [194, 0]
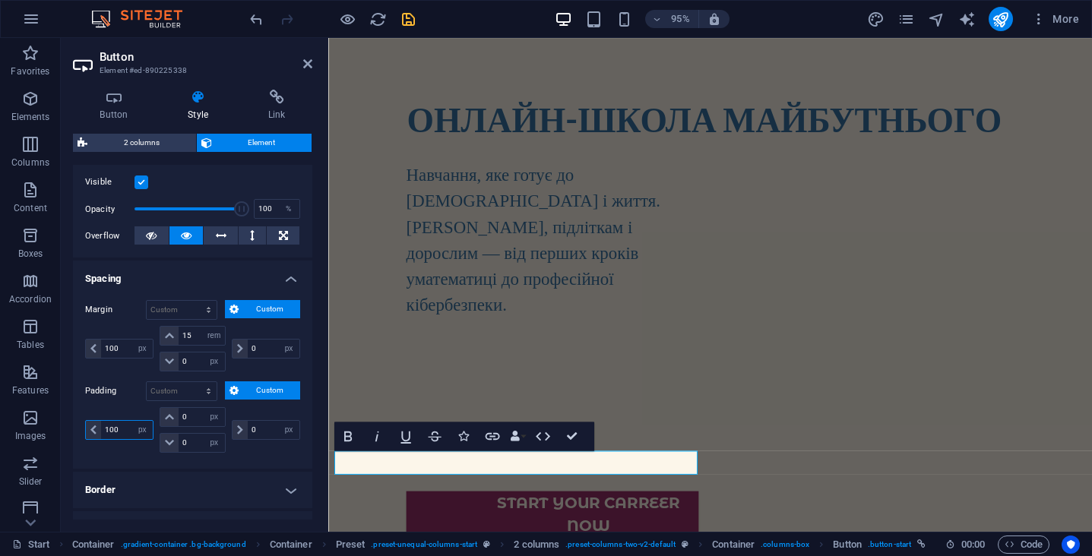
drag, startPoint x: 125, startPoint y: 429, endPoint x: 89, endPoint y: 429, distance: 36.5
click at [89, 429] on div "100 px rem % vh vw" at bounding box center [119, 430] width 68 height 20
click at [134, 407] on div "px rem % vh vw" at bounding box center [120, 430] width 71 height 46
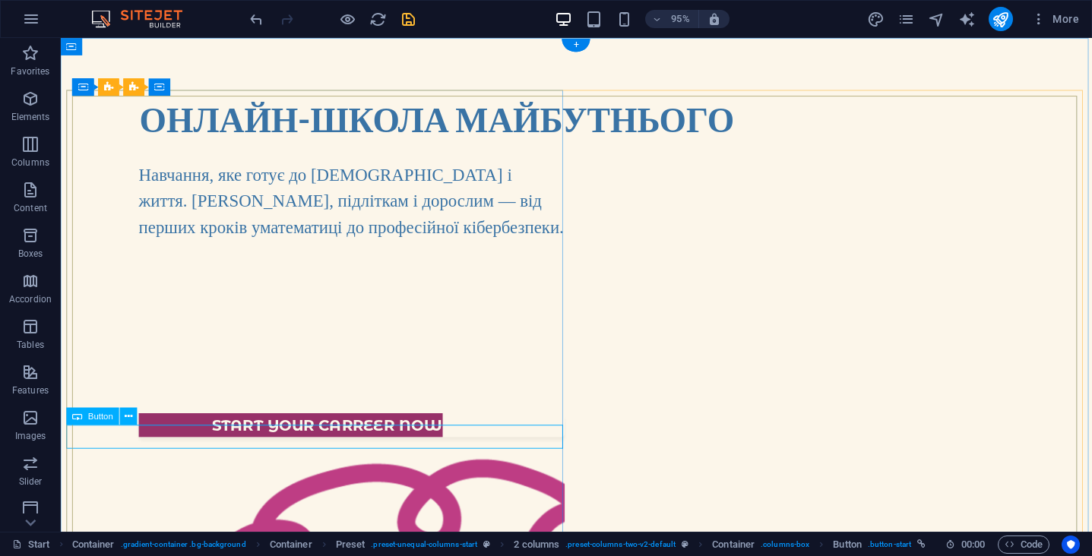
click at [143, 458] on div "Start your carreer now" at bounding box center [367, 445] width 449 height 25
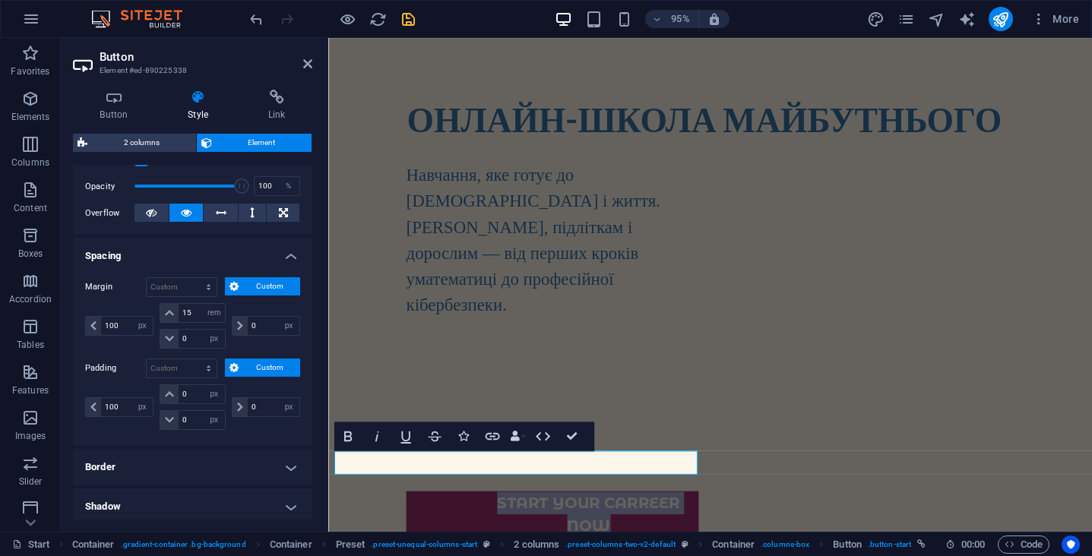
scroll to position [221, 0]
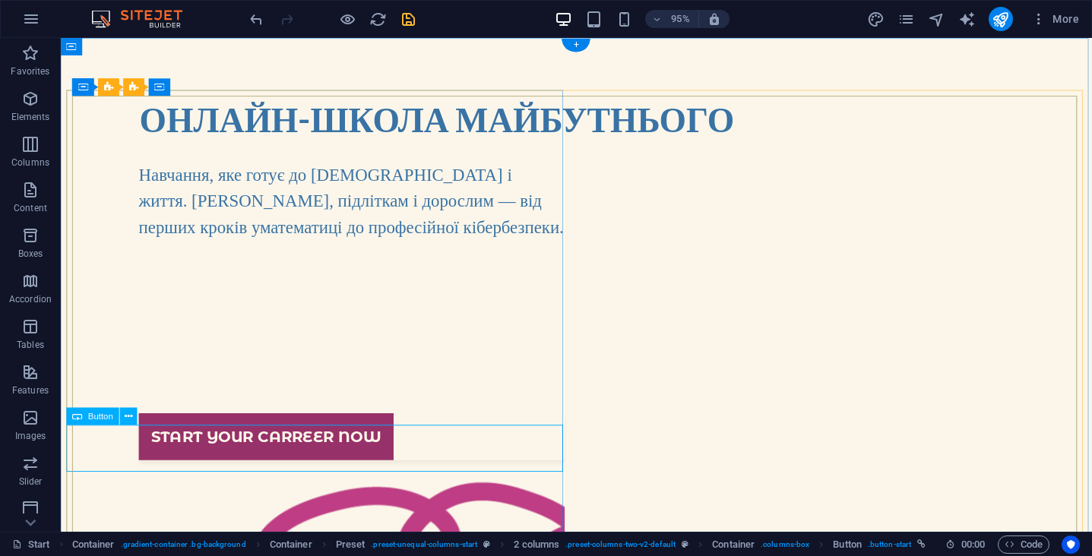
click at [101, 420] on span "Button" at bounding box center [100, 416] width 25 height 8
click at [129, 417] on icon at bounding box center [129, 416] width 8 height 15
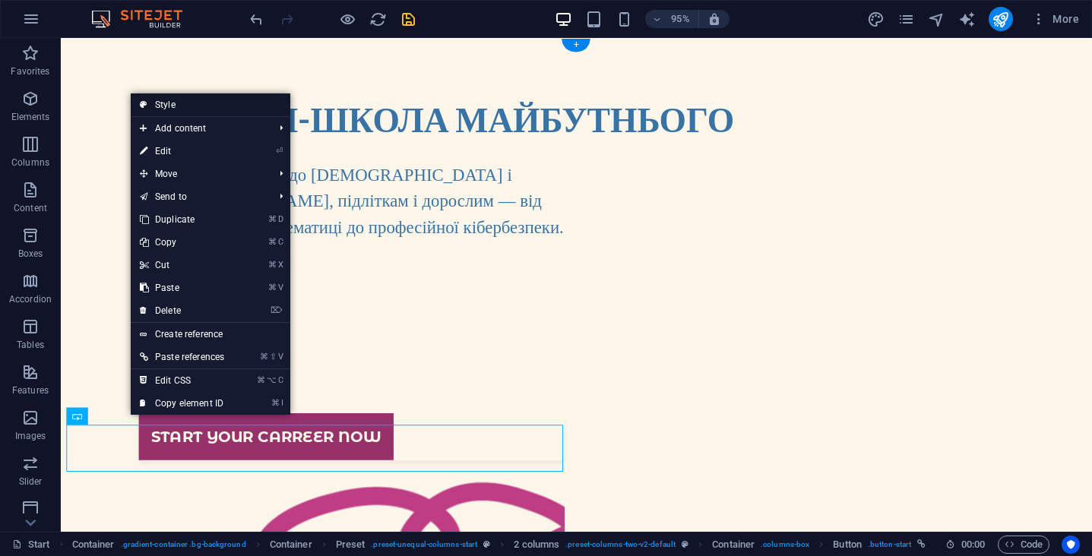
click at [173, 106] on link "Style" at bounding box center [211, 105] width 160 height 23
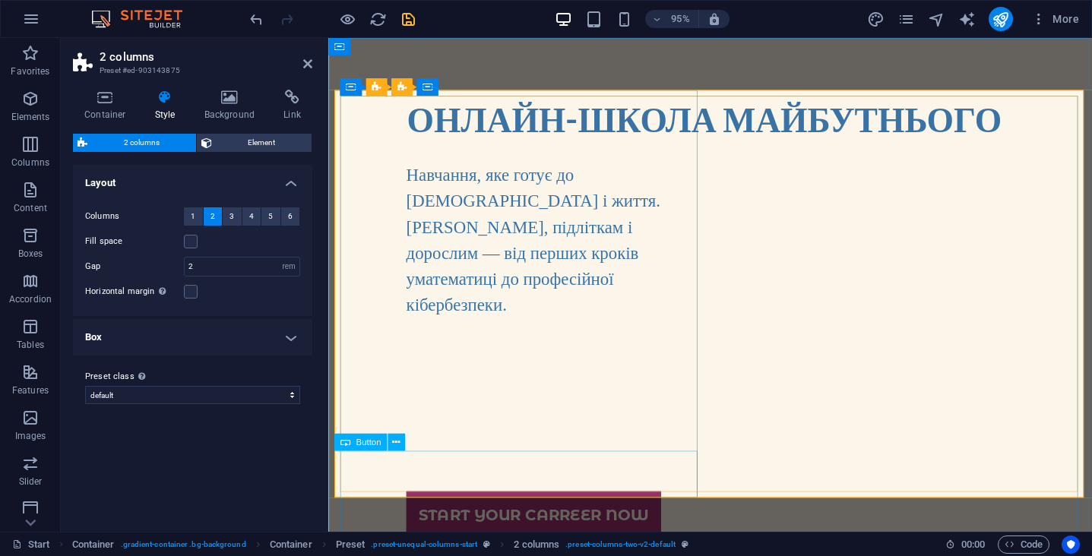
click at [443, 515] on div "Start your carreer now" at bounding box center [565, 539] width 308 height 49
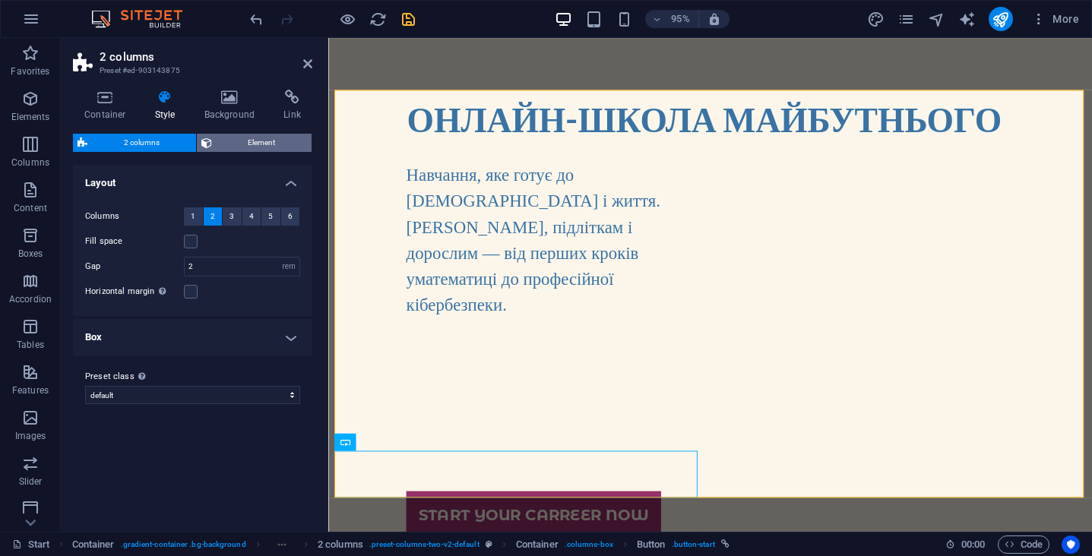
click at [228, 144] on span "Element" at bounding box center [262, 143] width 91 height 18
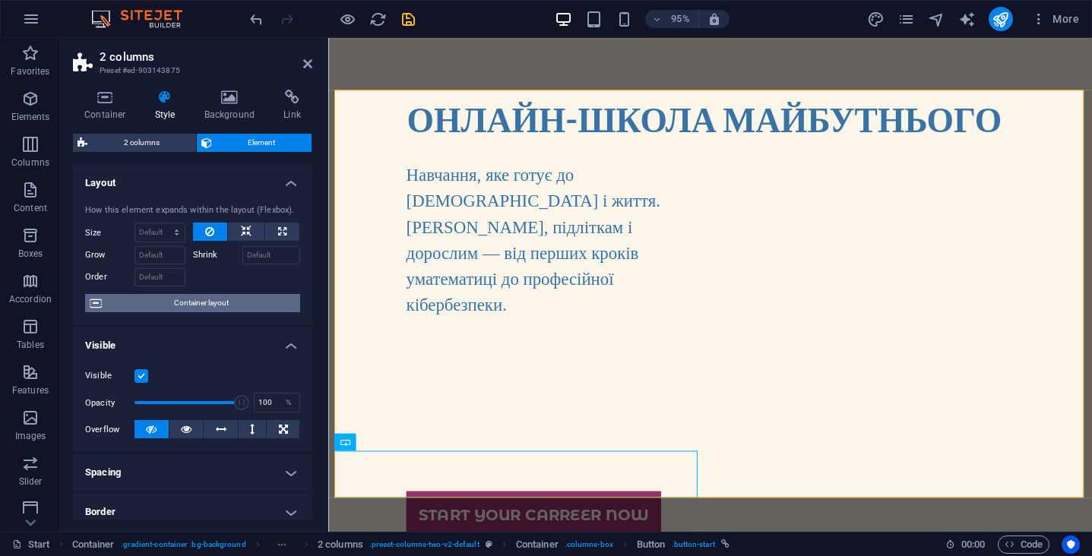
click at [230, 301] on span "Container layout" at bounding box center [200, 303] width 189 height 18
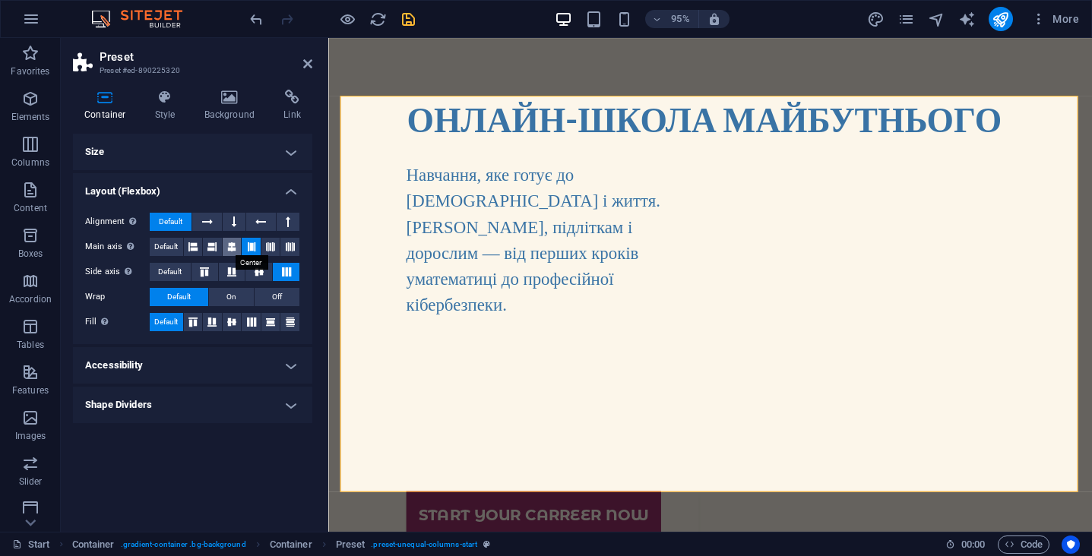
click at [227, 245] on icon at bounding box center [231, 247] width 9 height 18
click at [201, 245] on button at bounding box center [193, 247] width 19 height 18
click at [208, 222] on icon at bounding box center [207, 222] width 11 height 18
click at [233, 217] on icon at bounding box center [234, 222] width 5 height 18
click at [207, 219] on icon at bounding box center [207, 222] width 11 height 18
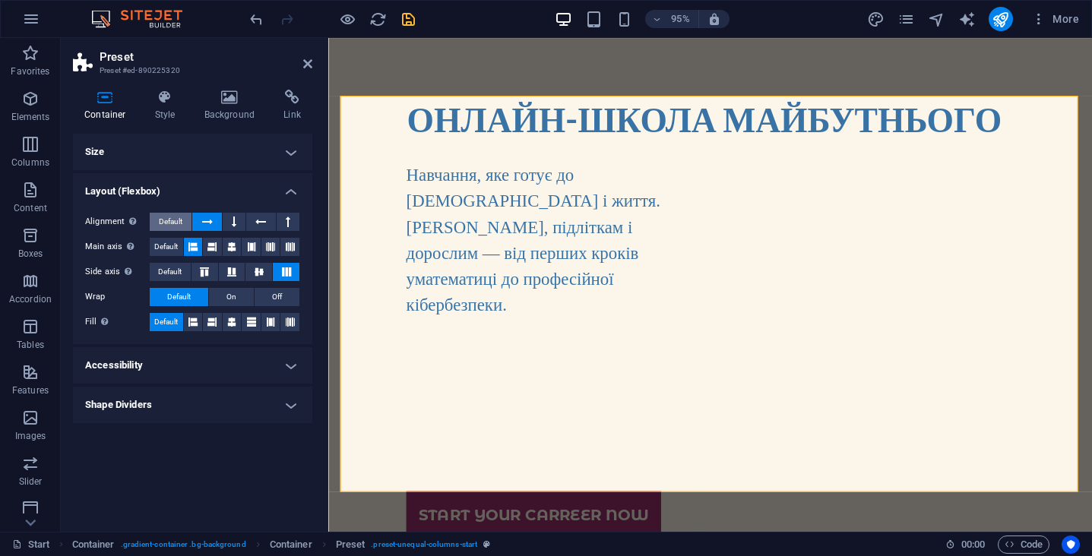
click at [168, 219] on span "Default" at bounding box center [171, 222] width 24 height 18
click at [201, 318] on button at bounding box center [193, 322] width 19 height 18
click at [175, 319] on span "Default" at bounding box center [166, 322] width 24 height 18
click at [238, 367] on h4 "Accessibility" at bounding box center [192, 365] width 239 height 36
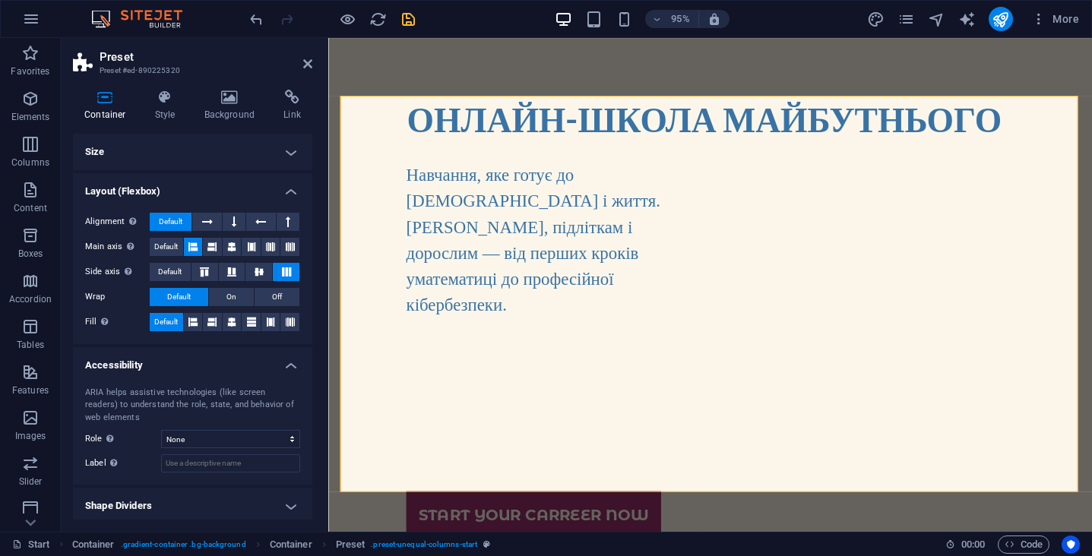
click at [238, 366] on h4 "Accessibility" at bounding box center [192, 360] width 239 height 27
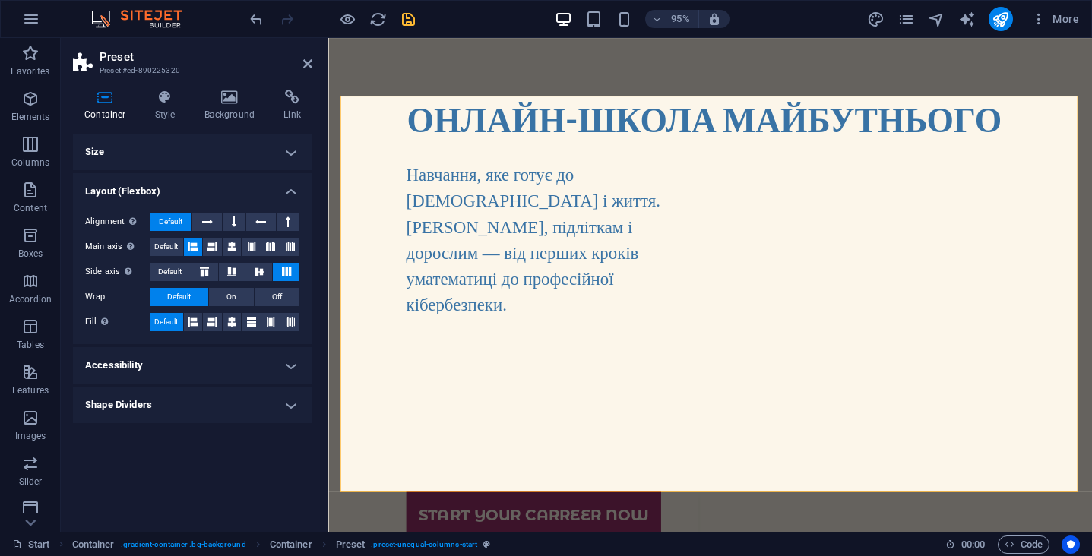
click at [301, 63] on h2 "Preset" at bounding box center [206, 57] width 213 height 14
click at [303, 63] on header "Preset Preset #ed-890225320" at bounding box center [192, 58] width 239 height 40
click at [310, 62] on icon at bounding box center [307, 64] width 9 height 12
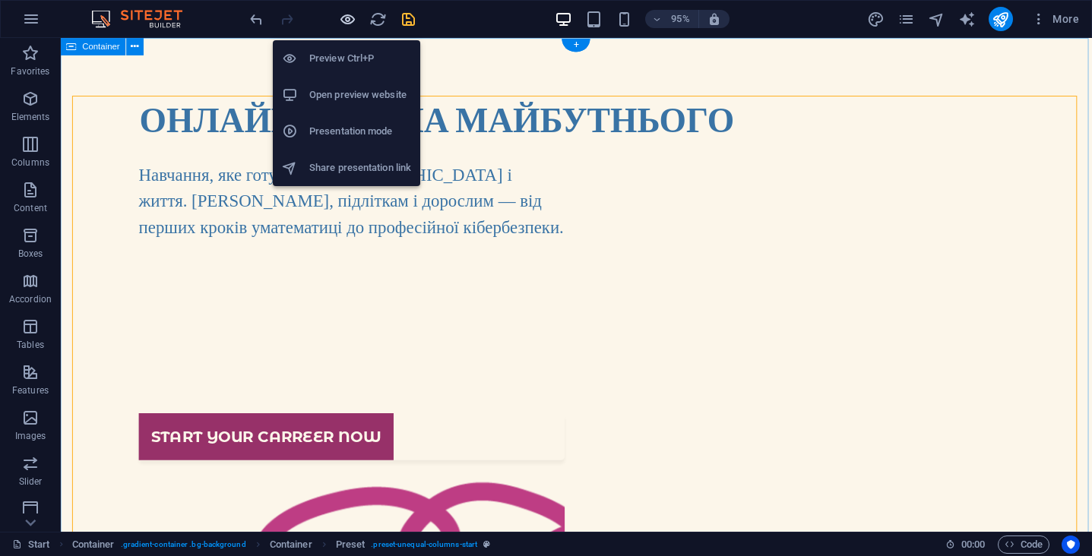
click at [347, 24] on icon "button" at bounding box center [347, 19] width 17 height 17
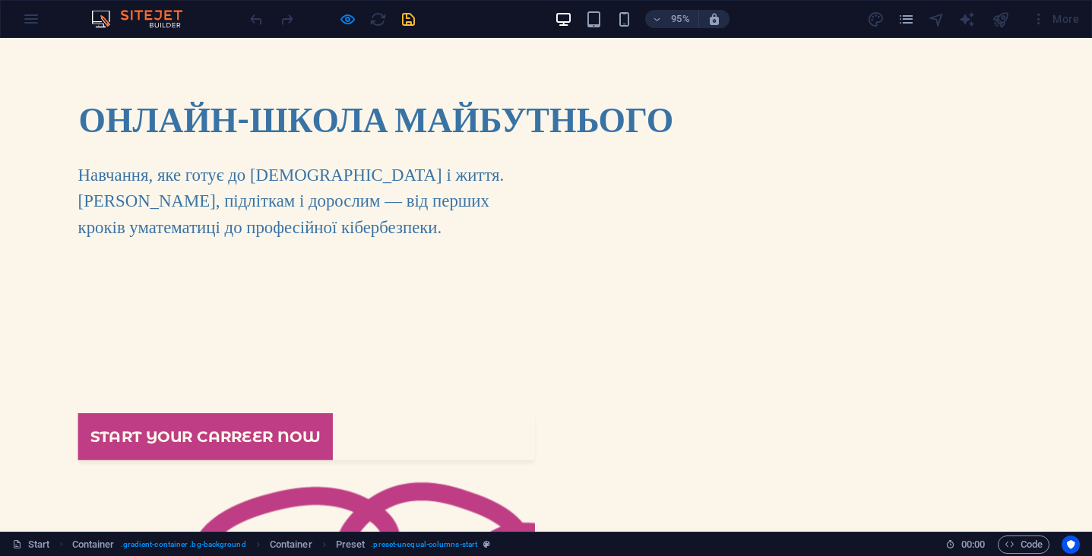
scroll to position [0, 0]
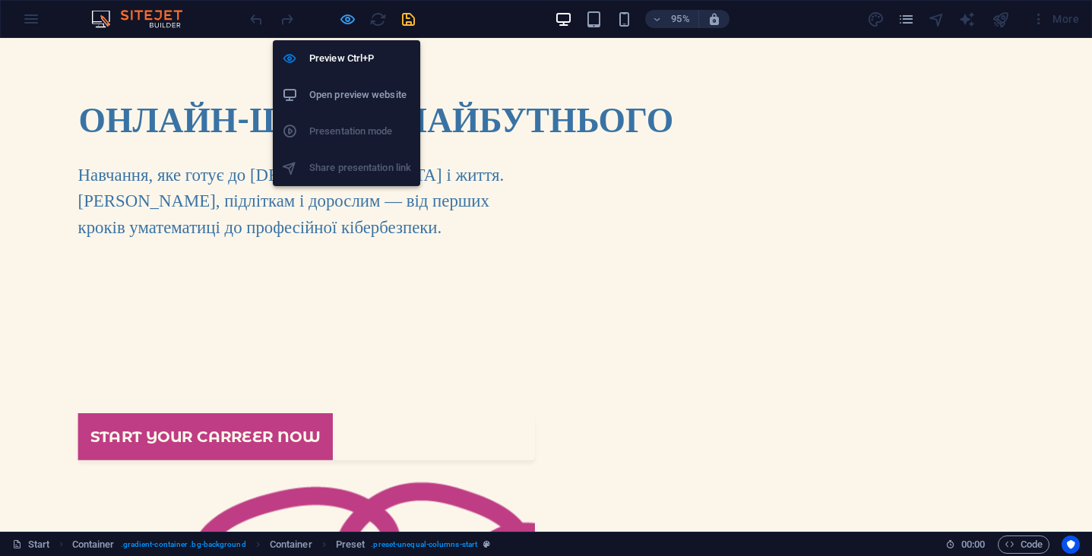
click at [350, 20] on icon "button" at bounding box center [347, 19] width 17 height 17
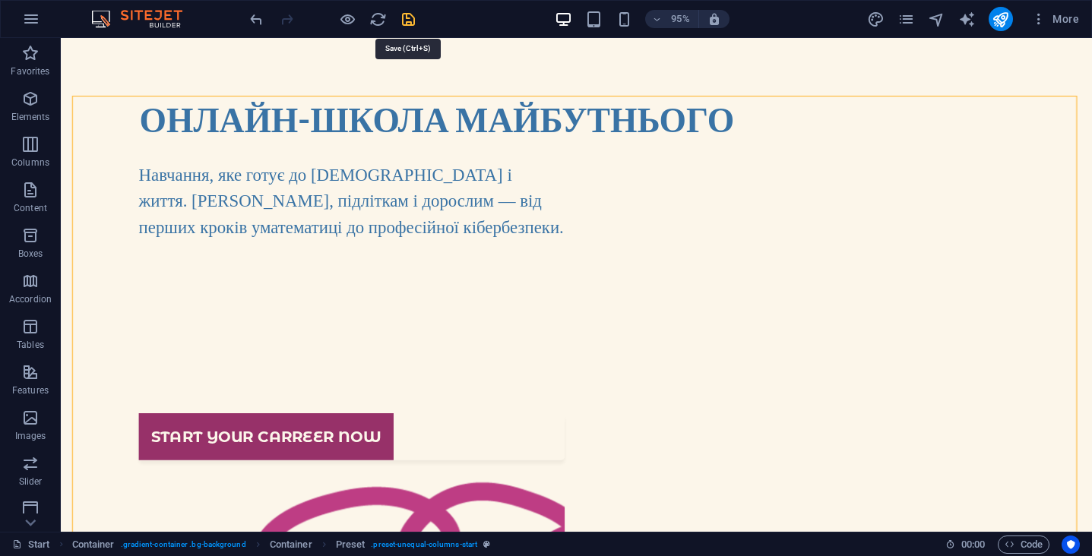
click at [406, 24] on icon "save" at bounding box center [408, 19] width 17 height 17
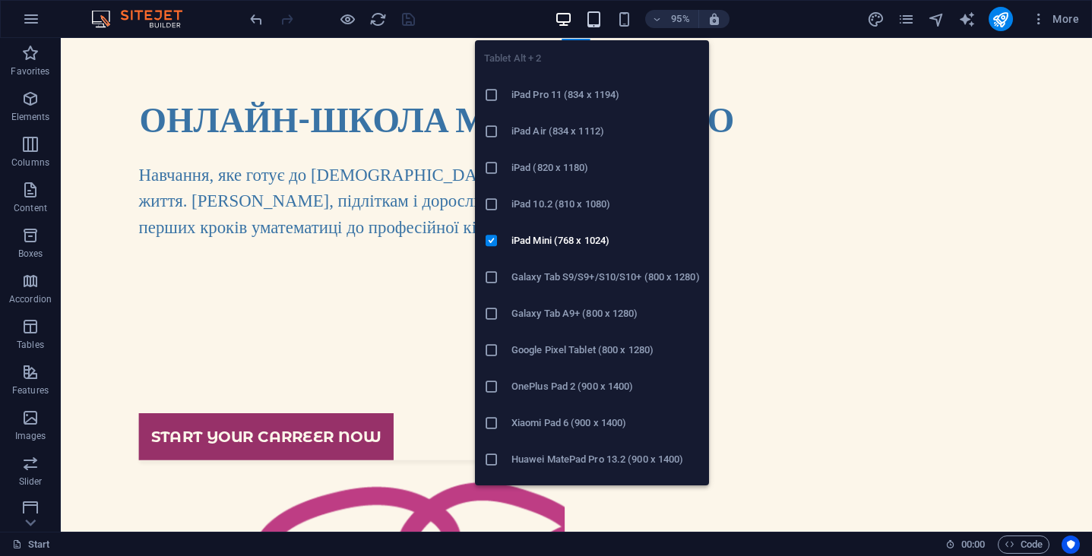
click at [585, 27] on icon "button" at bounding box center [593, 19] width 17 height 17
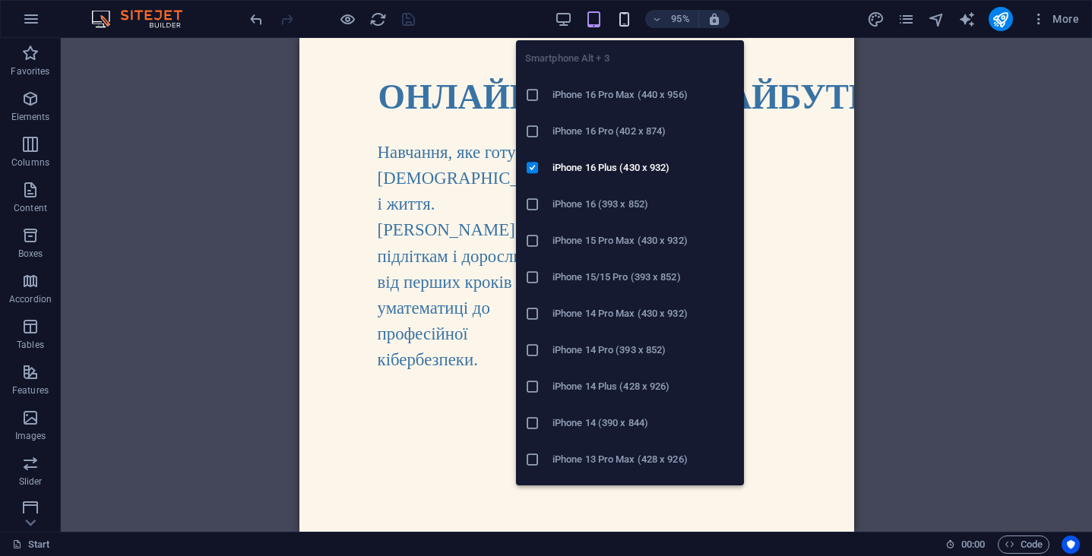
click at [620, 17] on icon "button" at bounding box center [624, 19] width 17 height 17
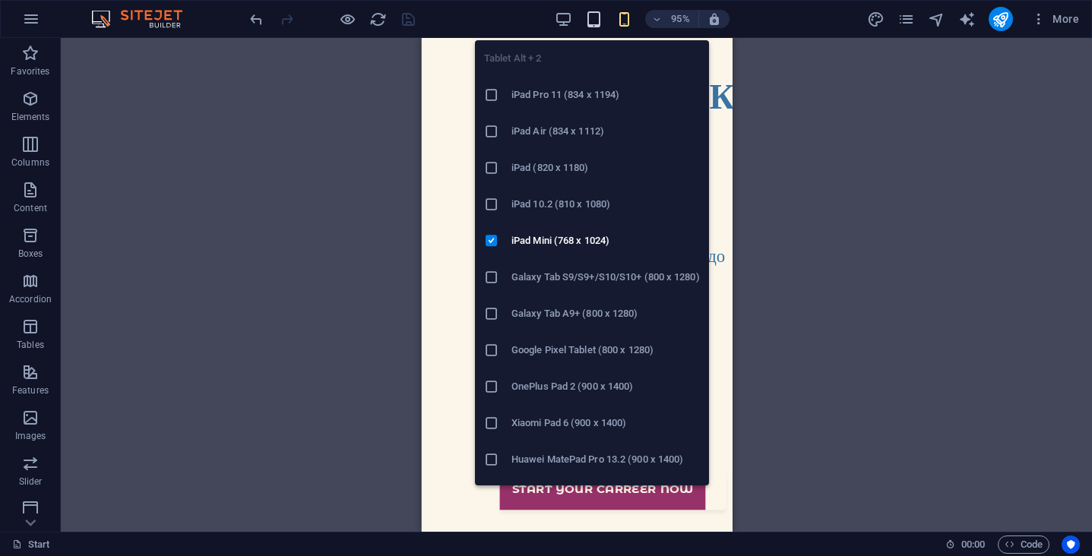
click at [597, 19] on icon "button" at bounding box center [593, 19] width 17 height 17
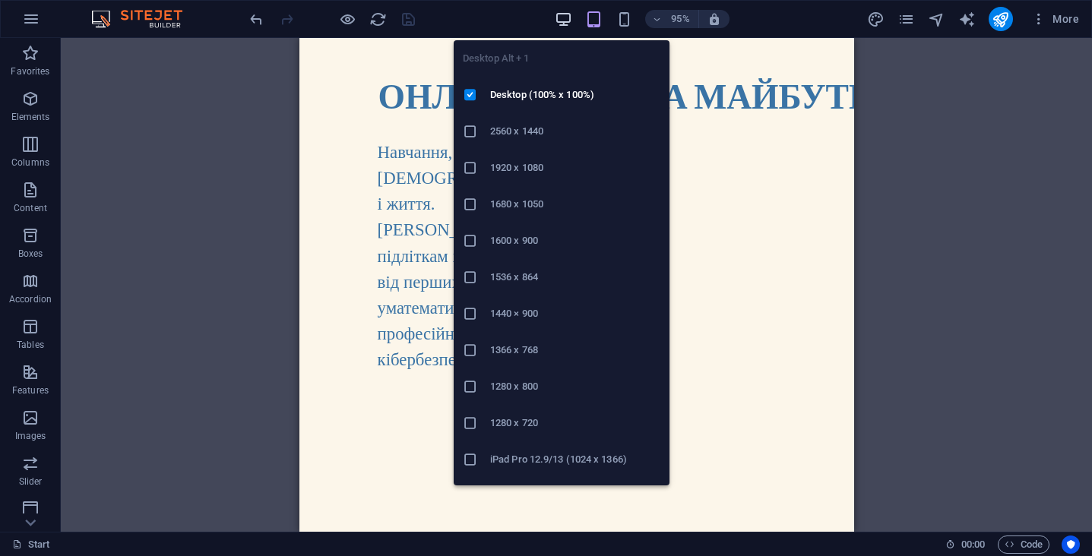
drag, startPoint x: 569, startPoint y: 19, endPoint x: 336, endPoint y: 90, distance: 244.1
click at [569, 19] on icon "button" at bounding box center [563, 19] width 17 height 17
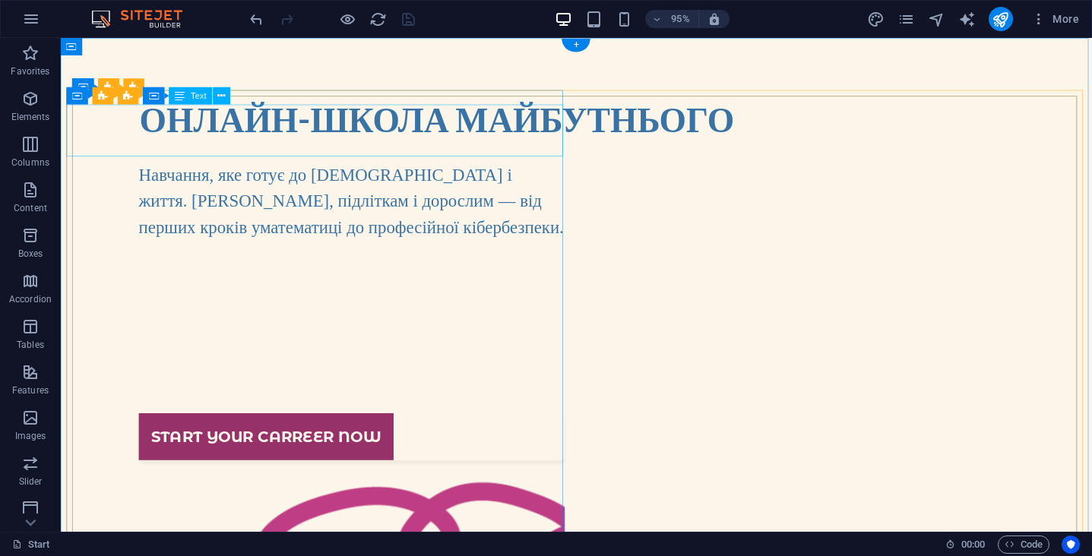
click at [397, 128] on strong "ОНЛАЙН-ШКОЛА МАЙБУТНЬОГО" at bounding box center [457, 122] width 626 height 43
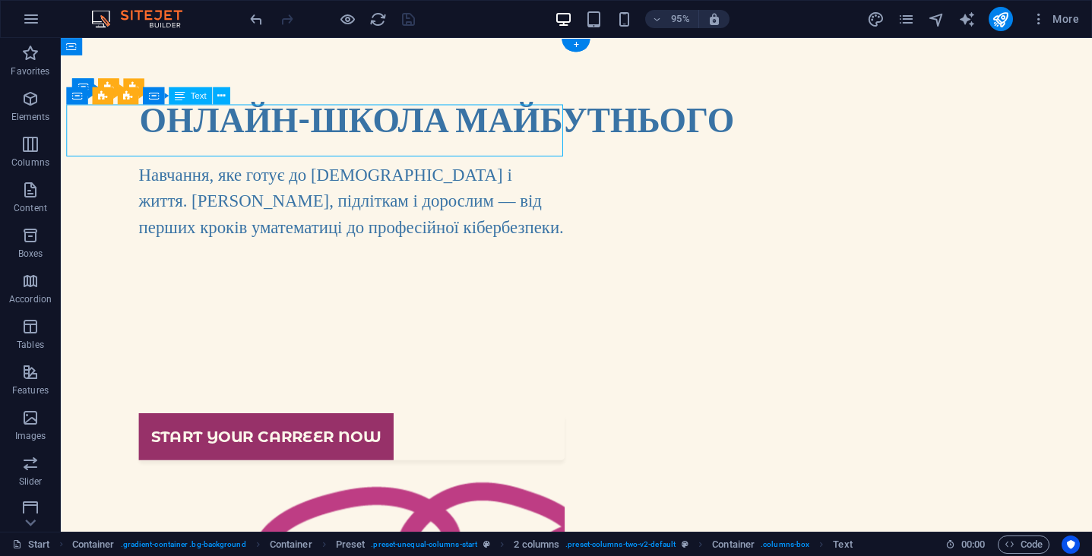
click at [469, 144] on strong "ОНЛАЙН-ШКОЛА МАЙБУТНЬОГО" at bounding box center [457, 122] width 626 height 43
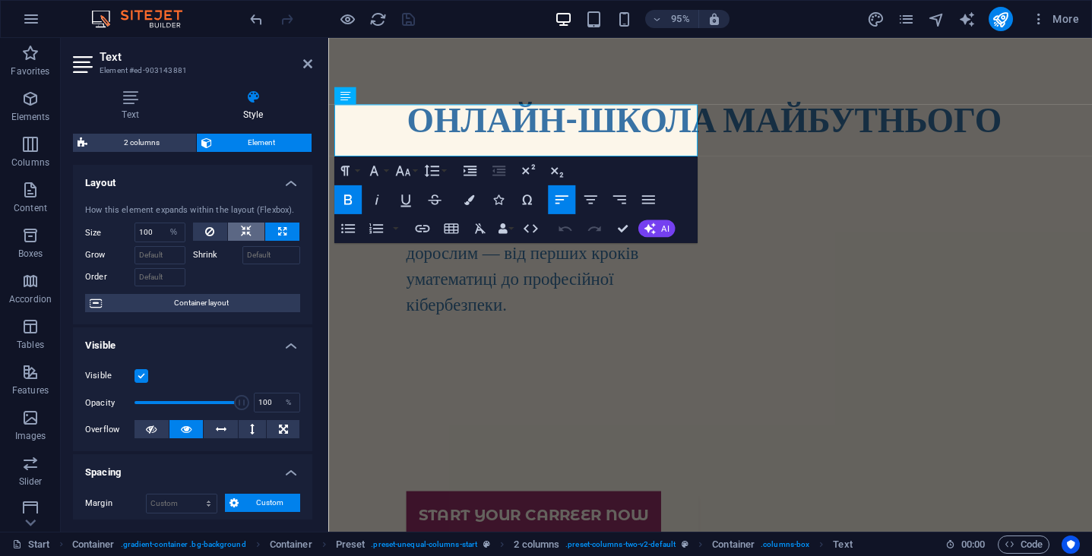
click at [246, 231] on icon at bounding box center [246, 232] width 11 height 18
click at [227, 430] on button at bounding box center [221, 429] width 34 height 18
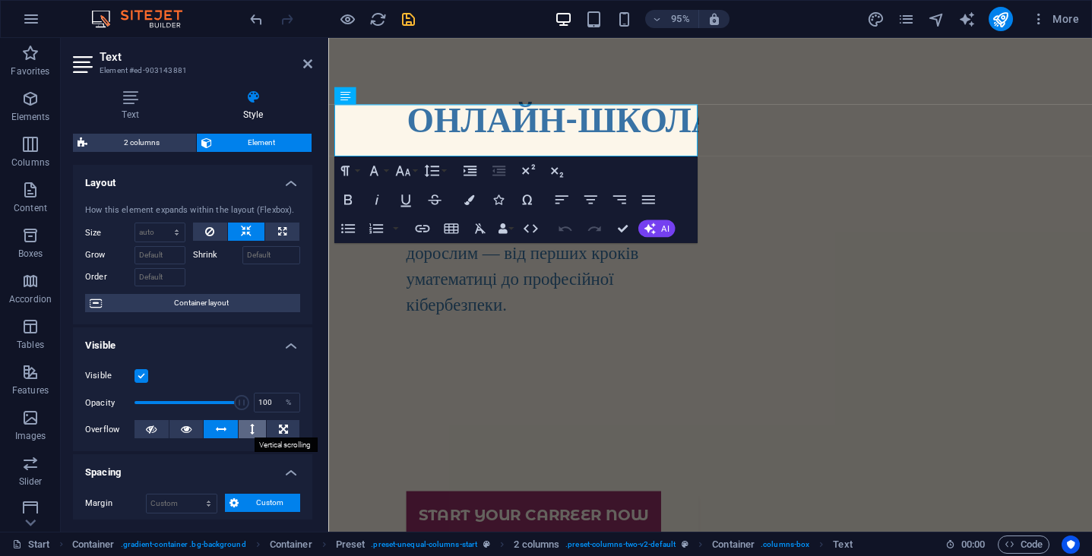
click at [255, 426] on button at bounding box center [253, 429] width 28 height 18
click at [284, 426] on icon at bounding box center [283, 429] width 9 height 18
click at [194, 428] on button at bounding box center [187, 429] width 34 height 18
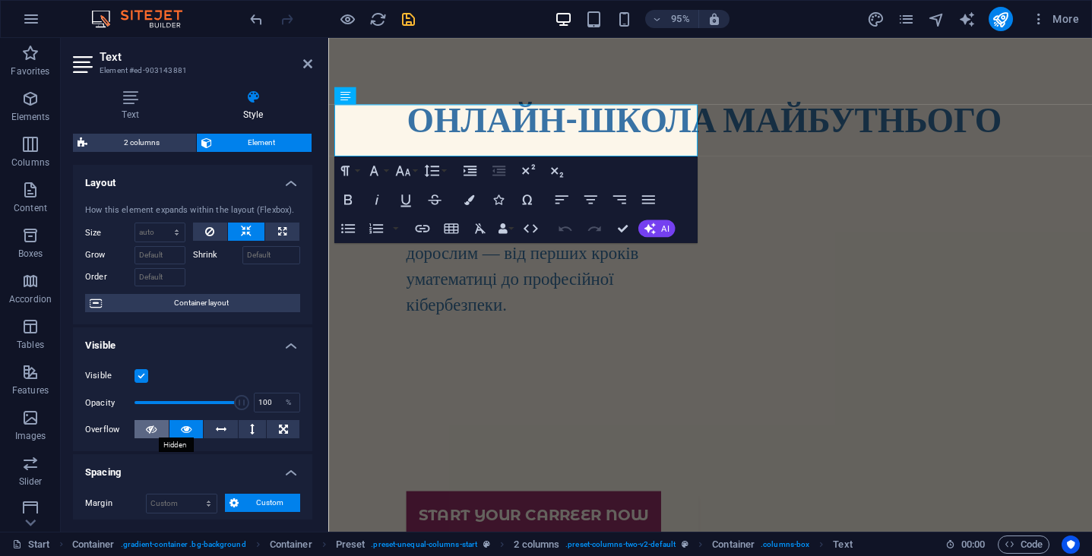
click at [151, 424] on icon at bounding box center [151, 429] width 11 height 18
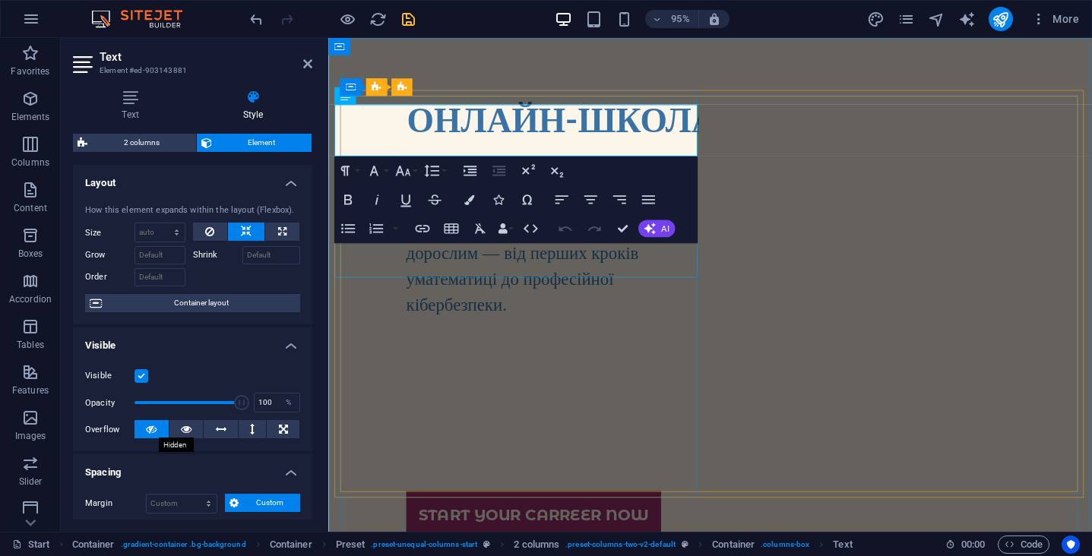
click at [154, 425] on icon at bounding box center [151, 429] width 11 height 18
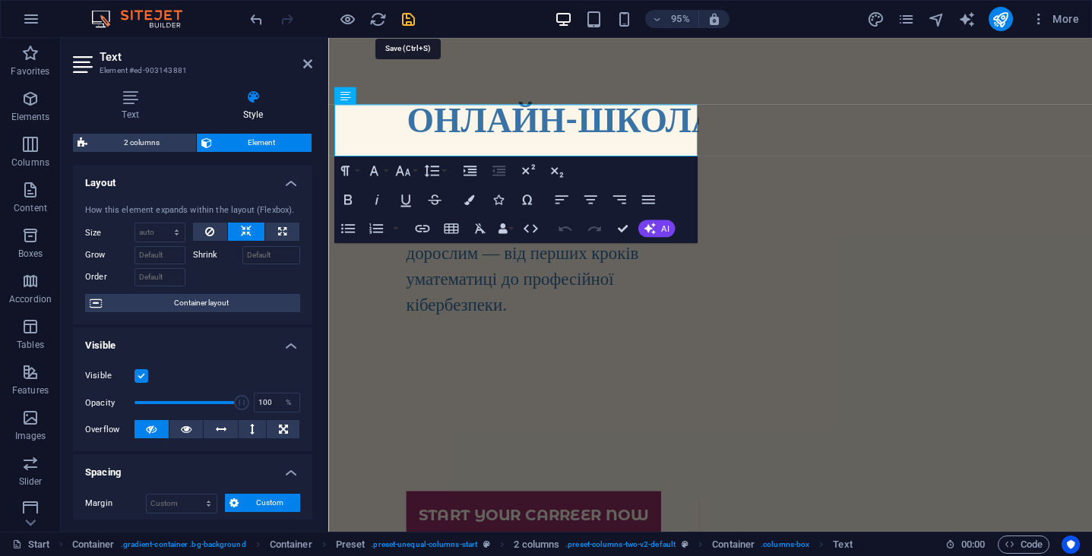
click at [404, 18] on icon "save" at bounding box center [408, 19] width 17 height 17
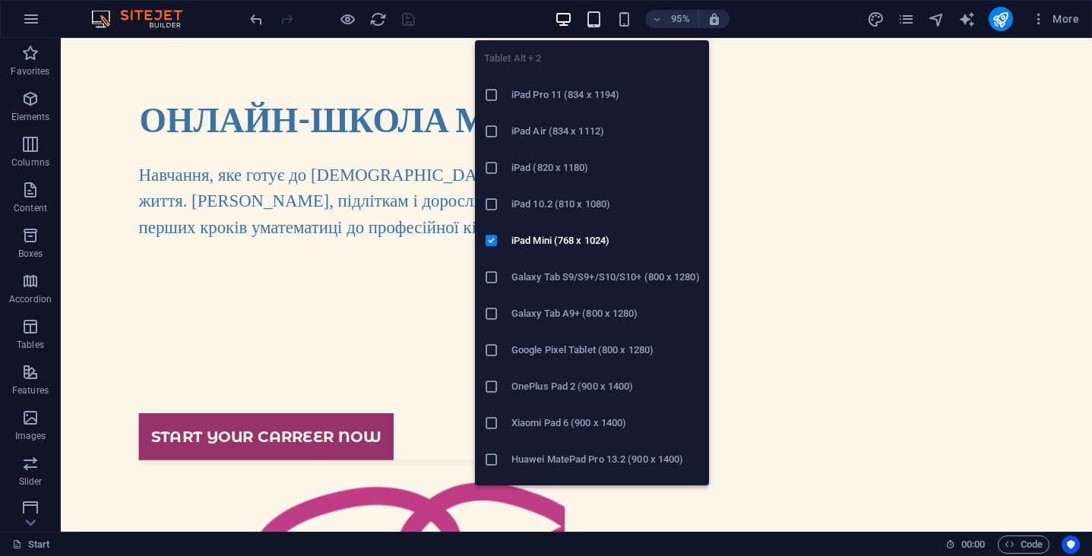
click at [598, 15] on icon "button" at bounding box center [593, 19] width 17 height 17
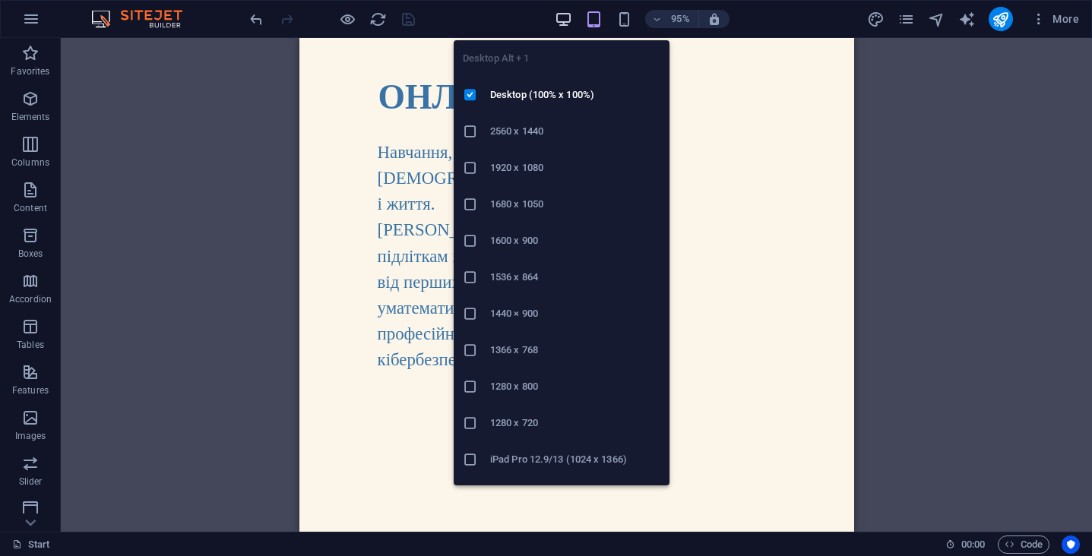
drag, startPoint x: 567, startPoint y: 19, endPoint x: 311, endPoint y: 85, distance: 264.6
click at [567, 19] on icon "button" at bounding box center [563, 19] width 17 height 17
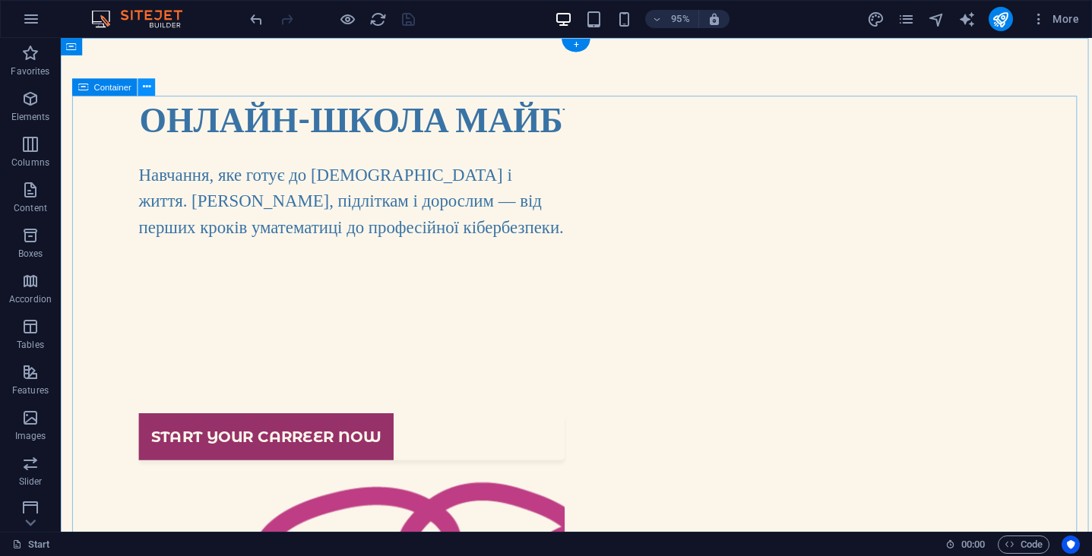
click at [147, 87] on icon at bounding box center [147, 87] width 8 height 15
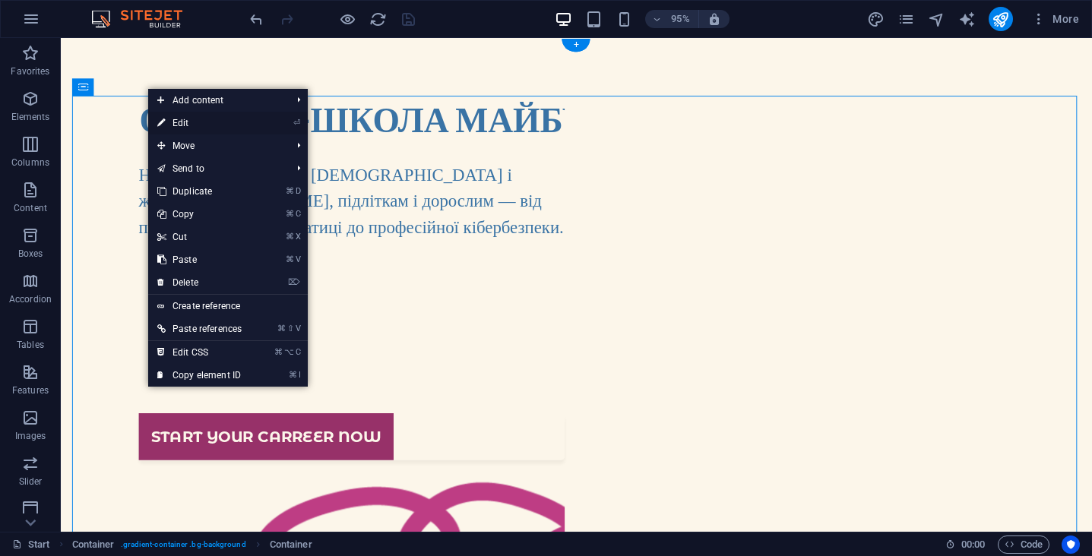
click at [198, 121] on link "⏎ Edit" at bounding box center [199, 123] width 103 height 23
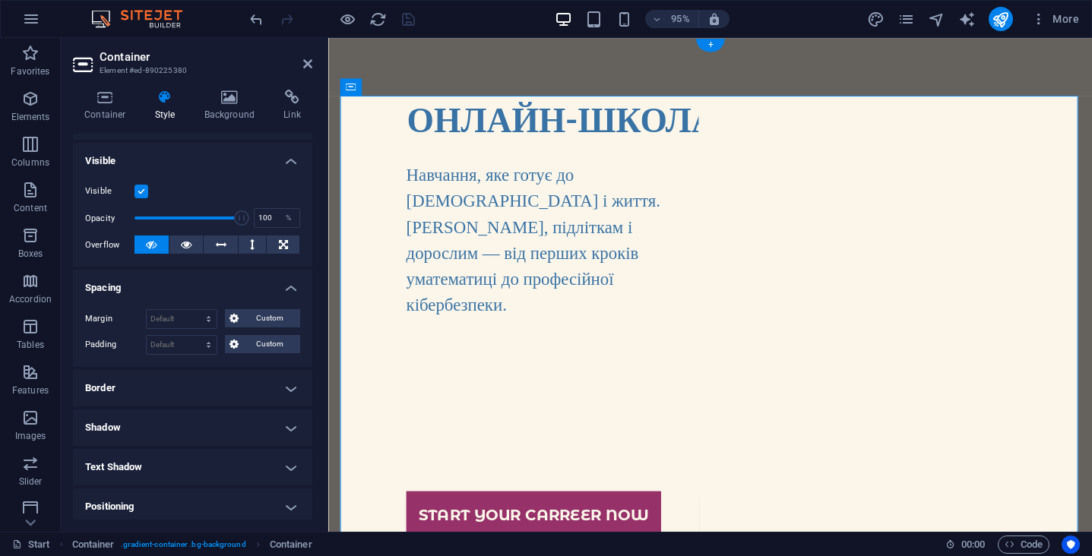
scroll to position [153, 0]
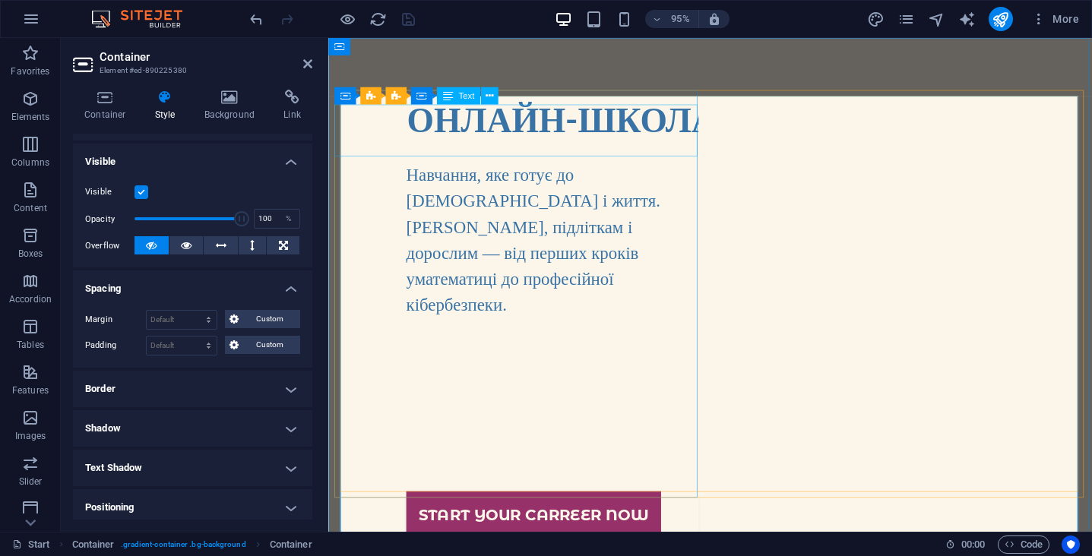
click at [440, 135] on strong "ОНЛАЙН-ШКОЛА МАЙБУТНЬОГО" at bounding box center [724, 122] width 626 height 43
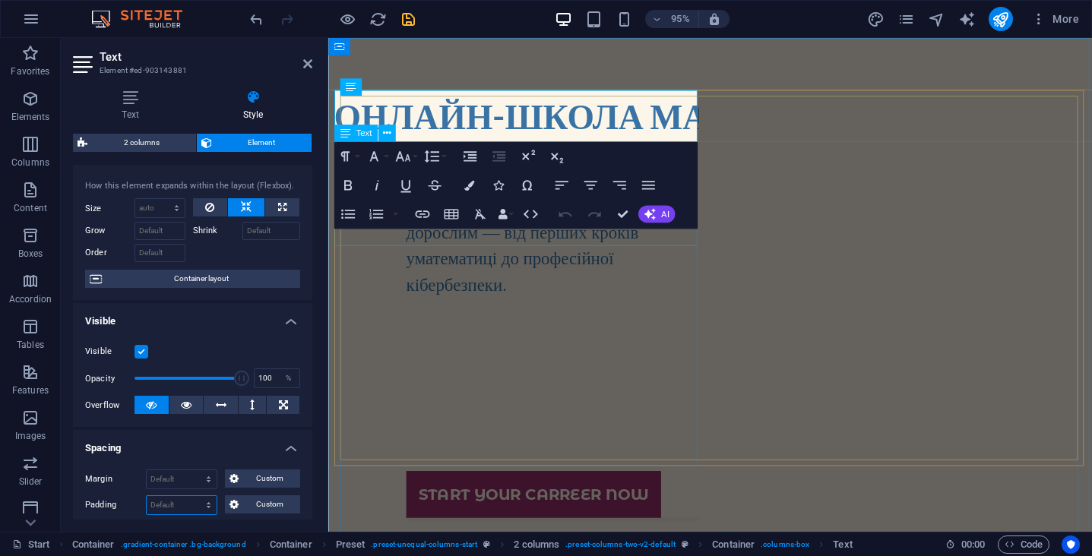
scroll to position [0, 0]
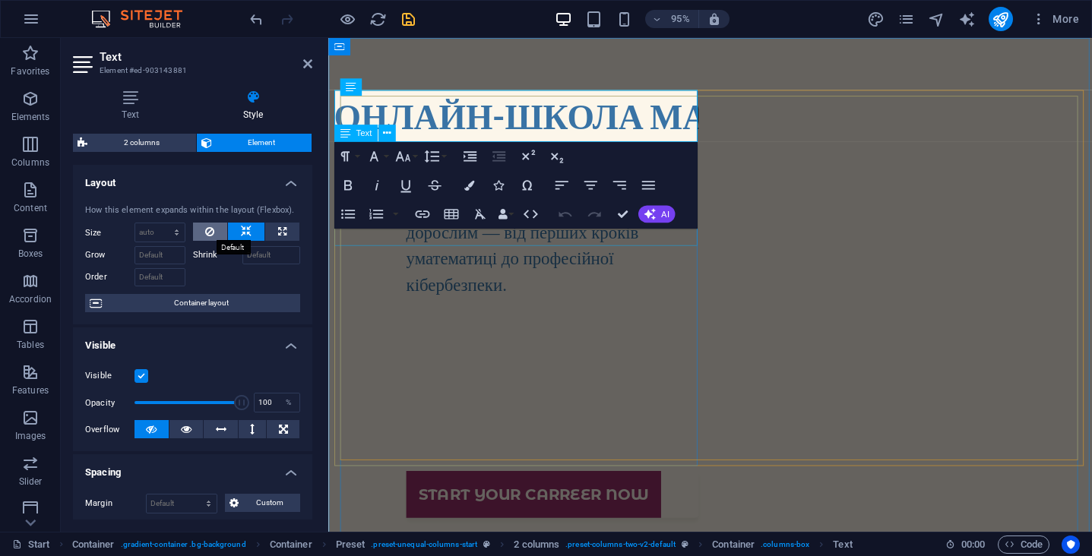
click at [210, 230] on icon at bounding box center [209, 232] width 9 height 18
click at [252, 229] on button at bounding box center [246, 232] width 36 height 18
click at [283, 228] on icon at bounding box center [282, 232] width 8 height 18
click at [241, 233] on icon at bounding box center [246, 232] width 11 height 18
click at [411, 86] on icon at bounding box center [415, 87] width 8 height 15
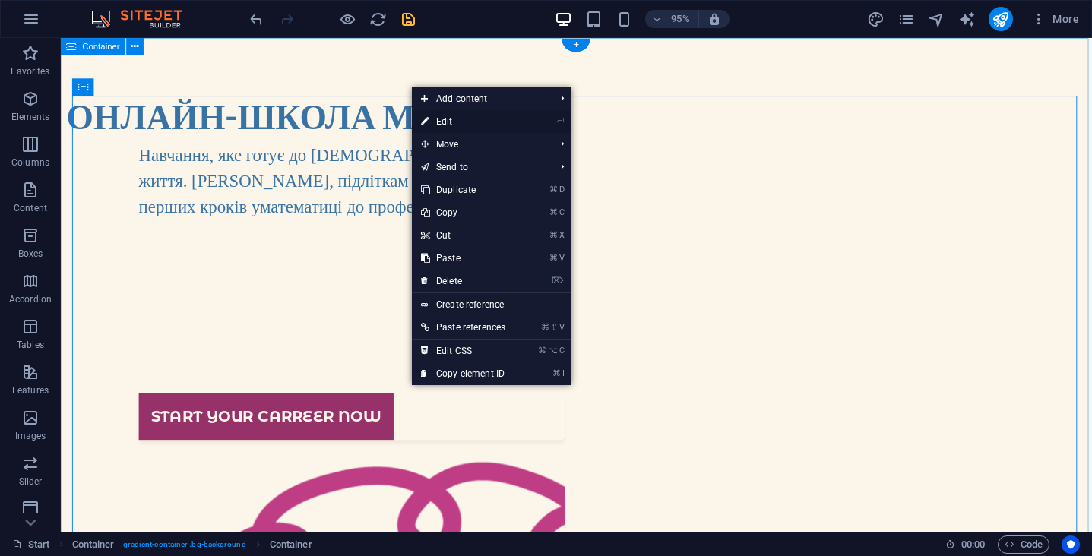
click at [458, 122] on link "⏎ Edit" at bounding box center [463, 121] width 103 height 23
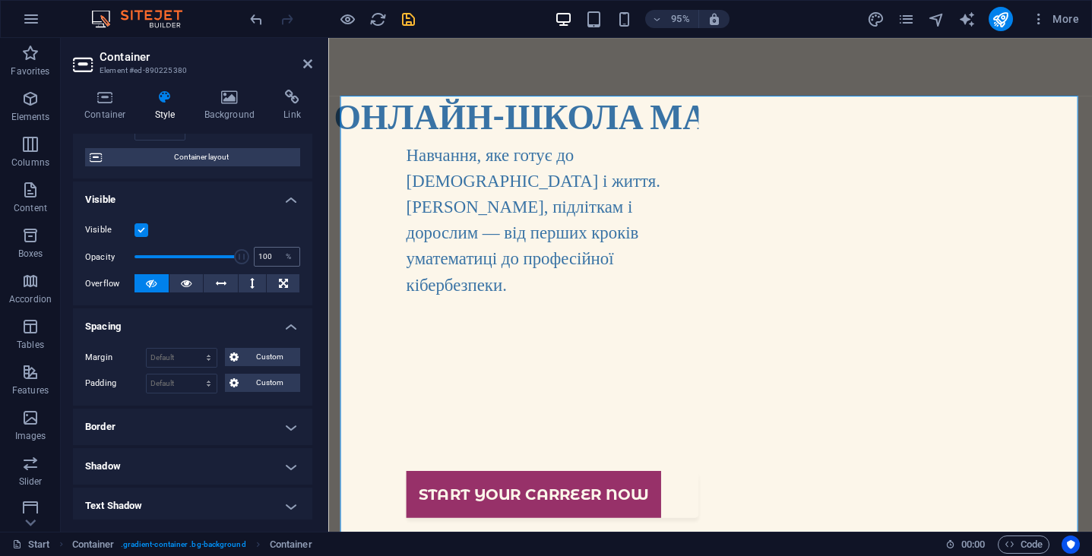
scroll to position [163, 0]
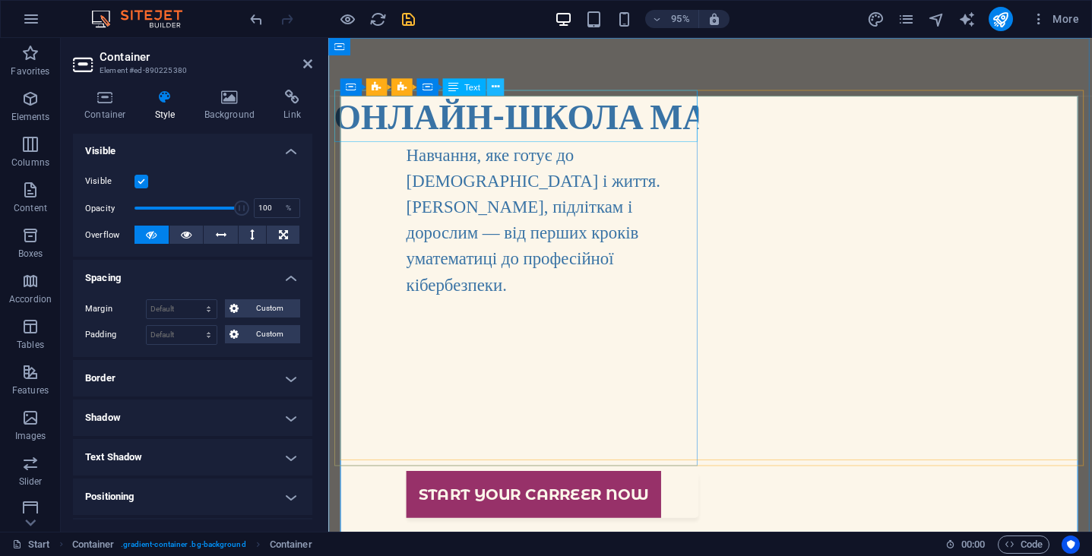
click at [496, 92] on icon at bounding box center [495, 87] width 8 height 15
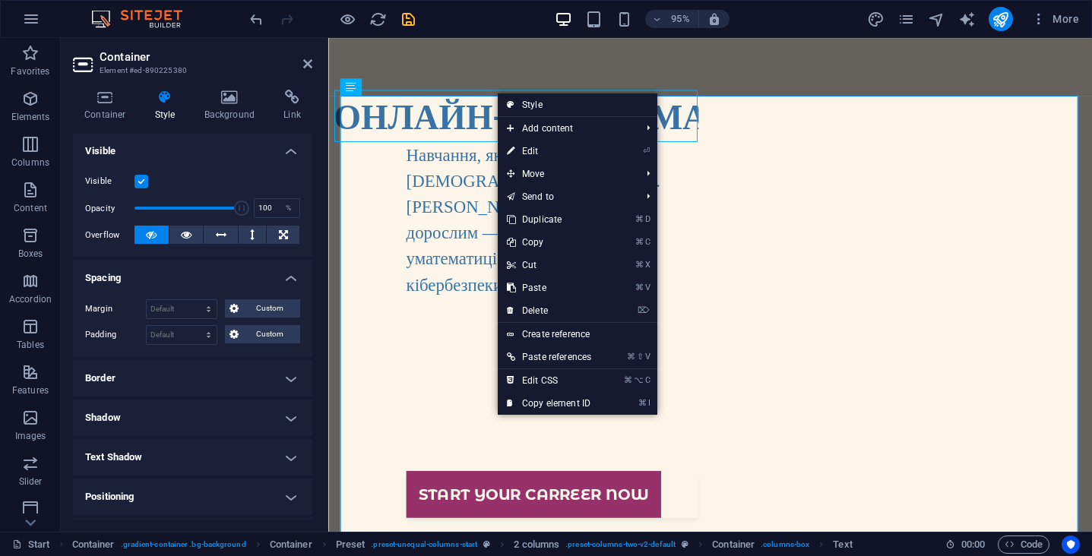
click at [444, 112] on strong "ОНЛАЙН-ШКОЛА МАЙБУТНЬОГО" at bounding box center [648, 119] width 626 height 43
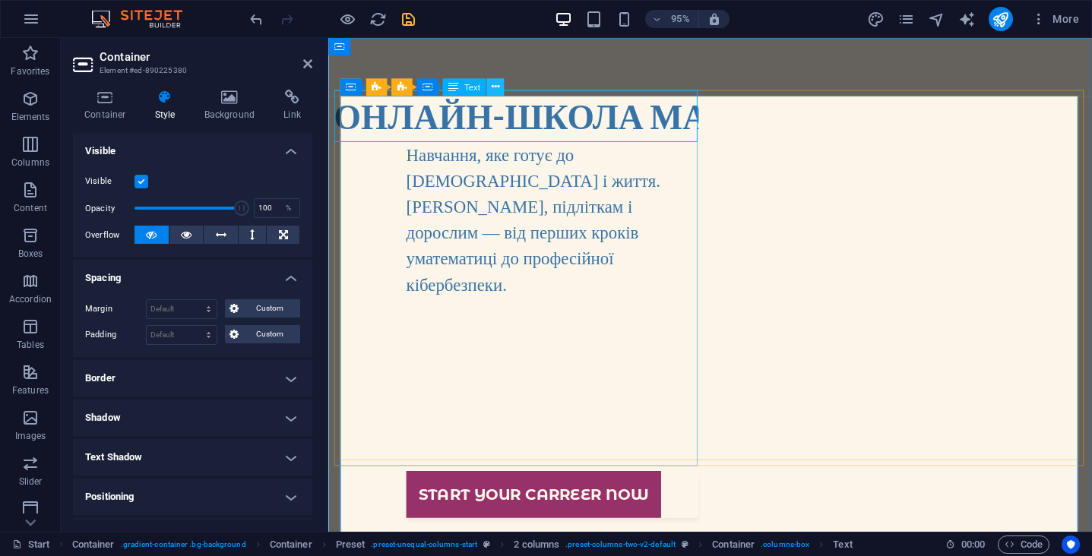
click at [499, 91] on icon at bounding box center [495, 87] width 8 height 15
click at [439, 113] on strong "ОНЛАЙН-ШКОЛА МАЙБУТНЬОГО" at bounding box center [648, 119] width 626 height 43
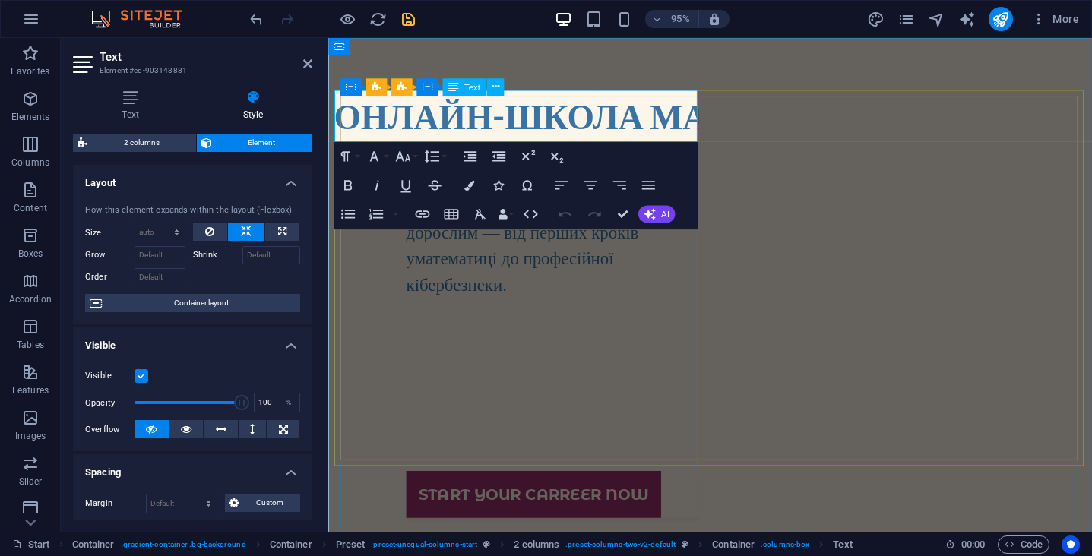
click at [439, 113] on strong "ОНЛАЙН-ШКОЛА МАЙБУТНЬОГО" at bounding box center [648, 119] width 626 height 43
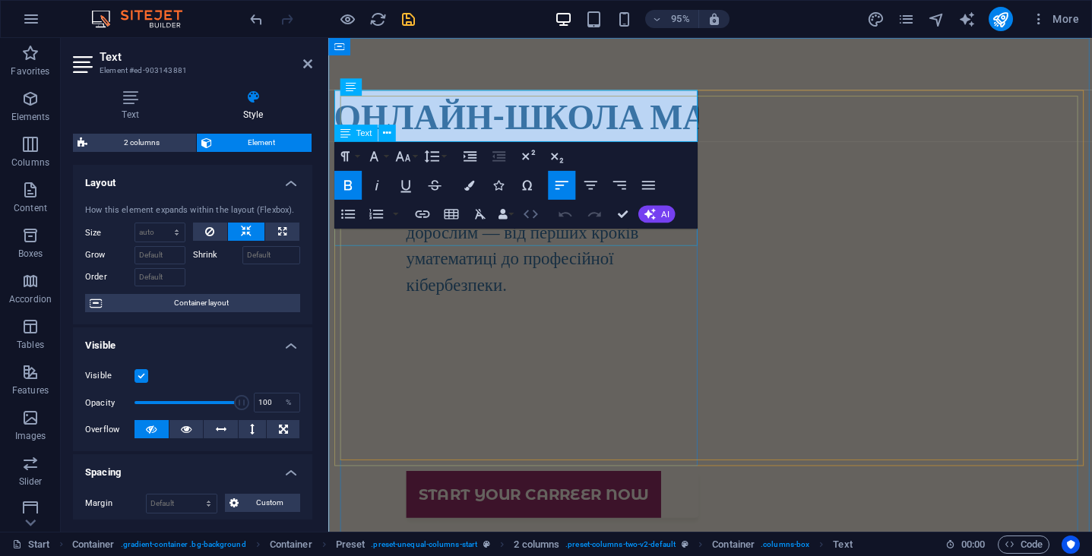
click at [534, 213] on icon "button" at bounding box center [530, 213] width 17 height 17
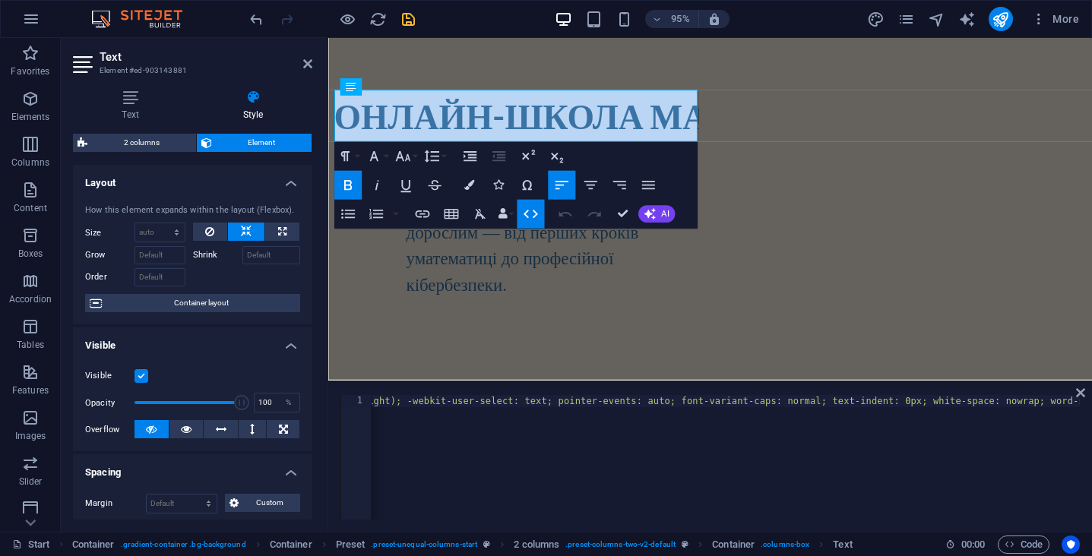
scroll to position [0, 2057]
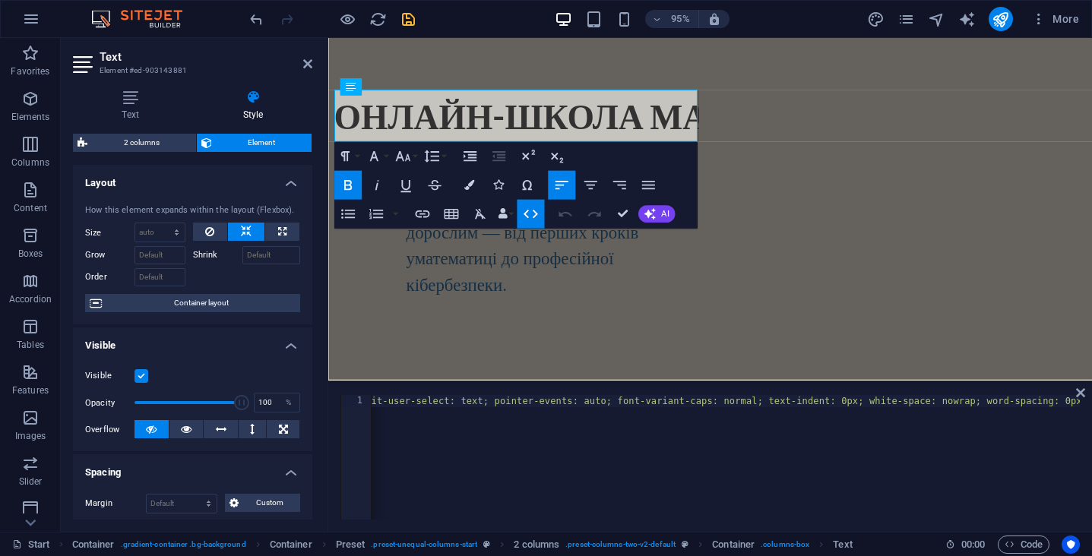
click at [955, 403] on div "< h1 style = "box-sizing: inherit; font-family: Lato; font-weight: 900; color: …" at bounding box center [114, 468] width 3600 height 146
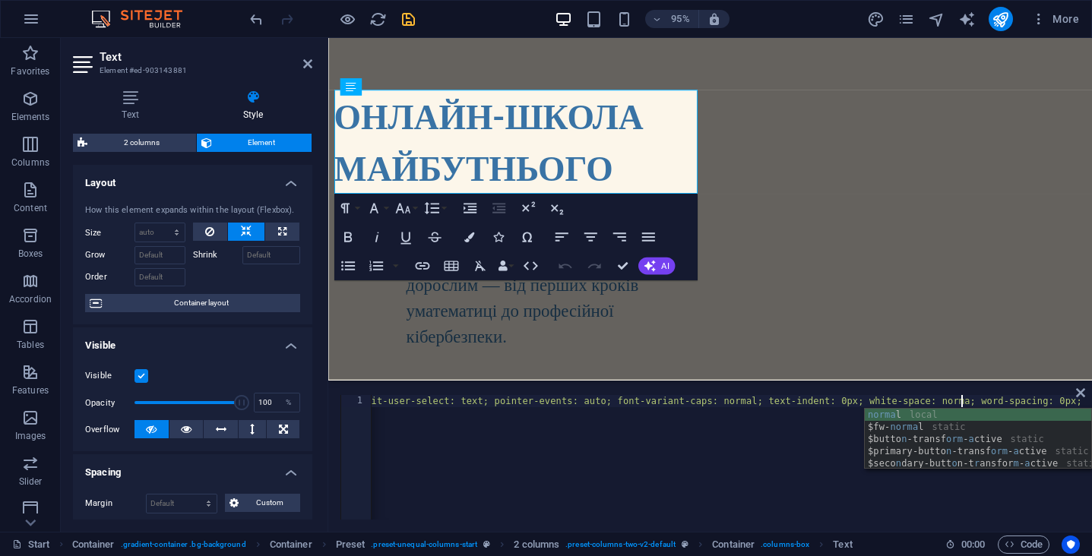
scroll to position [0, 2]
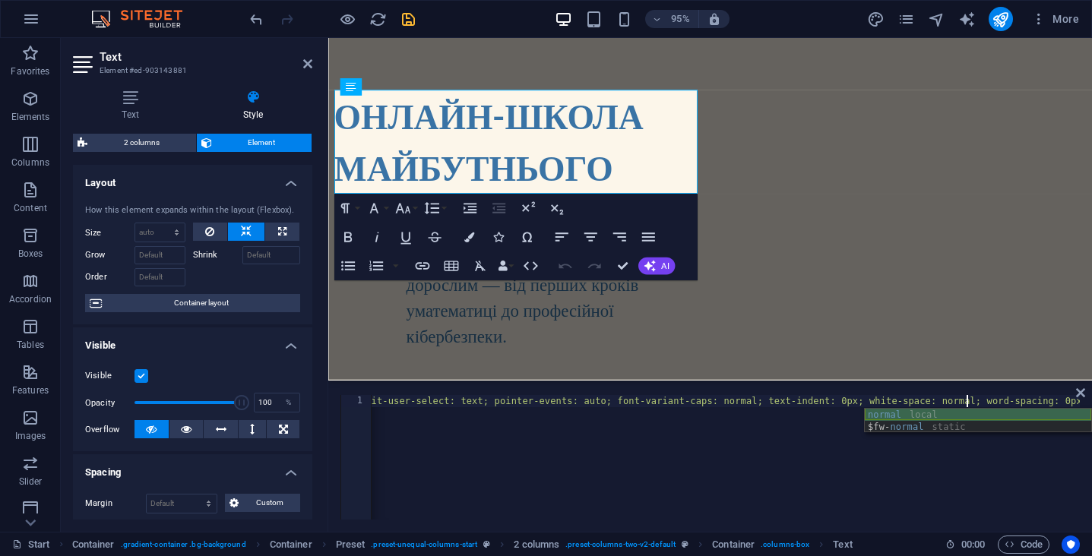
click at [970, 411] on div "normal local $fw- normal static" at bounding box center [978, 433] width 227 height 49
click at [1078, 394] on icon at bounding box center [1080, 393] width 9 height 12
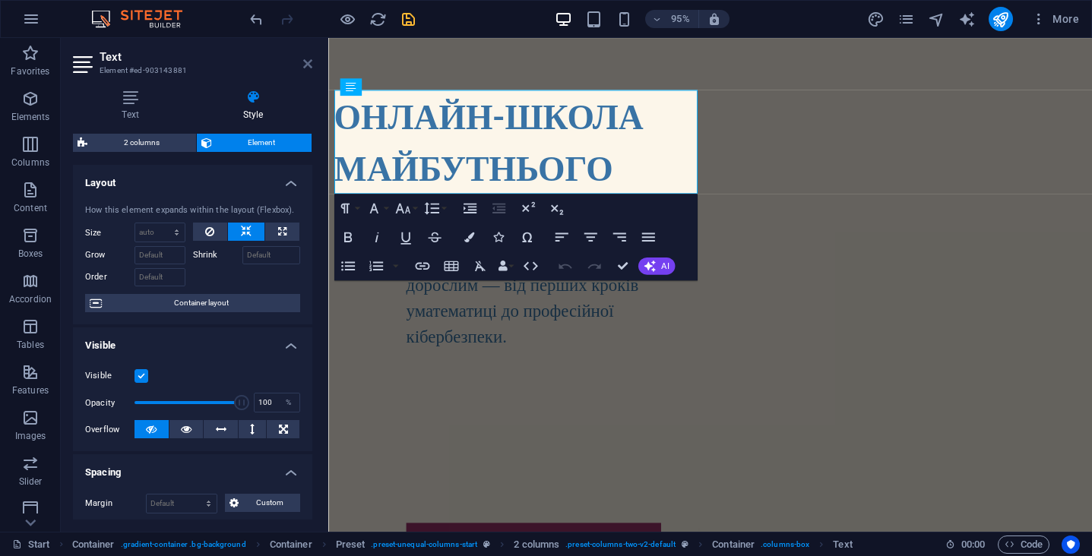
click at [311, 64] on icon at bounding box center [307, 64] width 9 height 12
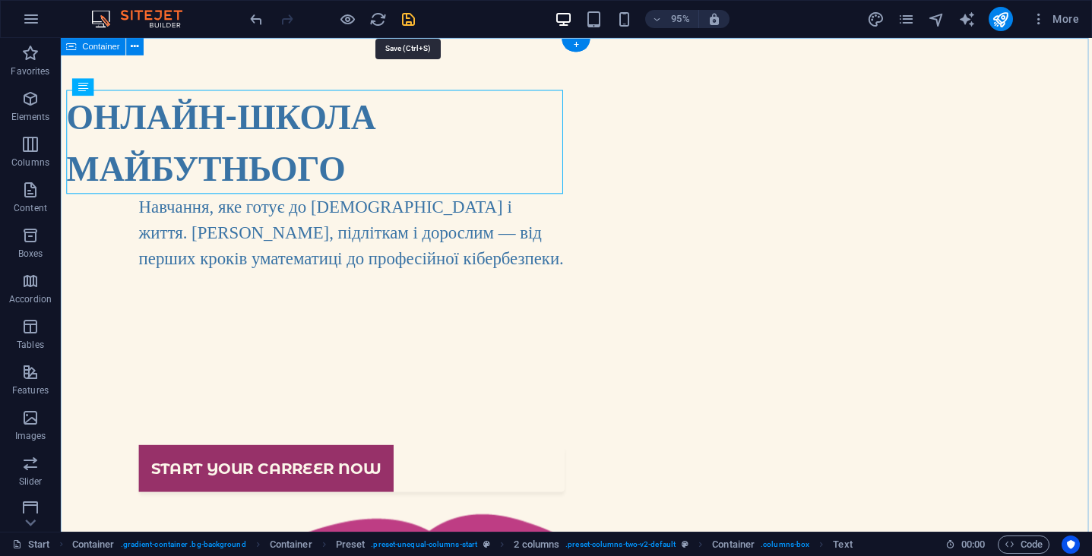
click at [403, 21] on icon "save" at bounding box center [408, 19] width 17 height 17
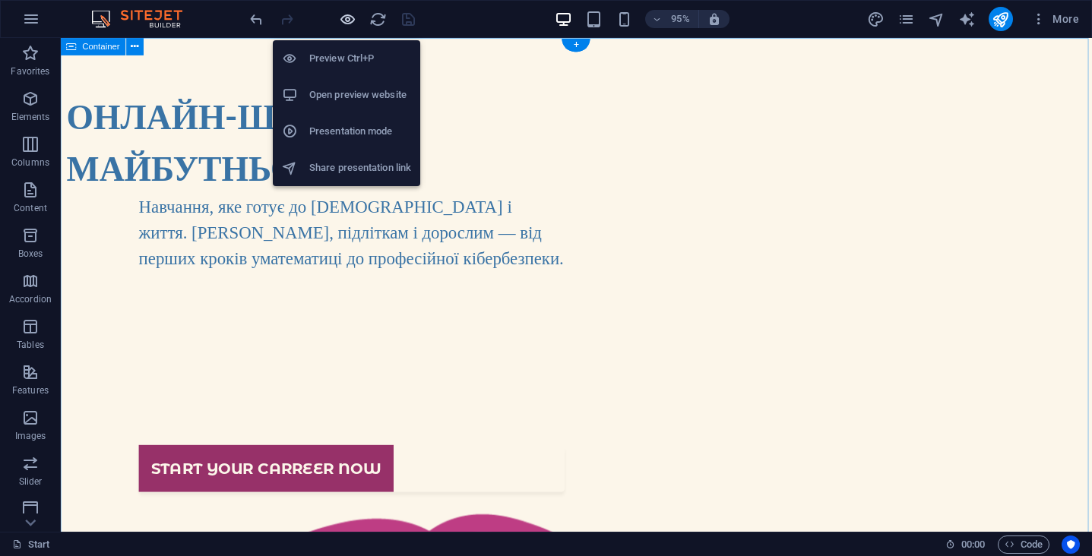
click at [351, 21] on icon "button" at bounding box center [347, 19] width 17 height 17
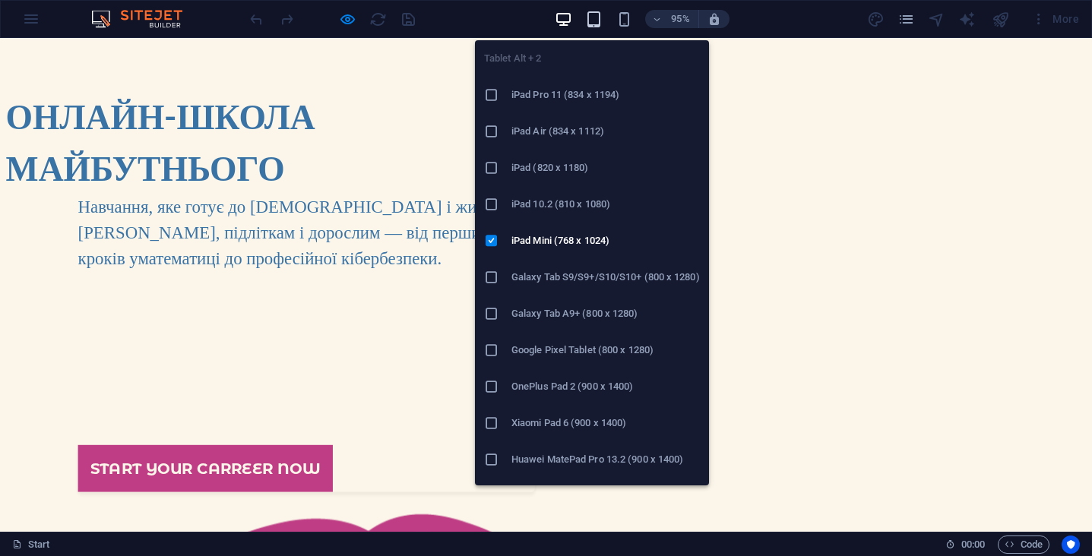
click at [591, 19] on icon "button" at bounding box center [593, 19] width 17 height 17
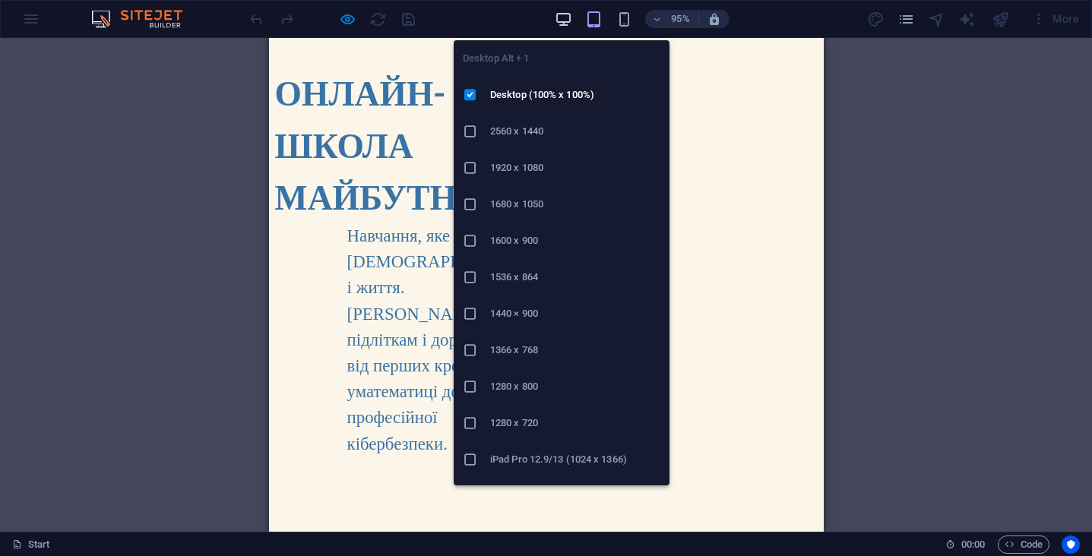
click at [563, 18] on icon "button" at bounding box center [563, 19] width 17 height 17
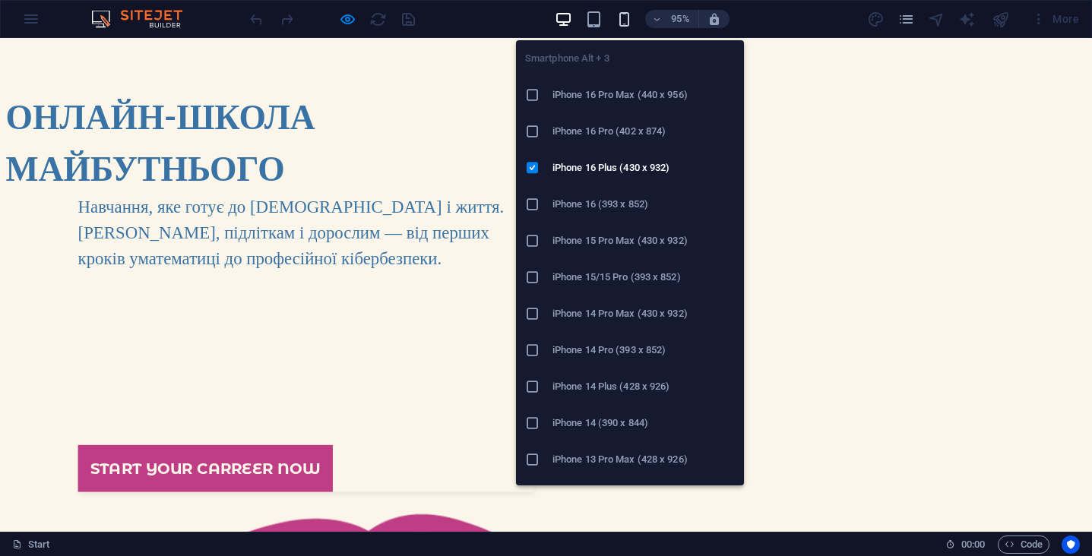
click at [626, 17] on icon "button" at bounding box center [624, 19] width 17 height 17
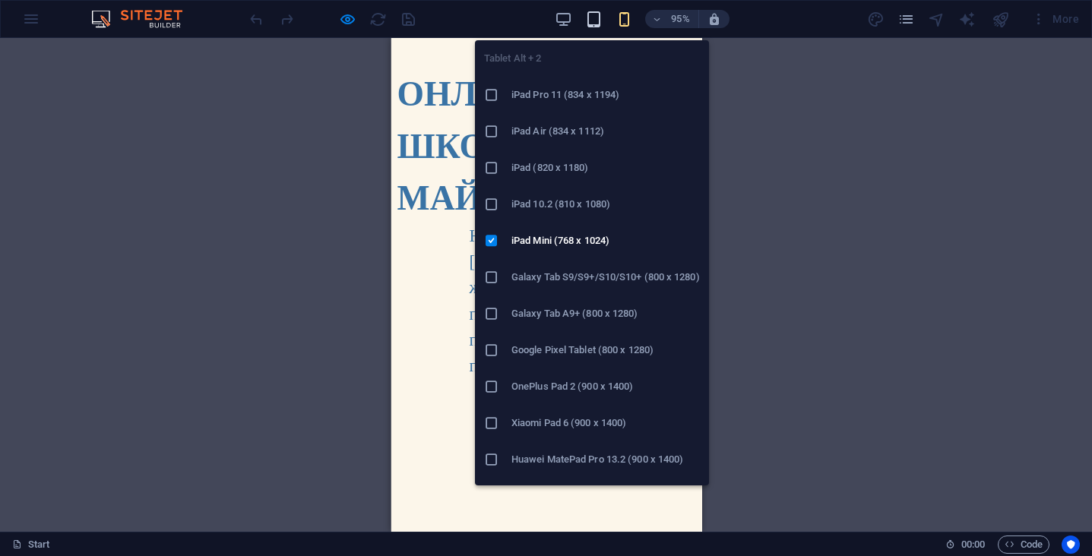
click at [598, 17] on icon "button" at bounding box center [593, 19] width 17 height 17
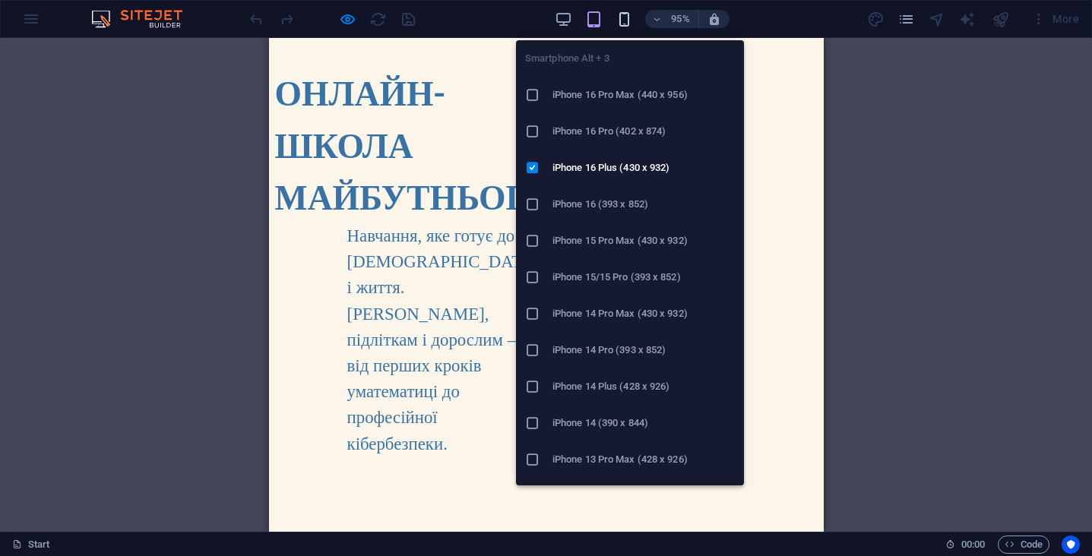
click at [626, 19] on icon "button" at bounding box center [624, 19] width 17 height 17
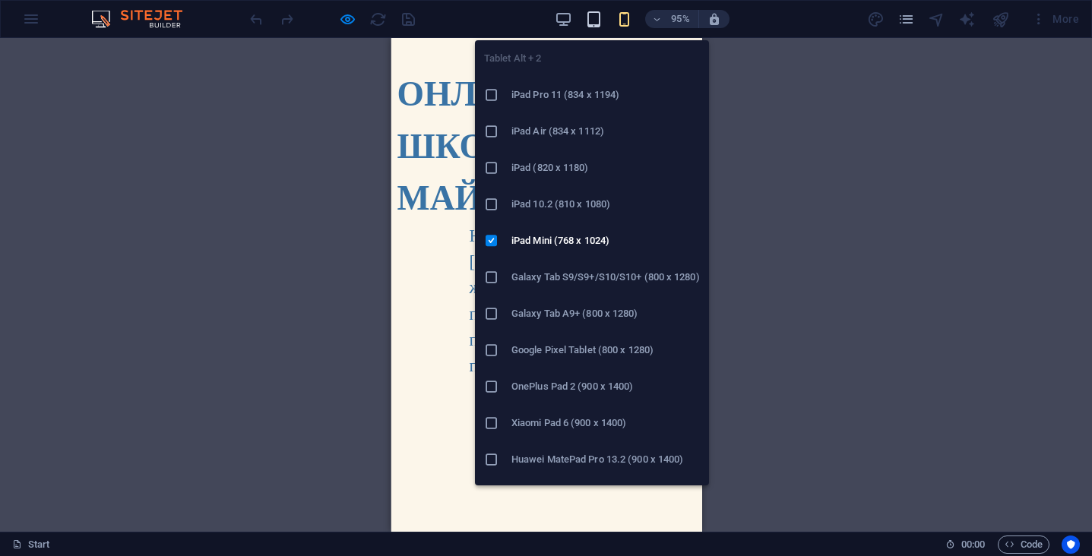
click at [589, 21] on icon "button" at bounding box center [593, 19] width 17 height 17
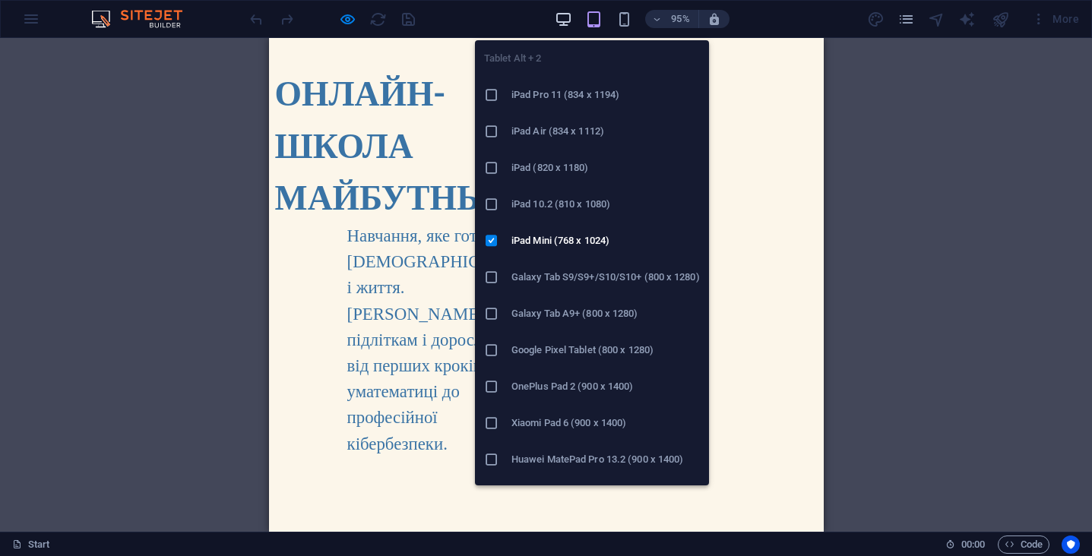
click at [566, 17] on icon "button" at bounding box center [563, 19] width 17 height 17
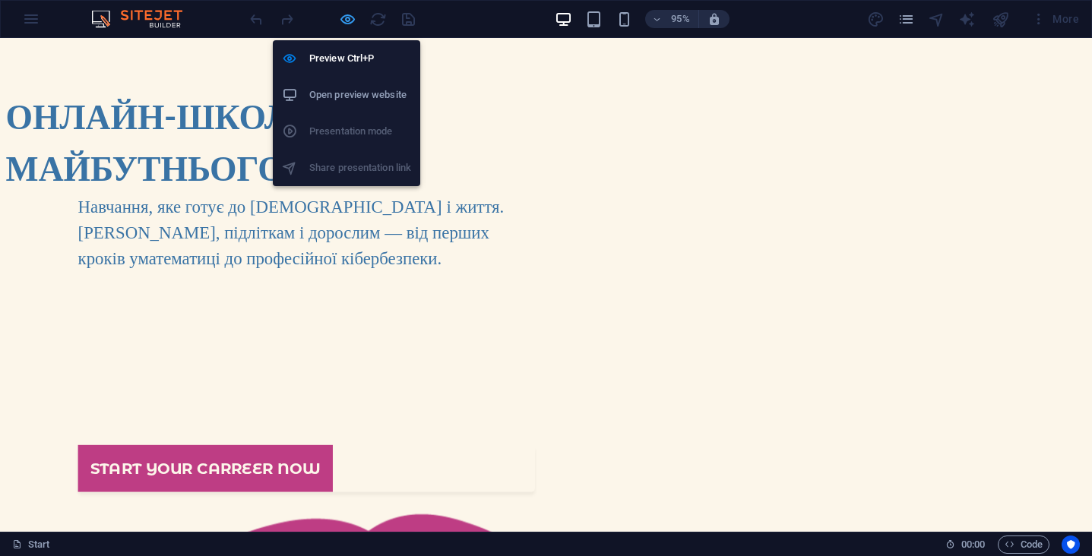
click at [349, 20] on icon "button" at bounding box center [347, 19] width 17 height 17
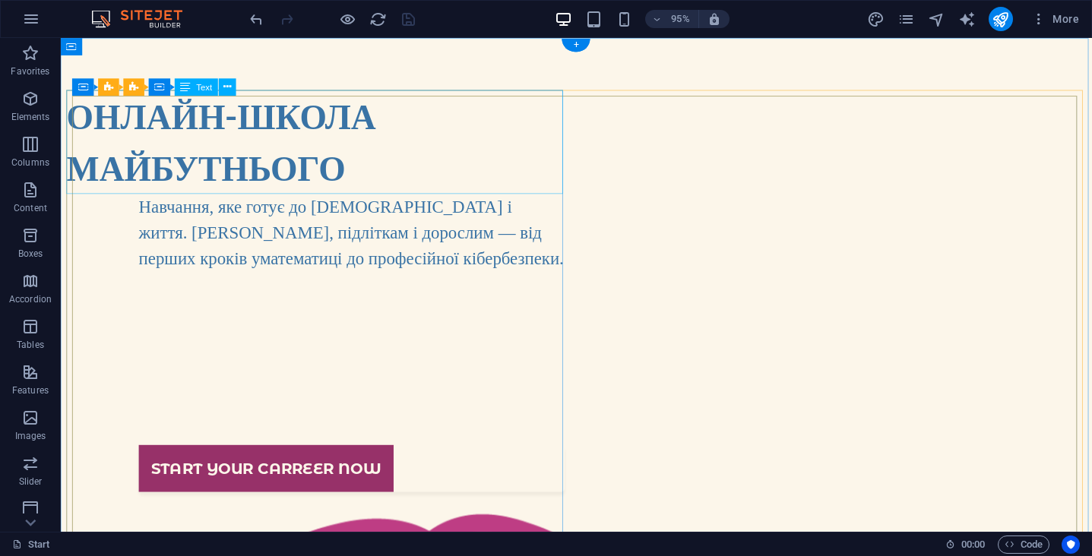
click at [384, 116] on h1 "ОНЛАЙН-ШКОЛА МАЙБУТНЬОГО" at bounding box center [329, 147] width 525 height 109
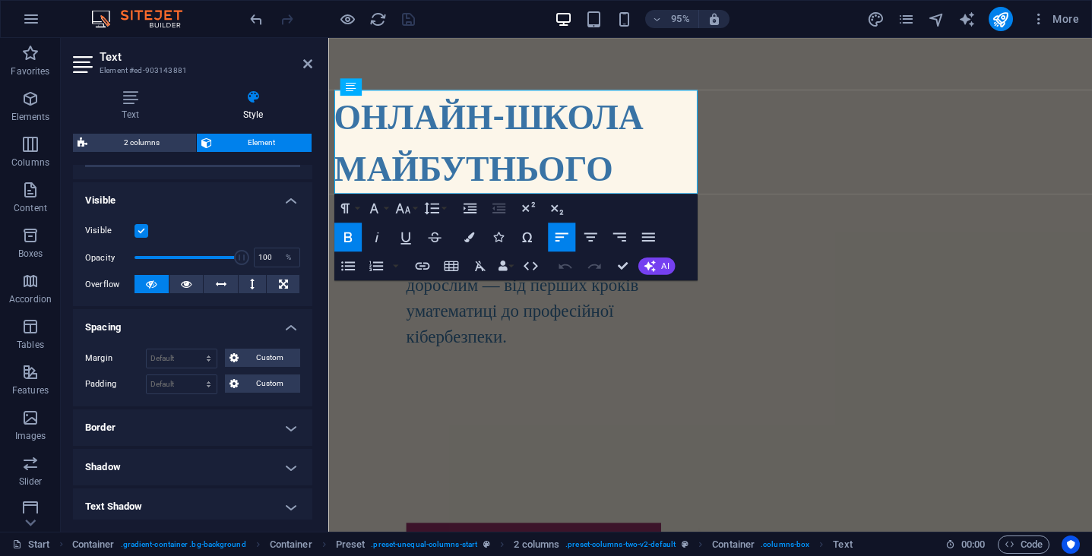
scroll to position [157, 0]
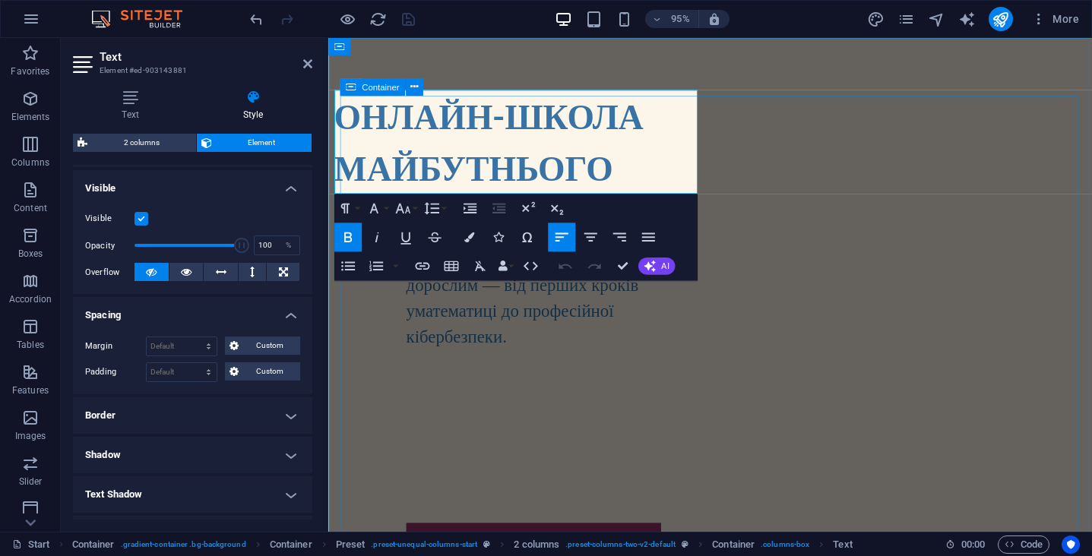
click at [351, 84] on icon at bounding box center [351, 86] width 10 height 17
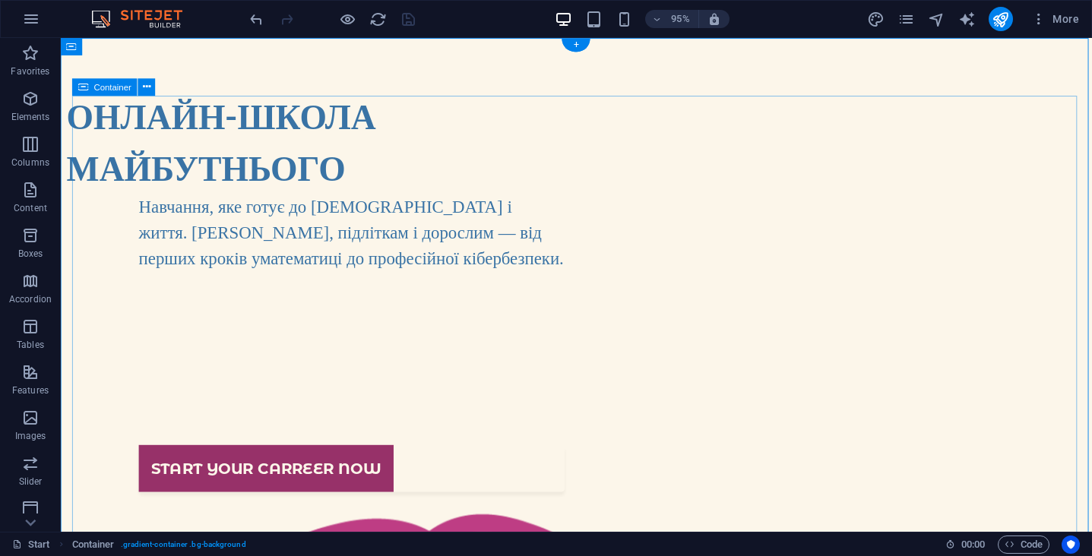
click at [84, 90] on icon at bounding box center [83, 86] width 10 height 17
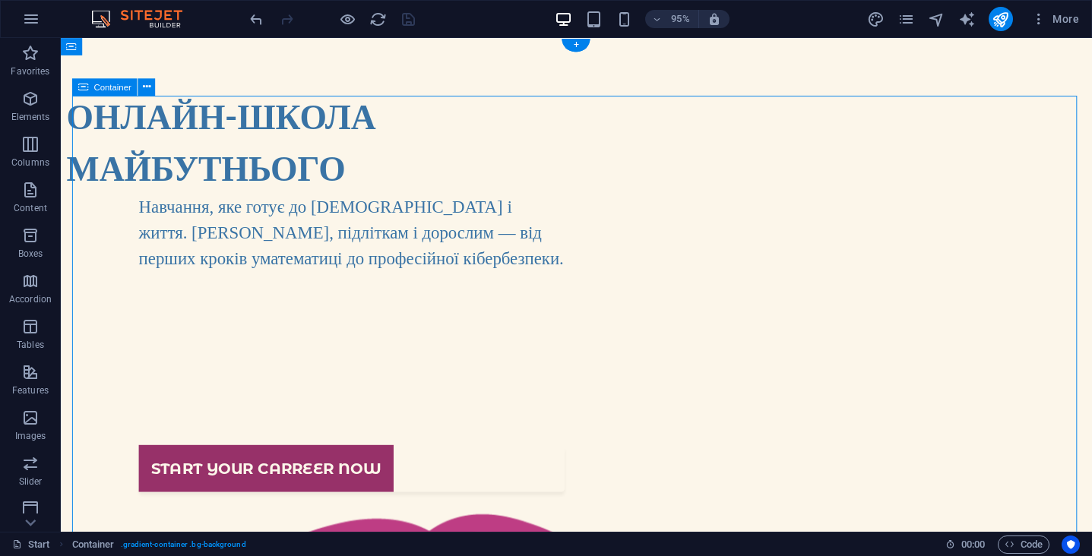
click at [84, 90] on icon at bounding box center [83, 86] width 10 height 17
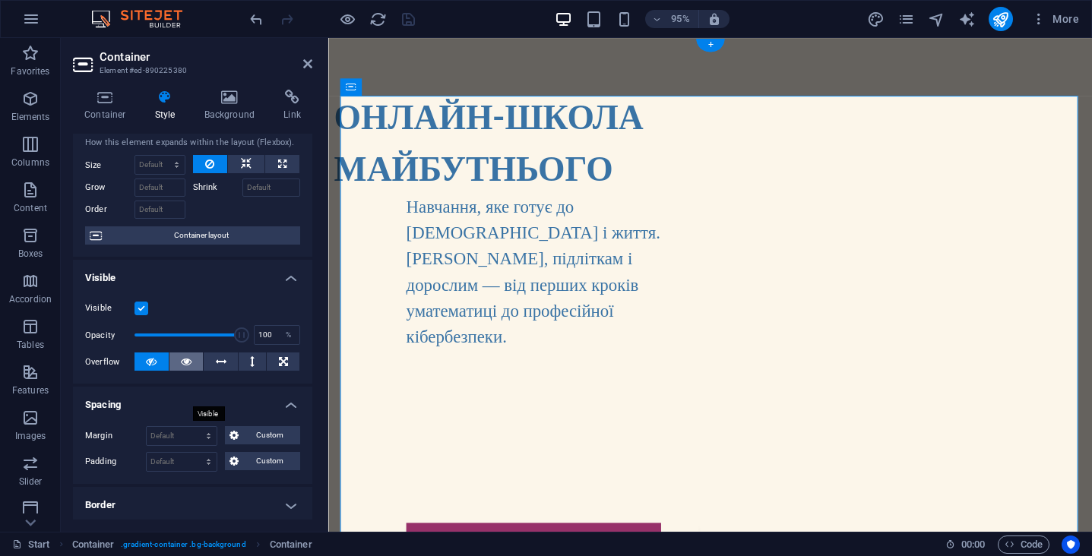
scroll to position [71, 0]
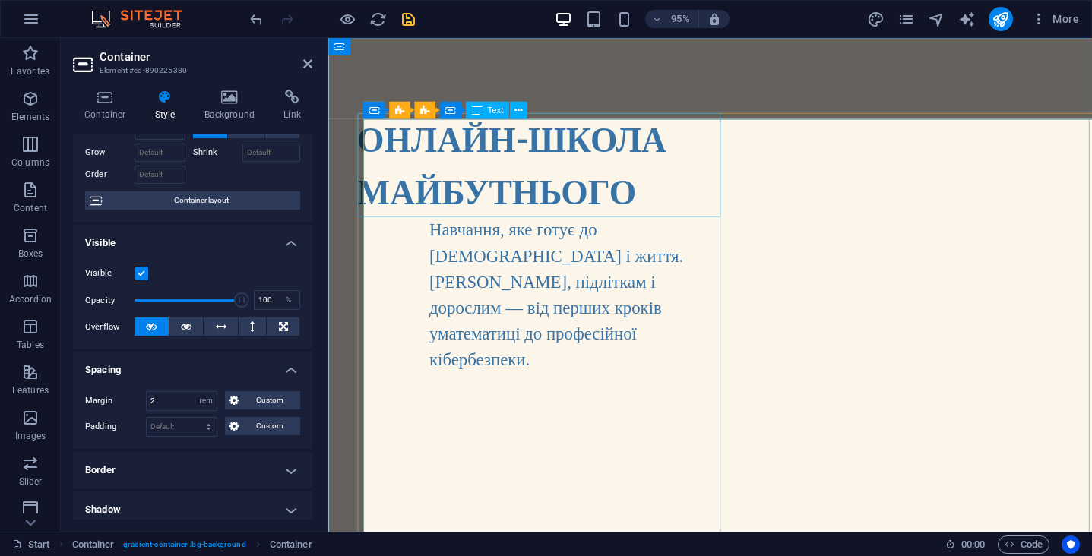
click at [474, 161] on strong "ОНЛАЙН-ШКОЛА МАЙБУТНЬОГО" at bounding box center [521, 171] width 325 height 98
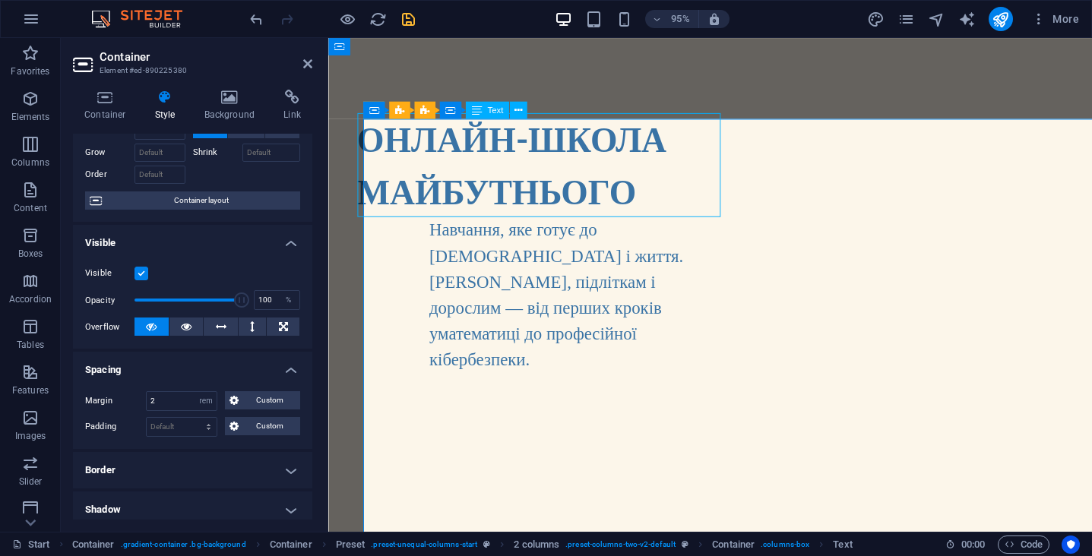
click at [474, 161] on strong "ОНЛАЙН-ШКОЛА МАЙБУТНЬОГО" at bounding box center [521, 171] width 325 height 98
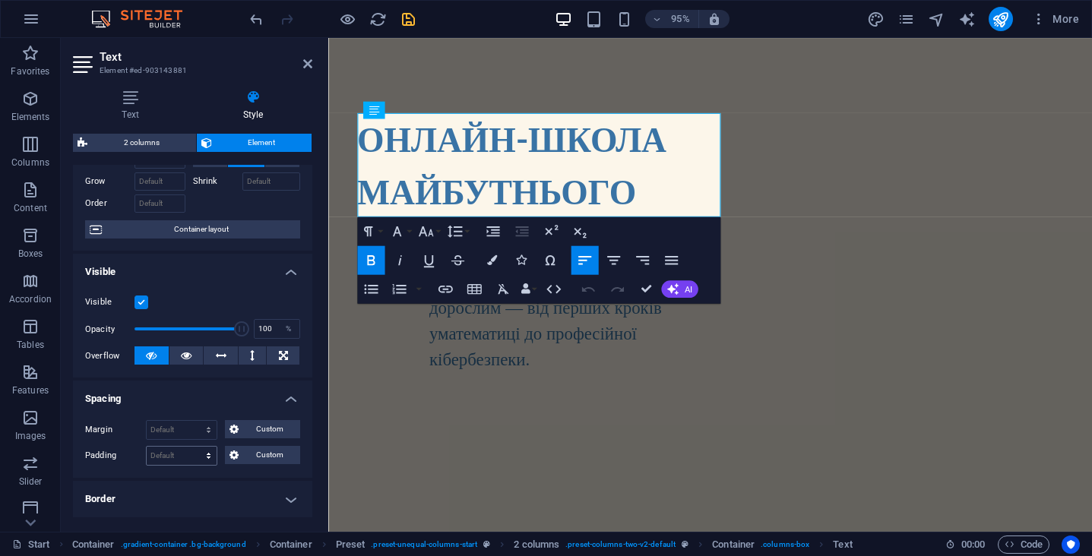
scroll to position [80, 0]
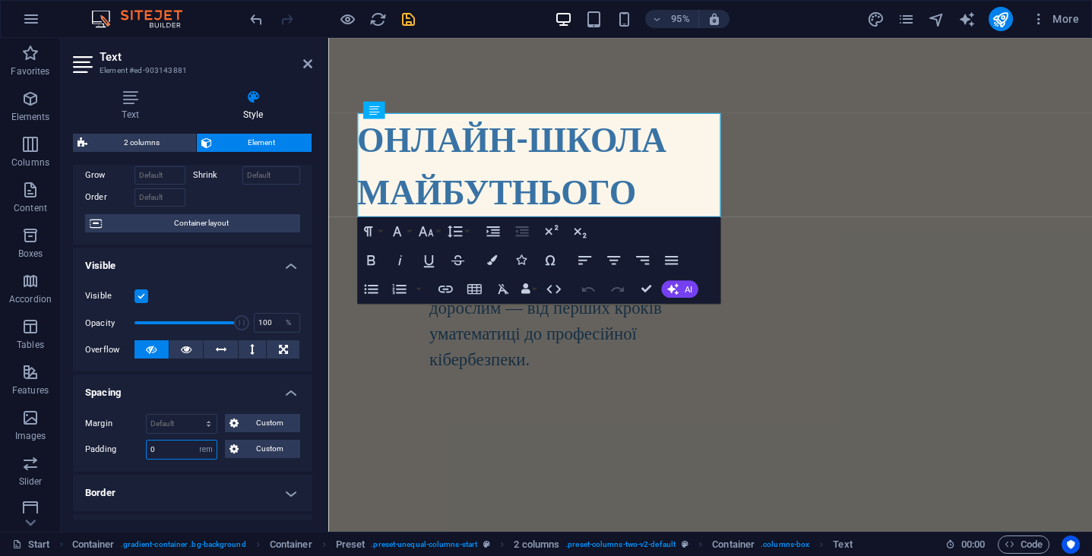
drag, startPoint x: 159, startPoint y: 450, endPoint x: 124, endPoint y: 450, distance: 35.0
click at [124, 450] on div "Padding 0 Default px rem % vh vw Custom Custom" at bounding box center [192, 450] width 215 height 20
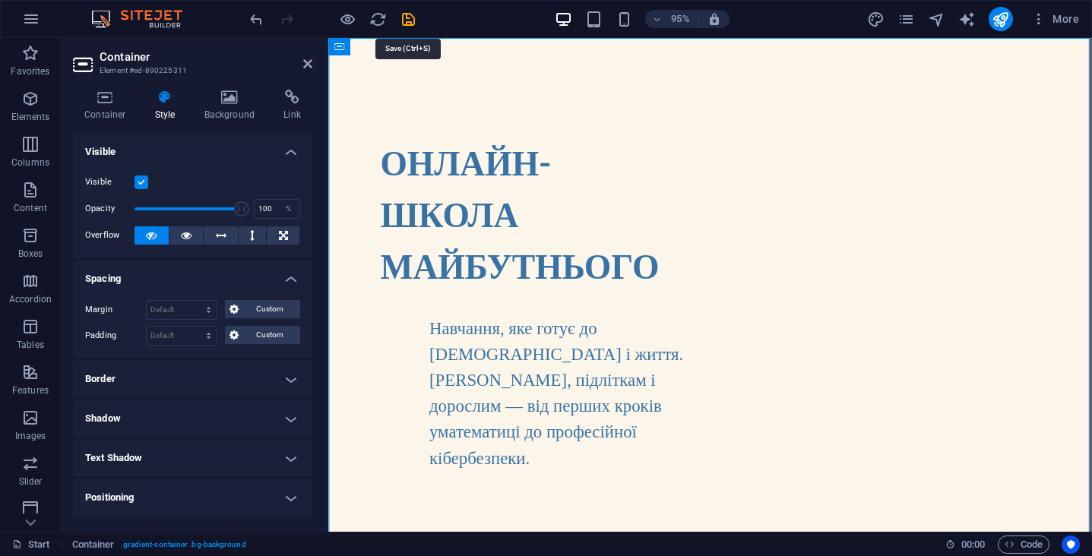
click at [414, 22] on icon "save" at bounding box center [408, 19] width 17 height 17
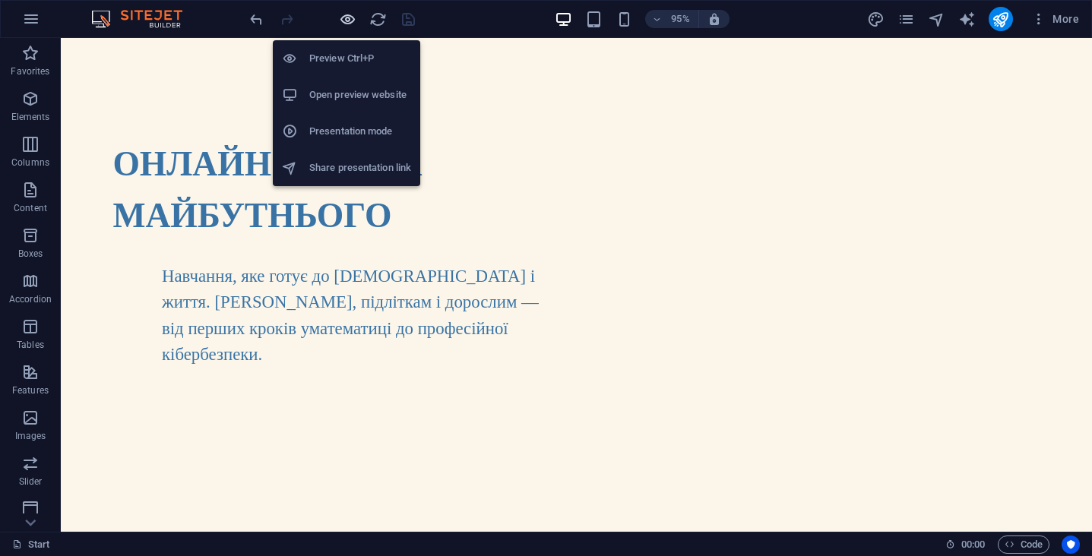
click at [352, 21] on icon "button" at bounding box center [347, 19] width 17 height 17
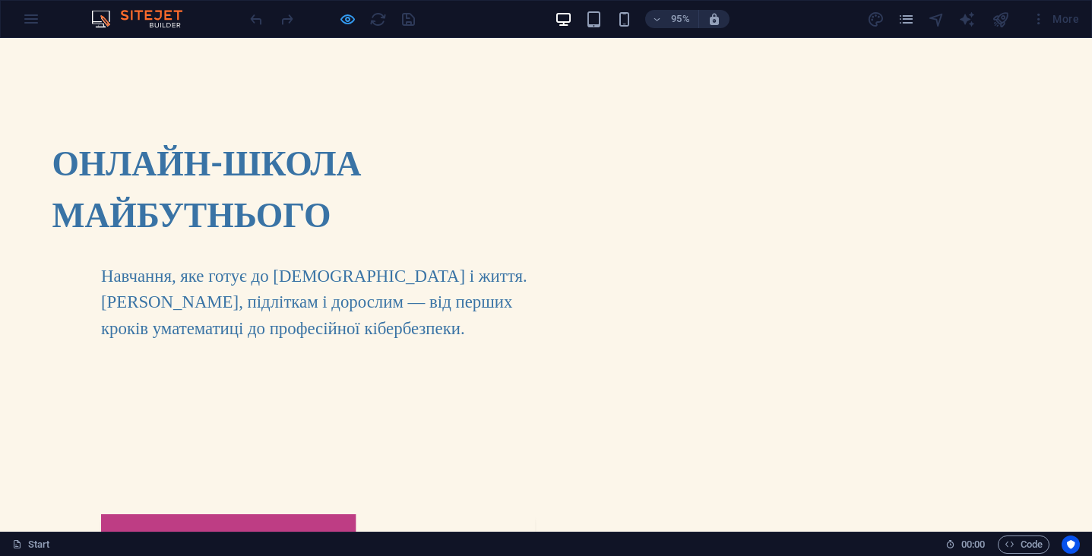
scroll to position [0, 0]
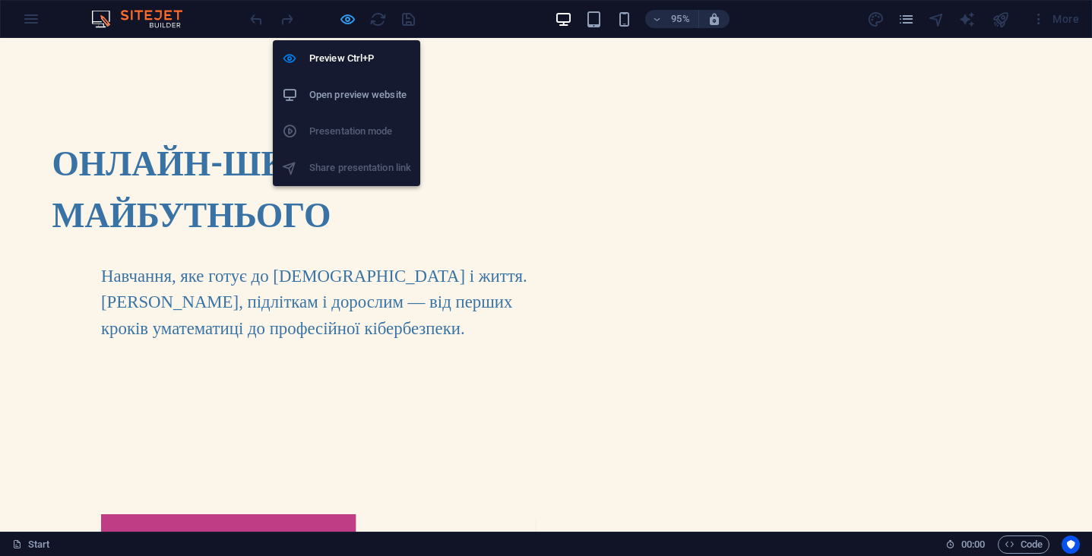
click at [344, 22] on icon "button" at bounding box center [347, 19] width 17 height 17
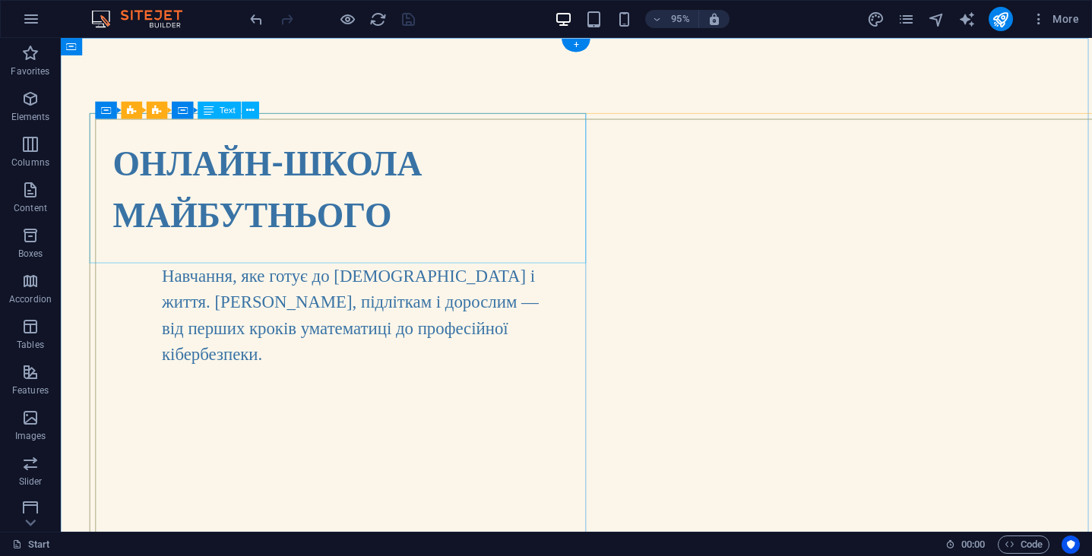
click at [423, 185] on strong "ОНЛАЙН-ШКОЛА МАЙБУТНЬОГО" at bounding box center [278, 196] width 325 height 98
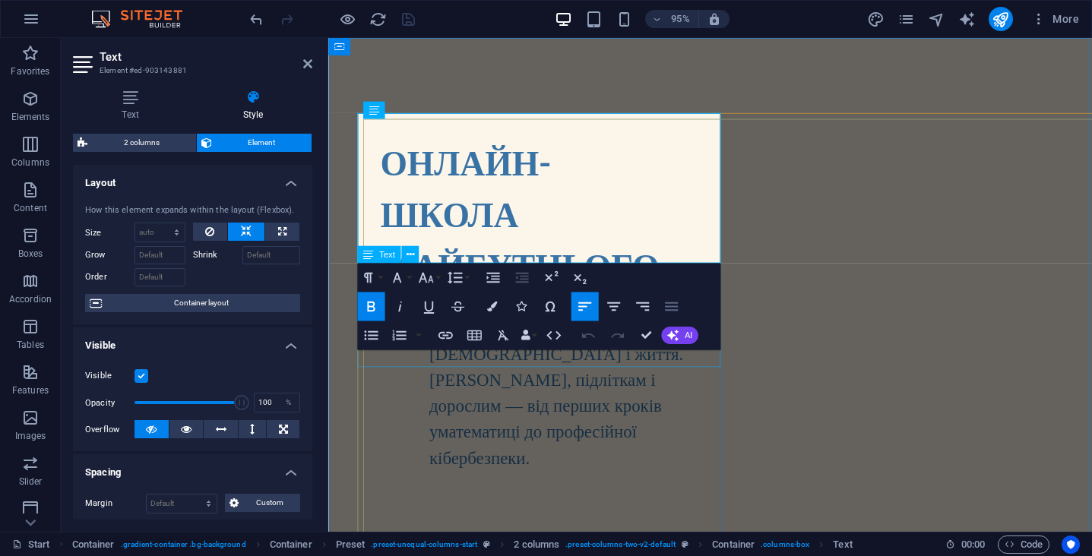
click at [671, 309] on icon "button" at bounding box center [671, 306] width 17 height 17
click at [579, 303] on icon "button" at bounding box center [585, 307] width 13 height 8
click at [178, 428] on button at bounding box center [187, 429] width 34 height 18
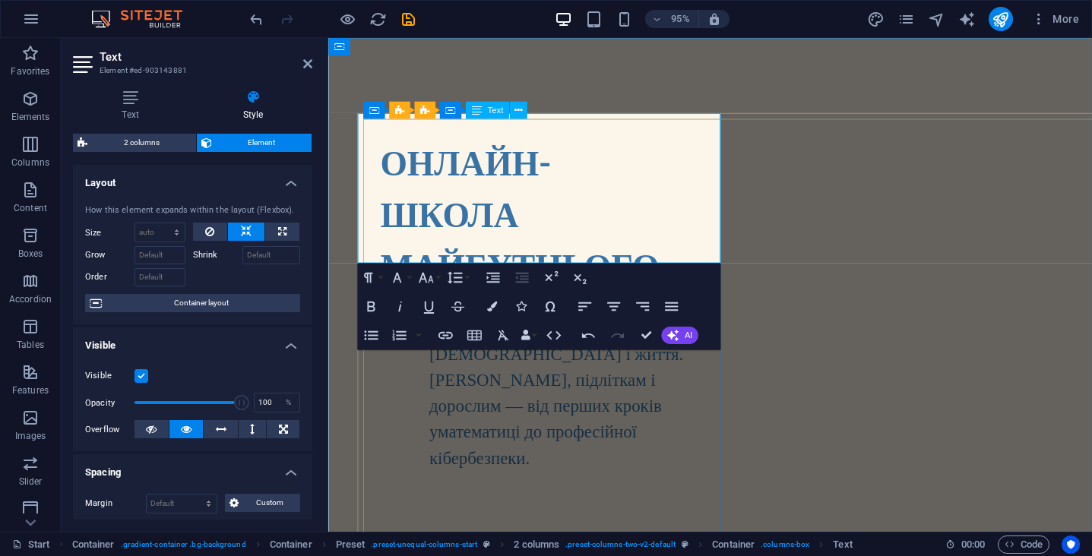
click at [385, 226] on strong "ОНЛАЙН-ШКОЛА МАЙБУТНЬОГО" at bounding box center [529, 223] width 293 height 153
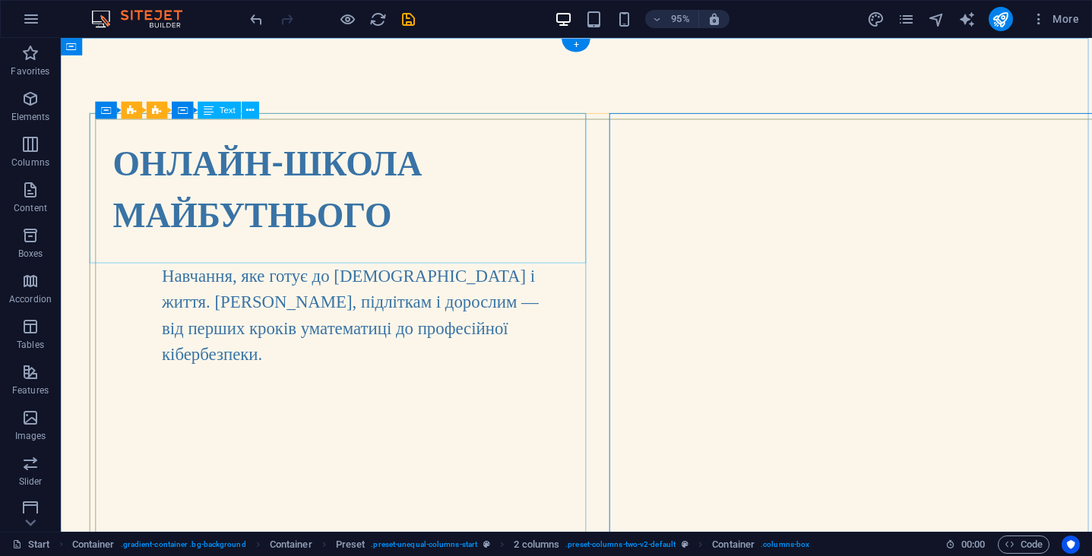
click at [591, 183] on div "ОНЛАЙН-ШКОЛА МАЙБУТНЬОГО" at bounding box center [341, 196] width 500 height 158
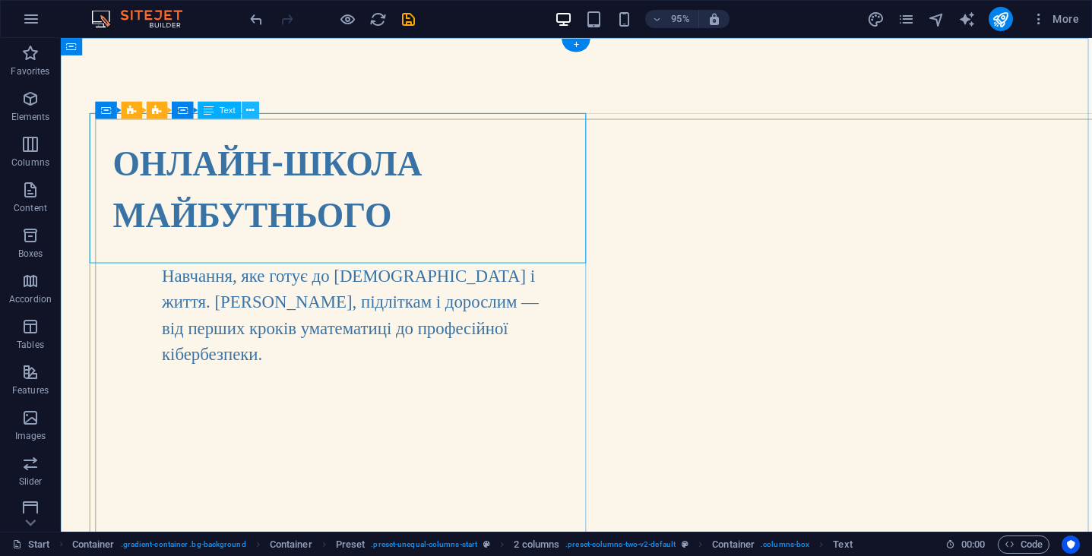
click at [251, 109] on icon at bounding box center [251, 110] width 8 height 15
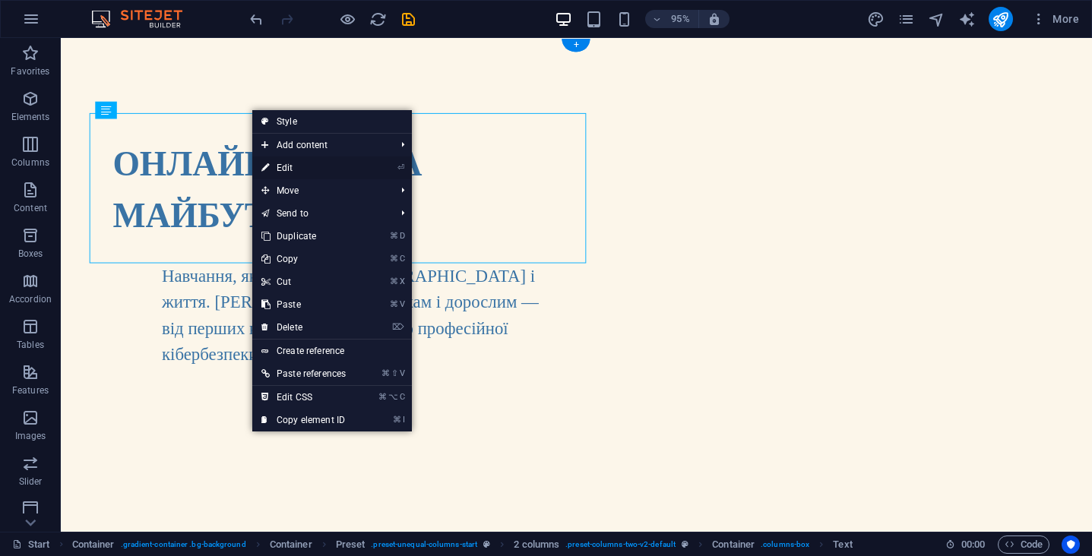
click at [301, 166] on link "⏎ Edit" at bounding box center [303, 168] width 103 height 23
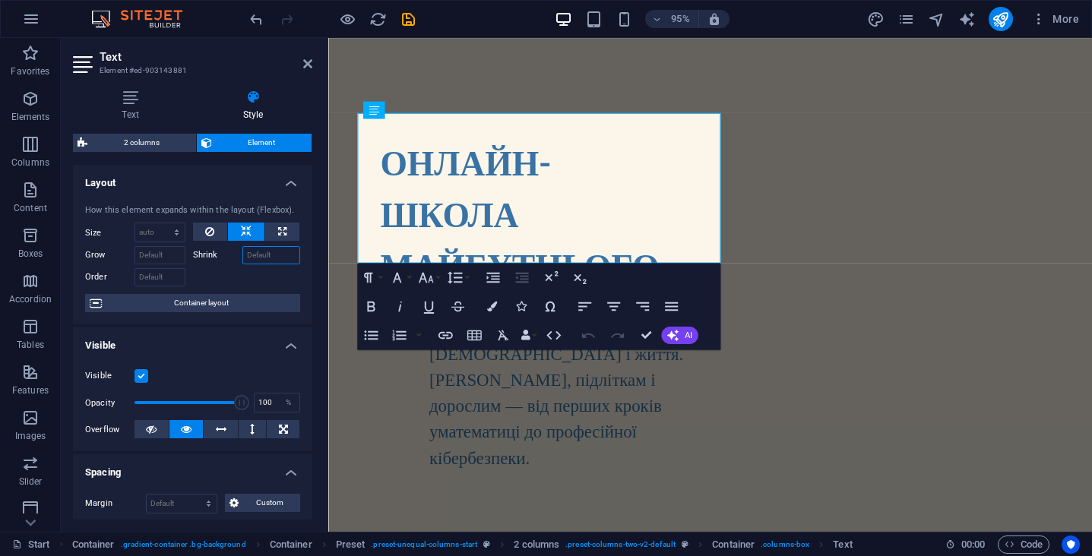
click at [268, 252] on input "Shrink" at bounding box center [272, 255] width 59 height 18
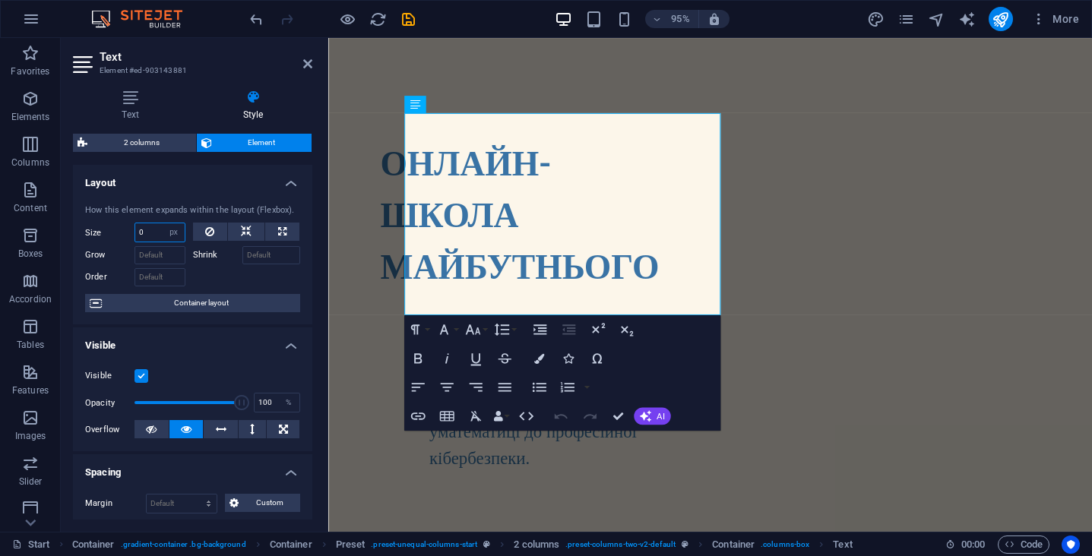
click at [149, 234] on input "0" at bounding box center [159, 233] width 49 height 18
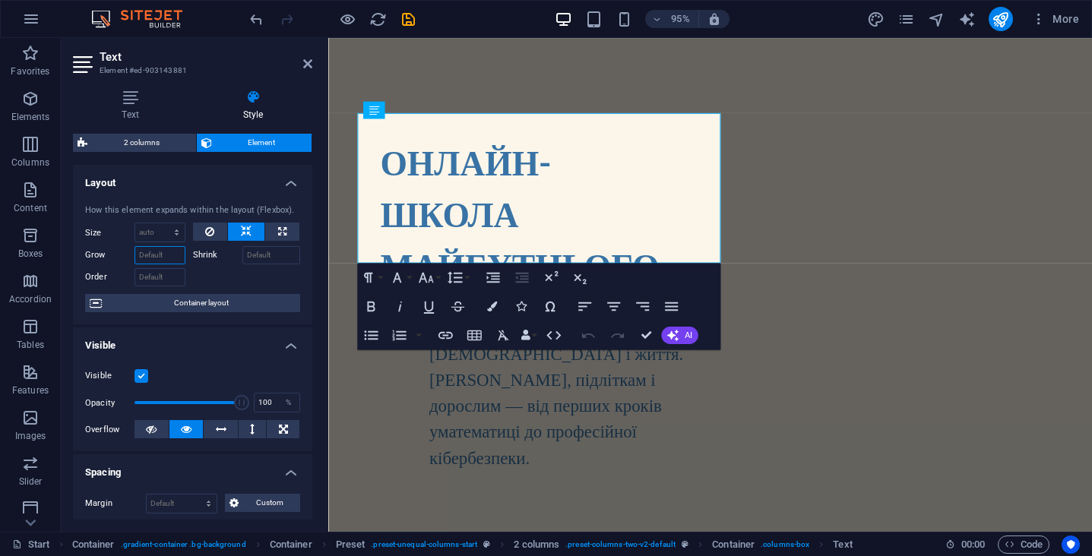
click at [156, 254] on input "Grow" at bounding box center [160, 255] width 51 height 18
click at [553, 336] on icon "button" at bounding box center [553, 335] width 17 height 17
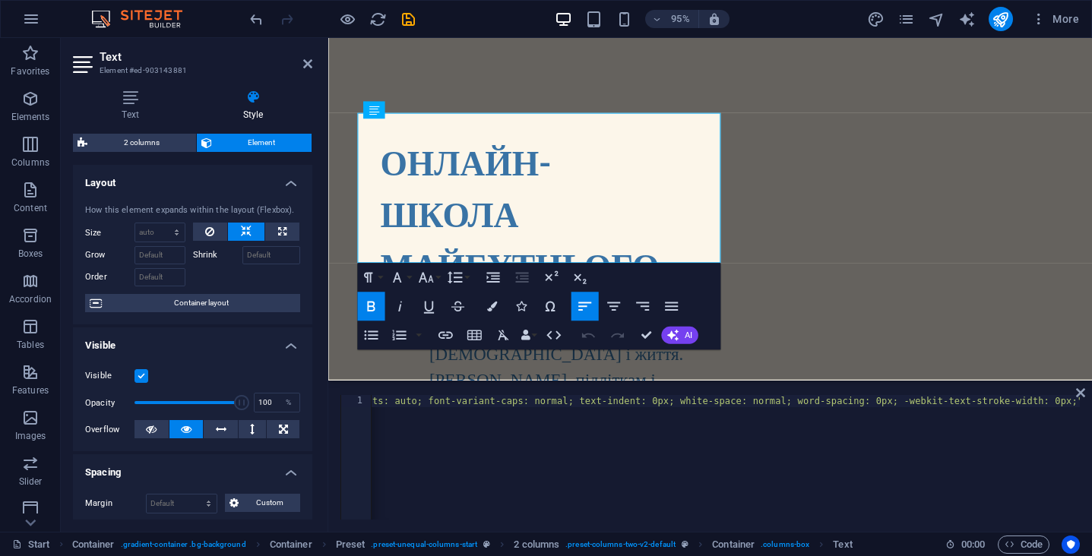
scroll to position [0, 2275]
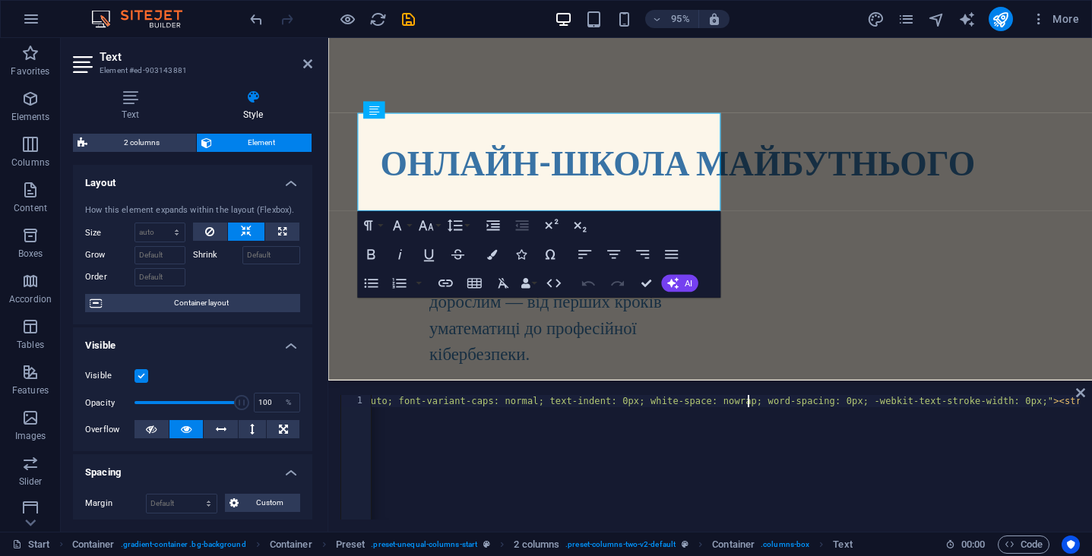
click at [374, 110] on icon at bounding box center [374, 110] width 10 height 17
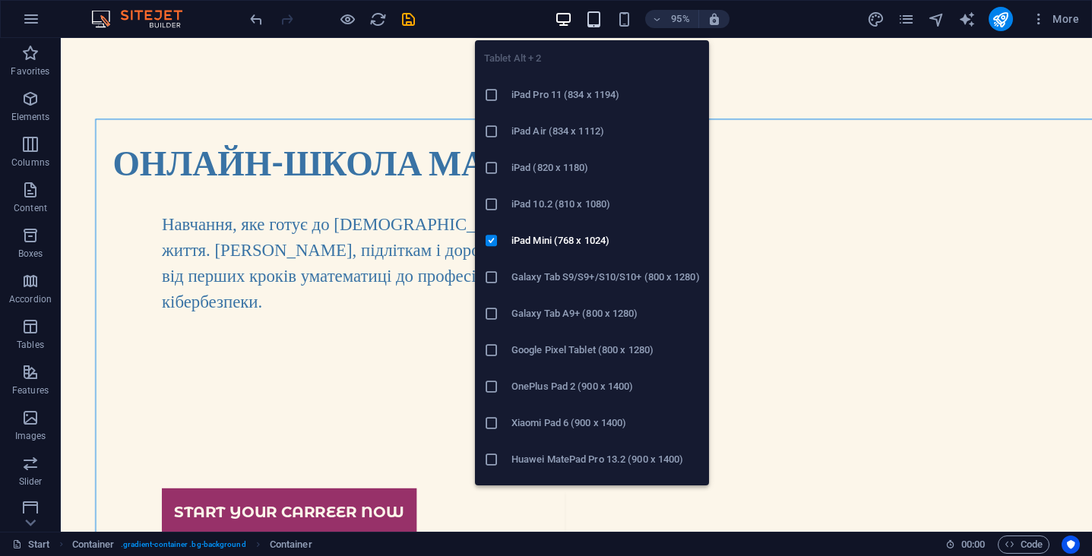
click at [594, 17] on icon "button" at bounding box center [593, 19] width 17 height 17
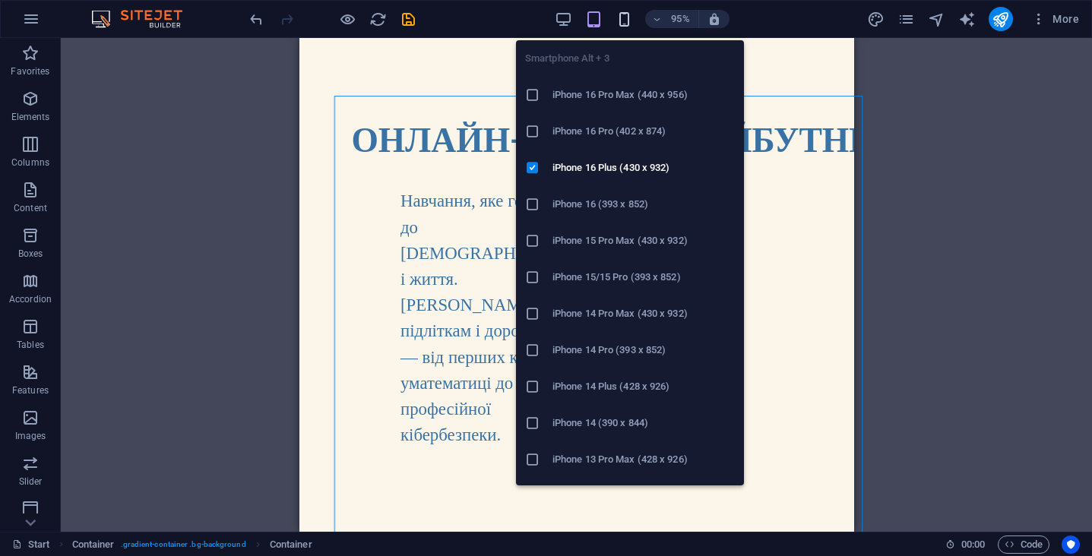
click at [621, 24] on icon "button" at bounding box center [624, 19] width 17 height 17
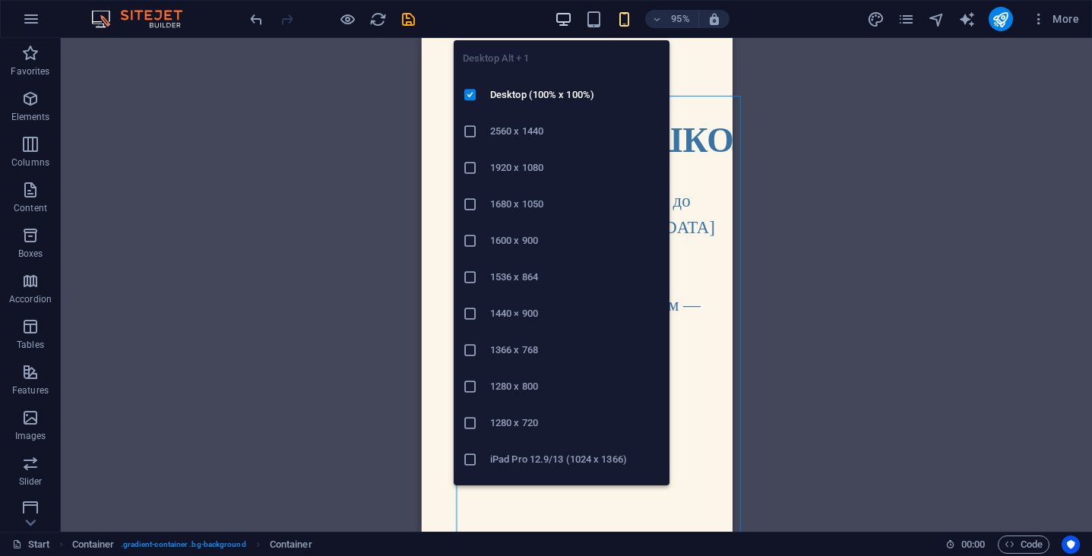
click at [567, 19] on icon "button" at bounding box center [563, 19] width 17 height 17
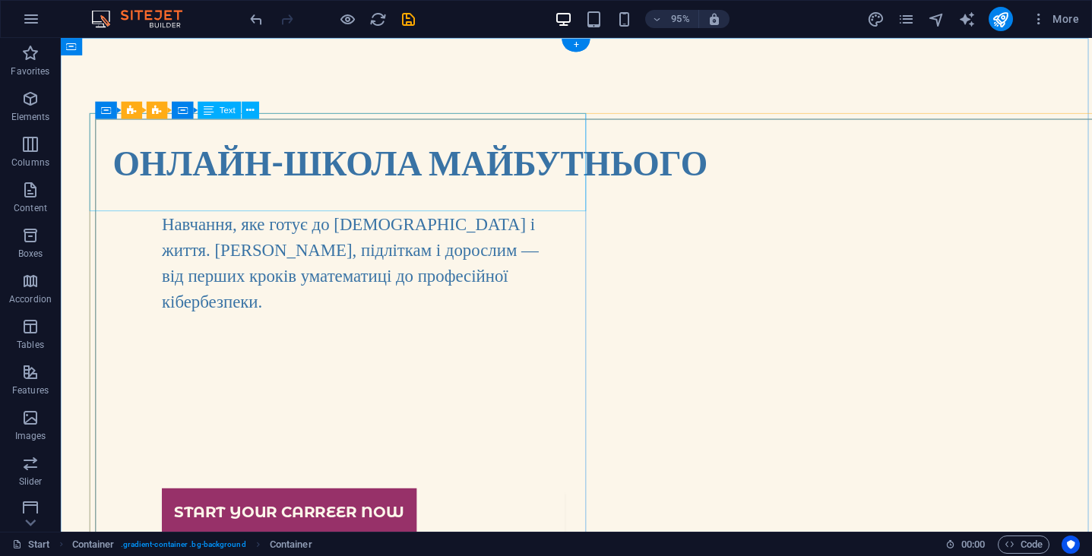
click at [339, 141] on div "ОНЛАЙН-ШКОЛА МАЙБУТНЬОГО" at bounding box center [341, 168] width 500 height 103
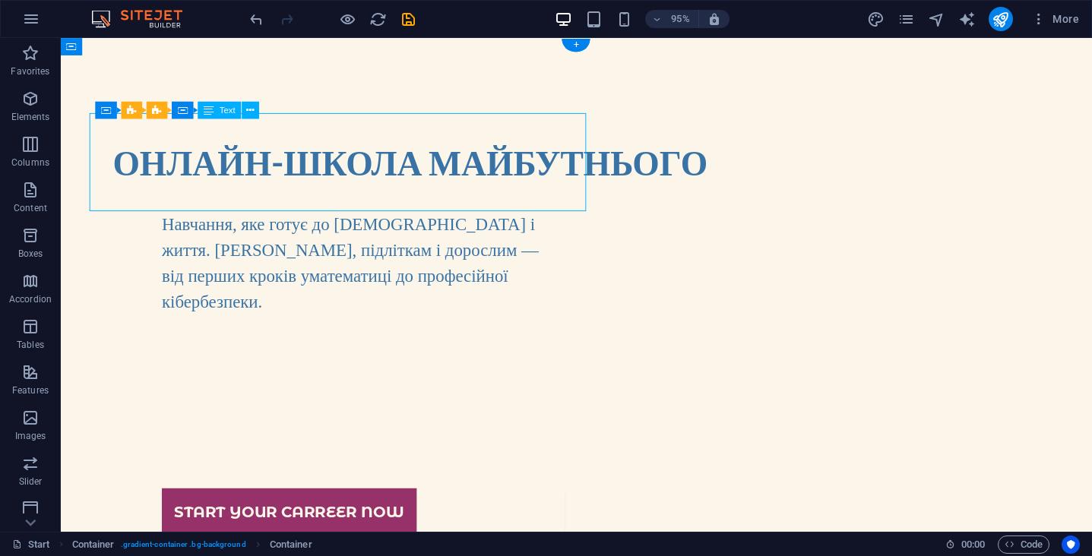
click at [339, 141] on div "ОНЛАЙН-ШКОЛА МАЙБУТНЬОГО" at bounding box center [341, 168] width 500 height 103
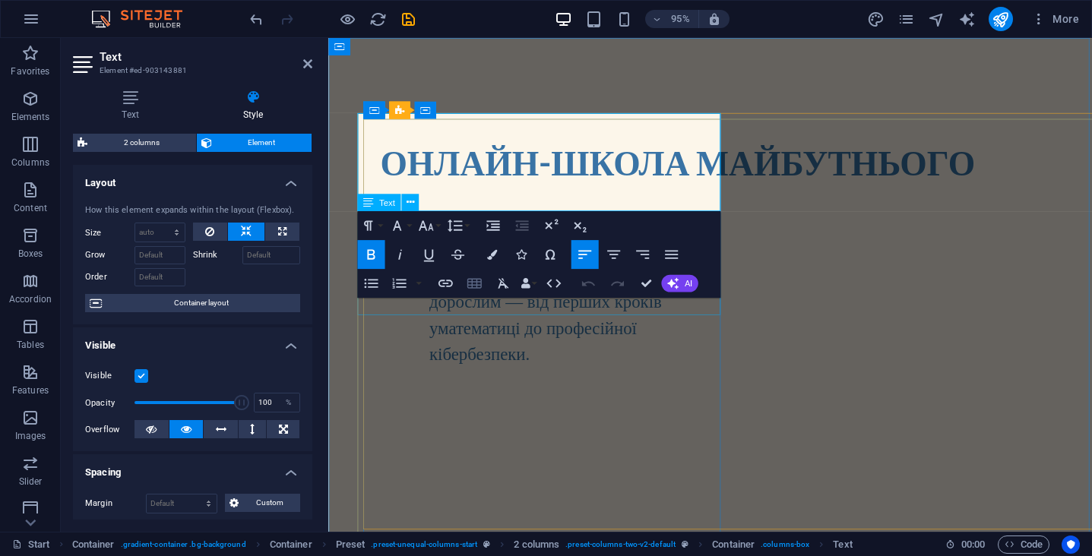
click at [468, 283] on icon "button" at bounding box center [474, 283] width 14 height 10
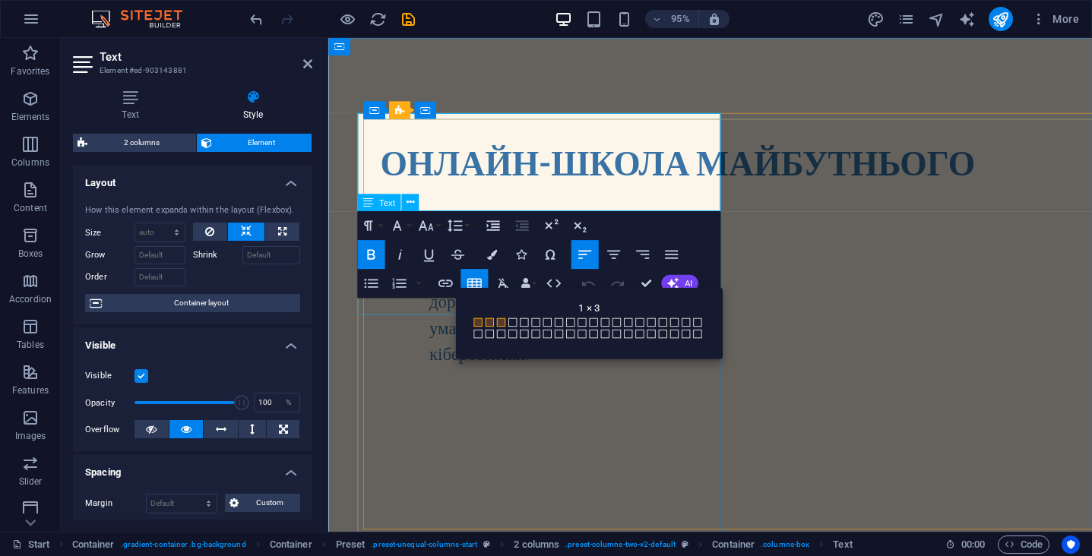
click at [498, 323] on span at bounding box center [500, 322] width 8 height 8
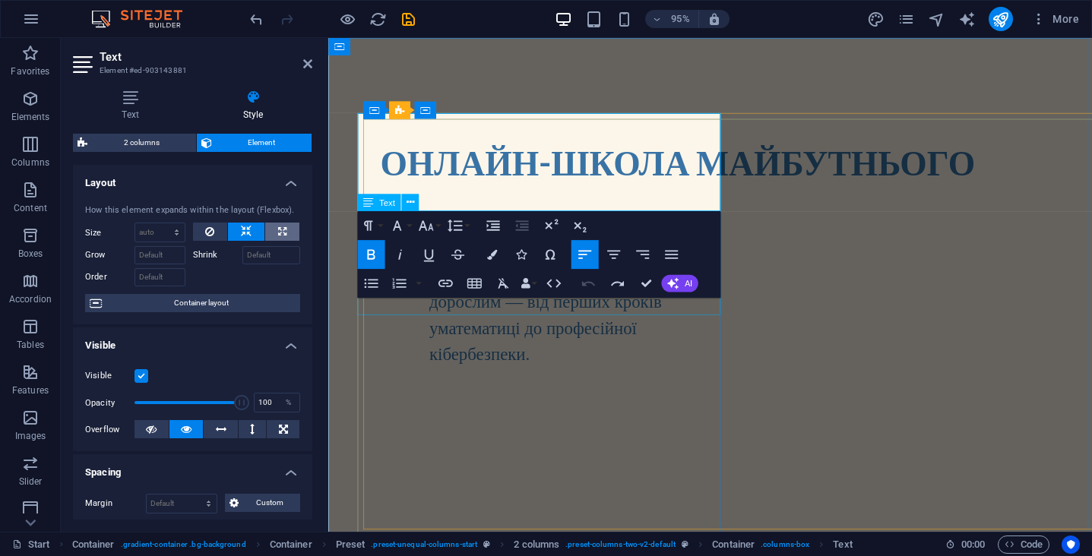
click at [278, 234] on icon at bounding box center [282, 232] width 8 height 18
click at [243, 230] on icon at bounding box center [246, 232] width 11 height 18
click at [214, 230] on button at bounding box center [210, 232] width 35 height 18
click at [249, 230] on icon at bounding box center [246, 232] width 11 height 18
click at [271, 230] on button at bounding box center [282, 232] width 34 height 18
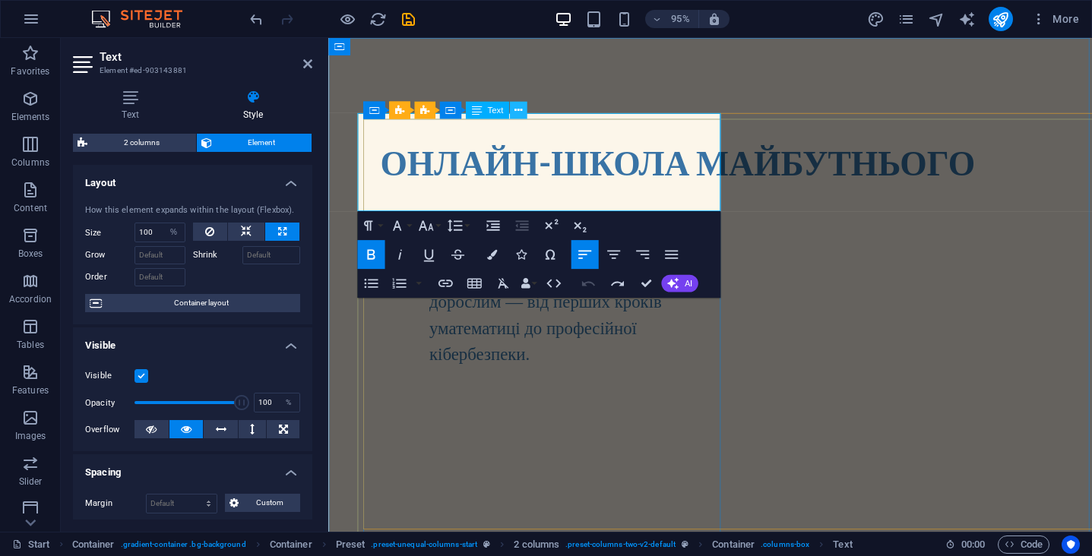
click at [512, 112] on button at bounding box center [517, 110] width 17 height 17
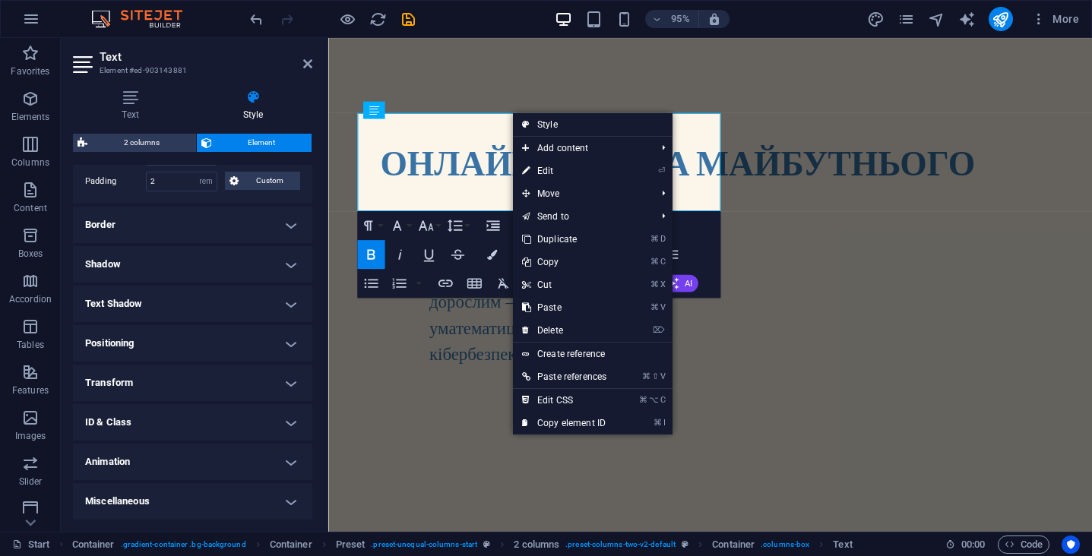
scroll to position [347, 0]
click at [190, 341] on h4 "Positioning" at bounding box center [192, 344] width 239 height 36
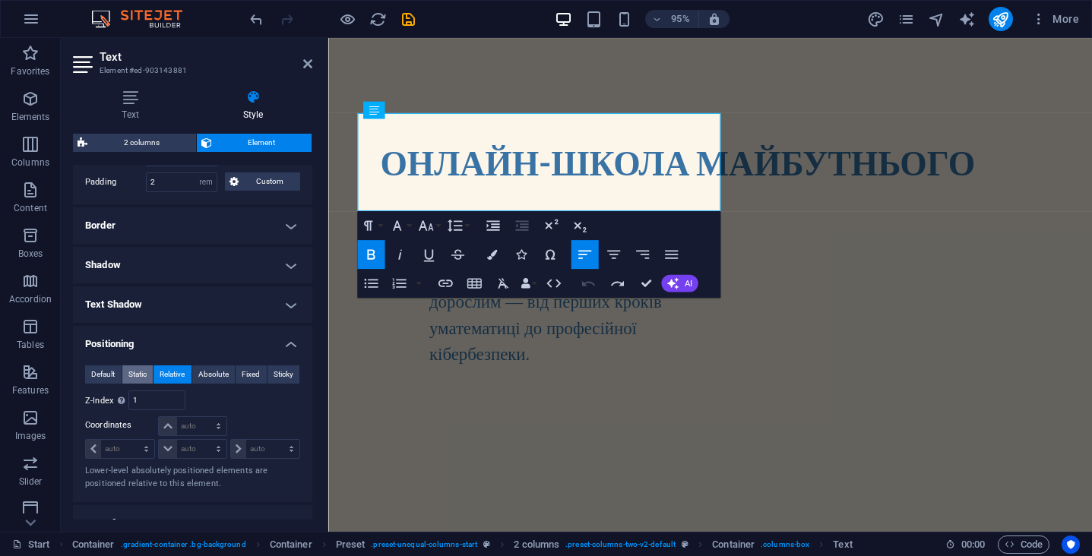
click at [141, 376] on span "Static" at bounding box center [137, 375] width 18 height 18
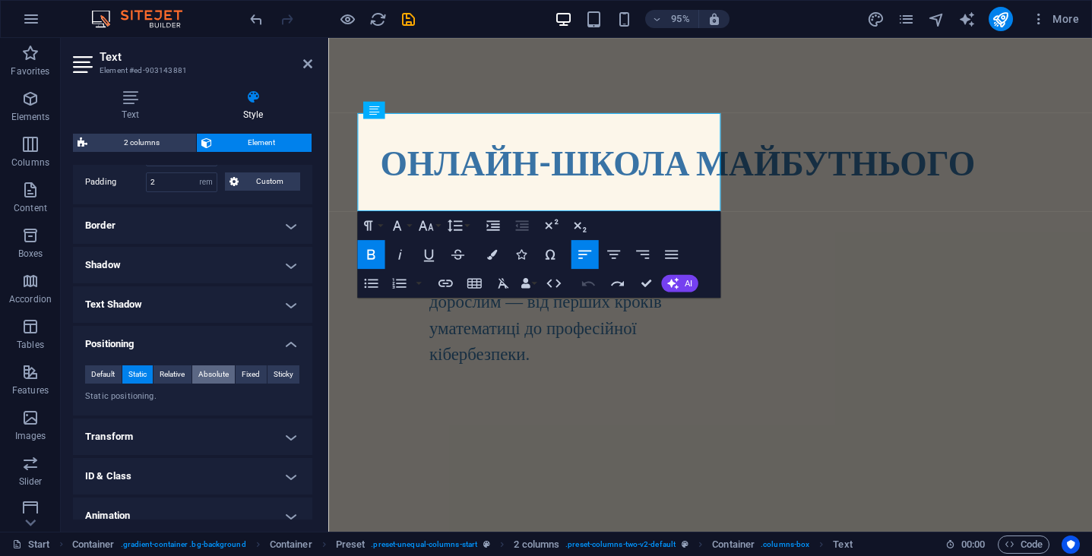
click at [205, 374] on span "Absolute" at bounding box center [213, 375] width 30 height 18
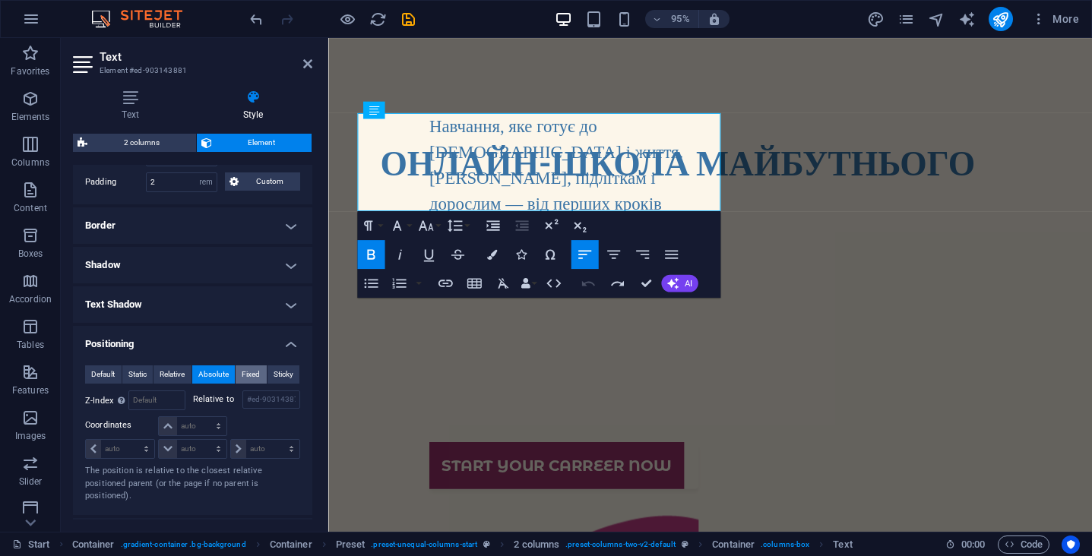
click at [258, 370] on span "Fixed" at bounding box center [251, 375] width 18 height 18
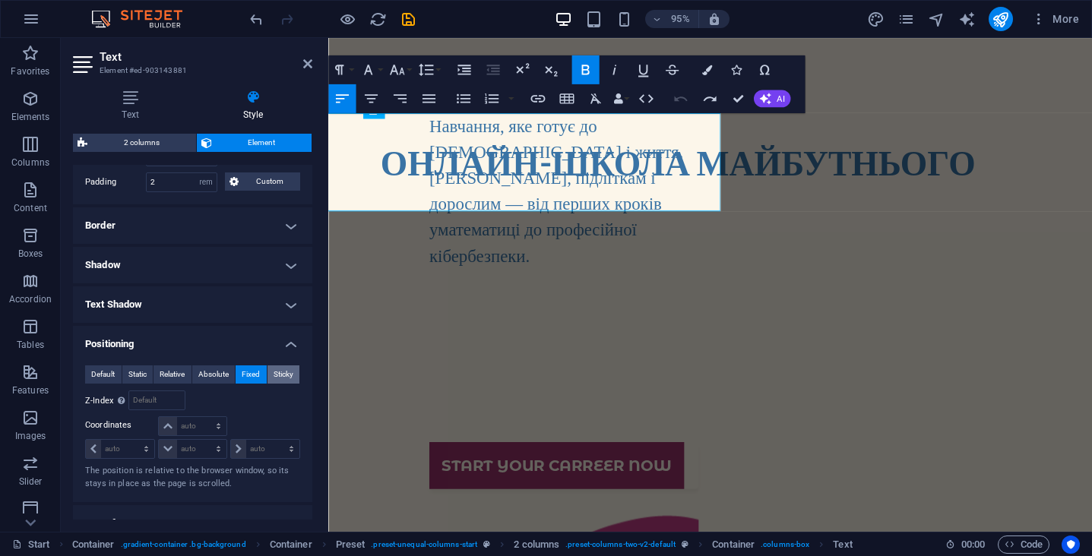
click at [281, 372] on span "Sticky" at bounding box center [284, 375] width 20 height 18
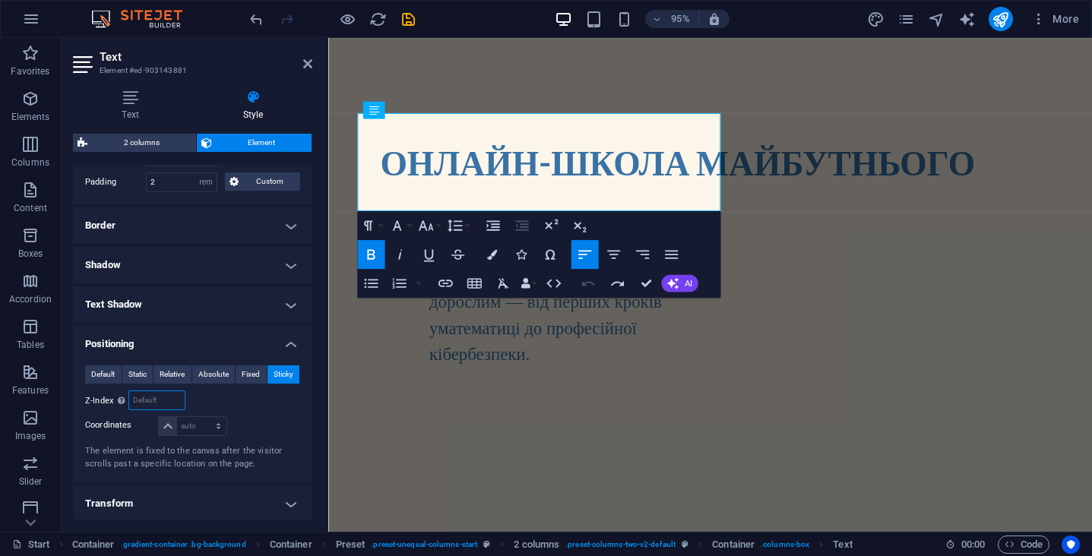
click at [135, 402] on input "number" at bounding box center [156, 401] width 55 height 18
click at [474, 174] on strong "ОНЛАЙН-ШКОЛА МАЙБУТНЬОГО" at bounding box center [696, 168] width 626 height 43
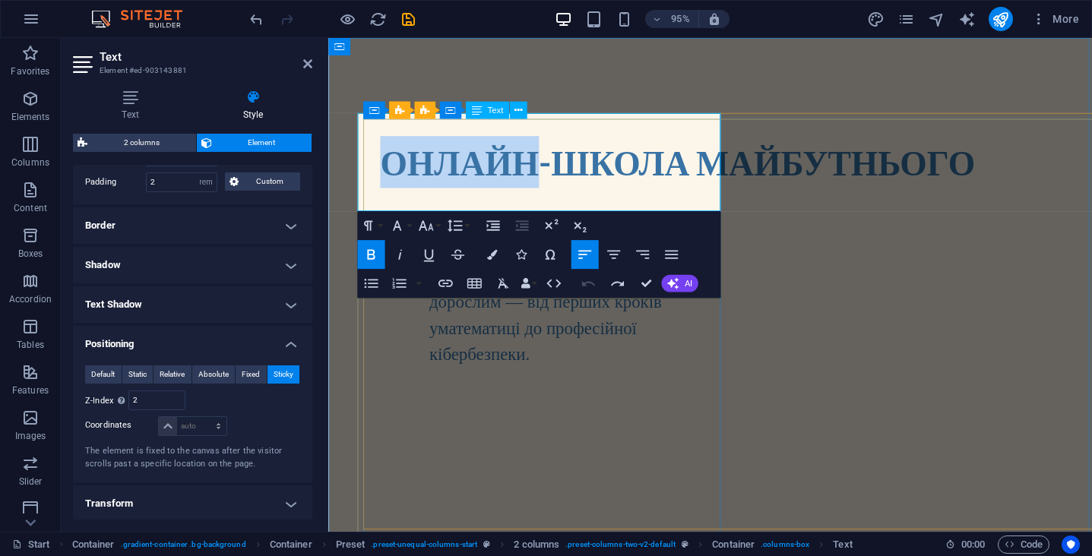
click at [474, 174] on strong "ОНЛАЙН-ШКОЛА МАЙБУТНЬОГО" at bounding box center [696, 168] width 626 height 43
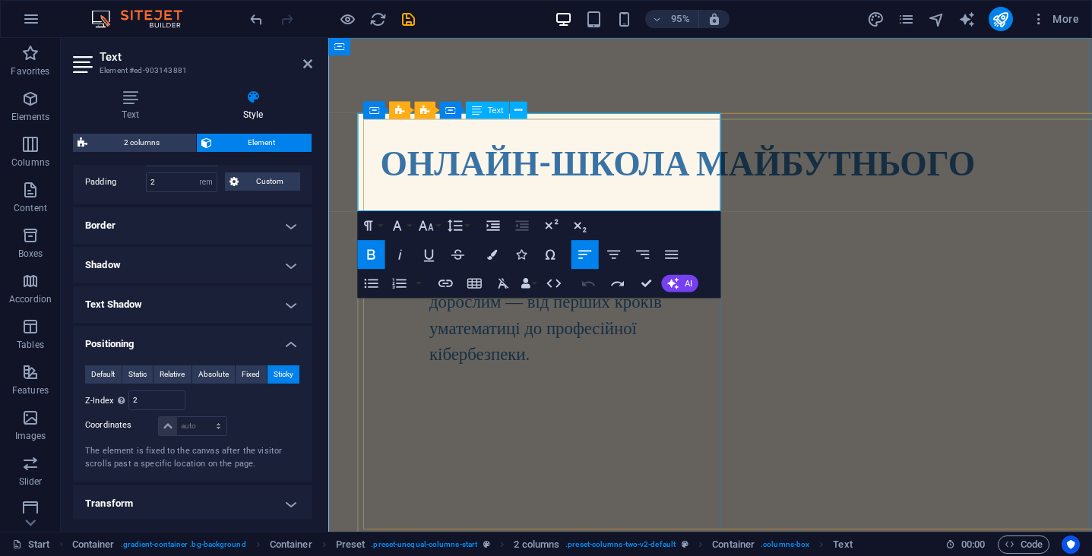
click at [572, 160] on strong "ОНЛАЙН-ШКОЛА МАЙБУТНЬОГО" at bounding box center [696, 168] width 626 height 43
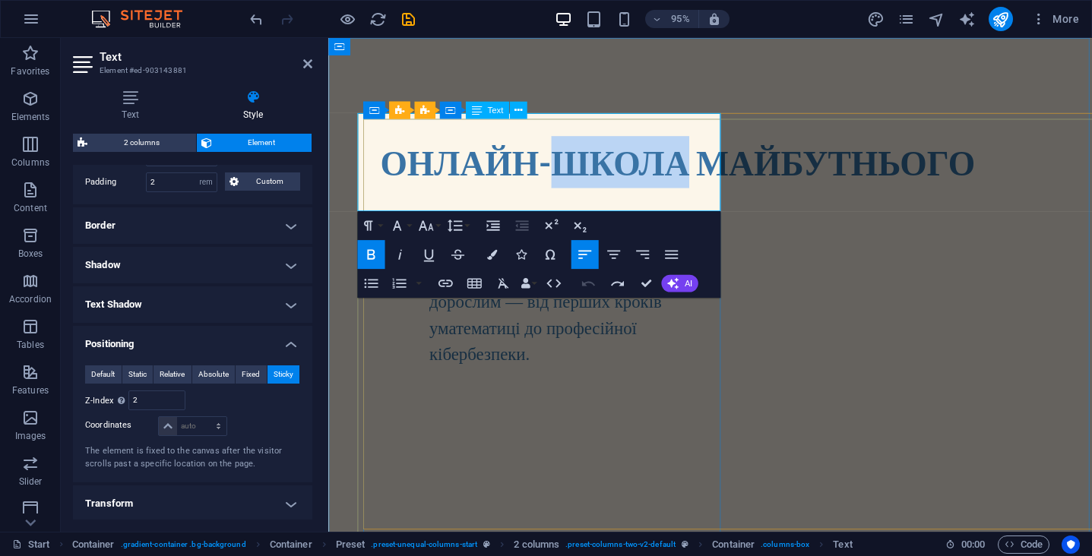
click at [572, 160] on strong "ОНЛАЙН-ШКОЛА МАЙБУТНЬОГО" at bounding box center [696, 168] width 626 height 43
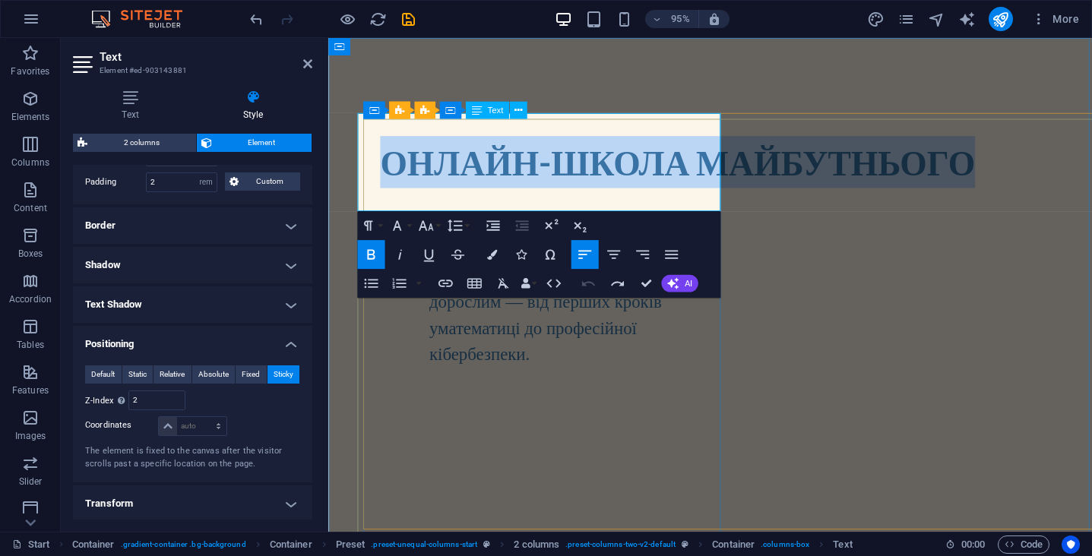
click at [572, 160] on strong "ОНЛАЙН-ШКОЛА МАЙБУТНЬОГО" at bounding box center [696, 168] width 626 height 43
click at [550, 281] on icon "button" at bounding box center [554, 283] width 14 height 8
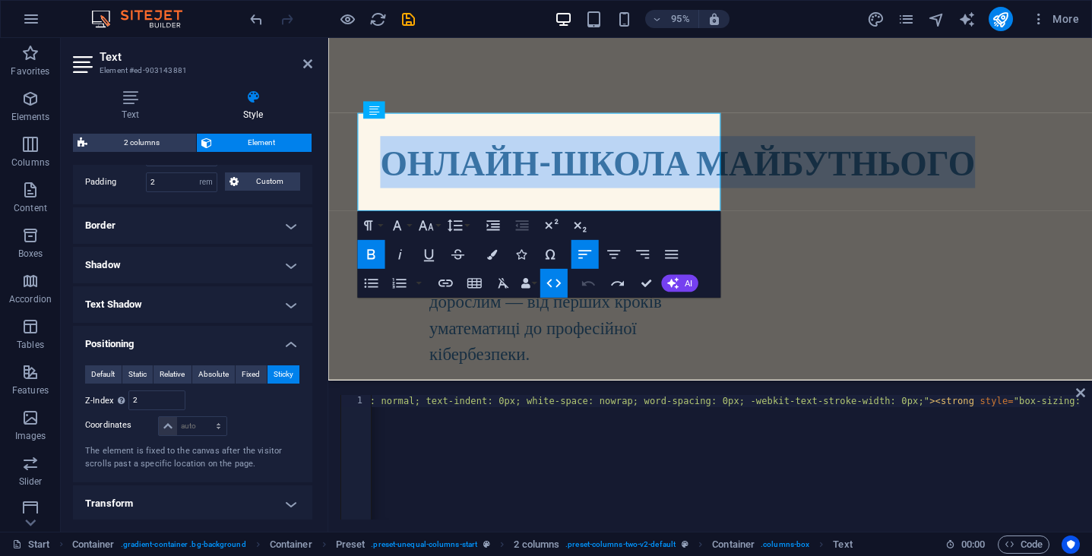
scroll to position [0, 2400]
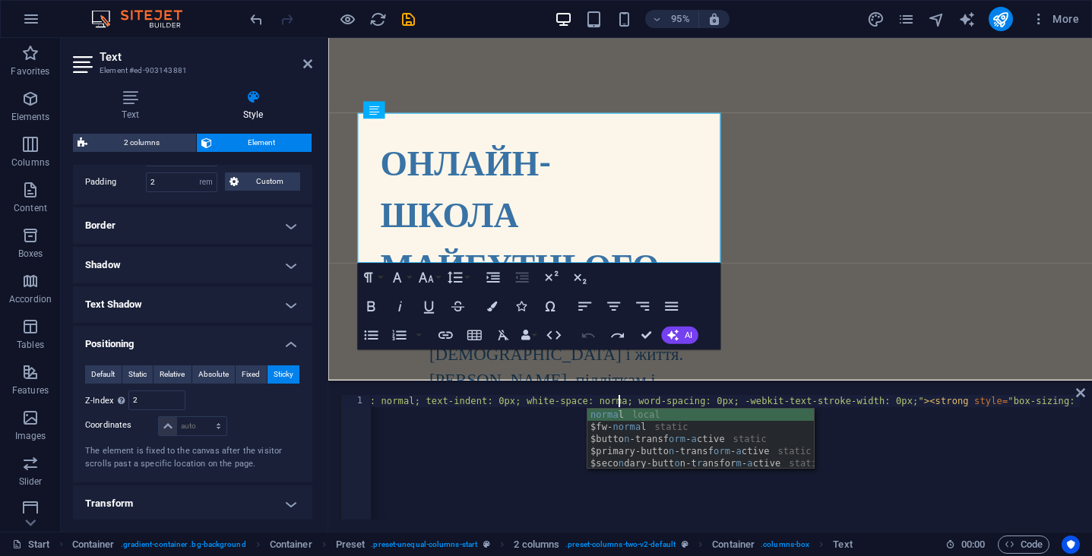
scroll to position [0, 2]
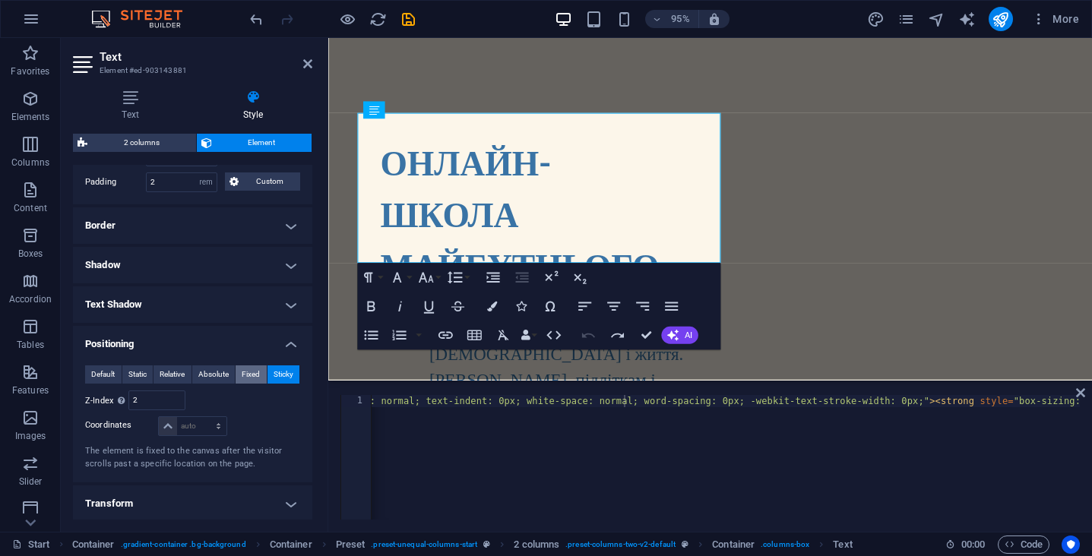
click at [239, 379] on button "Fixed" at bounding box center [251, 375] width 31 height 18
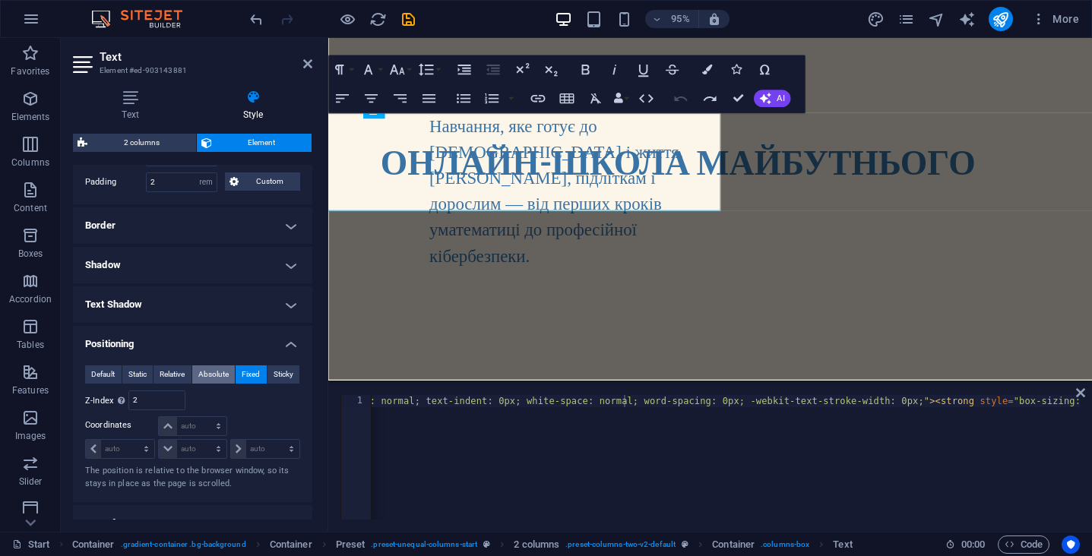
click at [217, 376] on span "Absolute" at bounding box center [213, 375] width 30 height 18
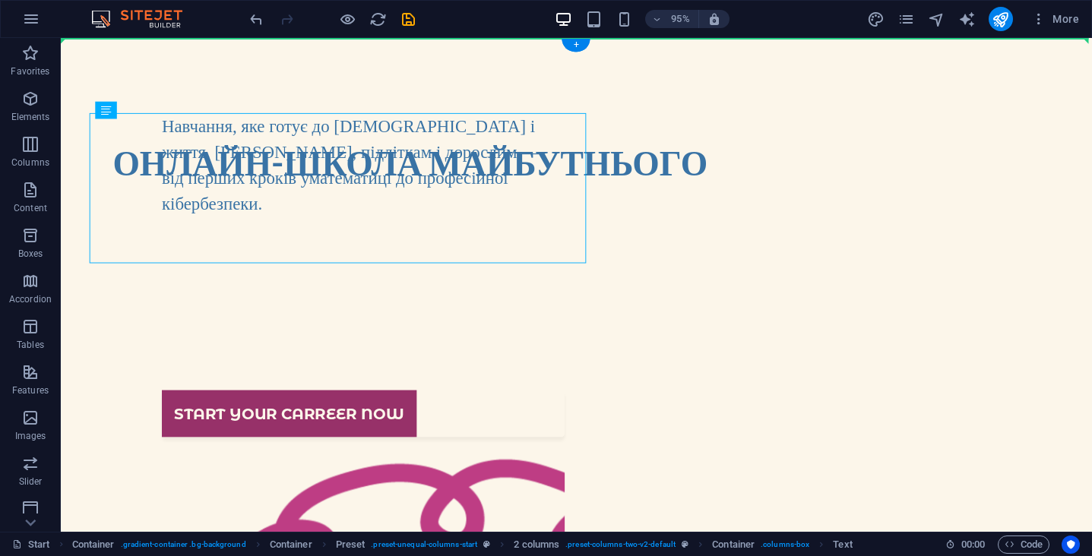
drag, startPoint x: 160, startPoint y: 165, endPoint x: 453, endPoint y: 97, distance: 300.4
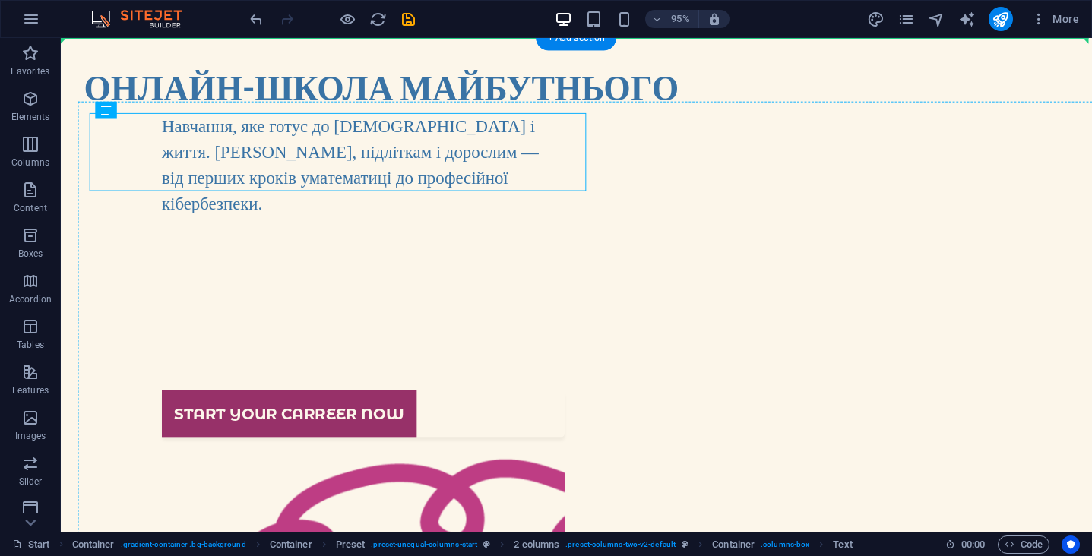
drag, startPoint x: 304, startPoint y: 166, endPoint x: 287, endPoint y: 322, distance: 156.0
